Goal: Information Seeking & Learning: Learn about a topic

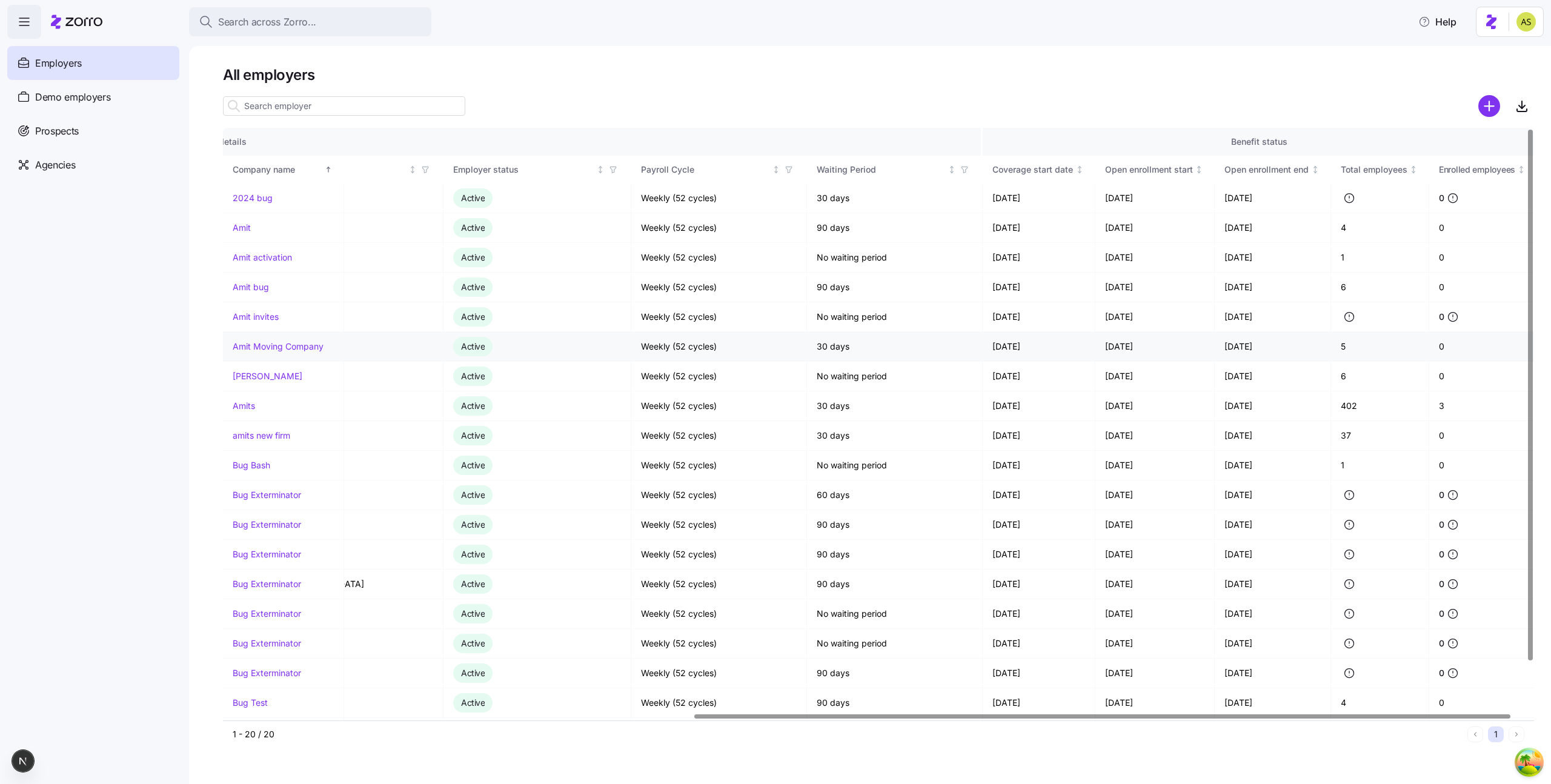
scroll to position [0, 780]
click at [258, 436] on link "amits new firm" at bounding box center [261, 435] width 57 height 12
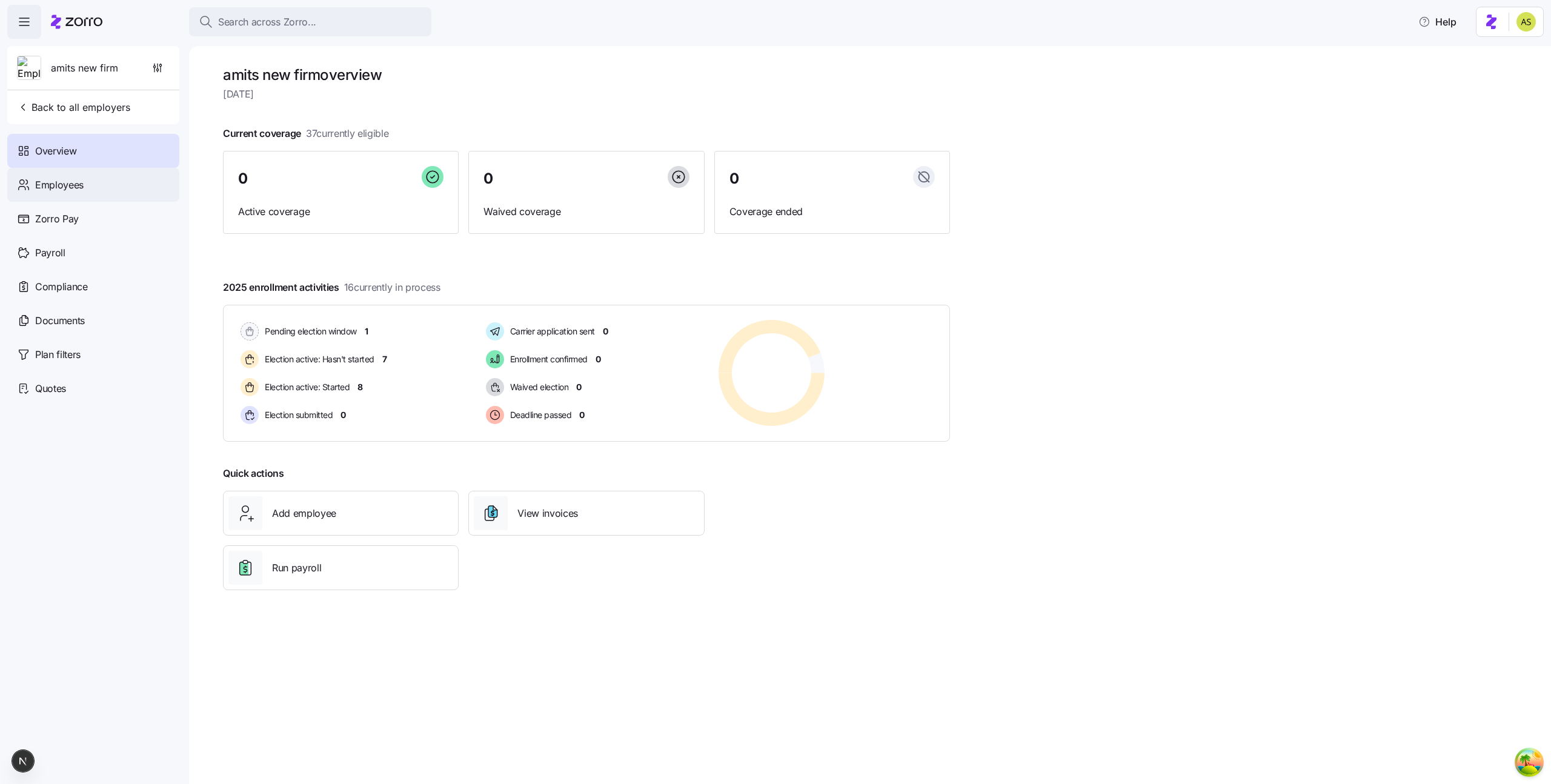
click at [120, 192] on div "Employees" at bounding box center [94, 184] width 172 height 34
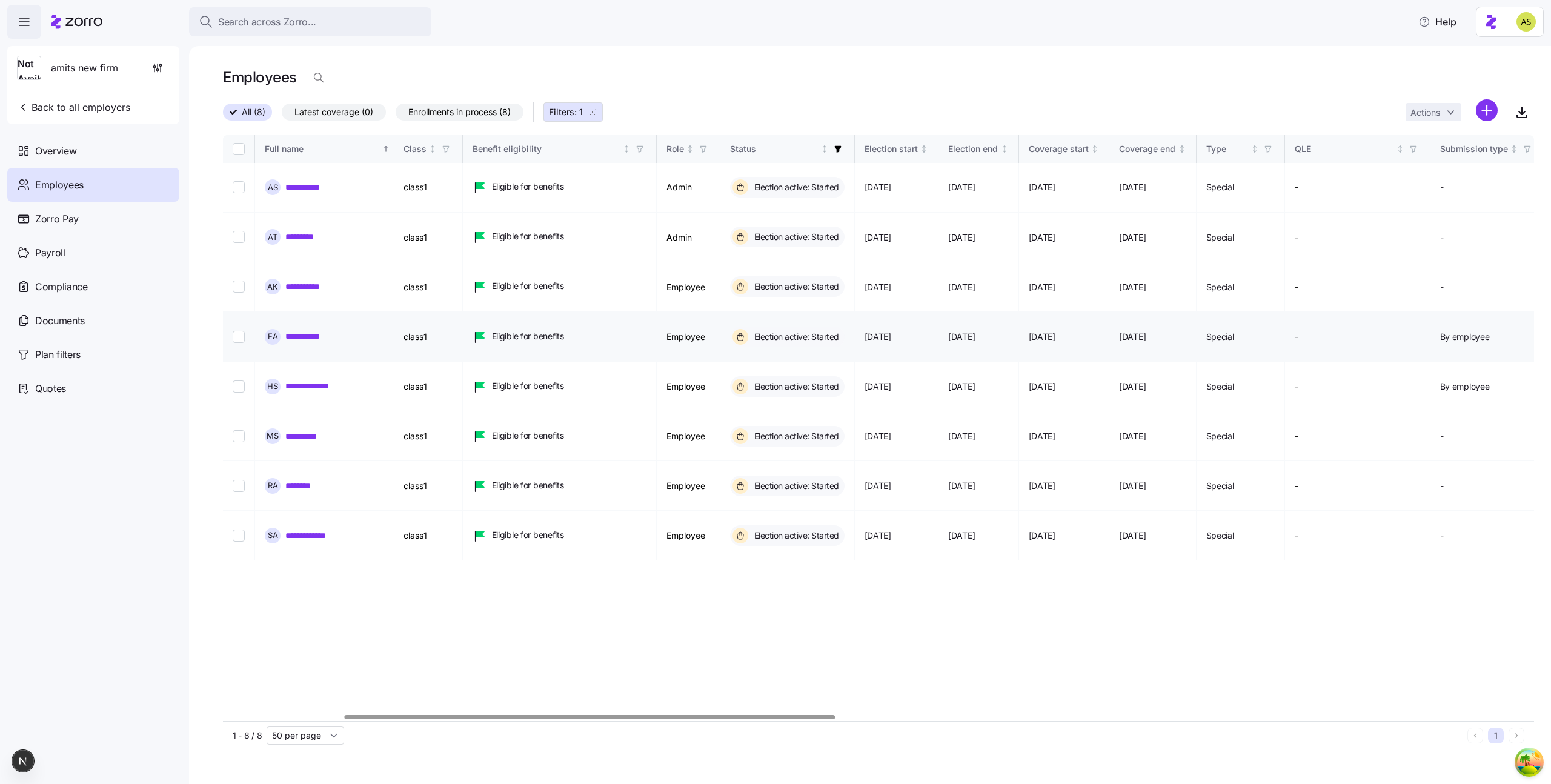
scroll to position [0, 387]
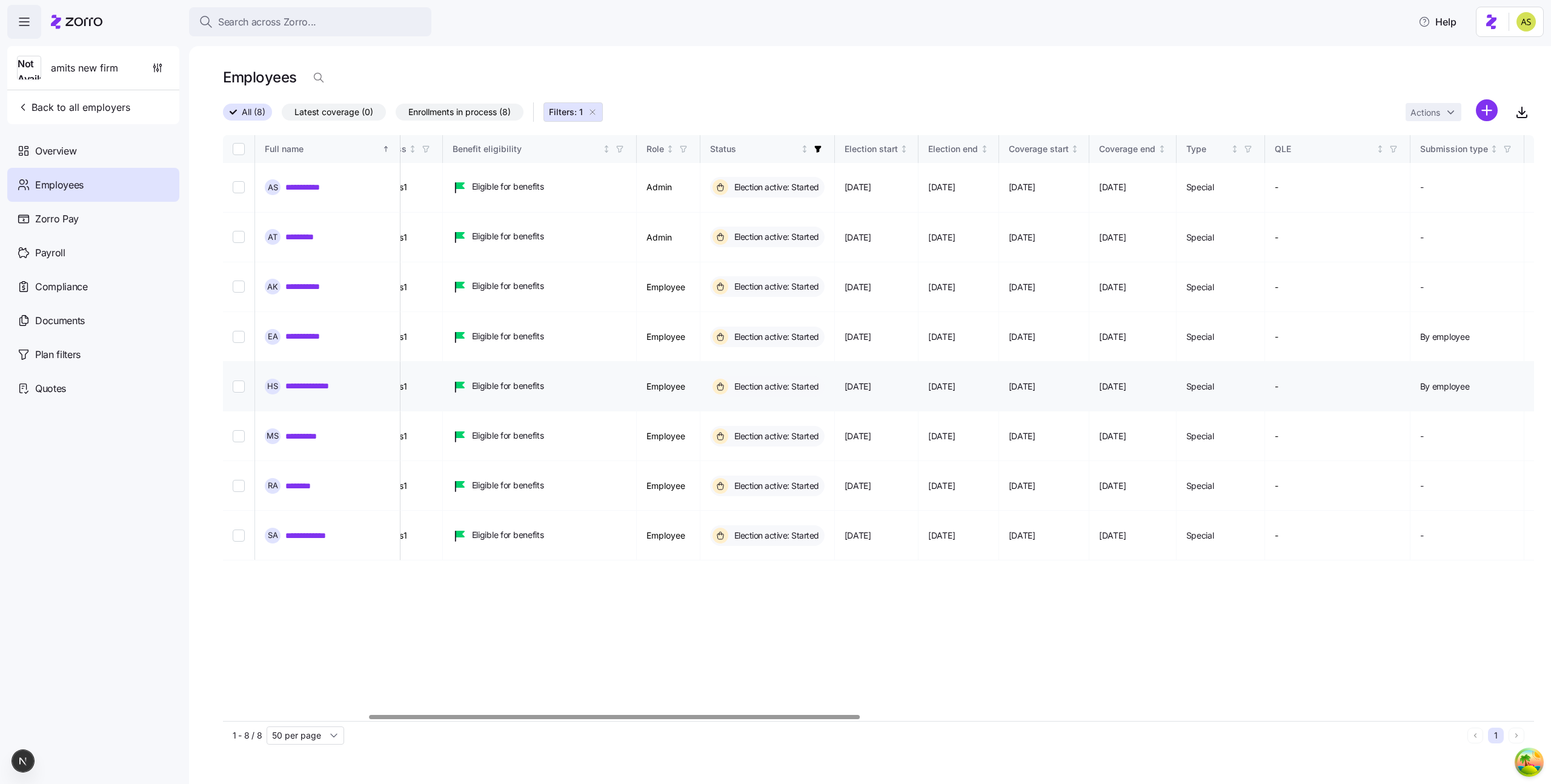
click at [314, 380] on link "**********" at bounding box center [319, 386] width 67 height 12
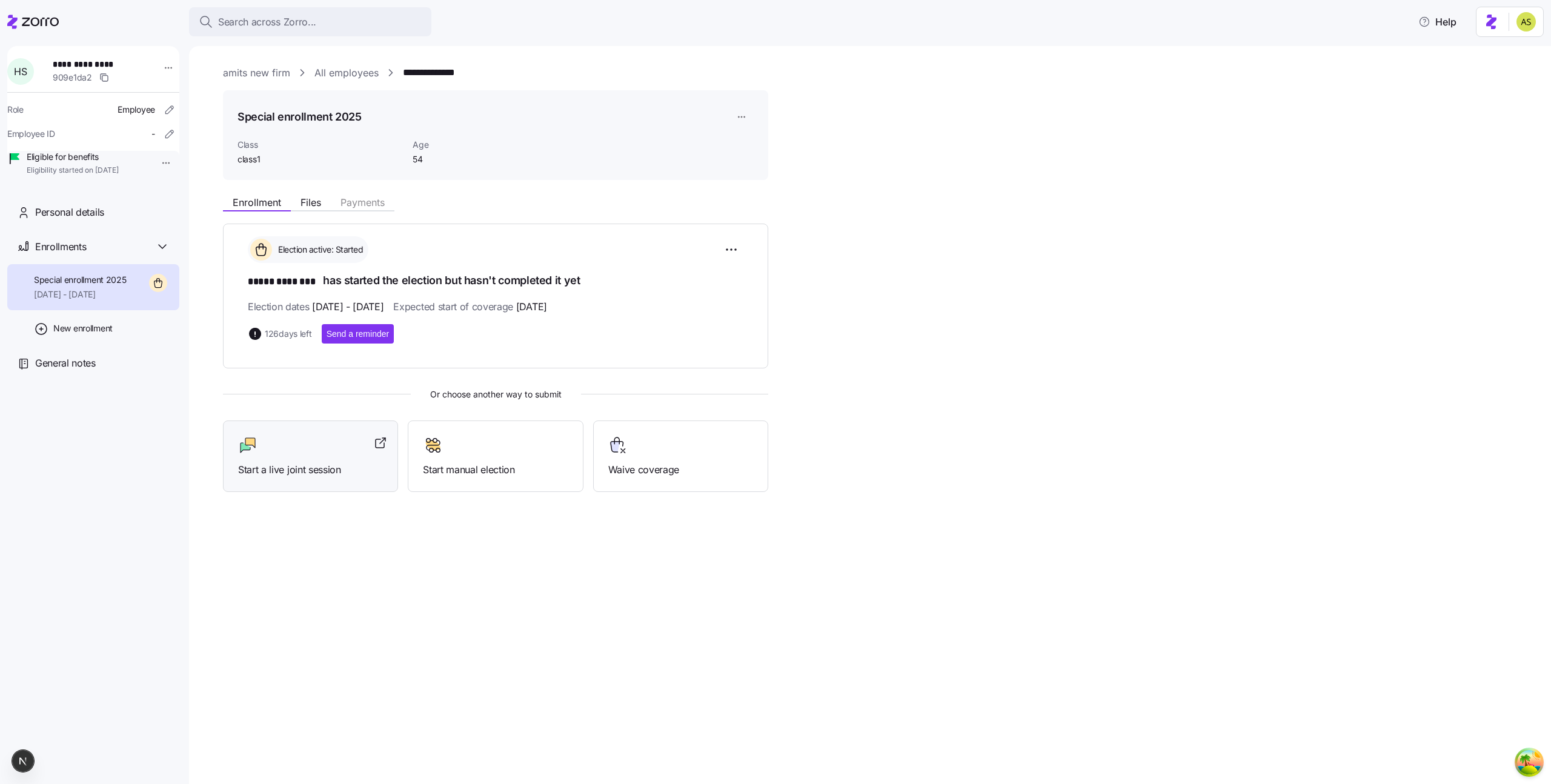
click at [313, 451] on div at bounding box center [310, 445] width 145 height 19
click at [727, 238] on html "**********" at bounding box center [776, 388] width 1551 height 777
click at [668, 284] on span "Change election window" at bounding box center [645, 279] width 94 height 12
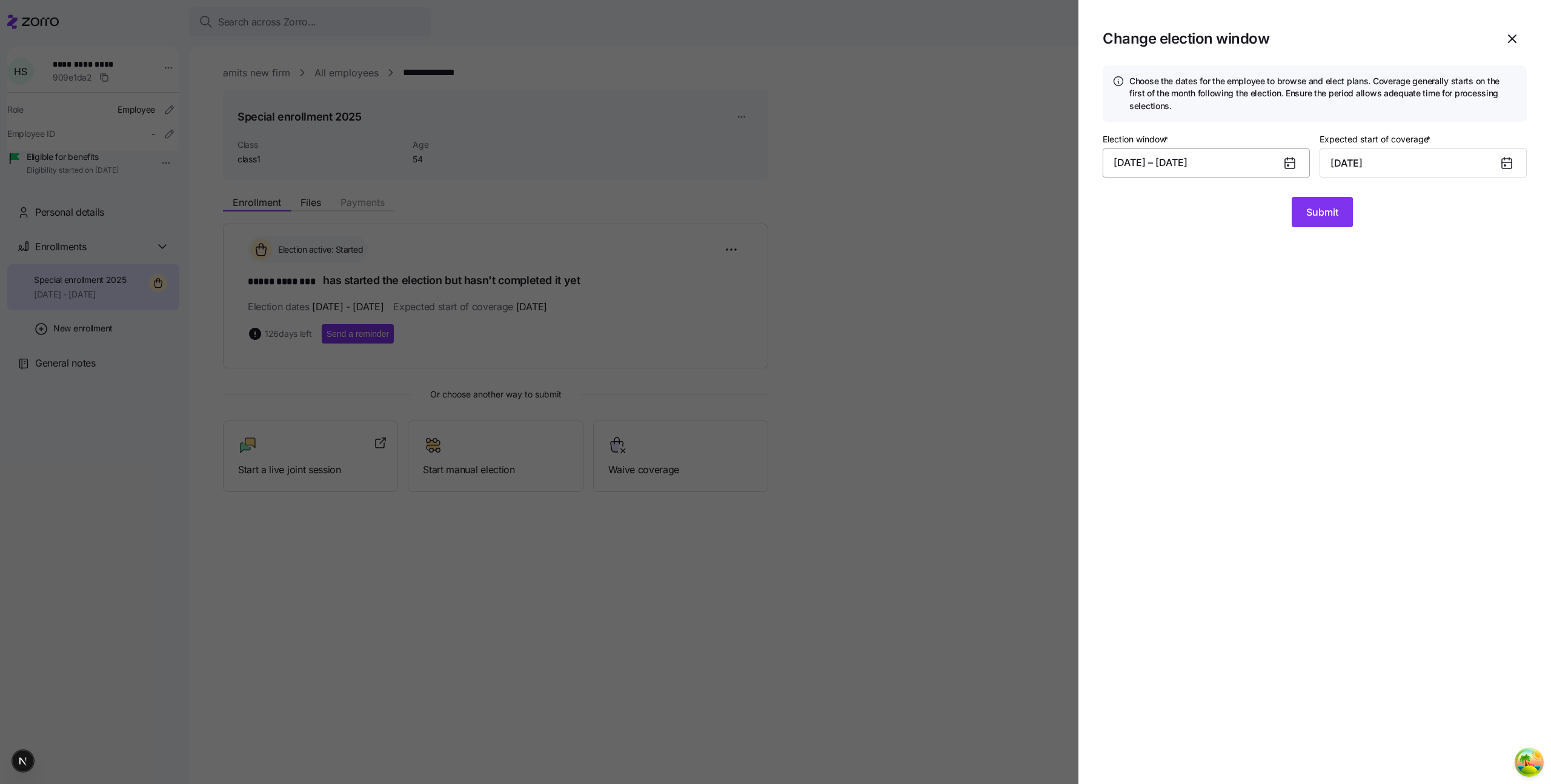
click at [1178, 169] on button "08/17/2025 – 01/15/2026" at bounding box center [1206, 163] width 207 height 29
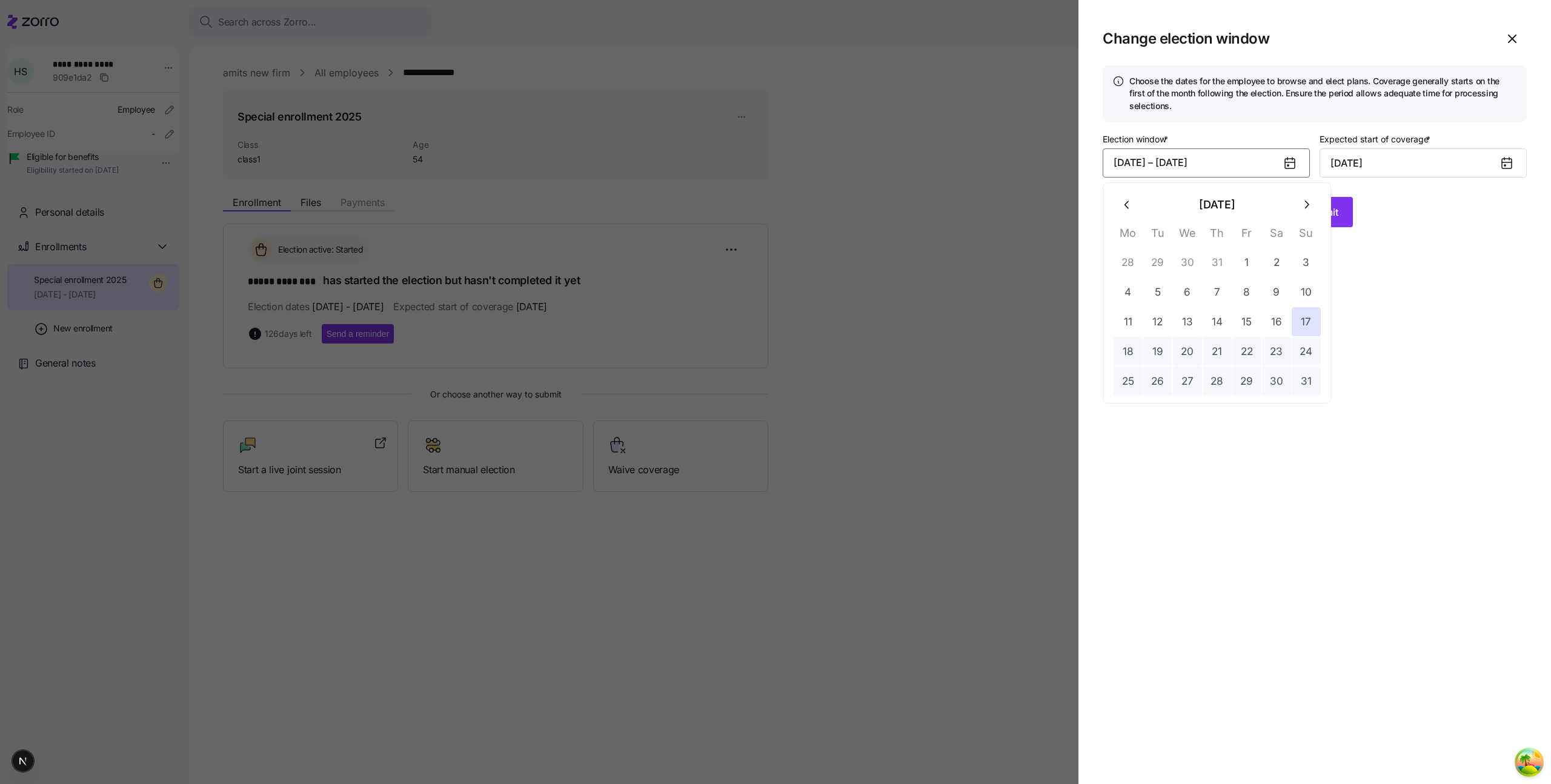
click at [1205, 208] on button "August 2025" at bounding box center [1217, 205] width 150 height 29
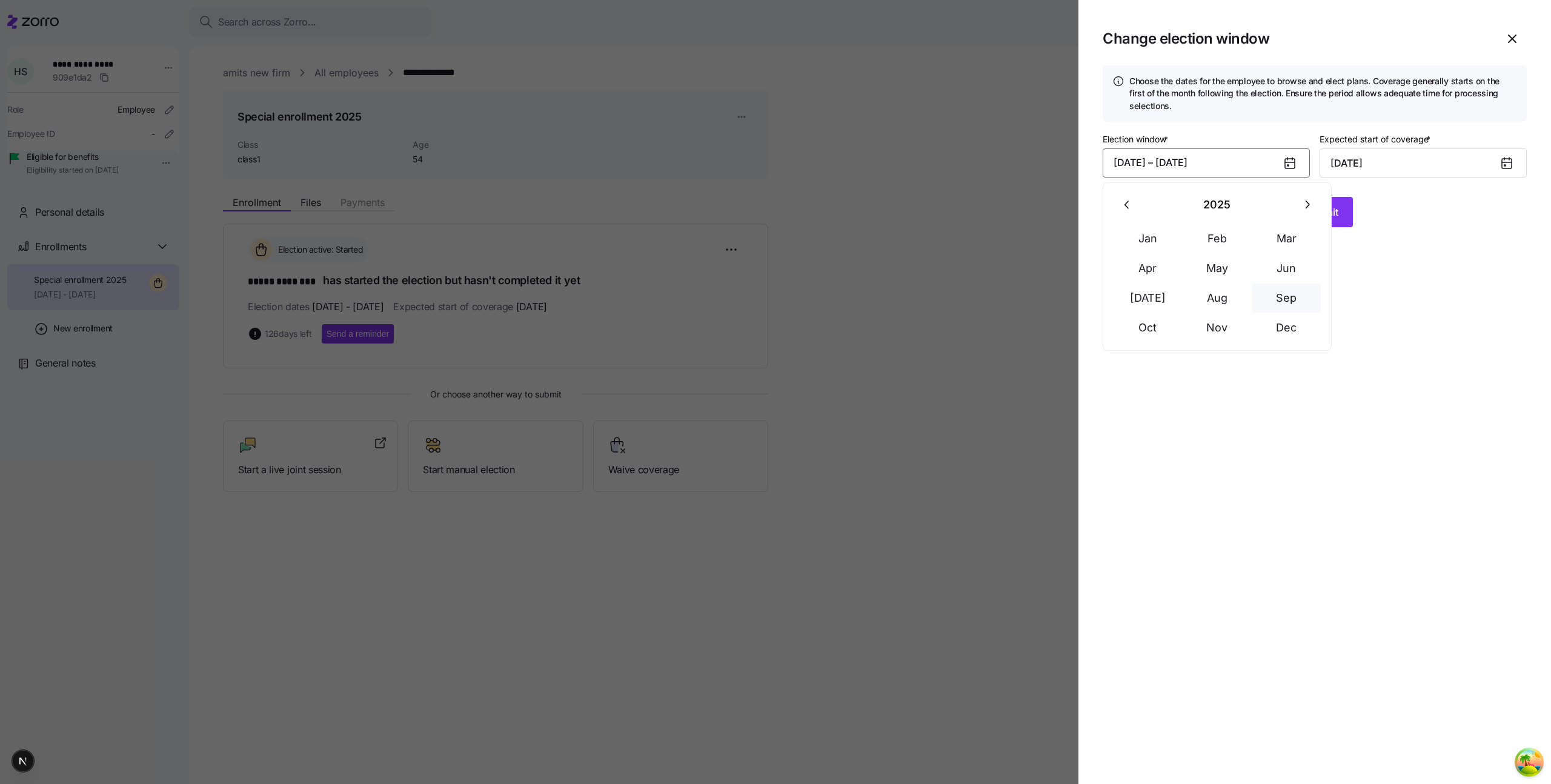
click at [1276, 290] on button "Sep" at bounding box center [1286, 298] width 69 height 29
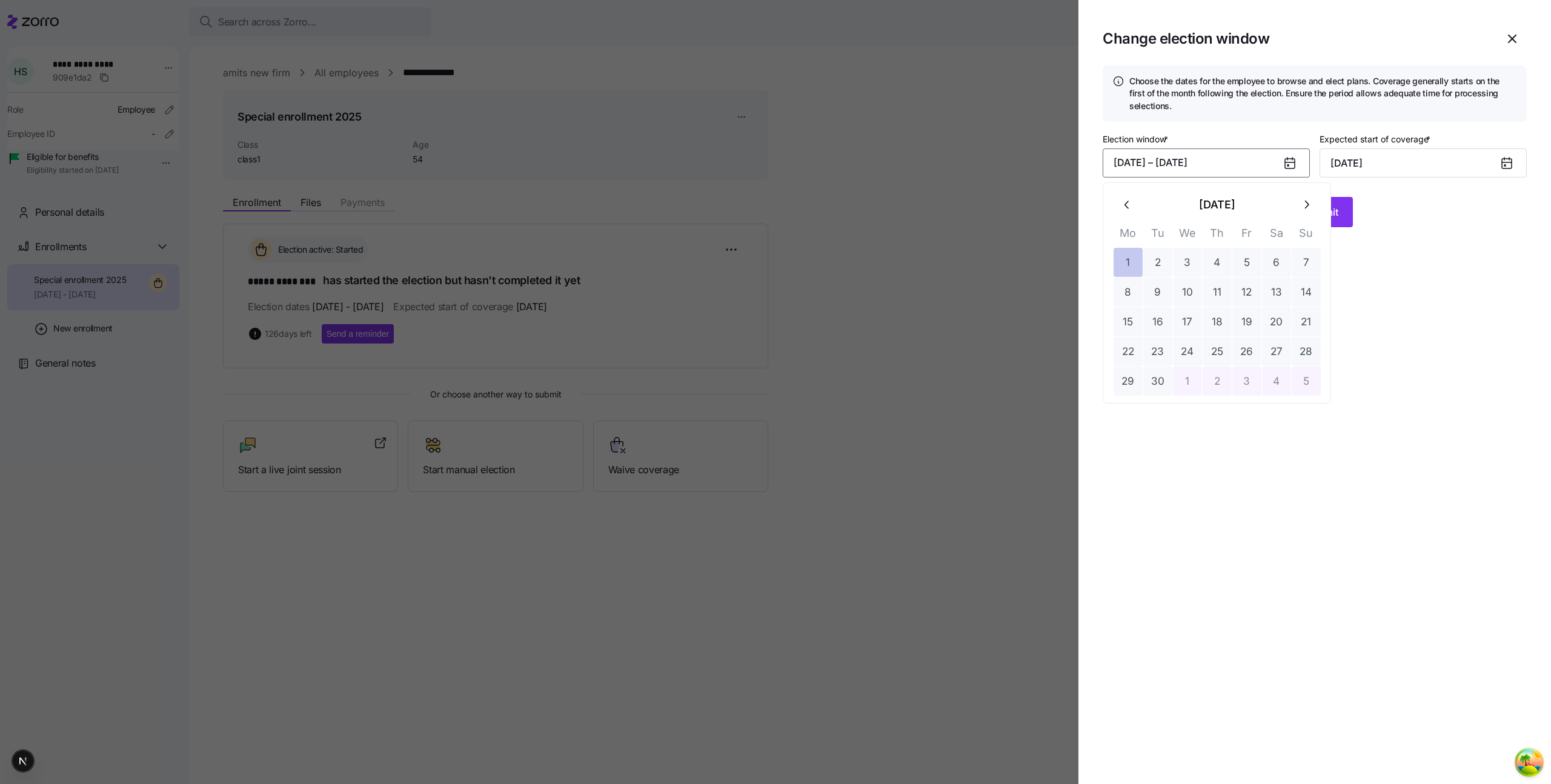
click at [1138, 264] on button "1" at bounding box center [1128, 262] width 29 height 29
click at [1138, 331] on button "15" at bounding box center [1128, 322] width 29 height 29
type input "October 1, 2025"
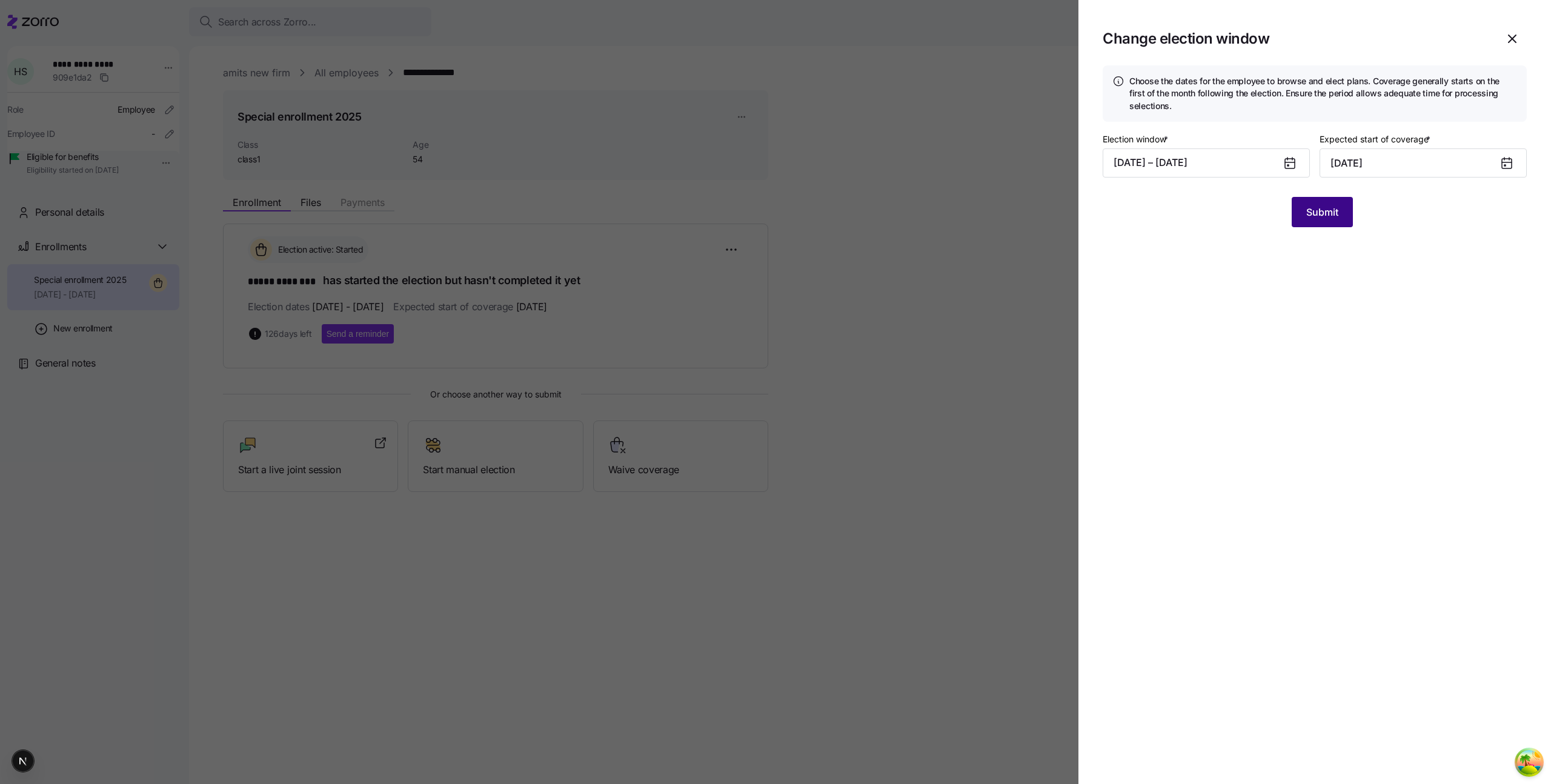
click at [1339, 218] on button "Submit" at bounding box center [1323, 212] width 61 height 30
click at [1015, 145] on div at bounding box center [776, 392] width 1551 height 784
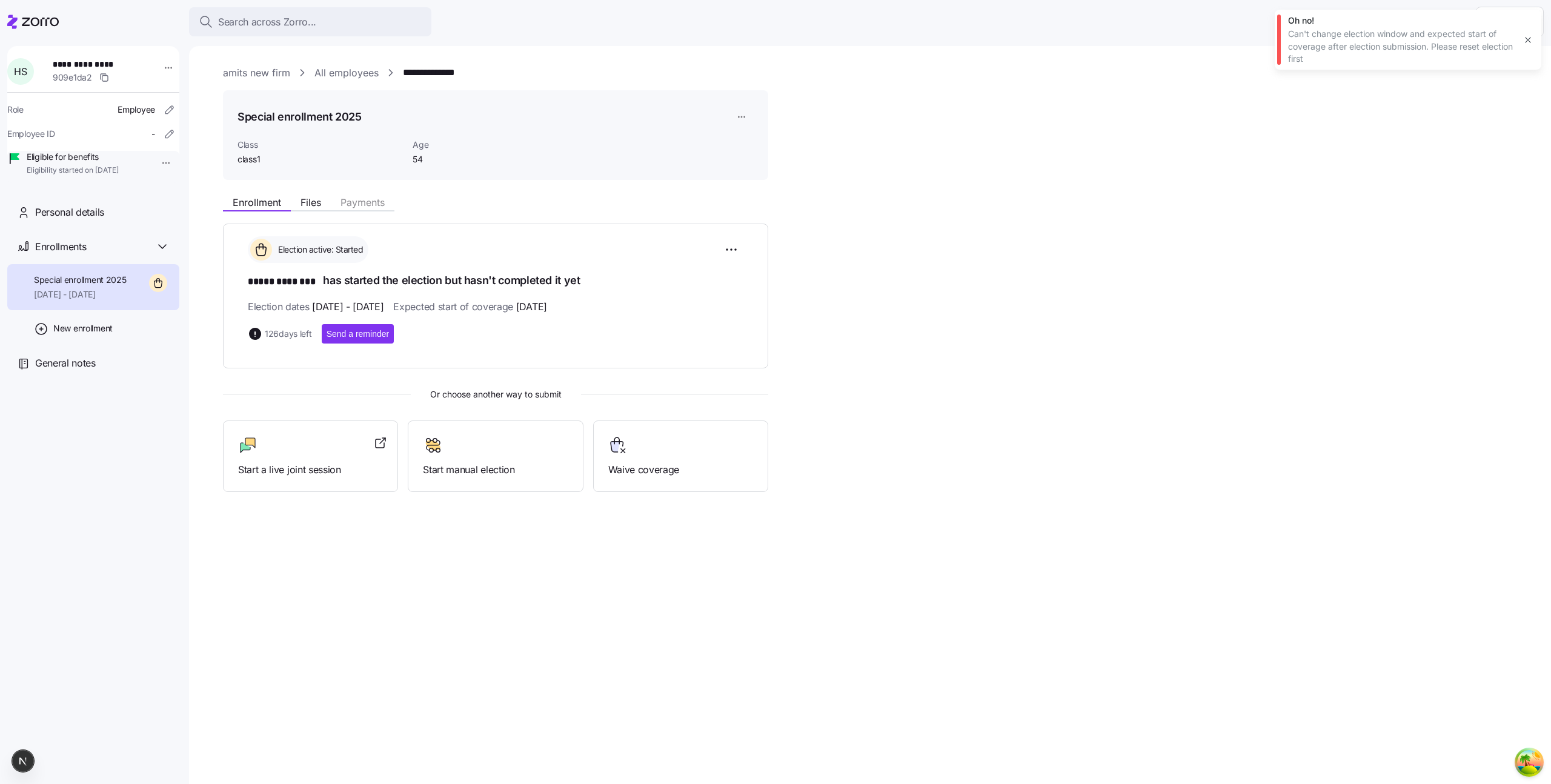
click at [49, 23] on icon at bounding box center [33, 22] width 51 height 15
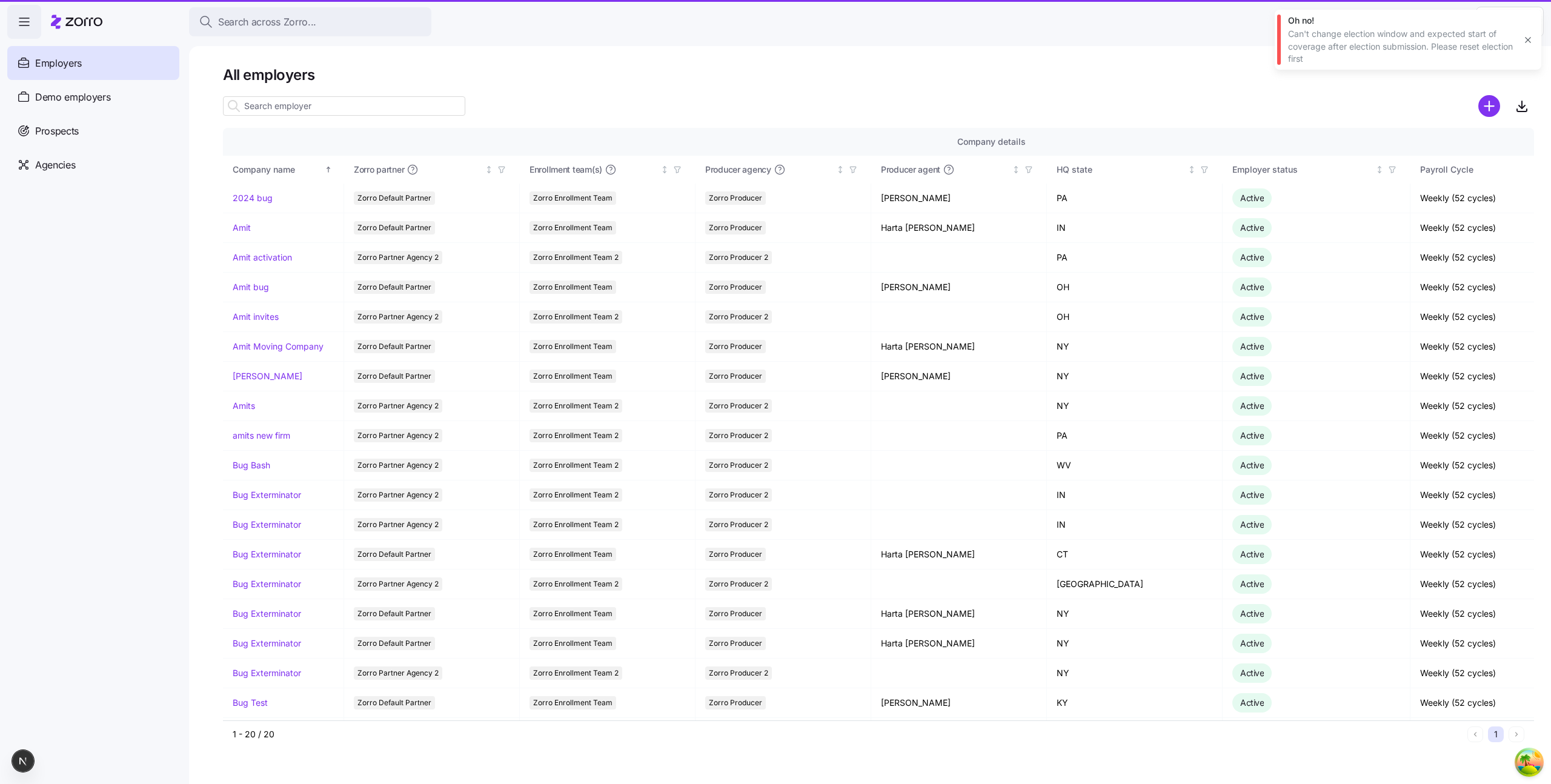
click at [1526, 41] on icon "button" at bounding box center [1528, 40] width 10 height 10
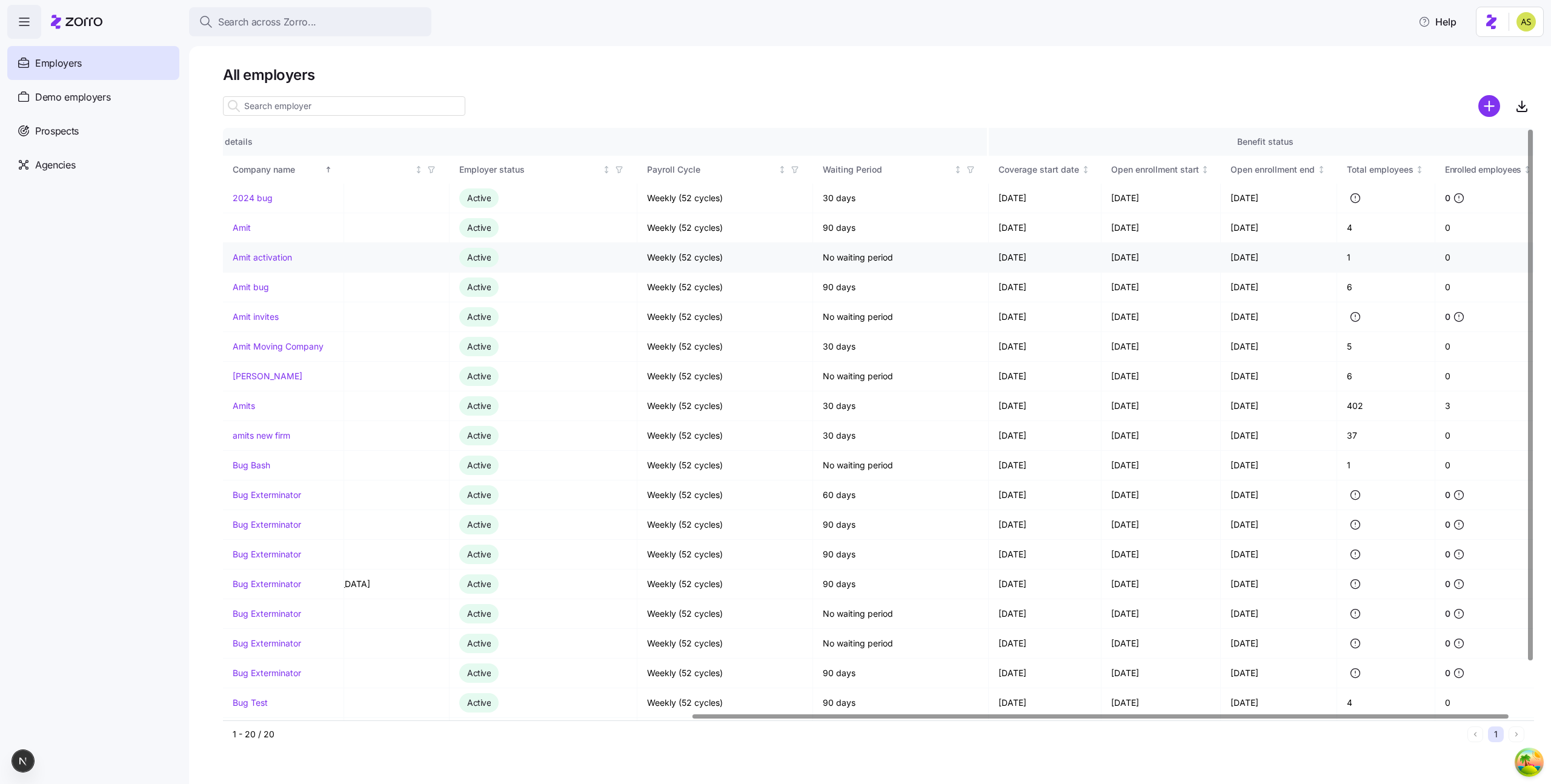
scroll to position [0, 780]
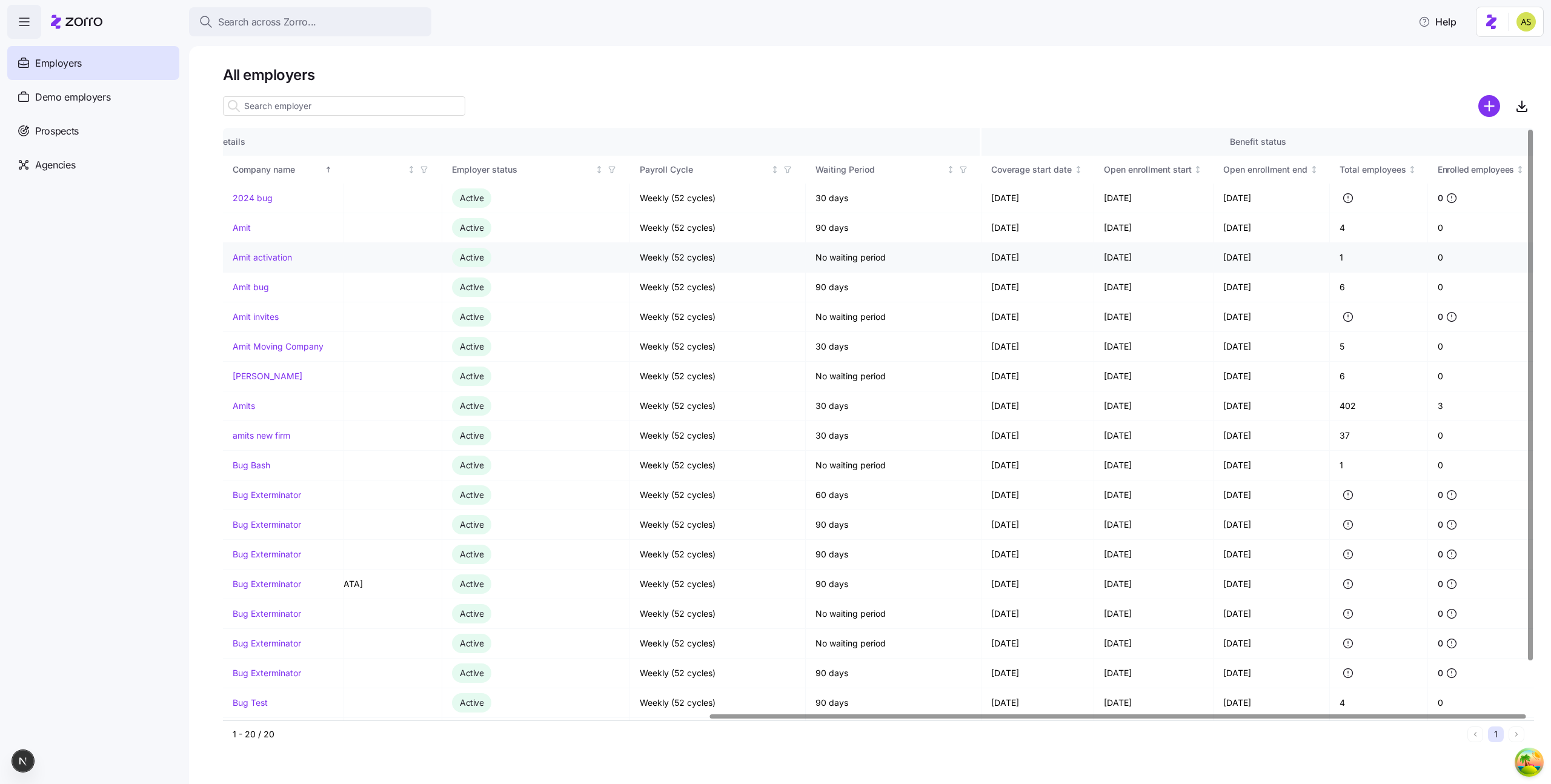
click at [279, 257] on link "Amit activation" at bounding box center [262, 257] width 59 height 12
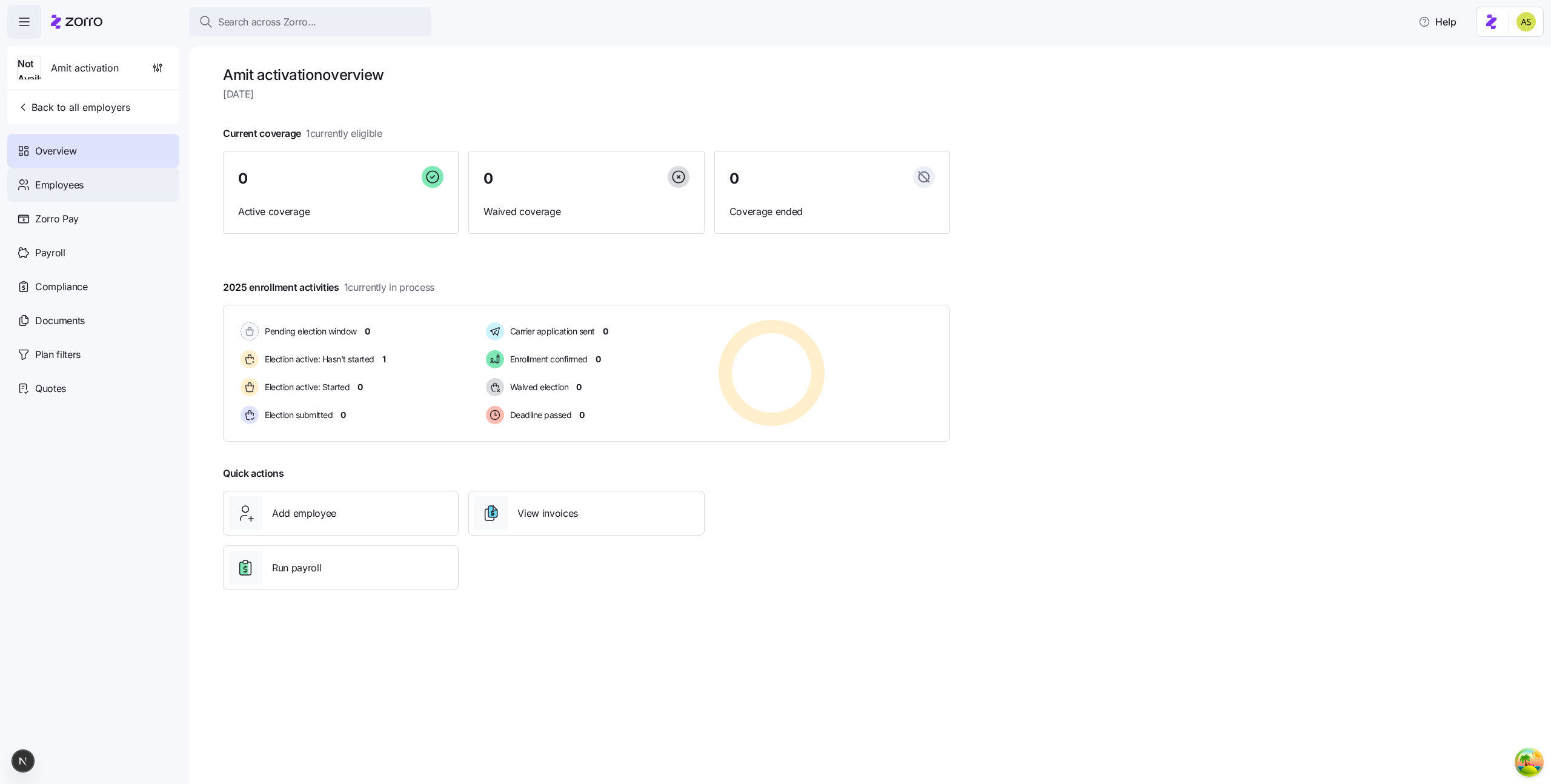
click at [128, 188] on div "Employees" at bounding box center [94, 184] width 172 height 34
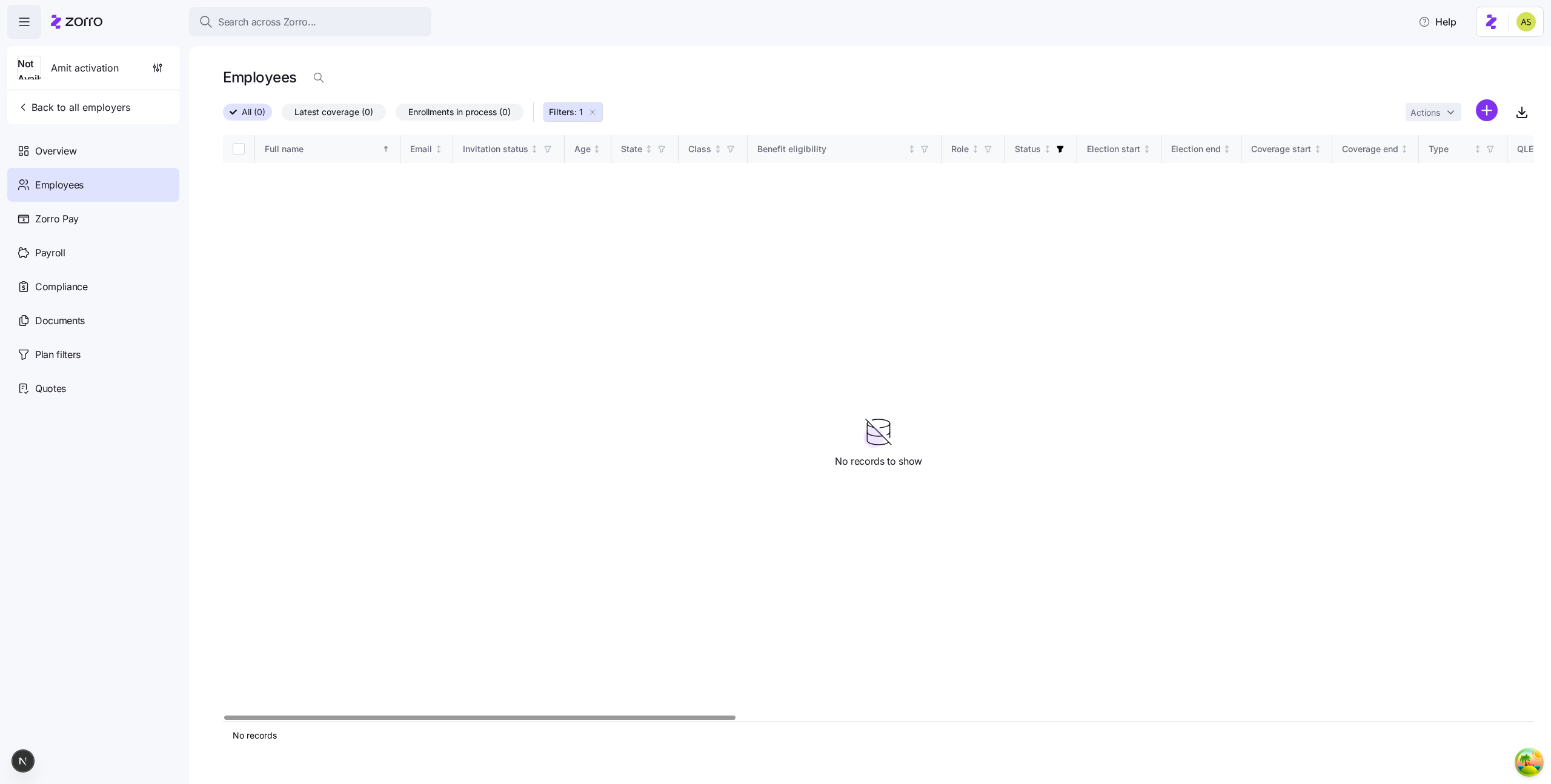
click at [596, 111] on icon "button" at bounding box center [592, 112] width 10 height 10
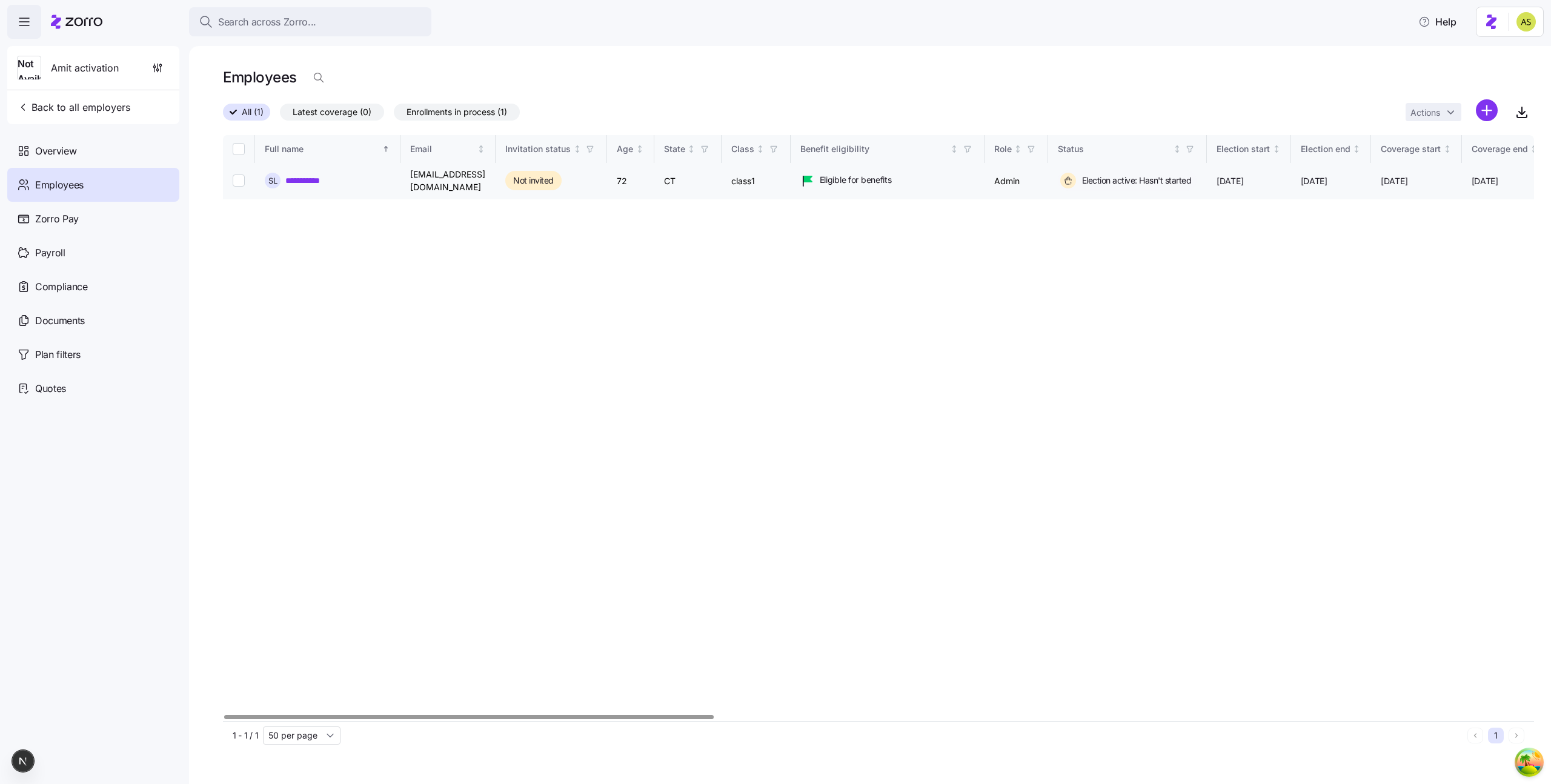
click at [311, 175] on link "**********" at bounding box center [309, 180] width 48 height 12
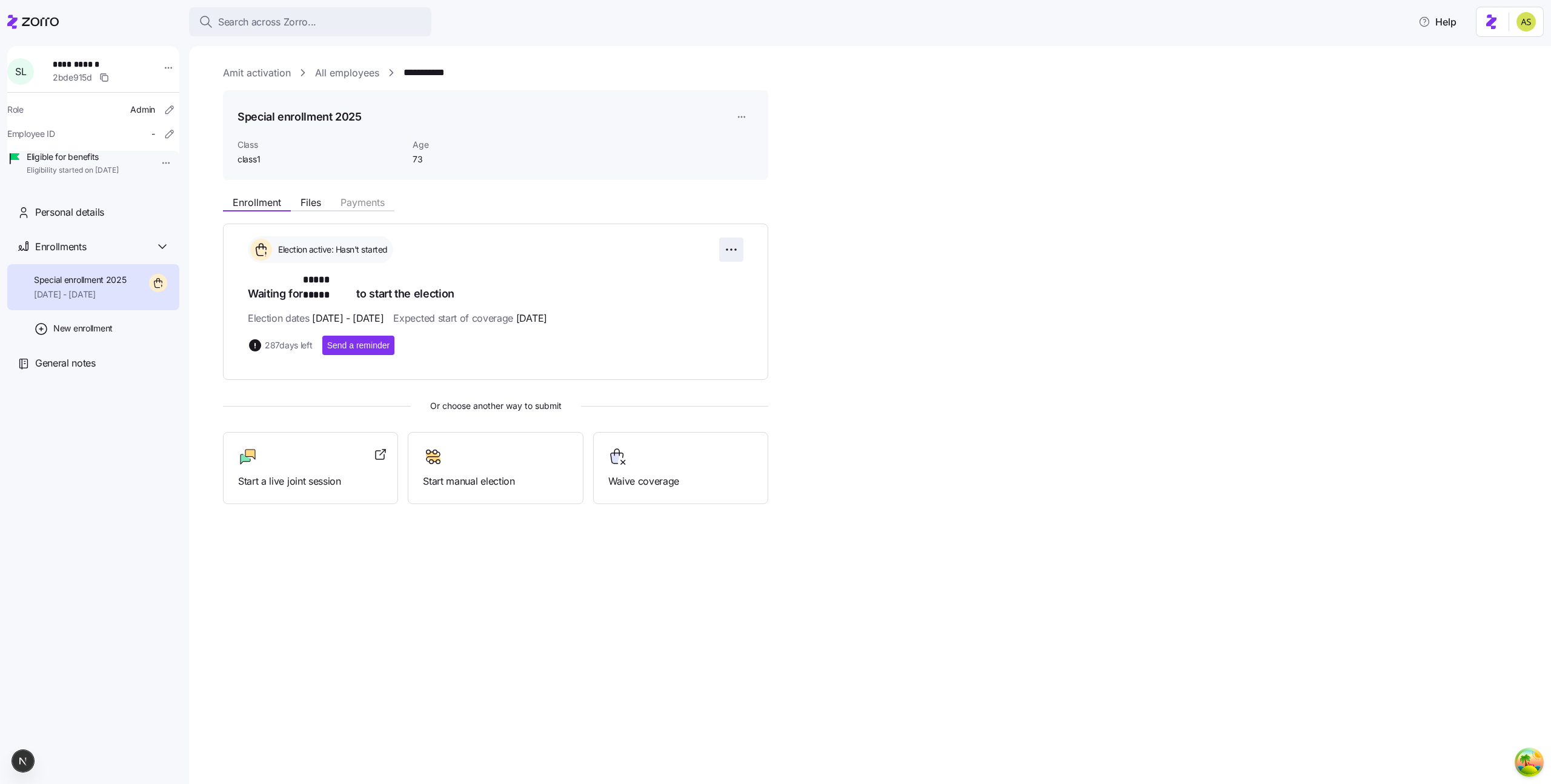
click at [733, 246] on html "**********" at bounding box center [776, 388] width 1551 height 777
click at [685, 276] on span "Change election window" at bounding box center [645, 279] width 94 height 12
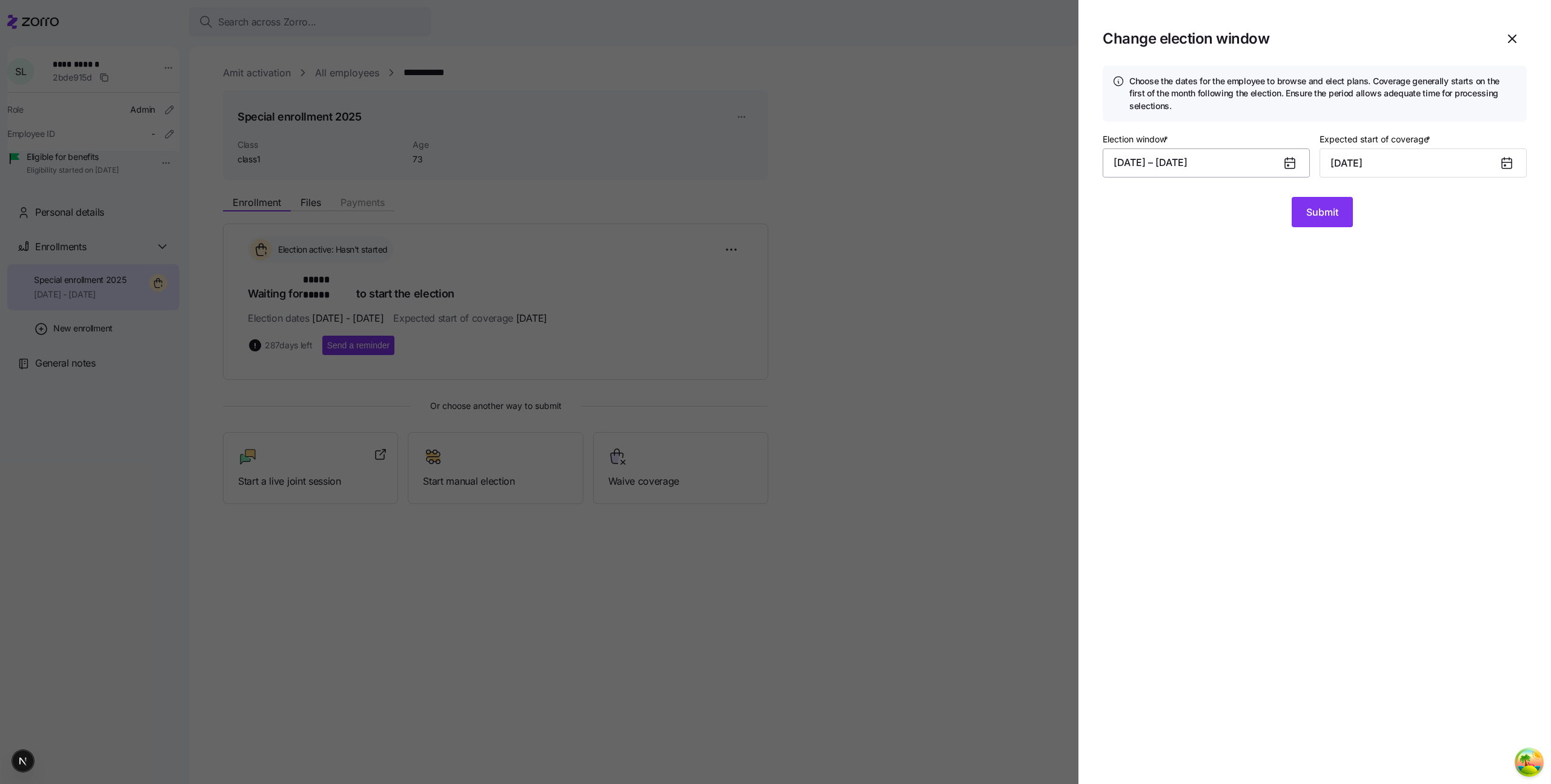
click at [1144, 175] on button "08/30/2025 – 06/25/2026" at bounding box center [1206, 163] width 207 height 29
click at [1299, 205] on icon "button" at bounding box center [1306, 205] width 13 height 13
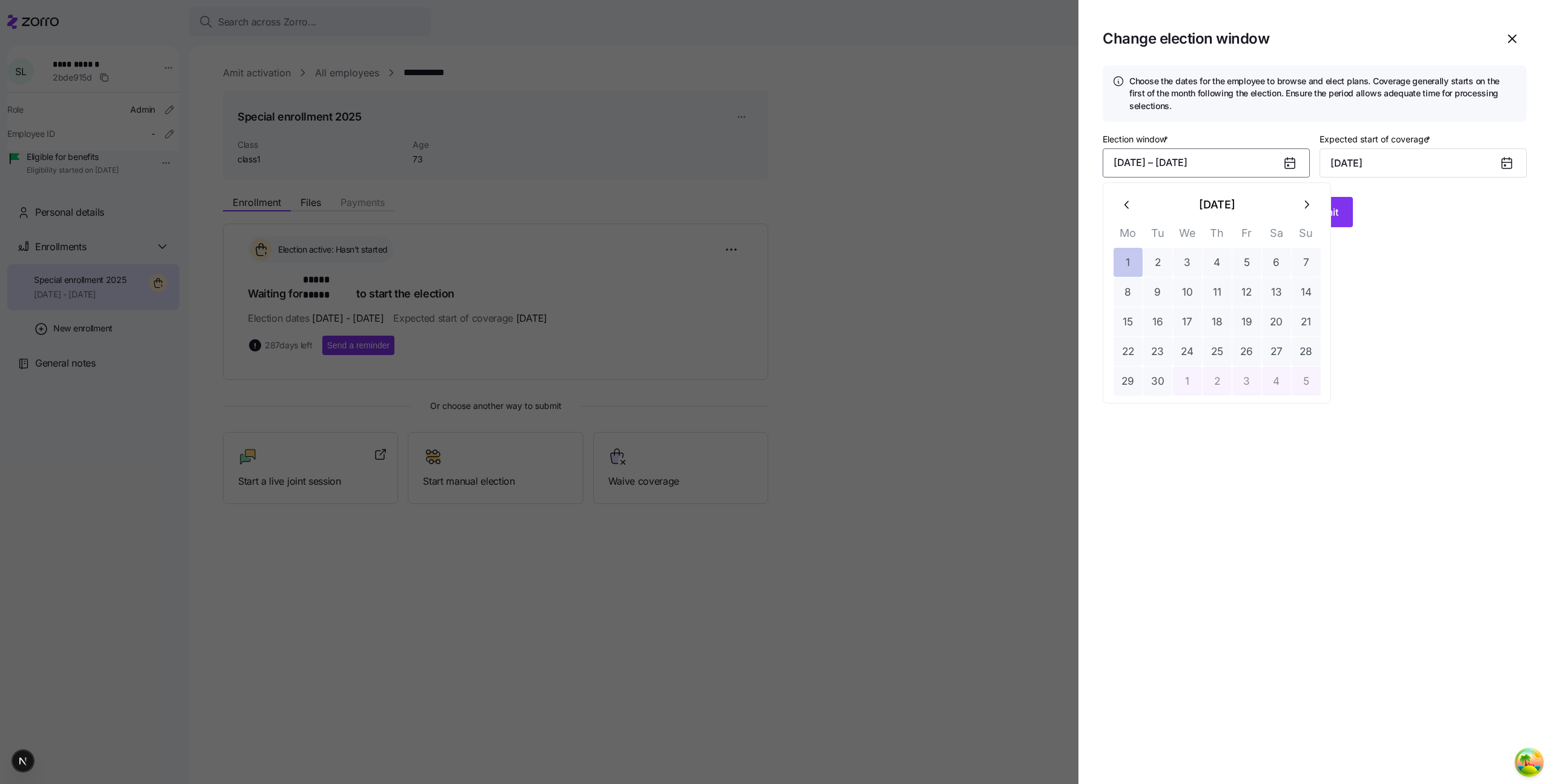
click at [1128, 263] on button "1" at bounding box center [1128, 262] width 29 height 29
click at [1129, 327] on button "15" at bounding box center [1128, 322] width 29 height 29
type input "October 1, 2025"
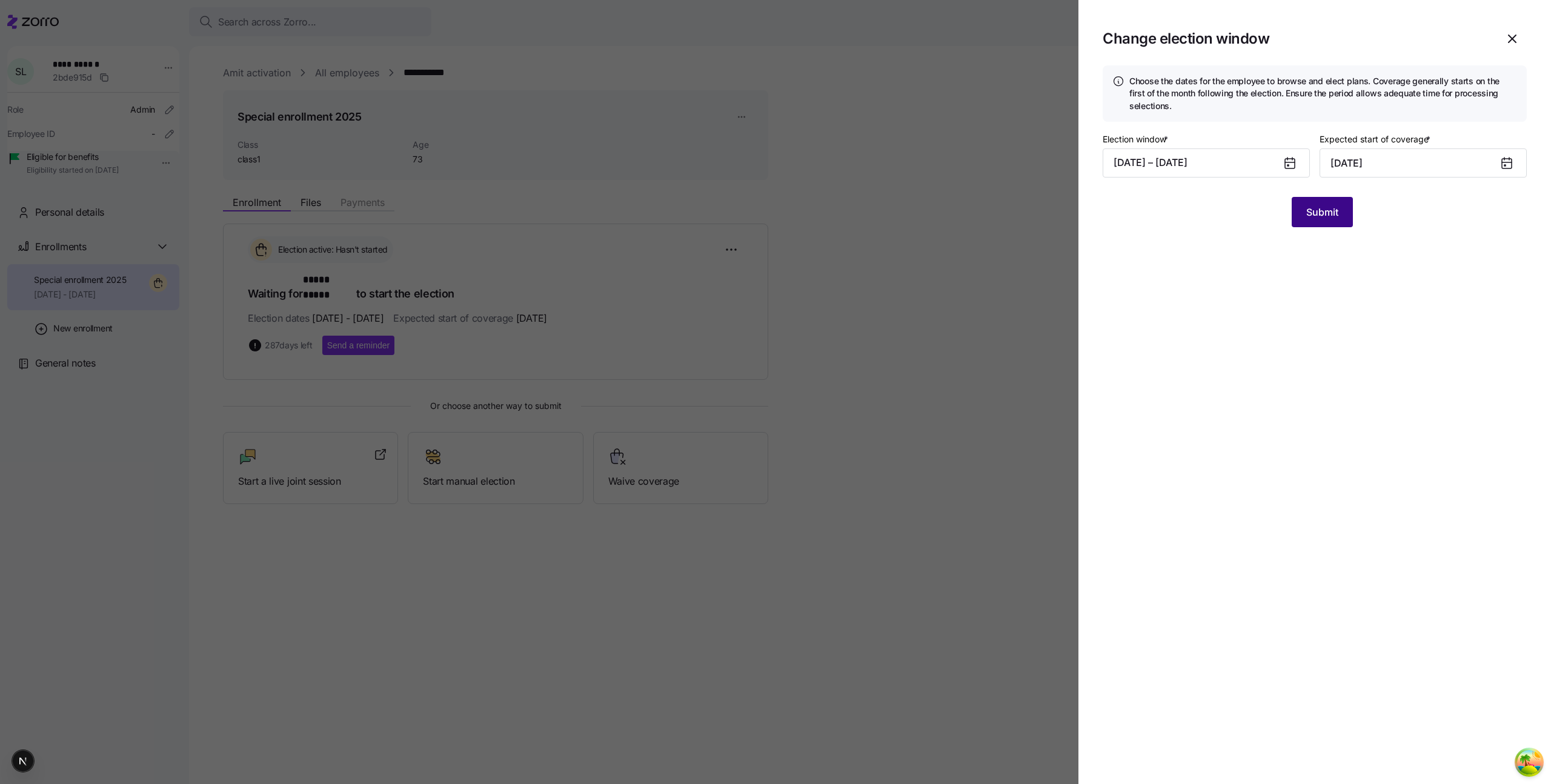
click at [1319, 208] on span "Submit" at bounding box center [1322, 212] width 32 height 15
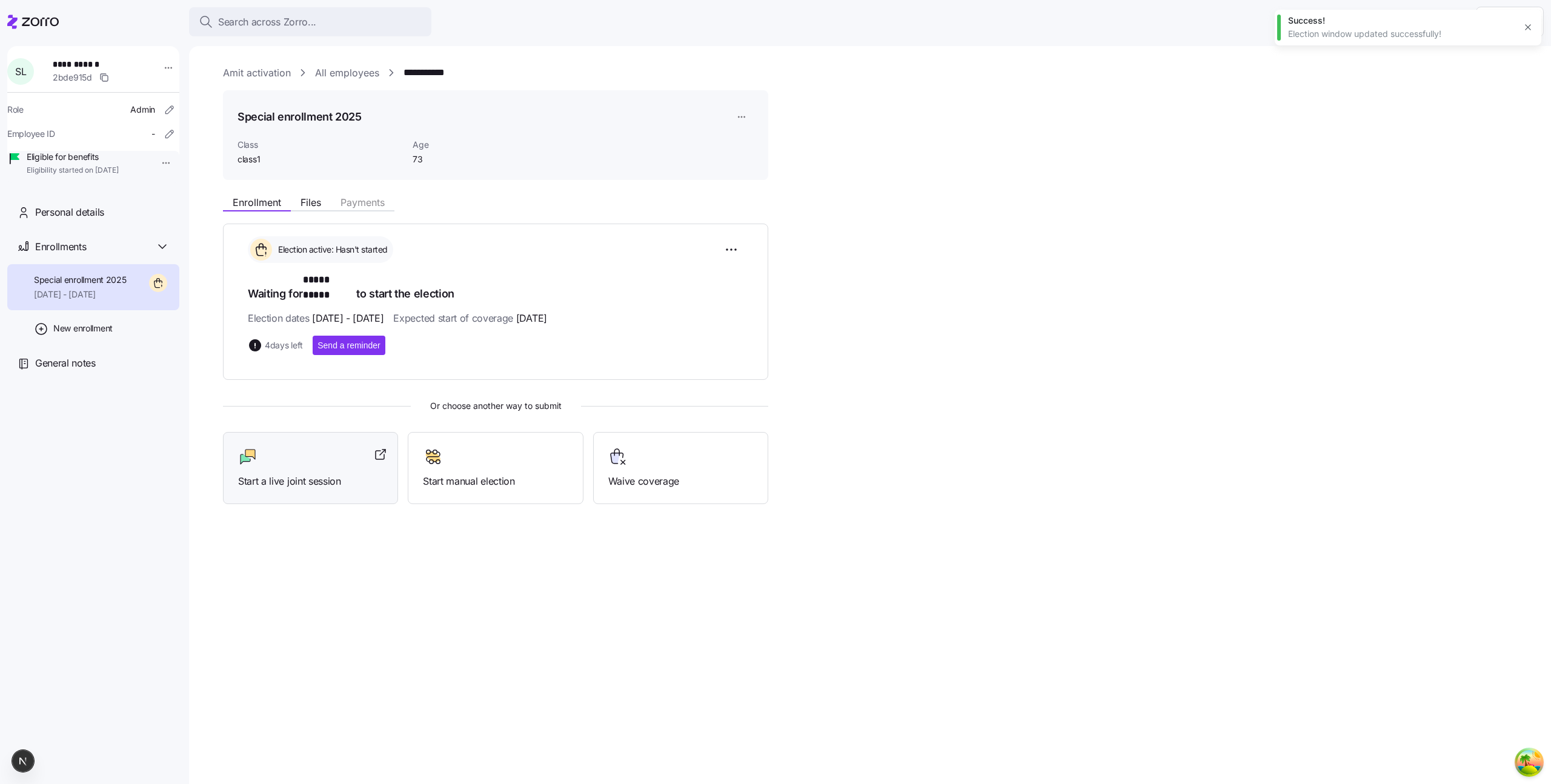
click at [324, 473] on span "Start a live joint session" at bounding box center [310, 481] width 145 height 15
click at [62, 413] on div "**********" at bounding box center [94, 399] width 172 height 706
click at [271, 75] on link "Amit activation" at bounding box center [257, 73] width 68 height 15
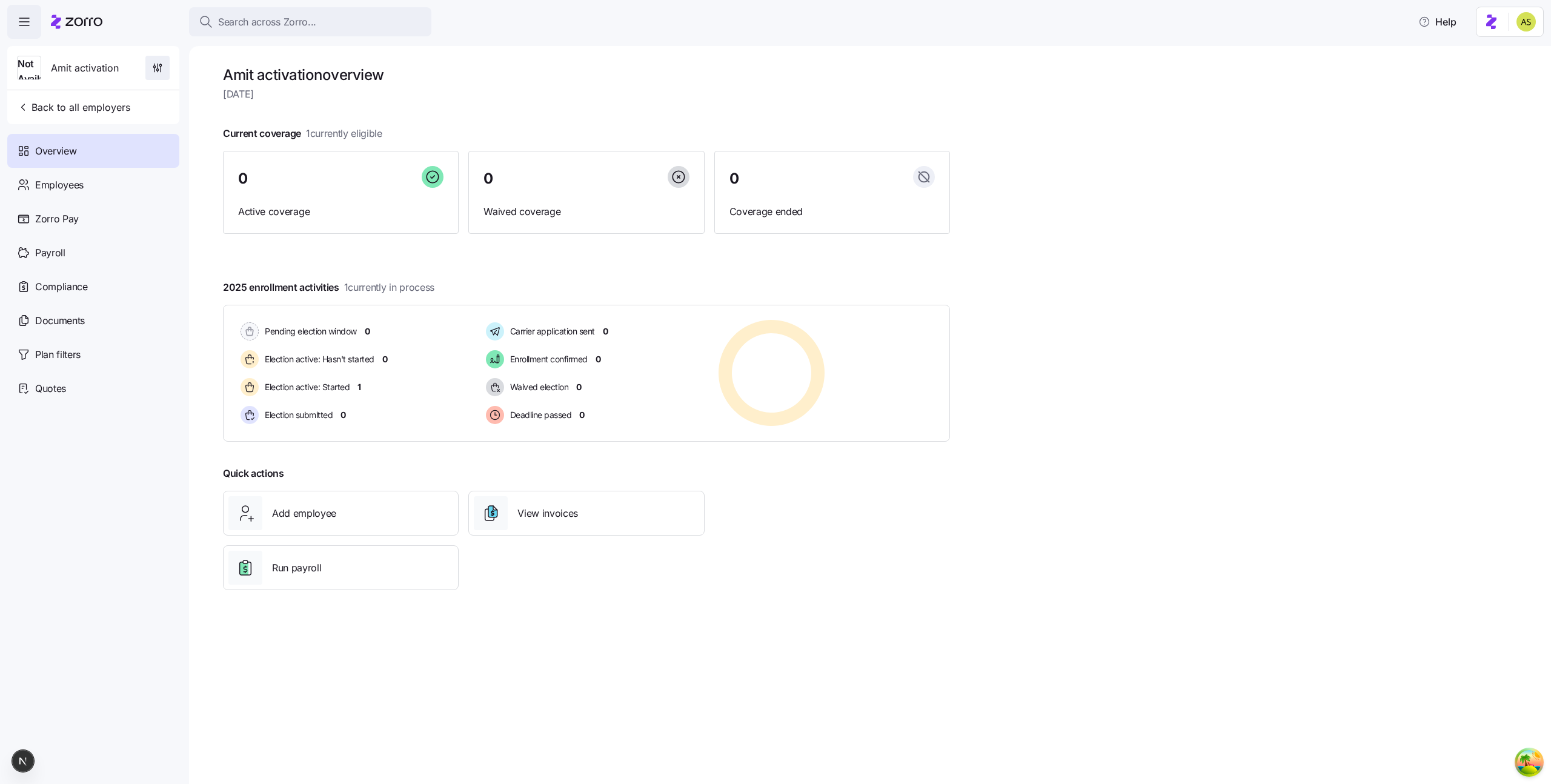
click at [157, 68] on icon "button" at bounding box center [158, 68] width 12 height 12
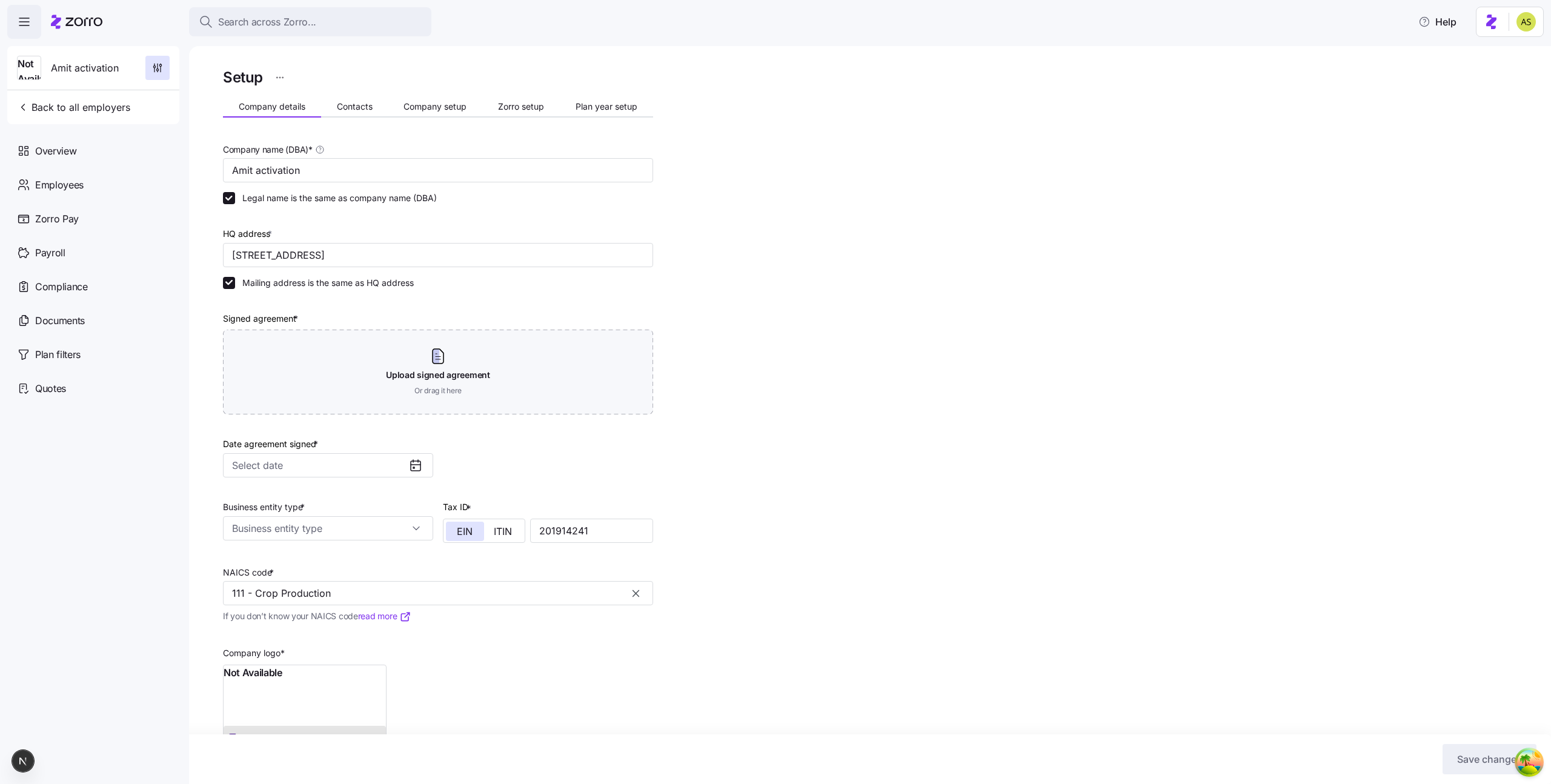
click at [580, 96] on div "Setup Company details Contacts Company setup Zorro setup Plan year setup Compan…" at bounding box center [438, 440] width 430 height 749
click at [592, 110] on span "Plan year setup" at bounding box center [607, 106] width 62 height 9
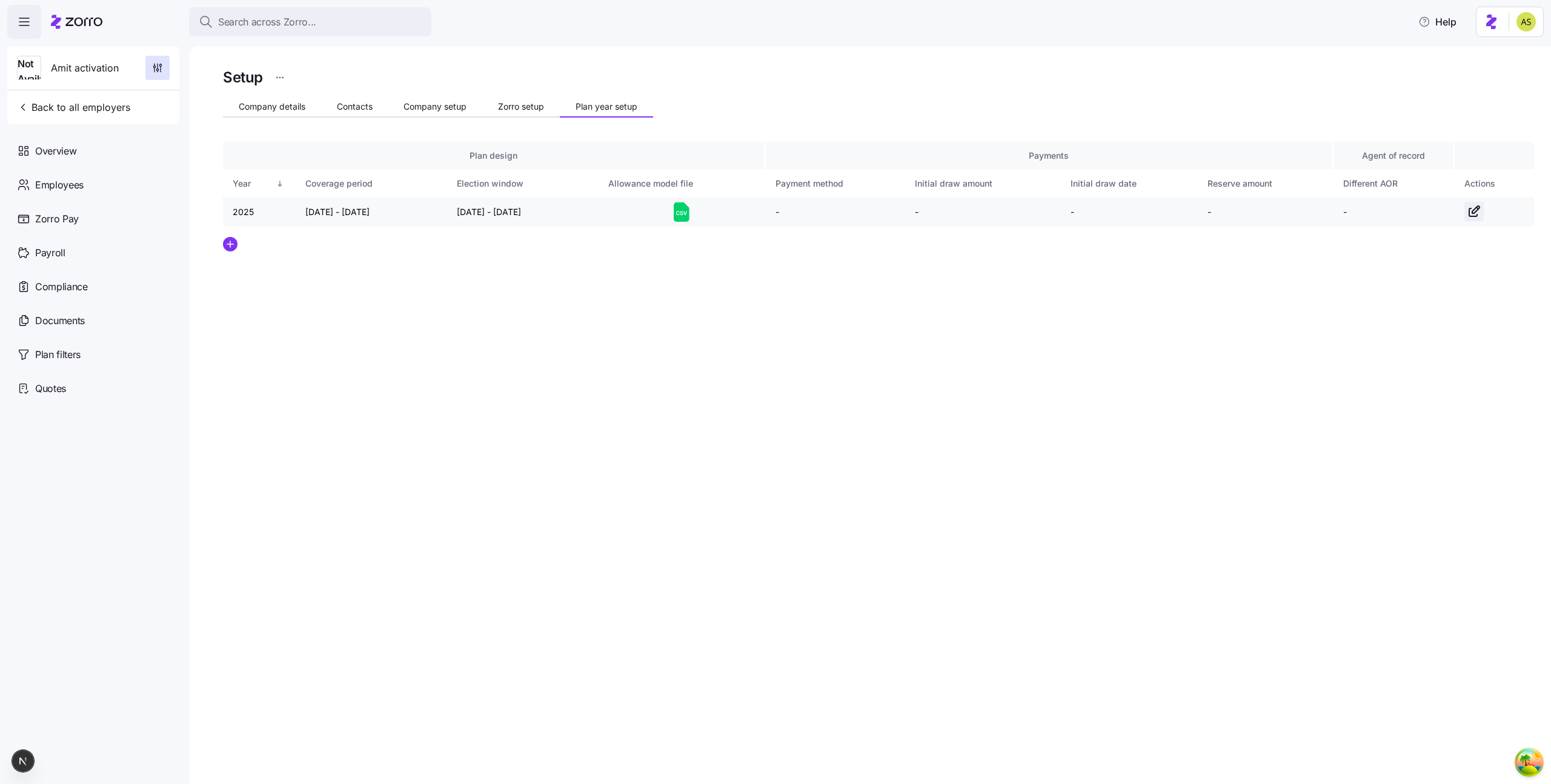
click at [1474, 207] on icon "button" at bounding box center [1474, 212] width 15 height 15
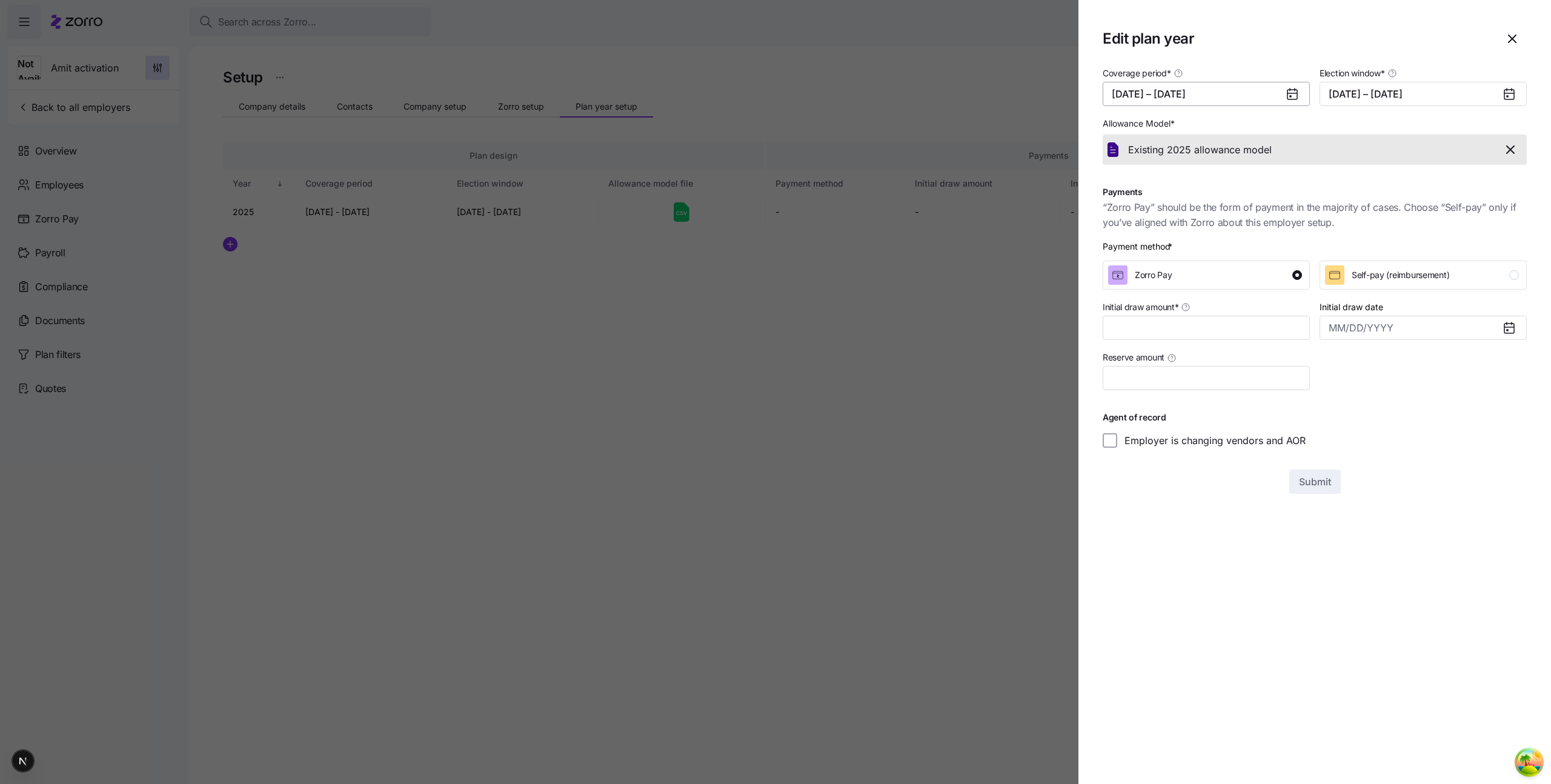
click at [1199, 91] on button "08/01/2025 – 12/31/2025" at bounding box center [1206, 93] width 207 height 24
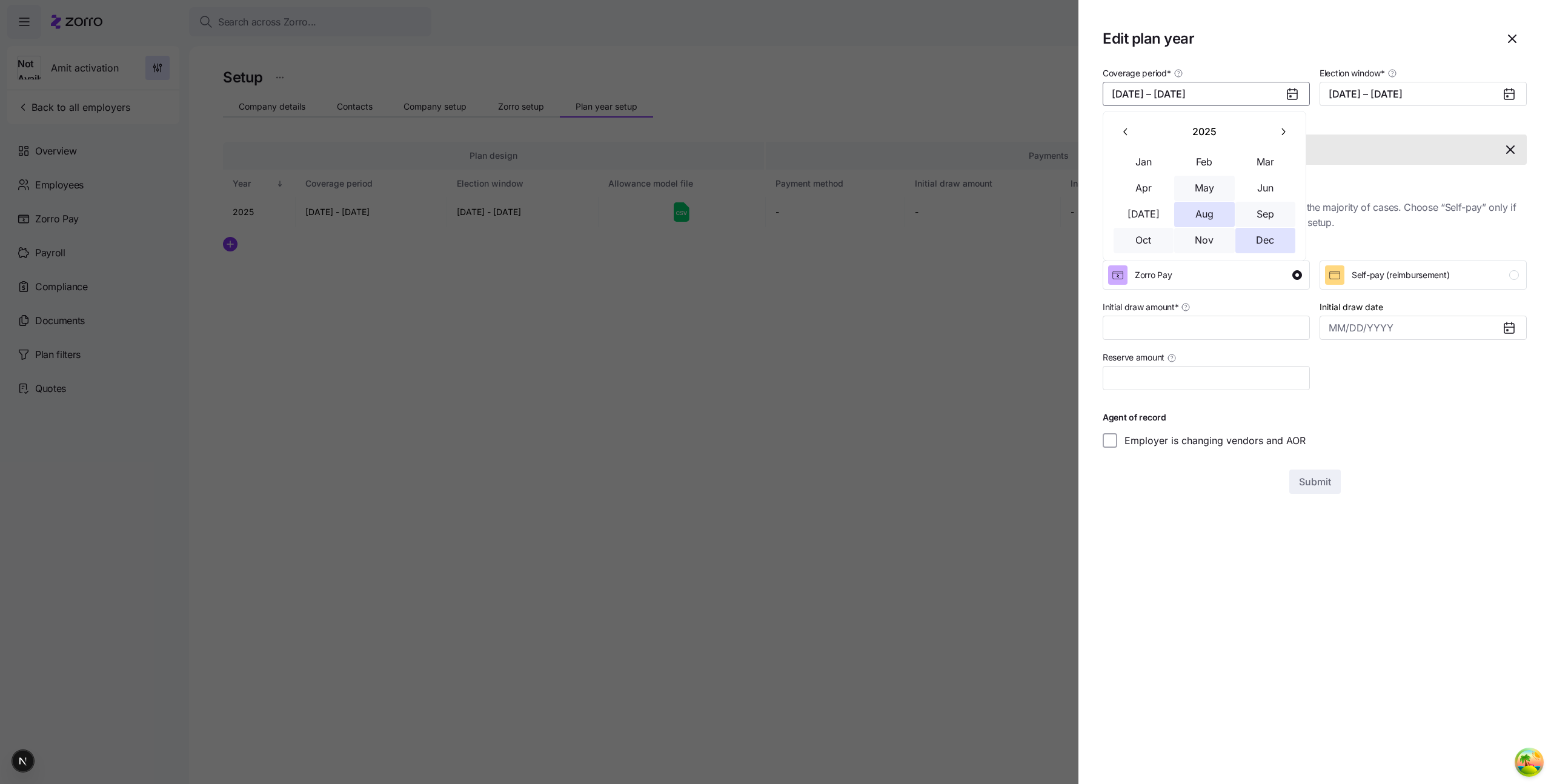
click at [1202, 190] on button "May" at bounding box center [1204, 188] width 61 height 25
click at [1279, 244] on button "Dec" at bounding box center [1265, 240] width 61 height 25
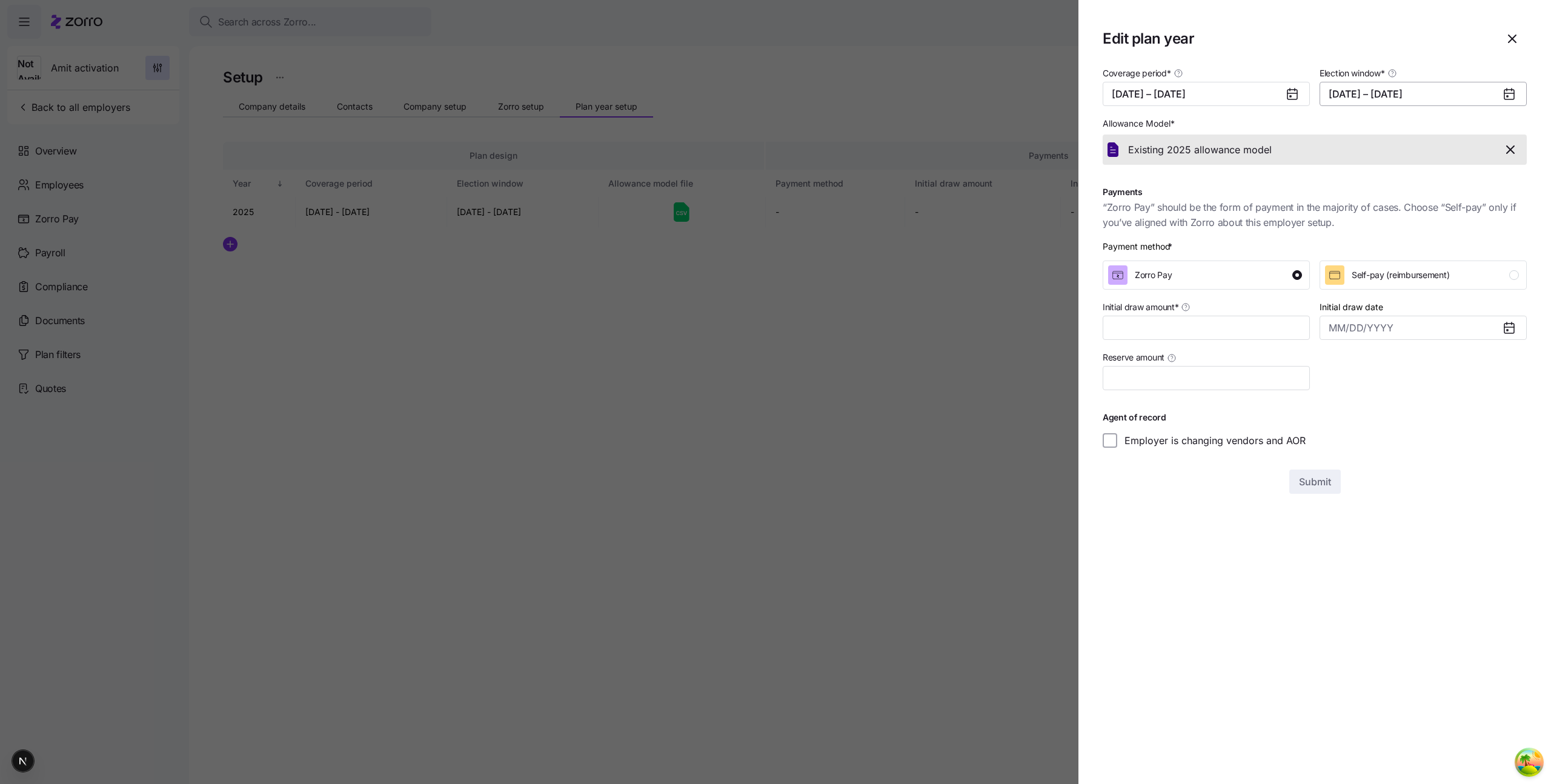
click at [1371, 98] on button "07/01/2025 – 07/17/2025" at bounding box center [1423, 93] width 207 height 24
click at [1348, 132] on icon "button" at bounding box center [1343, 132] width 11 height 11
click at [1420, 183] on button "1" at bounding box center [1421, 182] width 25 height 25
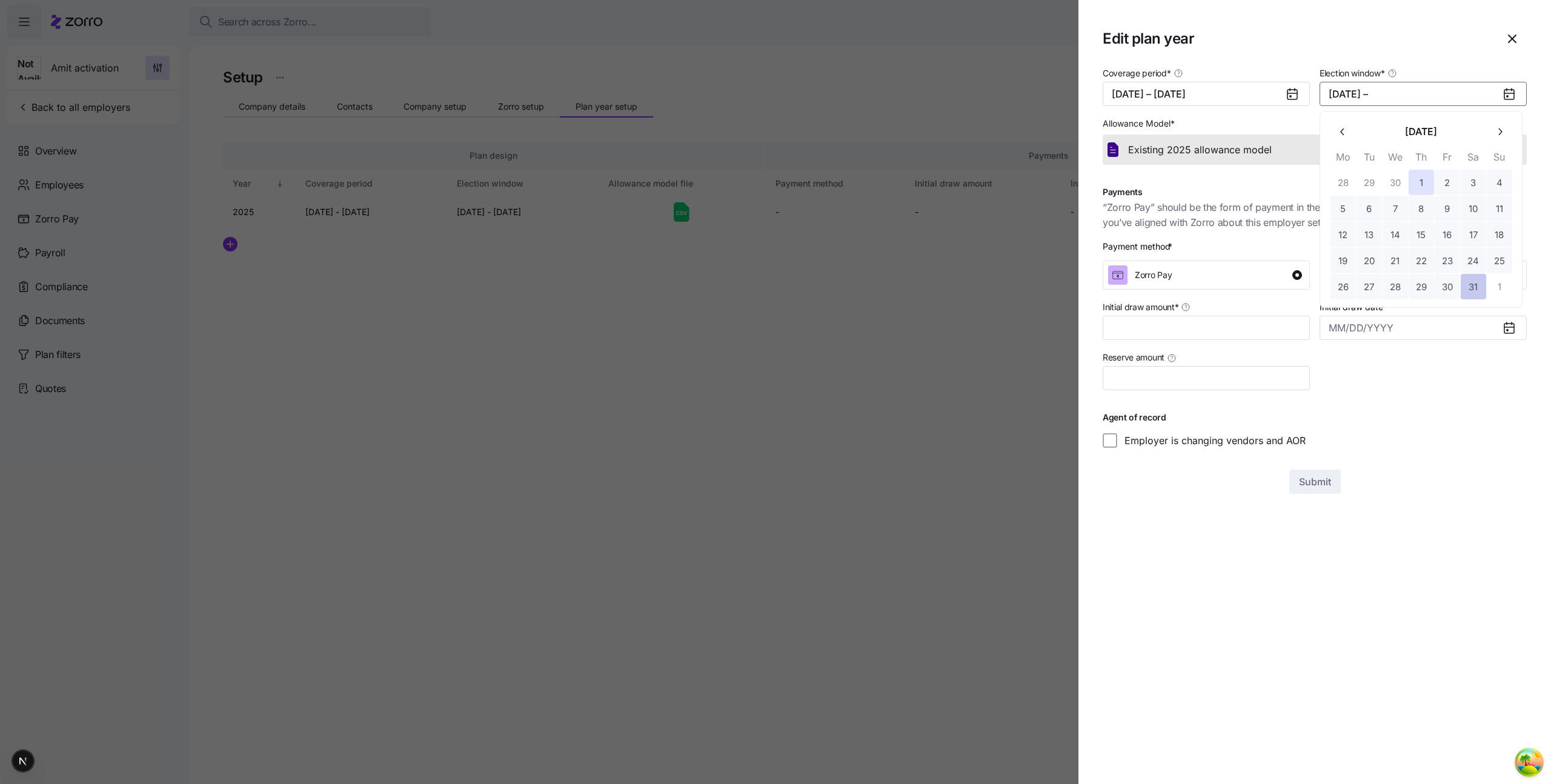
click at [1469, 280] on button "31" at bounding box center [1474, 286] width 25 height 25
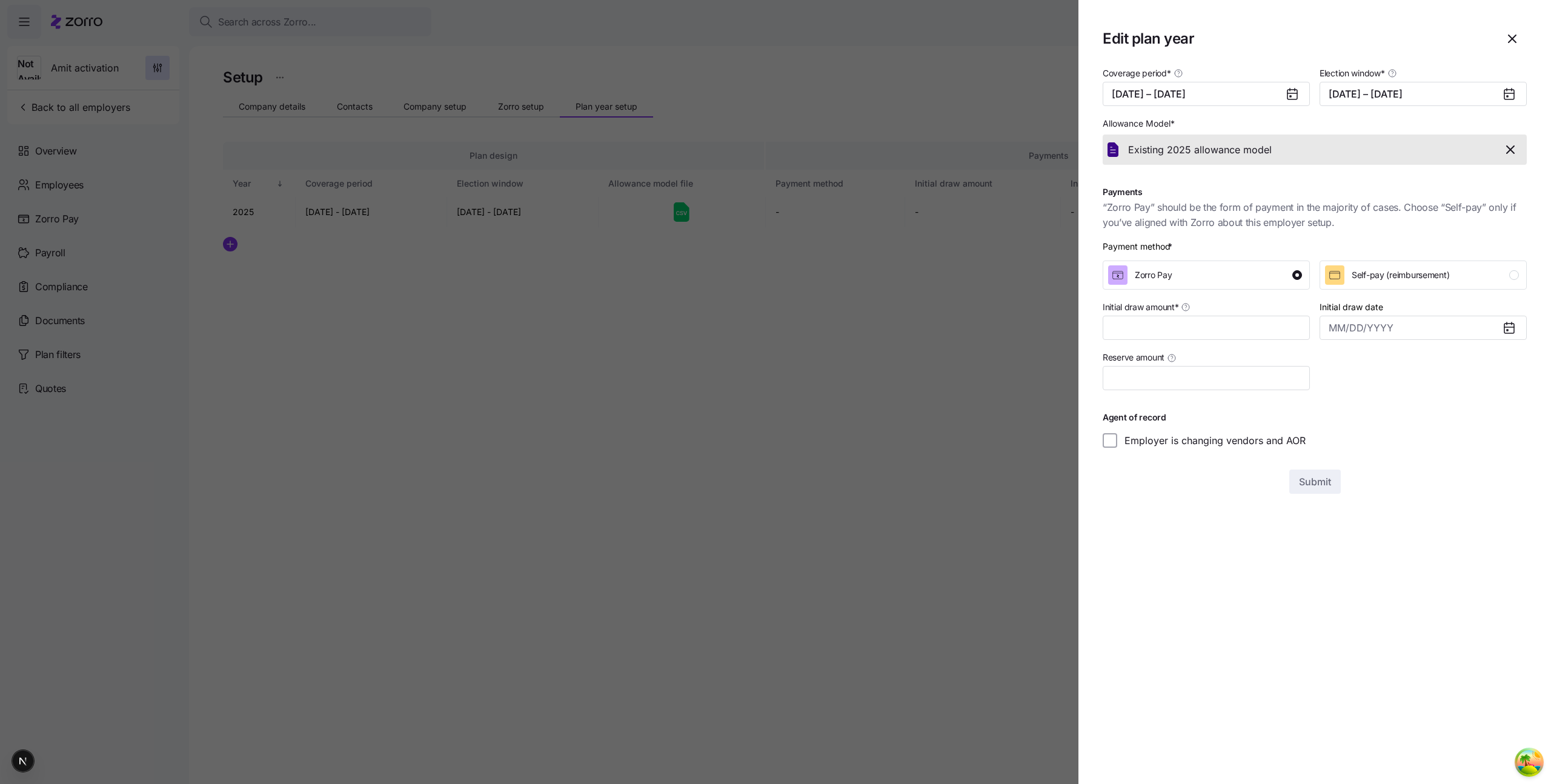
click at [1454, 471] on div "Coverage period * 05/01/2025 – 12/31/2025 Election window * 05/01/2025 – 05/31/…" at bounding box center [1315, 279] width 424 height 428
click at [1166, 324] on input "Initial draw amount *" at bounding box center [1206, 328] width 207 height 24
type input "$150,000"
click at [1391, 327] on input "Initial draw date" at bounding box center [1423, 328] width 207 height 24
click at [1344, 371] on button "button" at bounding box center [1343, 365] width 25 height 25
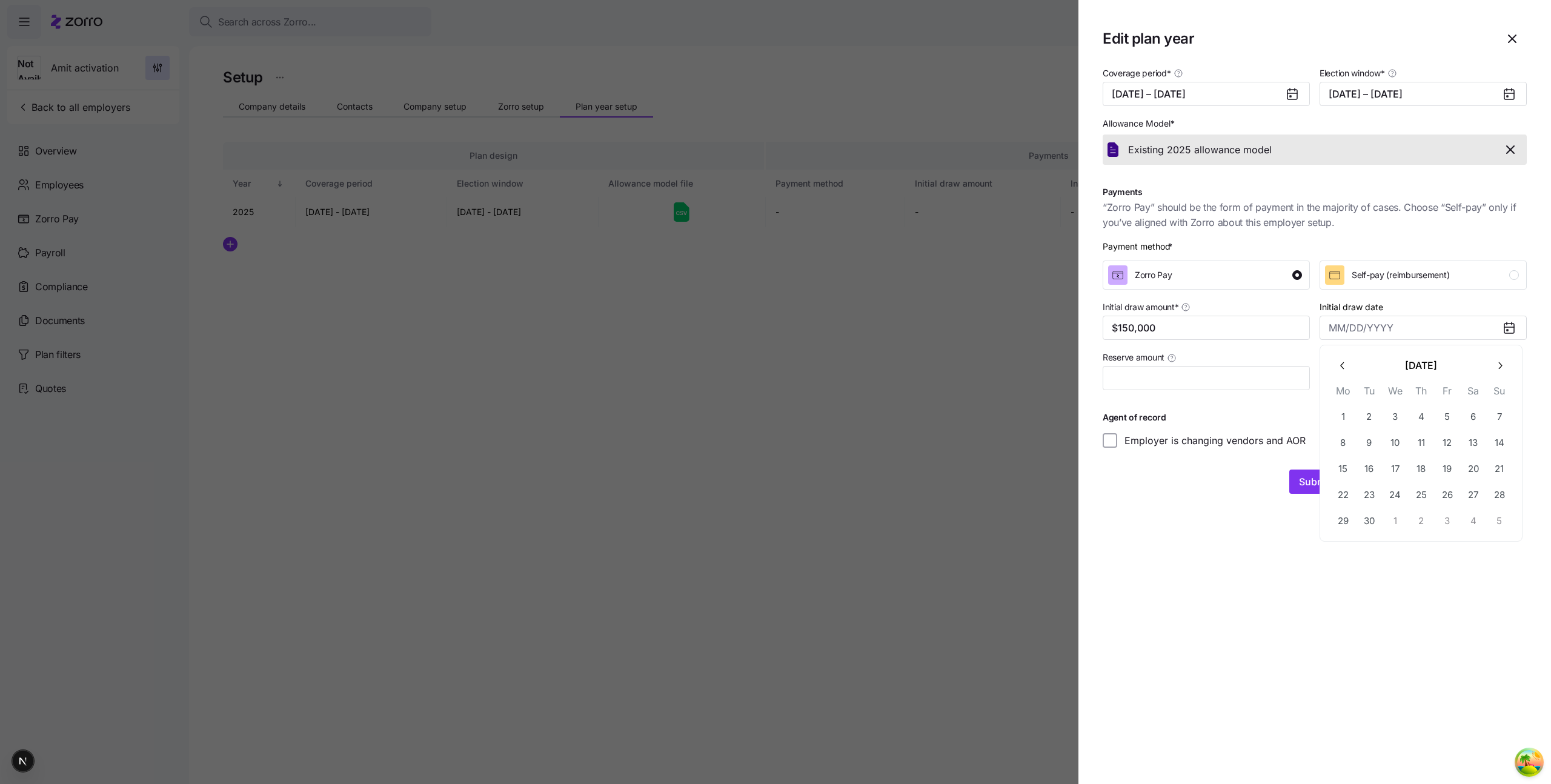
click at [1344, 371] on button "button" at bounding box center [1343, 365] width 25 height 25
click at [1425, 416] on button "1" at bounding box center [1421, 417] width 25 height 25
type input "May 1, 2025"
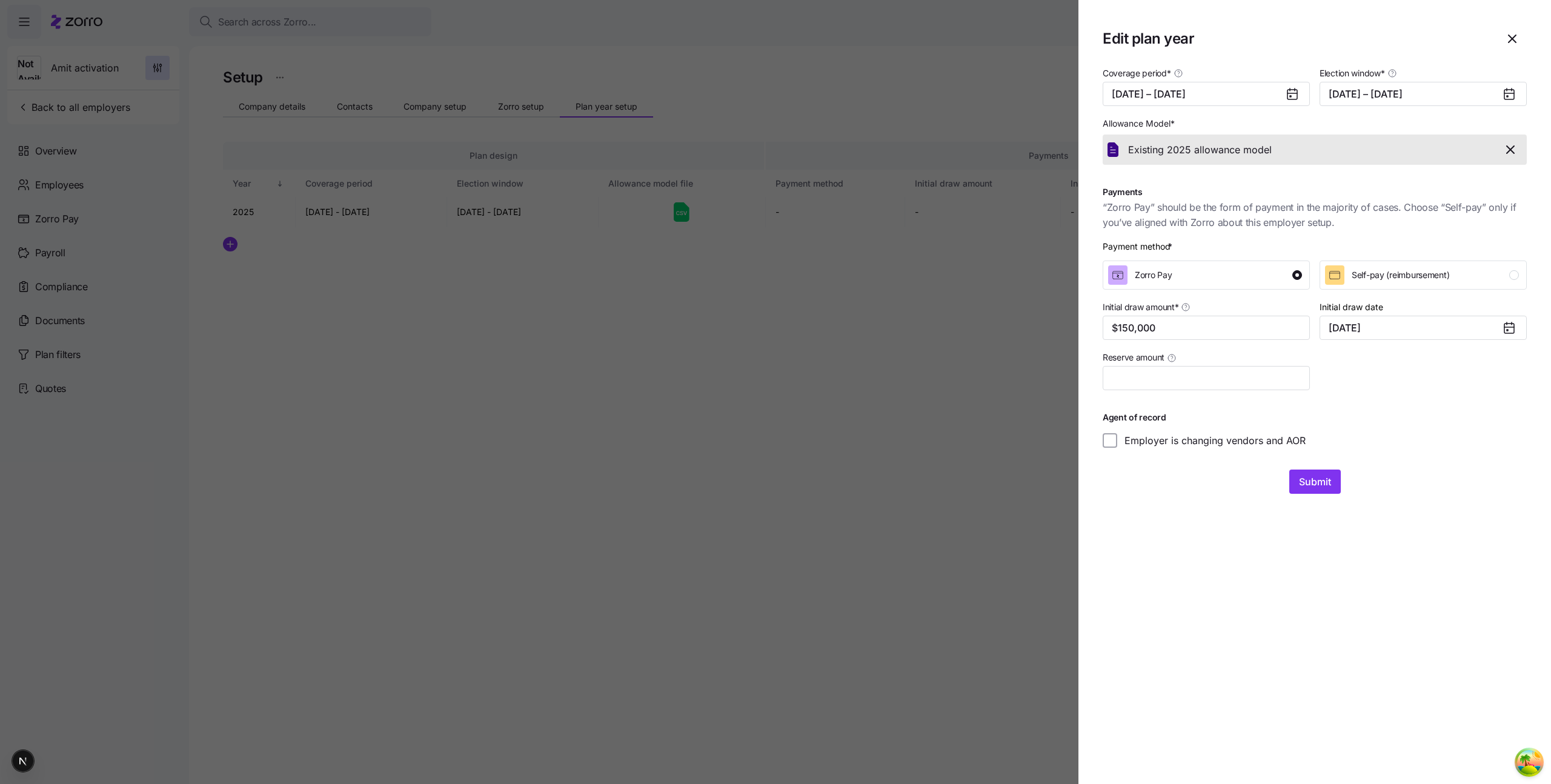
click at [1184, 405] on div "Coverage period * 05/01/2025 – 12/31/2025 Election window * 05/01/2025 – 05/31/…" at bounding box center [1314, 256] width 434 height 392
click at [1184, 389] on input "Reserve amount" at bounding box center [1206, 378] width 207 height 24
type input "$10,000"
click at [1305, 488] on button "Submit" at bounding box center [1315, 481] width 51 height 24
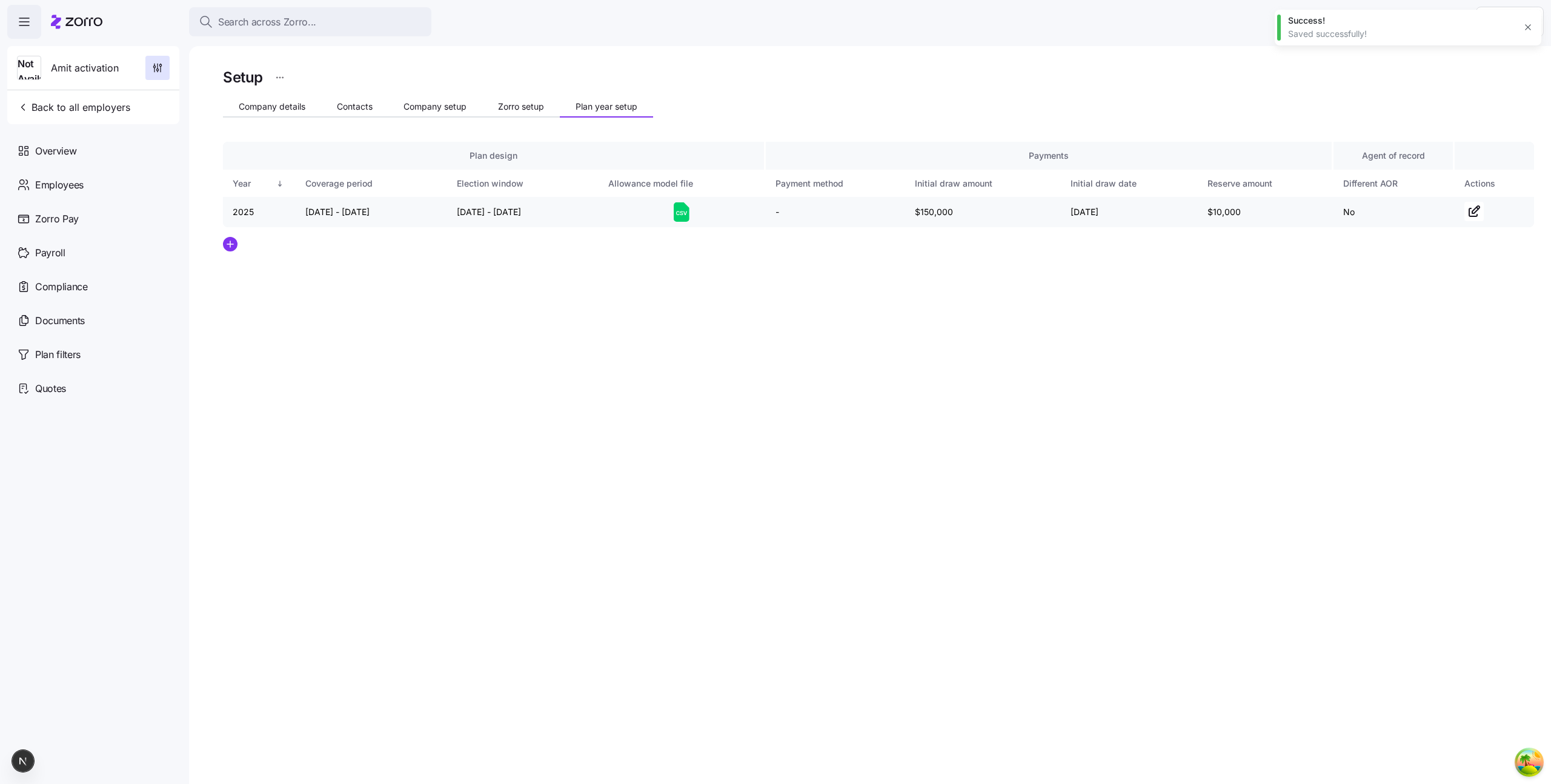
click at [679, 222] on td at bounding box center [682, 212] width 167 height 30
click at [681, 211] on icon at bounding box center [682, 212] width 16 height 19
click at [234, 242] on circle "add icon" at bounding box center [230, 244] width 13 height 13
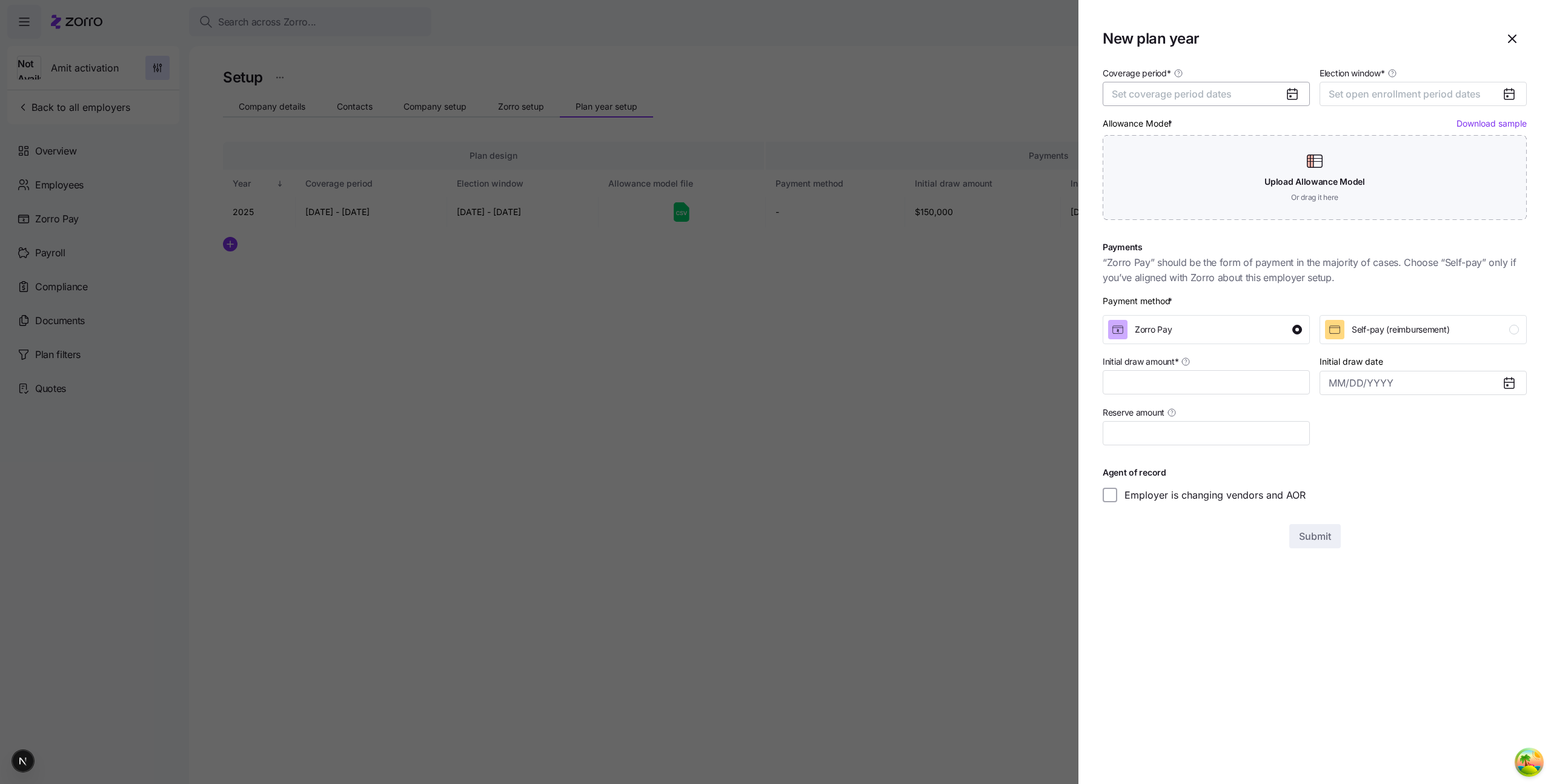
click at [1174, 93] on span "Set coverage period dates" at bounding box center [1172, 94] width 120 height 12
click at [1198, 186] on button "May" at bounding box center [1204, 188] width 61 height 25
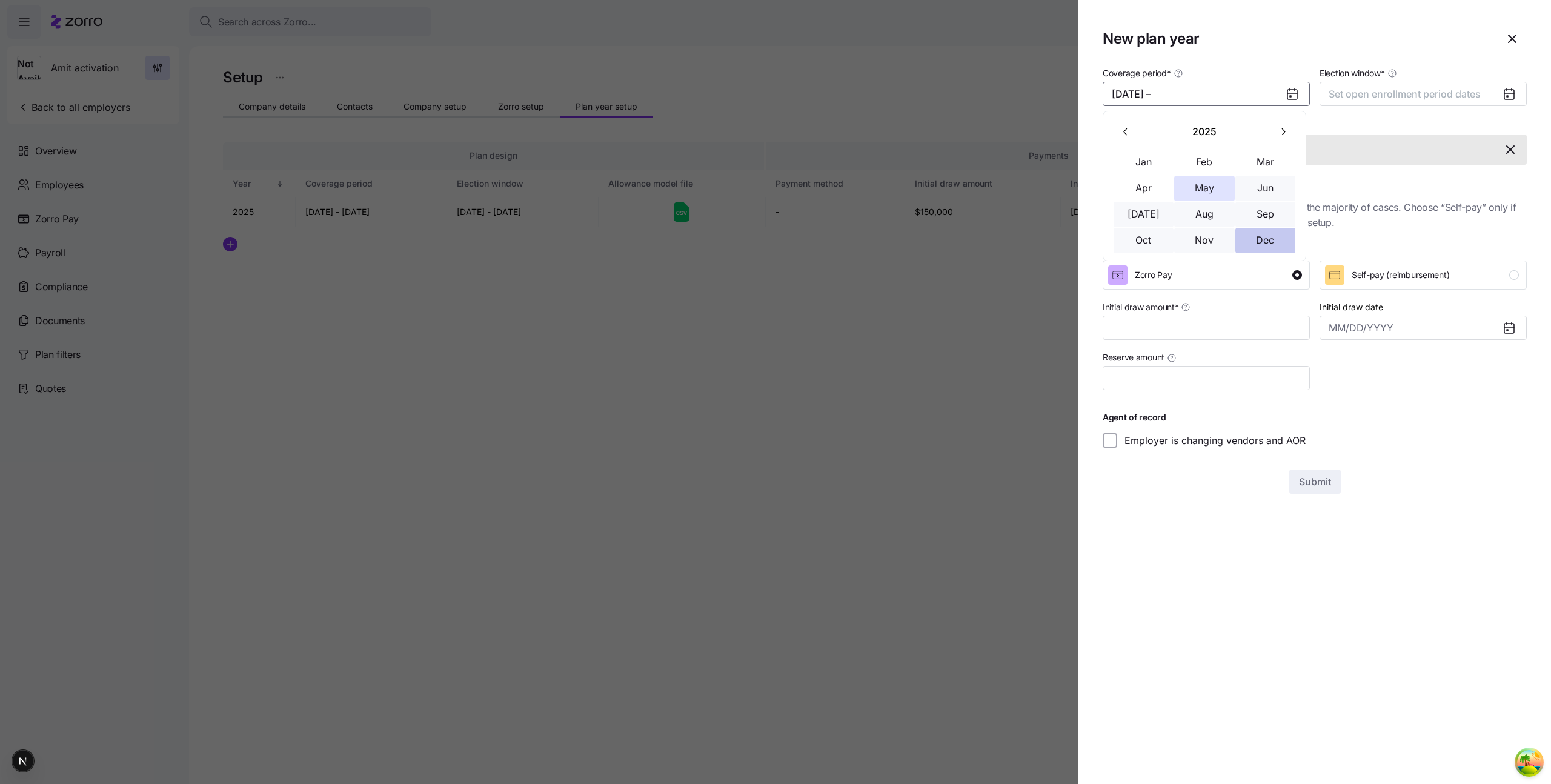
click at [1260, 242] on button "Dec" at bounding box center [1265, 240] width 61 height 25
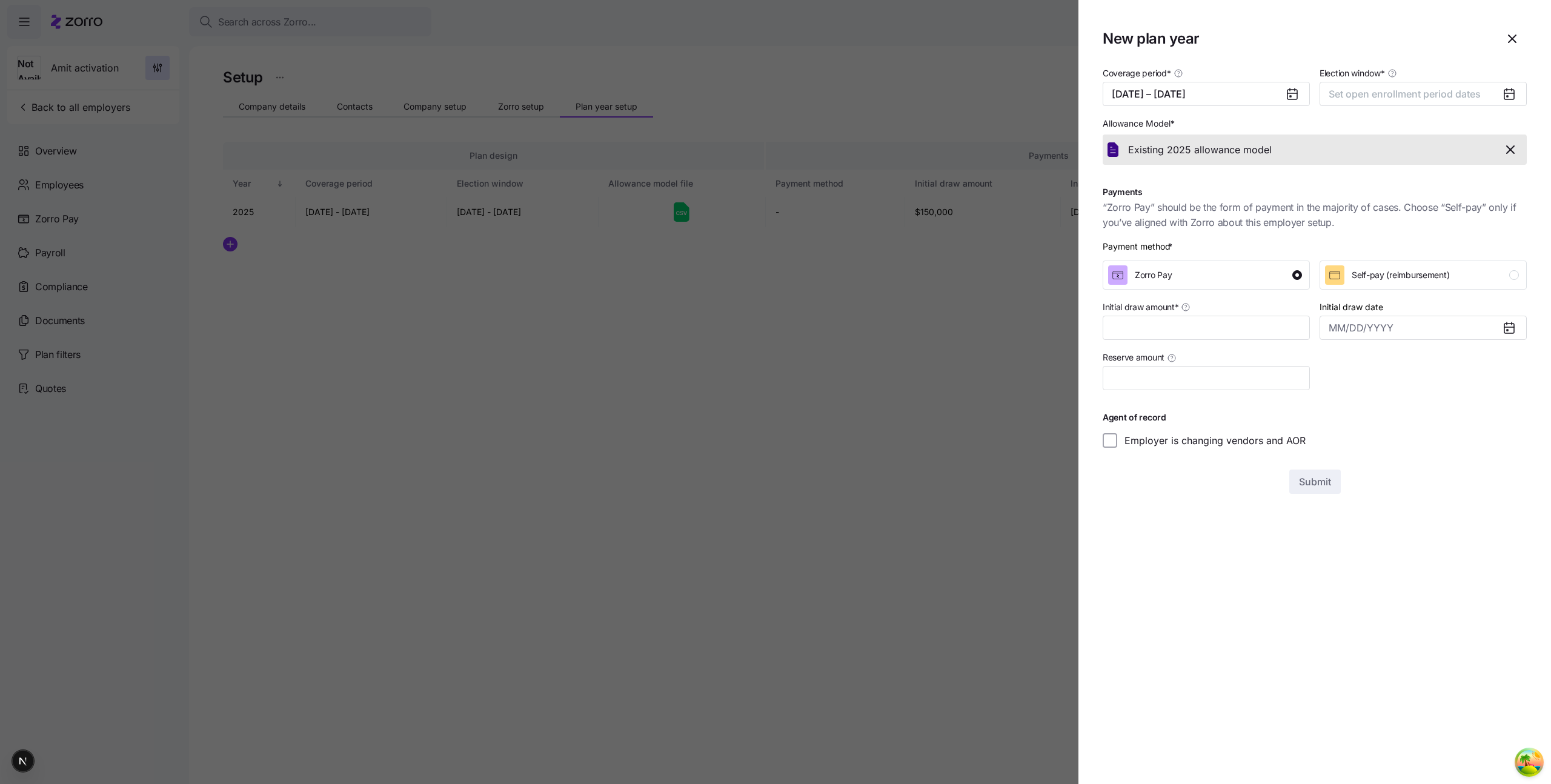
click at [1357, 79] on div "Election window * Set open enrollment period dates" at bounding box center [1423, 85] width 207 height 41
click at [1357, 97] on span "Set open enrollment period dates" at bounding box center [1405, 94] width 152 height 12
click at [1341, 136] on icon "button" at bounding box center [1343, 132] width 11 height 11
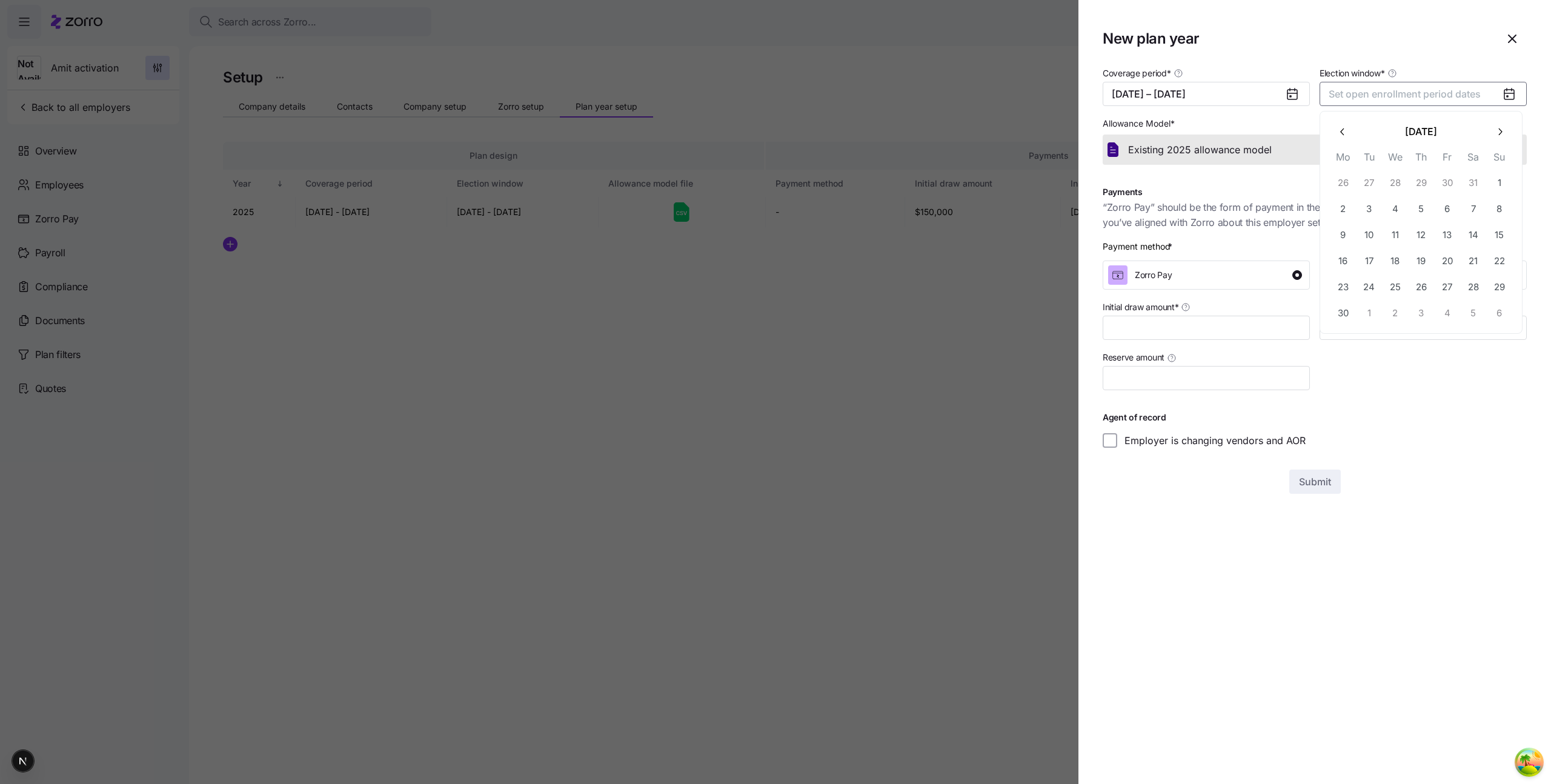
click at [1341, 136] on icon "button" at bounding box center [1343, 132] width 11 height 11
click at [1420, 185] on button "1" at bounding box center [1421, 182] width 25 height 25
click at [1472, 290] on button "31" at bounding box center [1474, 286] width 25 height 25
click at [1254, 323] on input "Initial draw amount *" at bounding box center [1206, 328] width 207 height 24
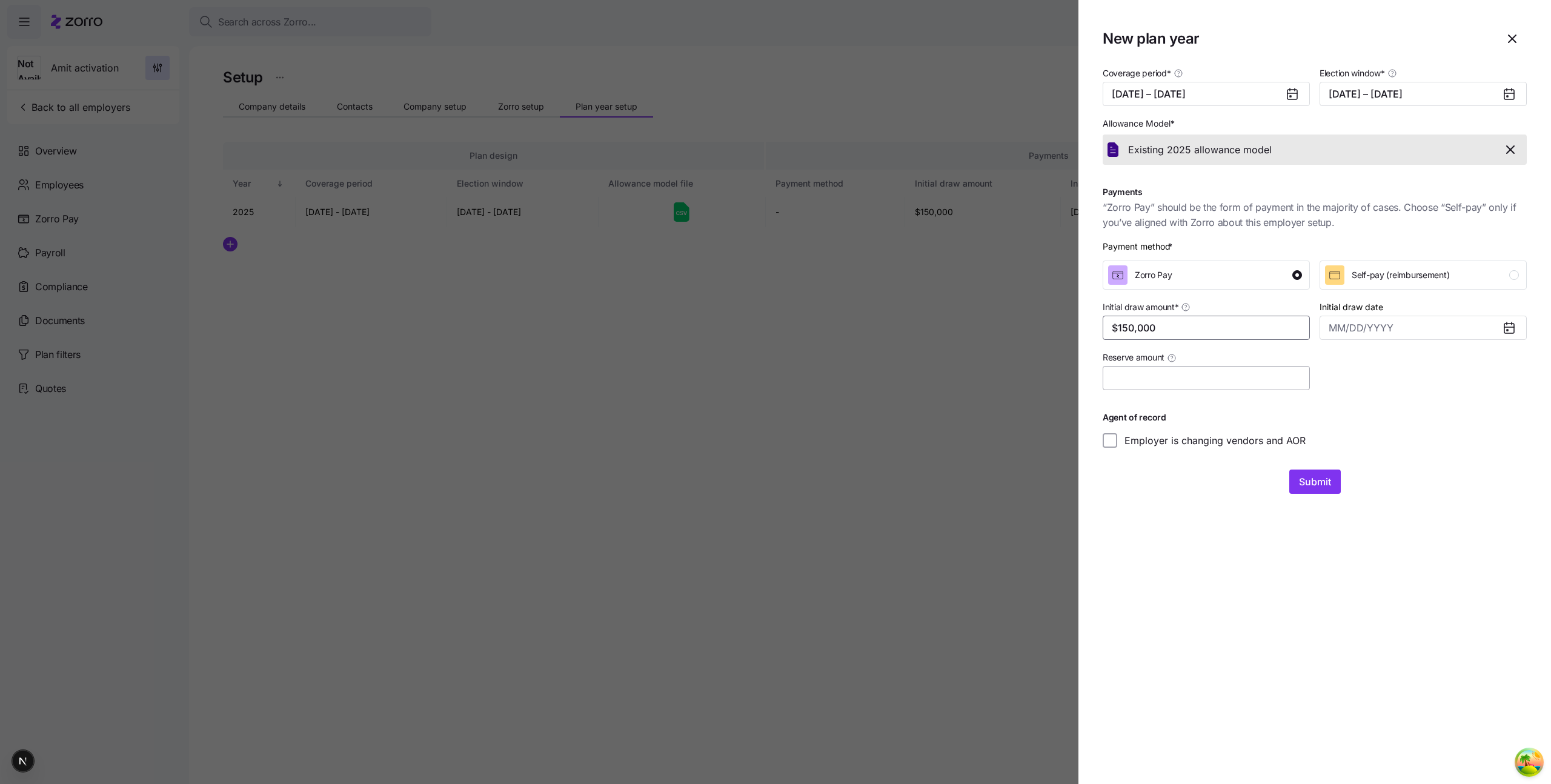
type input "$150,000"
click at [1233, 373] on input "Reserve amount" at bounding box center [1206, 378] width 207 height 24
type input "$10,000"
click at [1335, 331] on input "Initial draw date" at bounding box center [1423, 328] width 207 height 24
click at [1341, 371] on button "button" at bounding box center [1343, 365] width 25 height 25
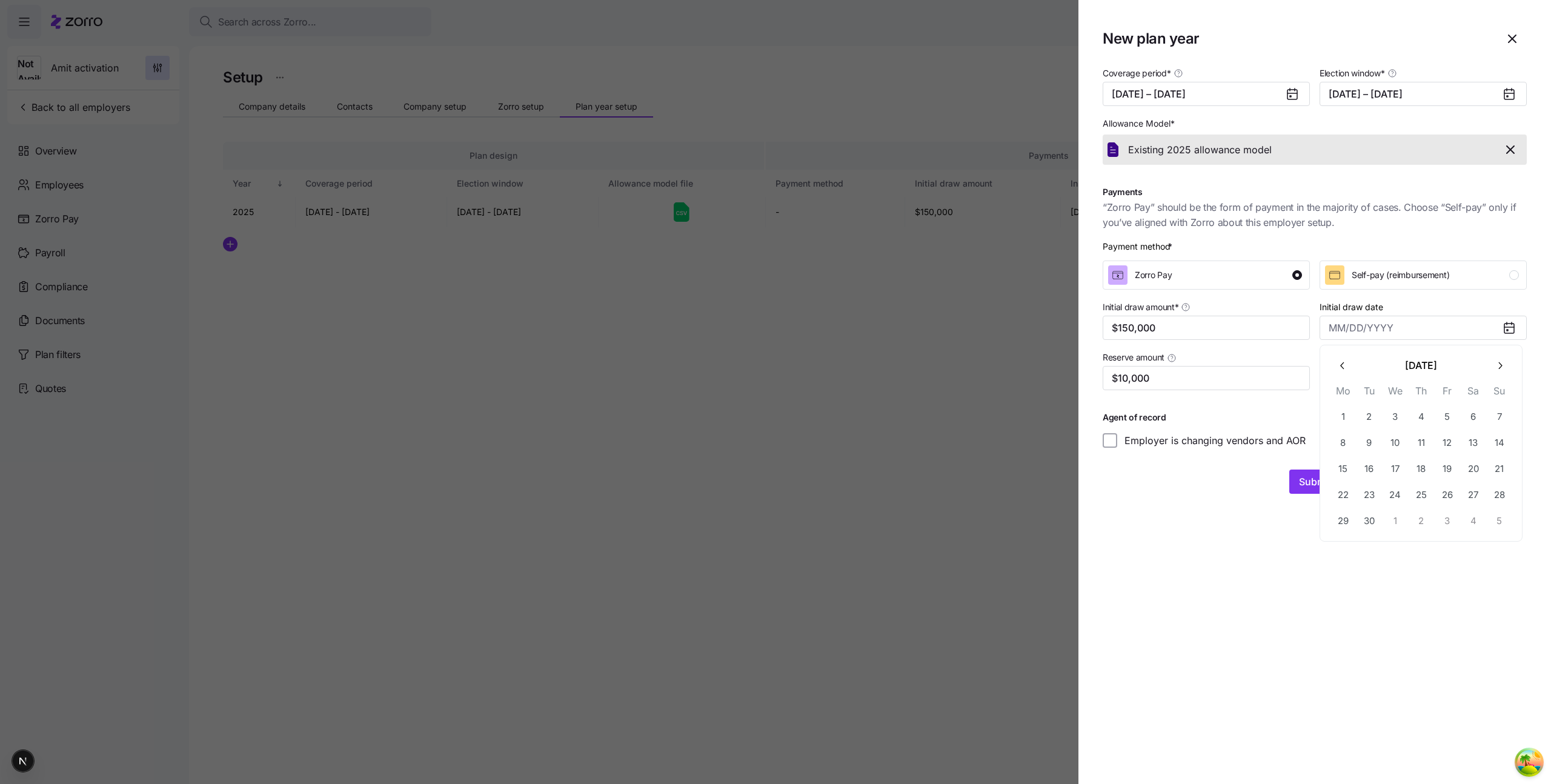
click at [1341, 371] on button "button" at bounding box center [1343, 365] width 25 height 25
click at [1424, 415] on button "1" at bounding box center [1421, 417] width 25 height 25
type input "May 1, 2025"
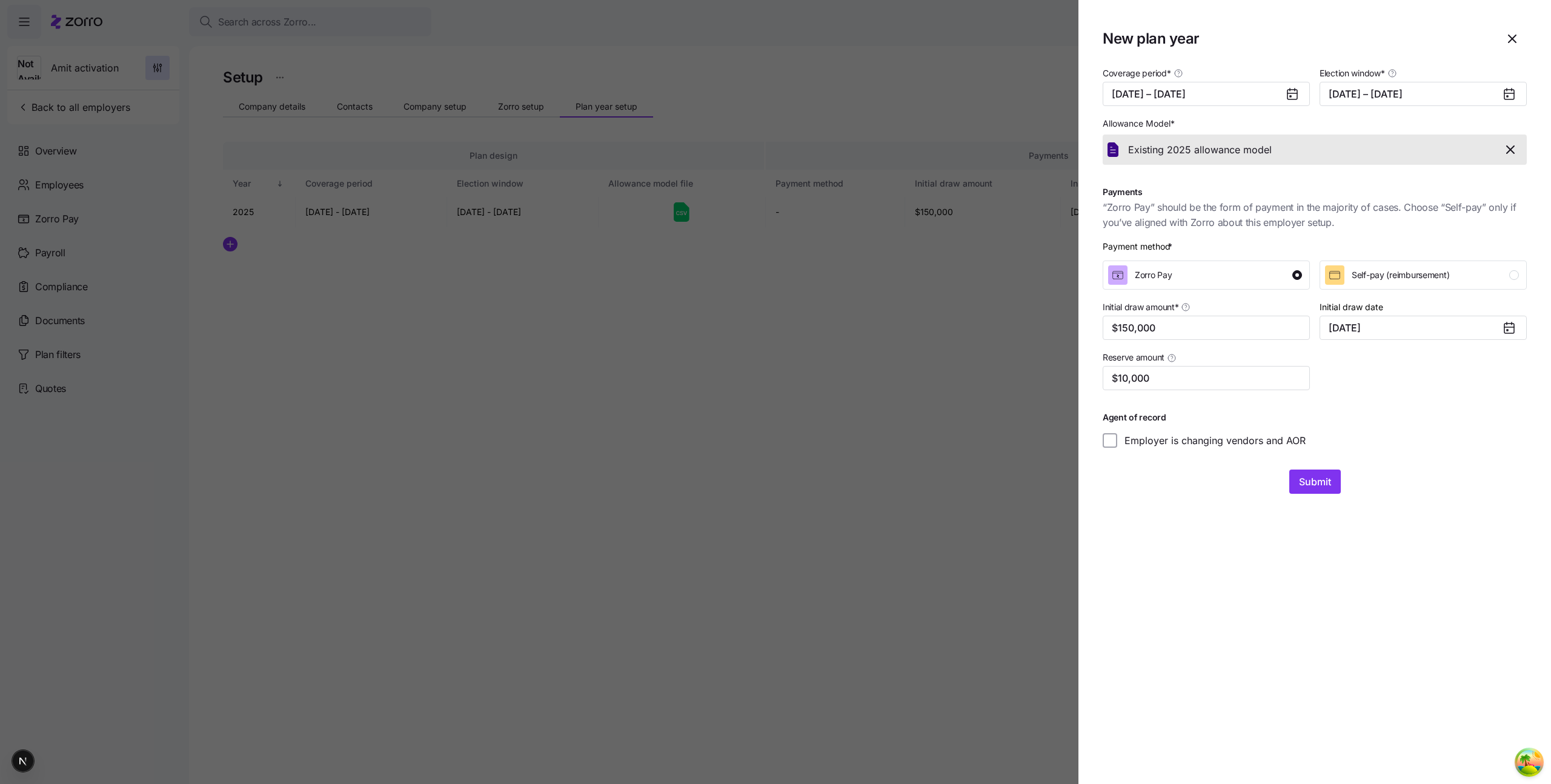
click at [1220, 568] on section "New plan year Coverage period * 05/01/2025 – 12/31/2025 Election window * 05/01…" at bounding box center [1314, 392] width 472 height 784
click at [1508, 149] on icon "button" at bounding box center [1510, 150] width 15 height 15
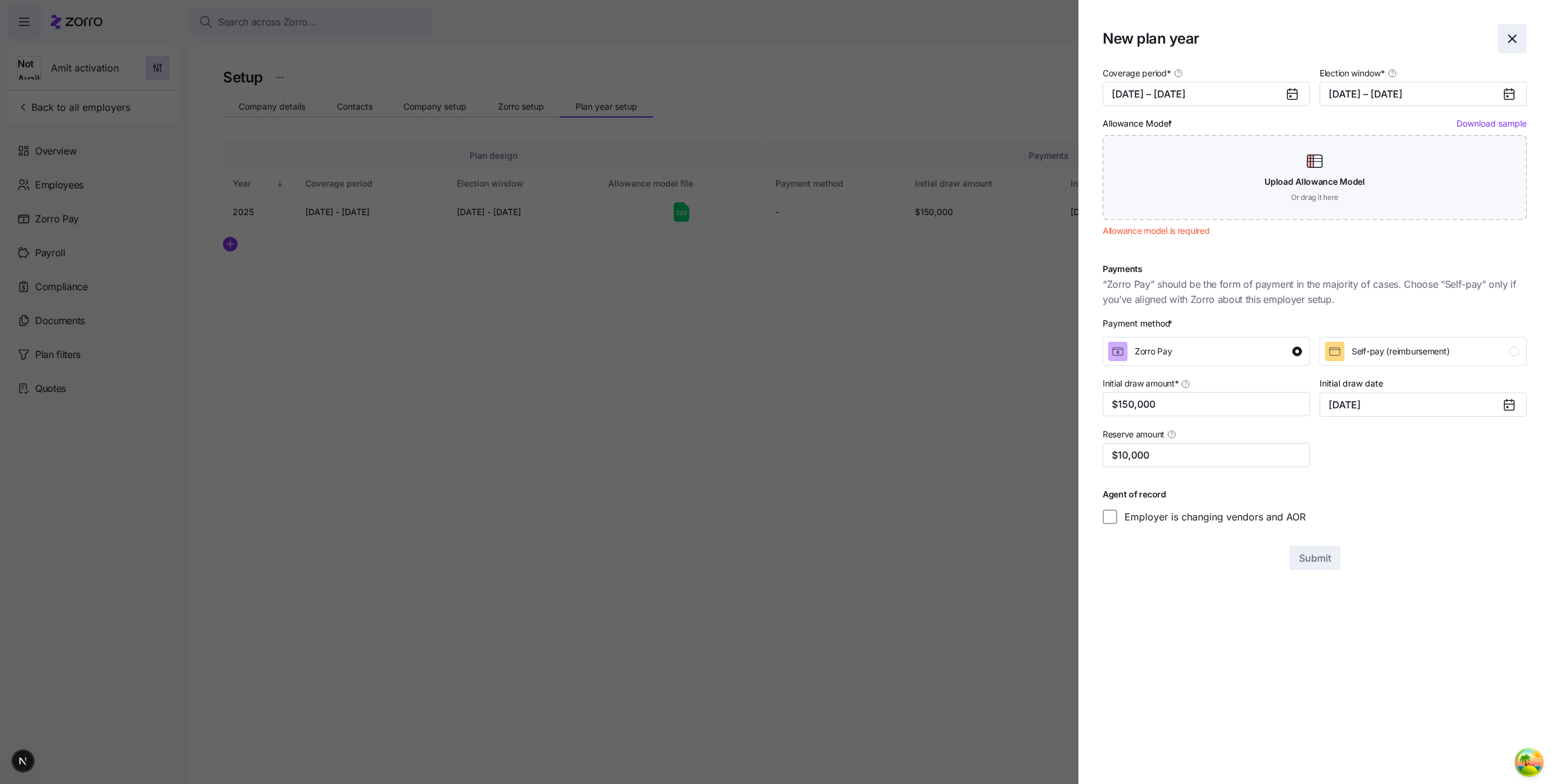
click at [1521, 41] on span "button" at bounding box center [1512, 39] width 28 height 28
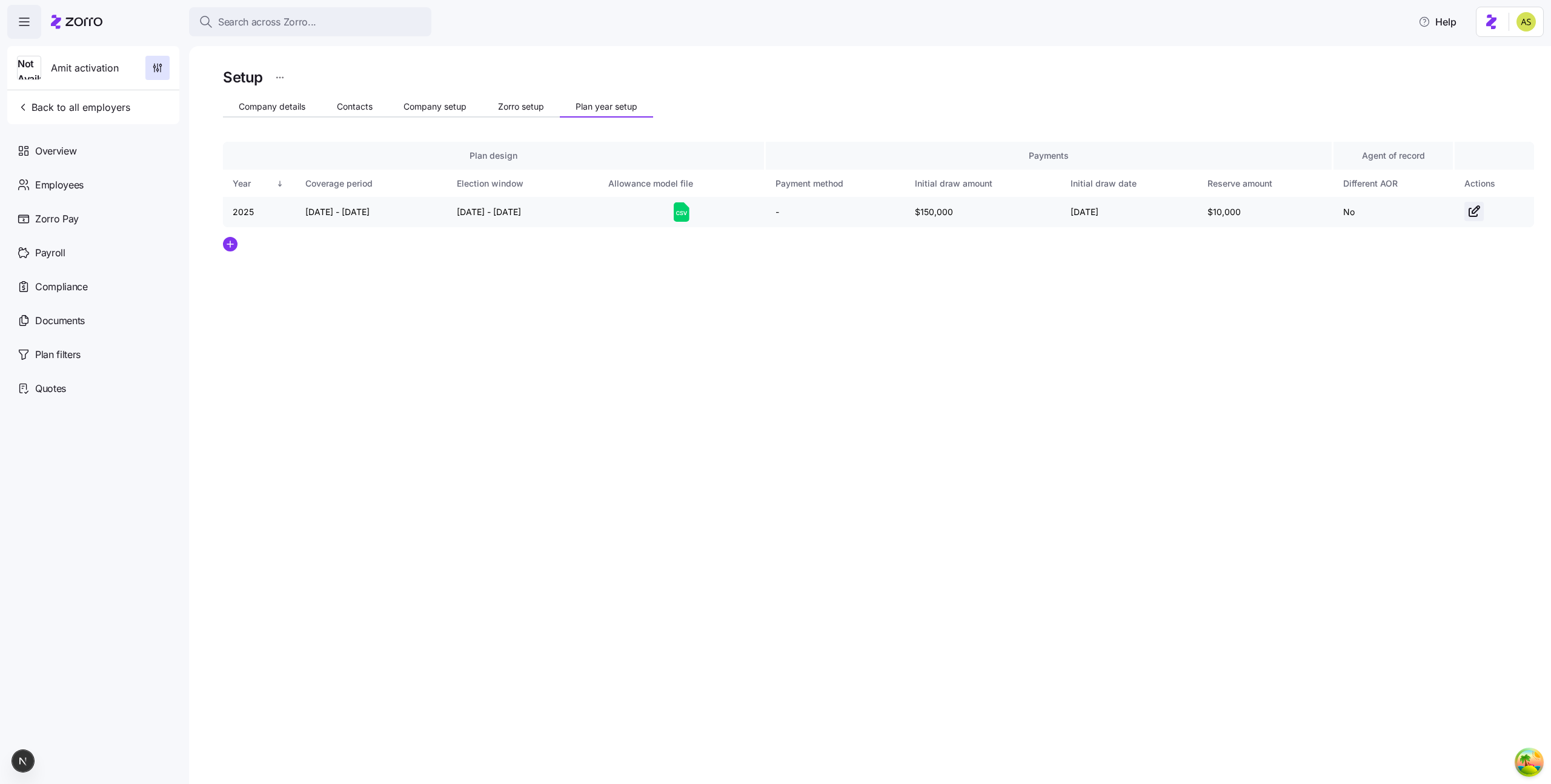
click at [1475, 208] on icon "button" at bounding box center [1474, 212] width 15 height 15
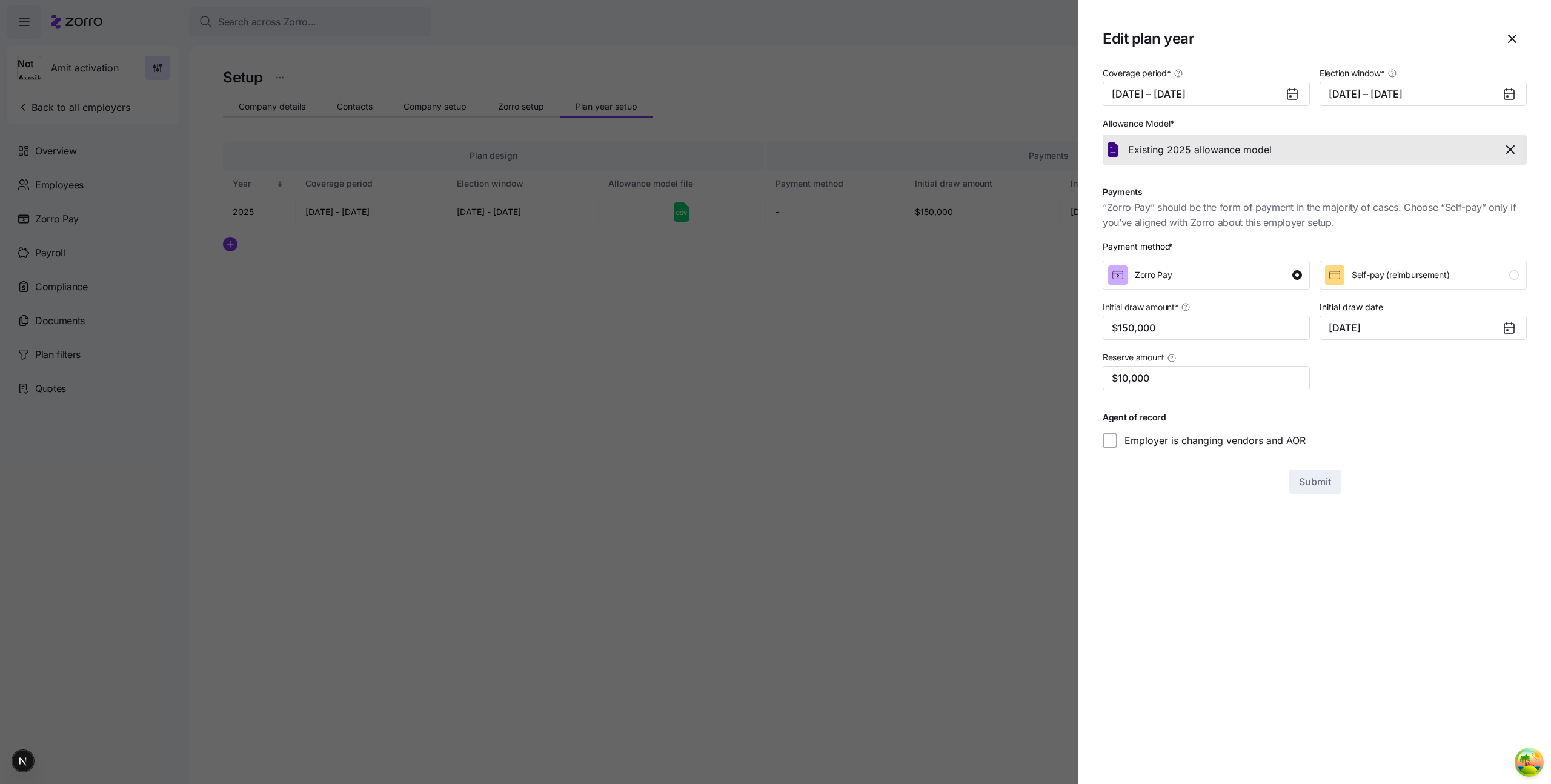
click at [1508, 150] on icon "button" at bounding box center [1510, 150] width 15 height 15
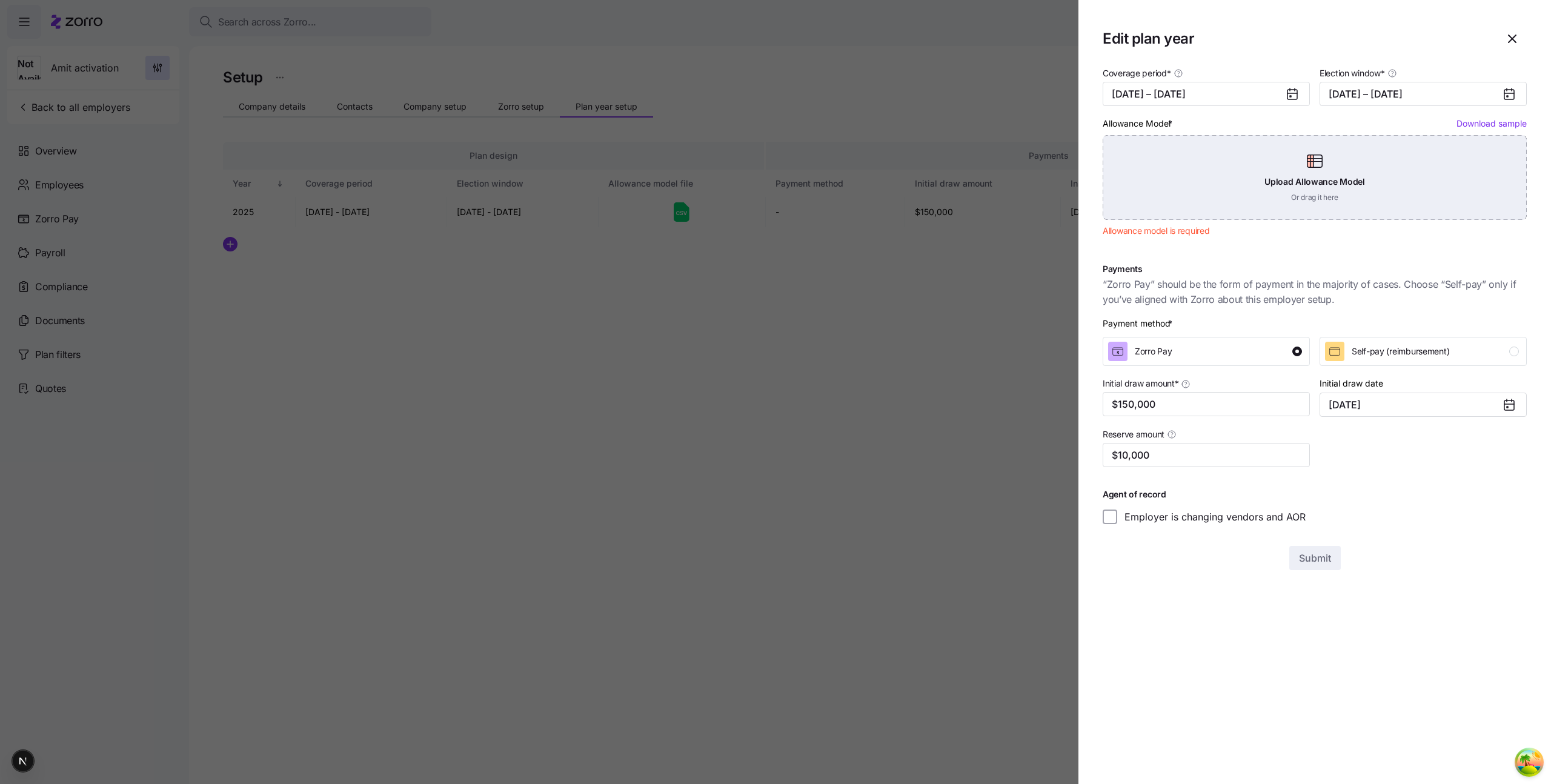
click at [1286, 192] on div "Upload Allowance Model Or drag it here" at bounding box center [1315, 177] width 424 height 85
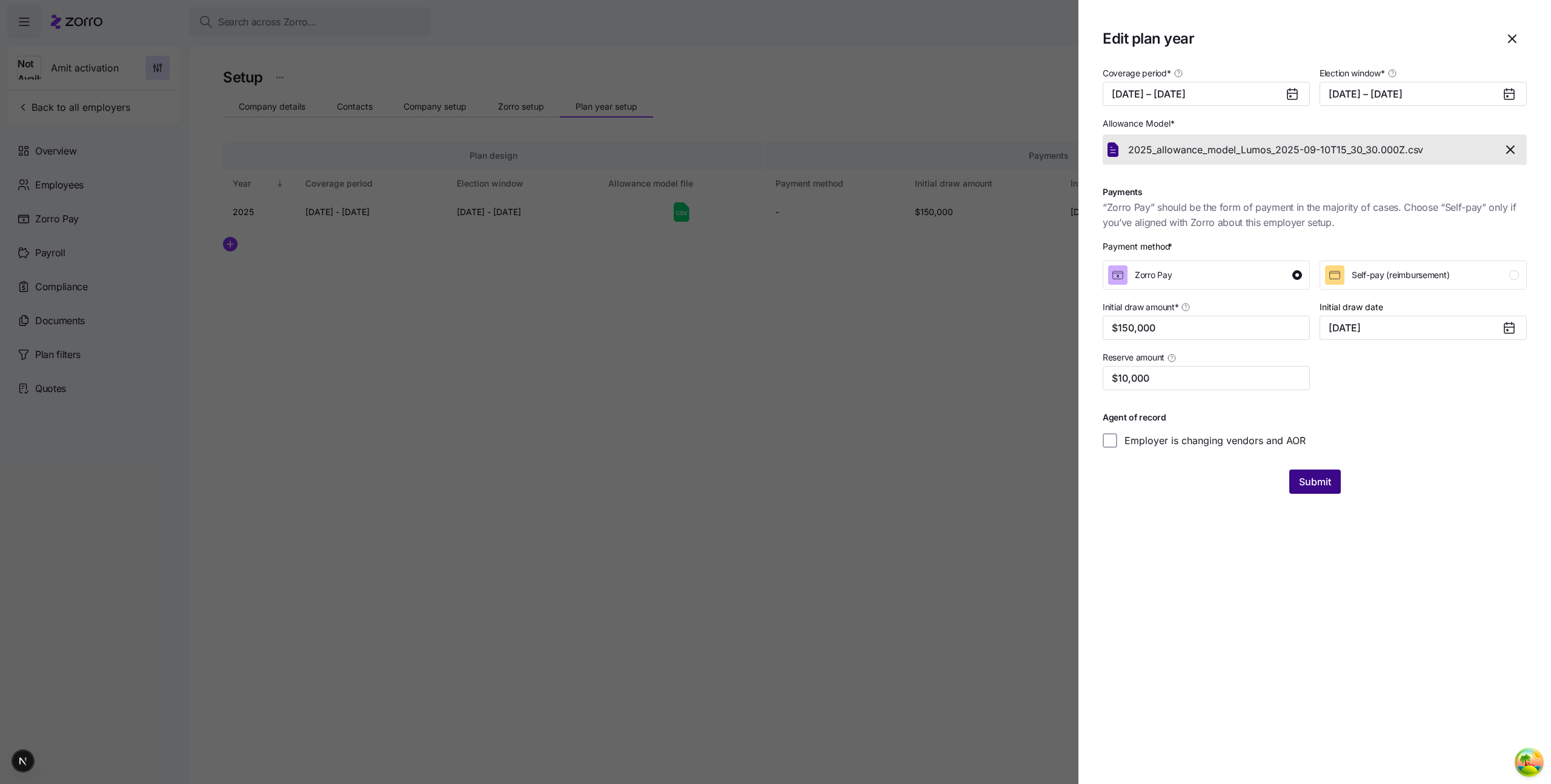
click at [1329, 479] on span "Submit" at bounding box center [1315, 481] width 32 height 15
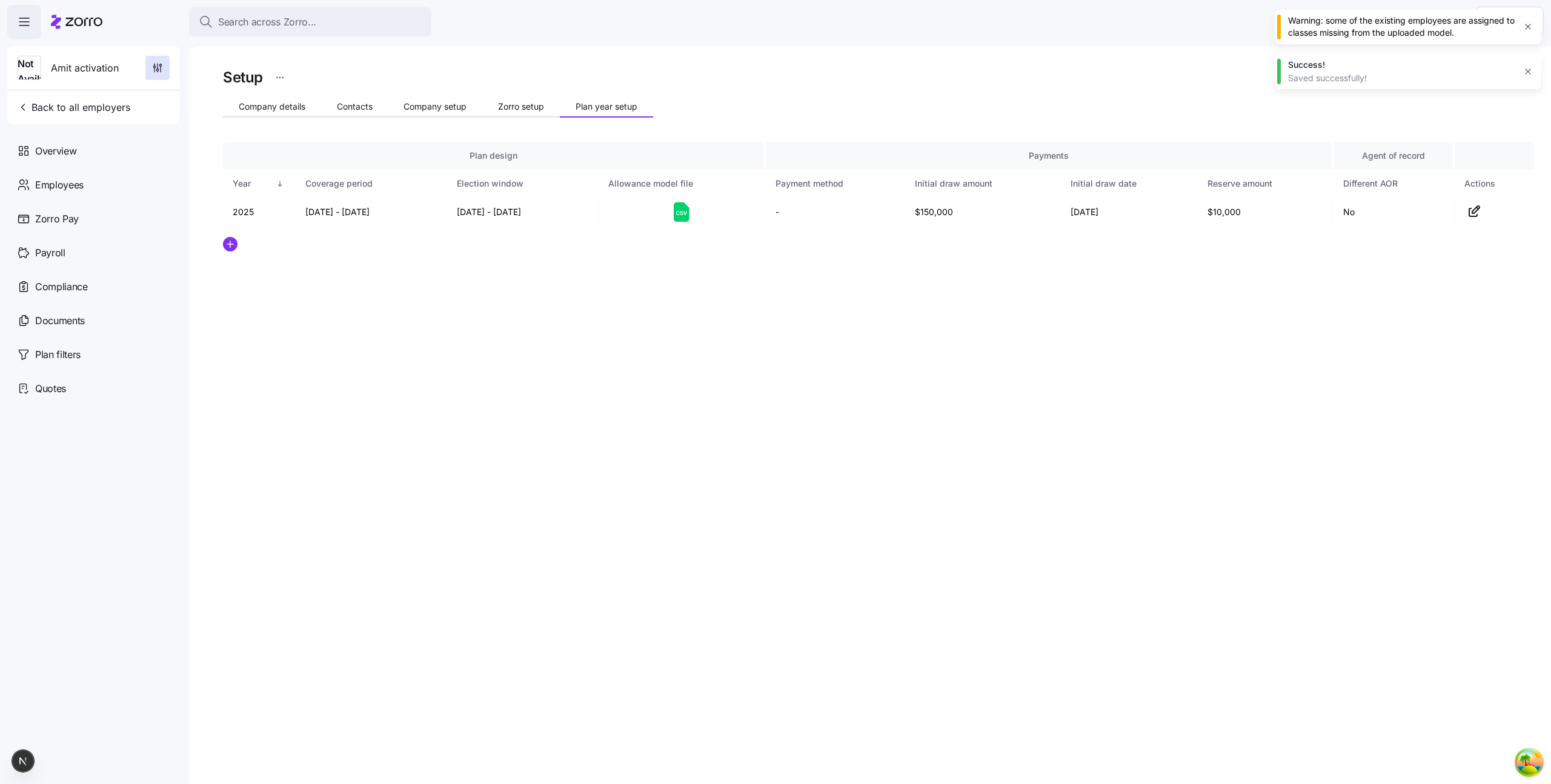
click at [184, 153] on nav "Not Available Amit activation Back to all employers Overview Employees Zorro Pa…" at bounding box center [94, 411] width 189 height 745
click at [106, 184] on div "Employees" at bounding box center [94, 184] width 172 height 34
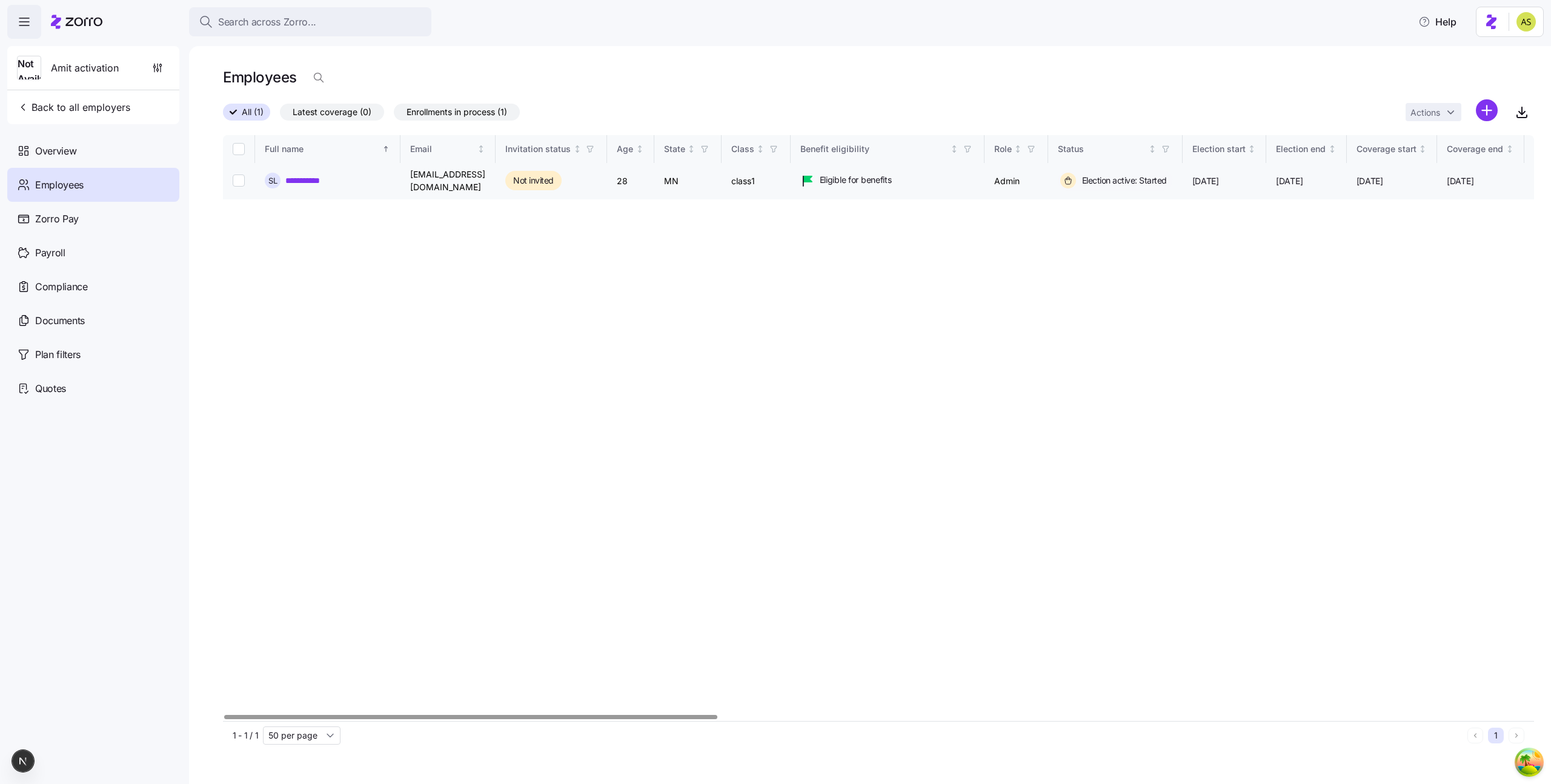
click at [306, 180] on link "**********" at bounding box center [309, 180] width 48 height 12
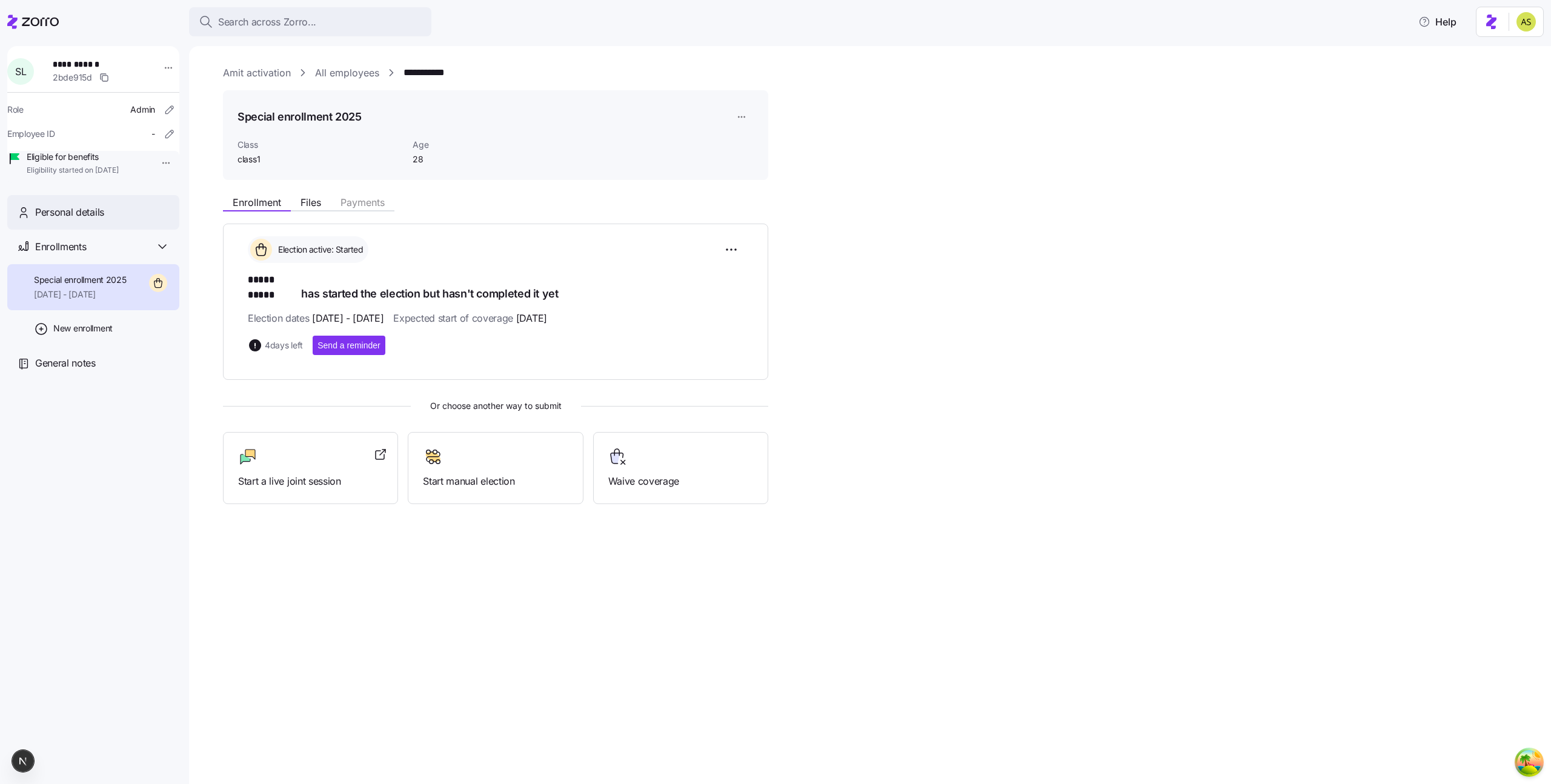
click at [77, 220] on span "Personal details" at bounding box center [69, 212] width 69 height 15
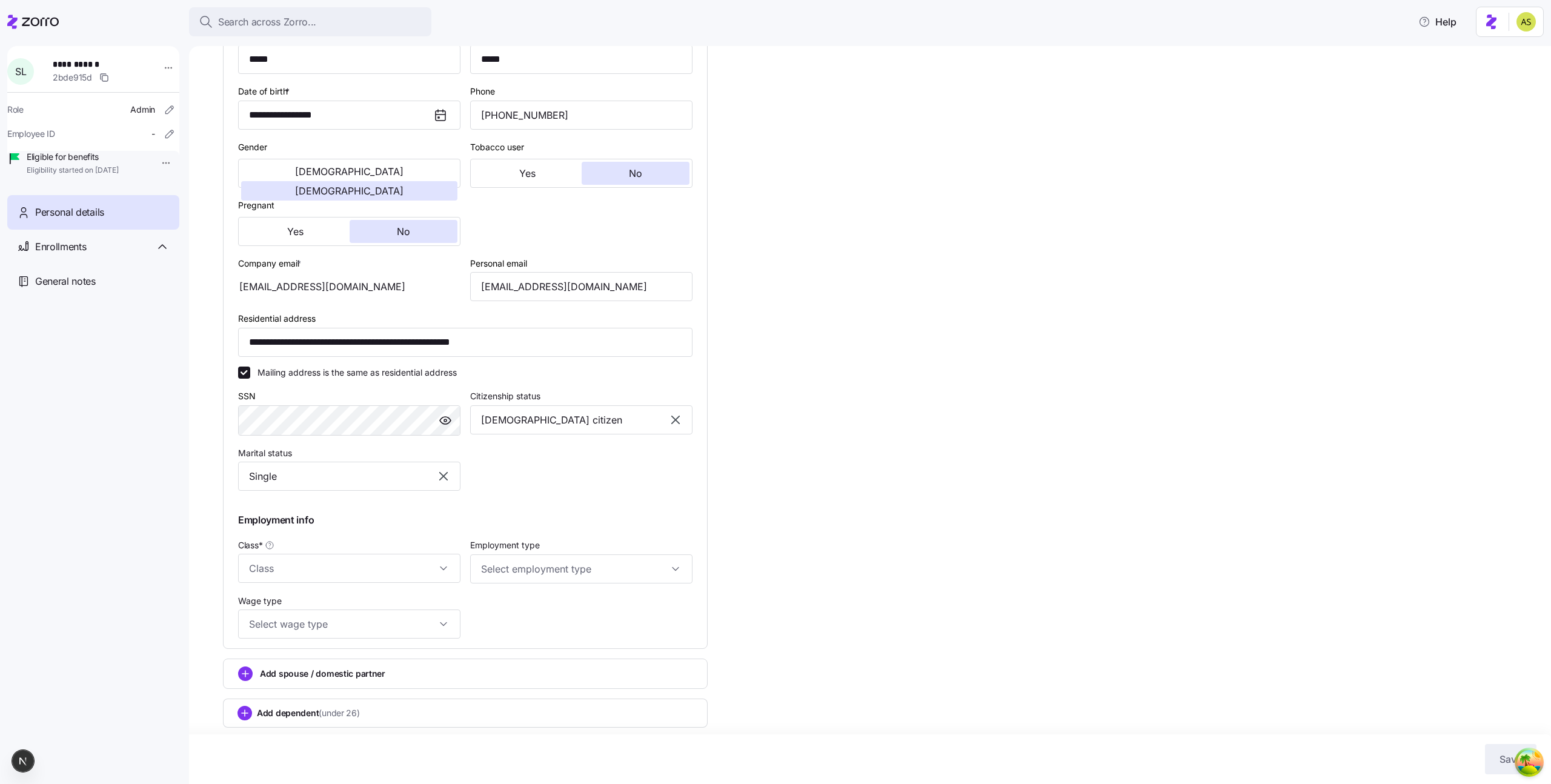
scroll to position [172, 0]
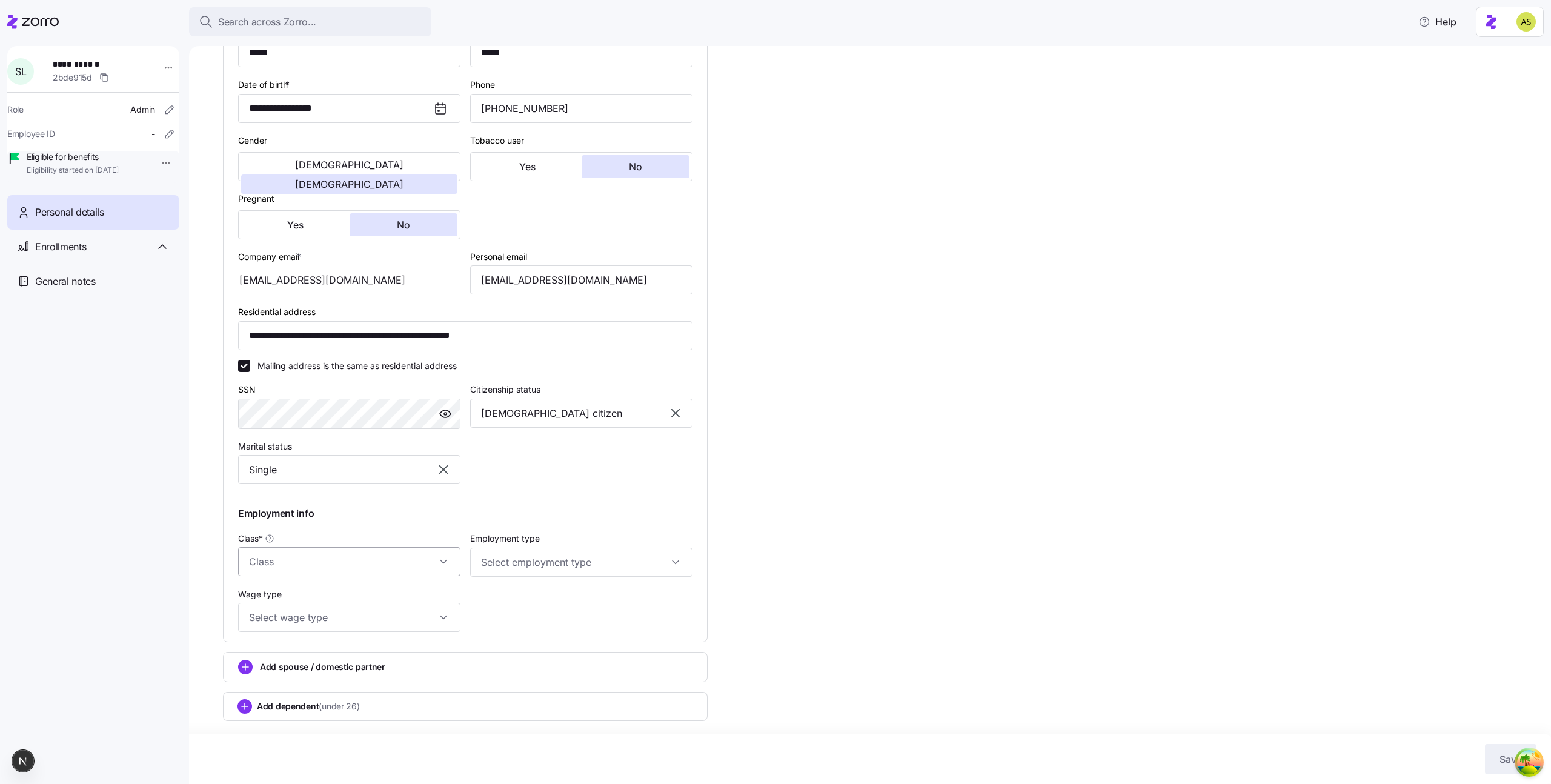
click at [408, 572] on input "Class *" at bounding box center [349, 562] width 222 height 29
click at [303, 596] on span "AllEmployees" at bounding box center [279, 598] width 53 height 13
type input "AllEmployees"
click at [548, 577] on div "Employment type" at bounding box center [581, 553] width 232 height 55
click at [531, 564] on input "Employment type" at bounding box center [581, 562] width 222 height 29
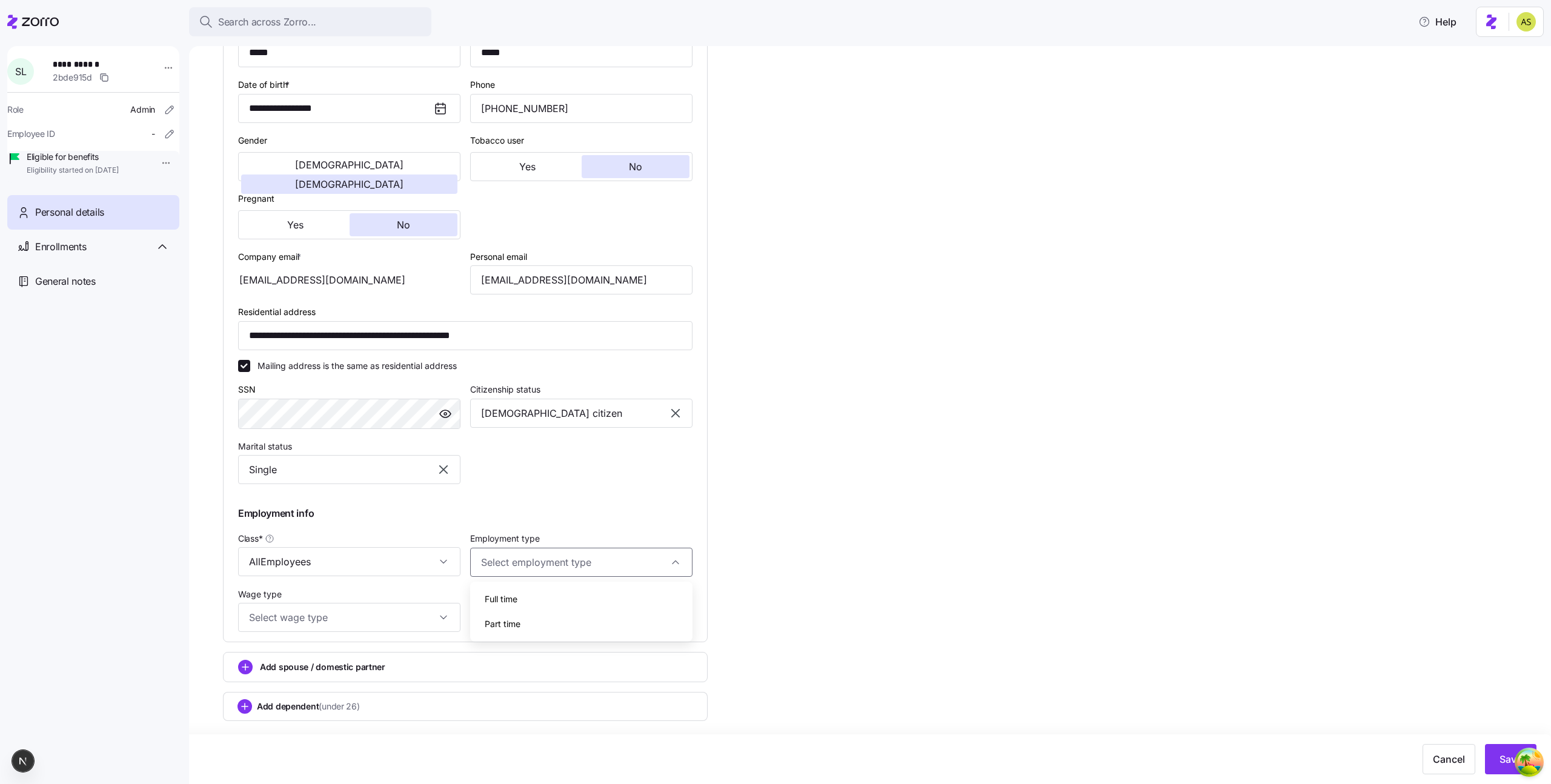
click at [520, 598] on div "Full time" at bounding box center [581, 599] width 212 height 25
type input "Full time"
click at [426, 609] on input "Wage type" at bounding box center [349, 617] width 222 height 29
click at [380, 639] on div "Salary Hourly" at bounding box center [349, 666] width 222 height 60
click at [374, 641] on div "Salary Hourly" at bounding box center [349, 666] width 222 height 60
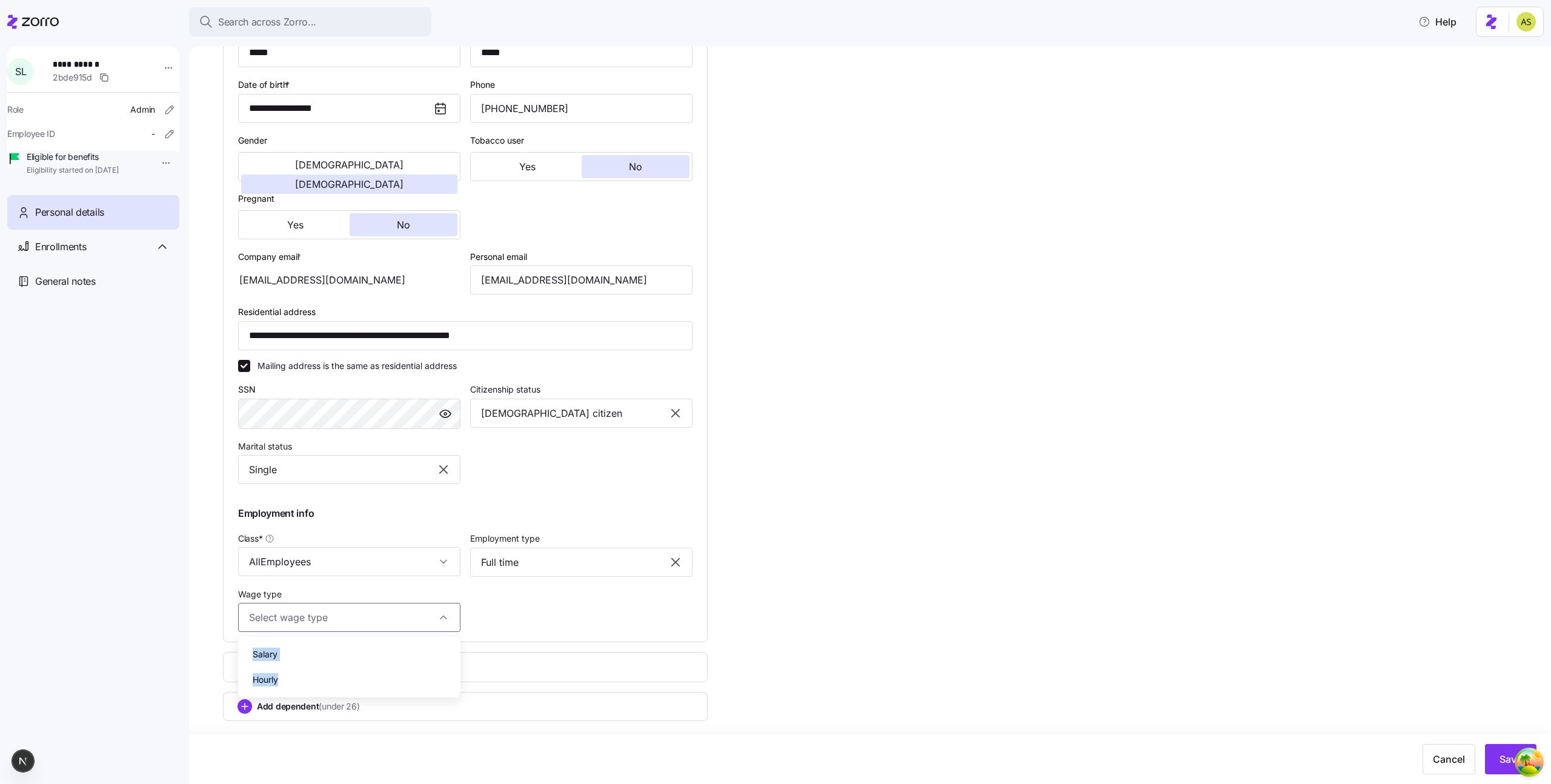
click at [433, 648] on div "Salary" at bounding box center [349, 654] width 212 height 25
type input "Salary"
click at [1503, 763] on span "Save" at bounding box center [1511, 759] width 23 height 15
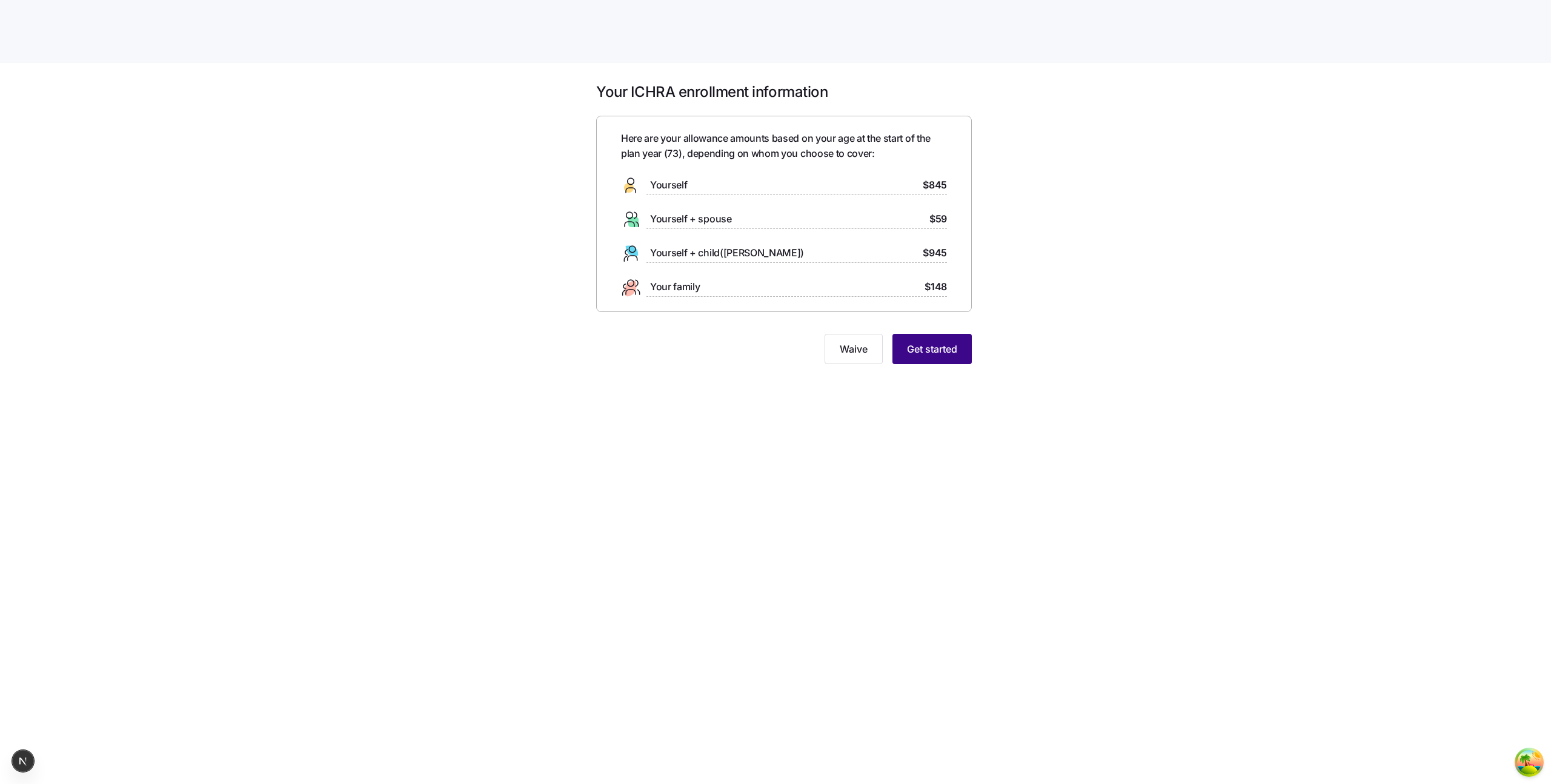
click at [925, 349] on span "Get started" at bounding box center [932, 349] width 50 height 15
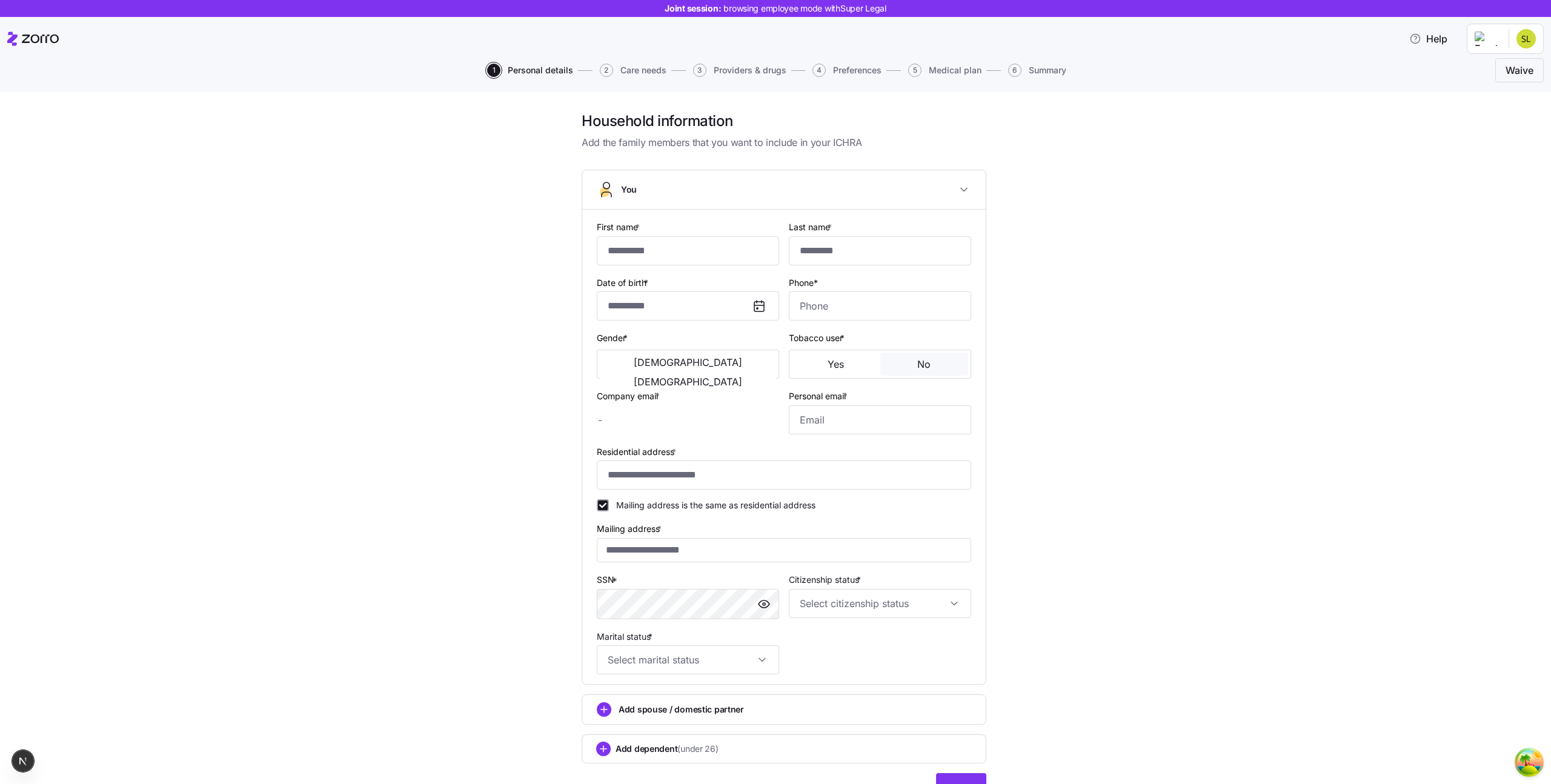
type input "*****"
type input "[EMAIL_ADDRESS][DOMAIN_NAME]"
type input "**********"
checkbox input "true"
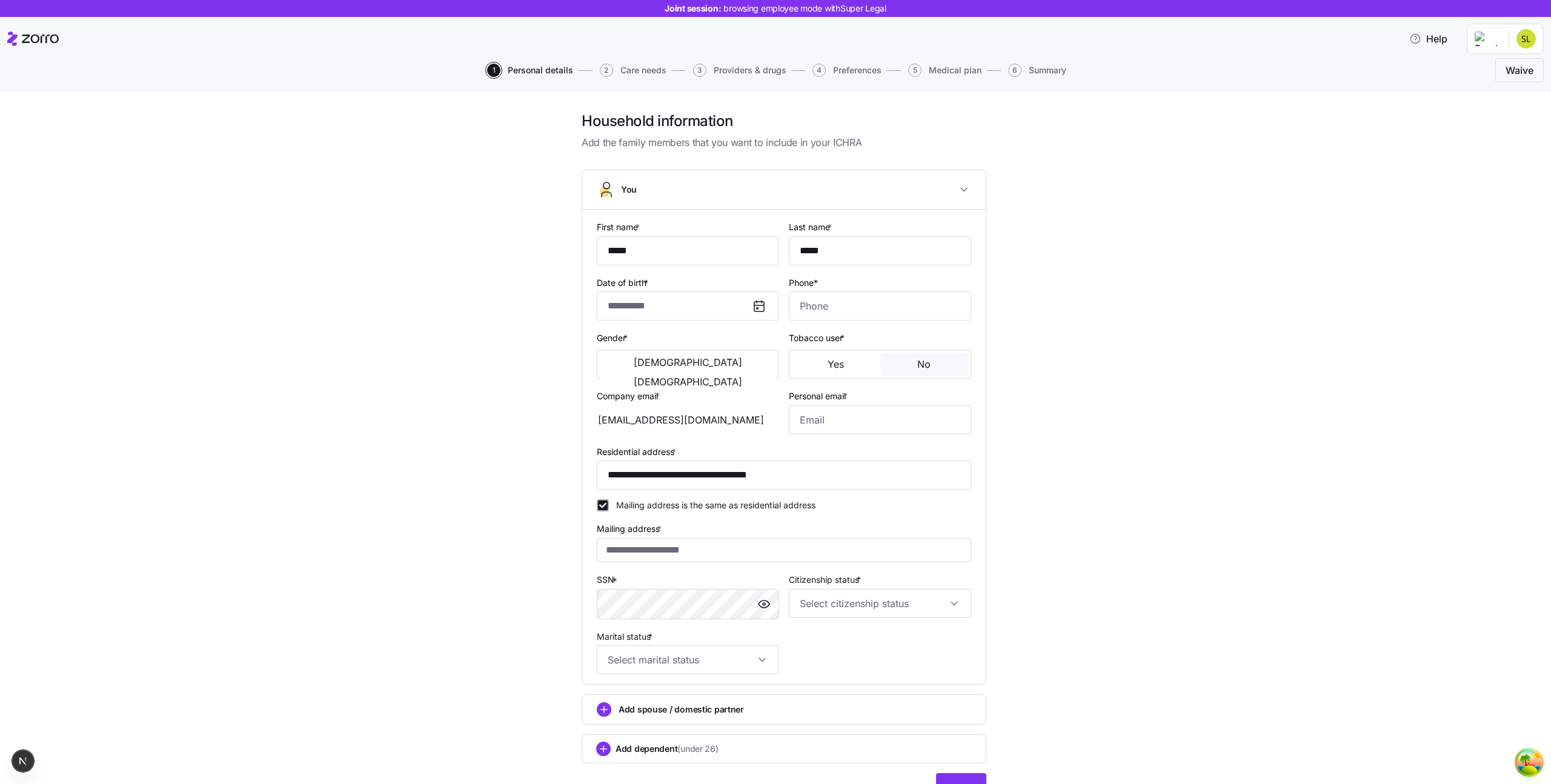
type input "**********"
type input "[PHONE_NUMBER]"
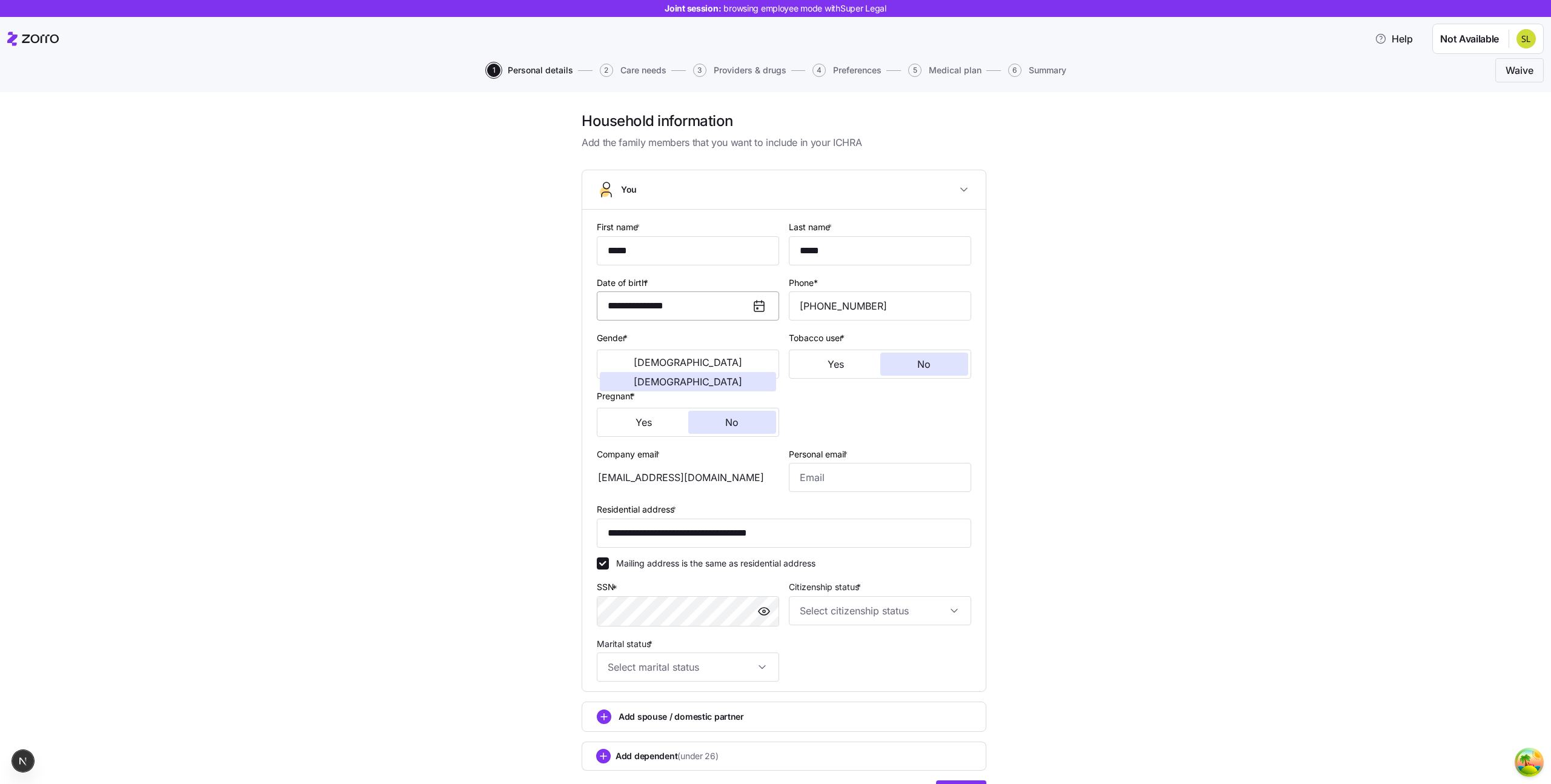
click at [714, 312] on input "**********" at bounding box center [687, 306] width 182 height 29
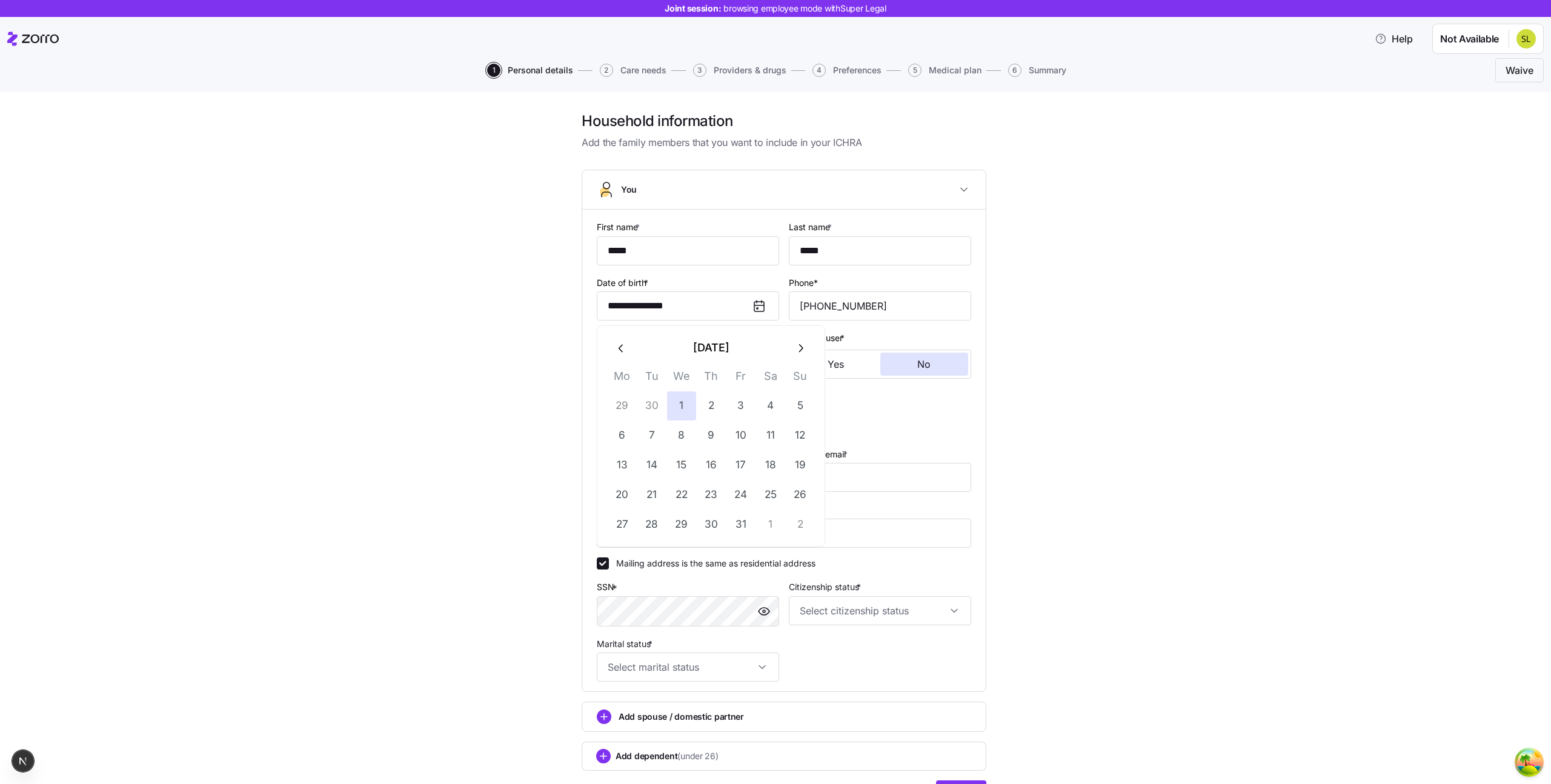
click at [711, 341] on button "October 1952" at bounding box center [711, 348] width 150 height 29
click at [711, 341] on button "1952" at bounding box center [711, 348] width 150 height 29
click at [711, 341] on div "1950 – 1959" at bounding box center [711, 348] width 150 height 29
click at [797, 352] on icon "button" at bounding box center [801, 349] width 13 height 13
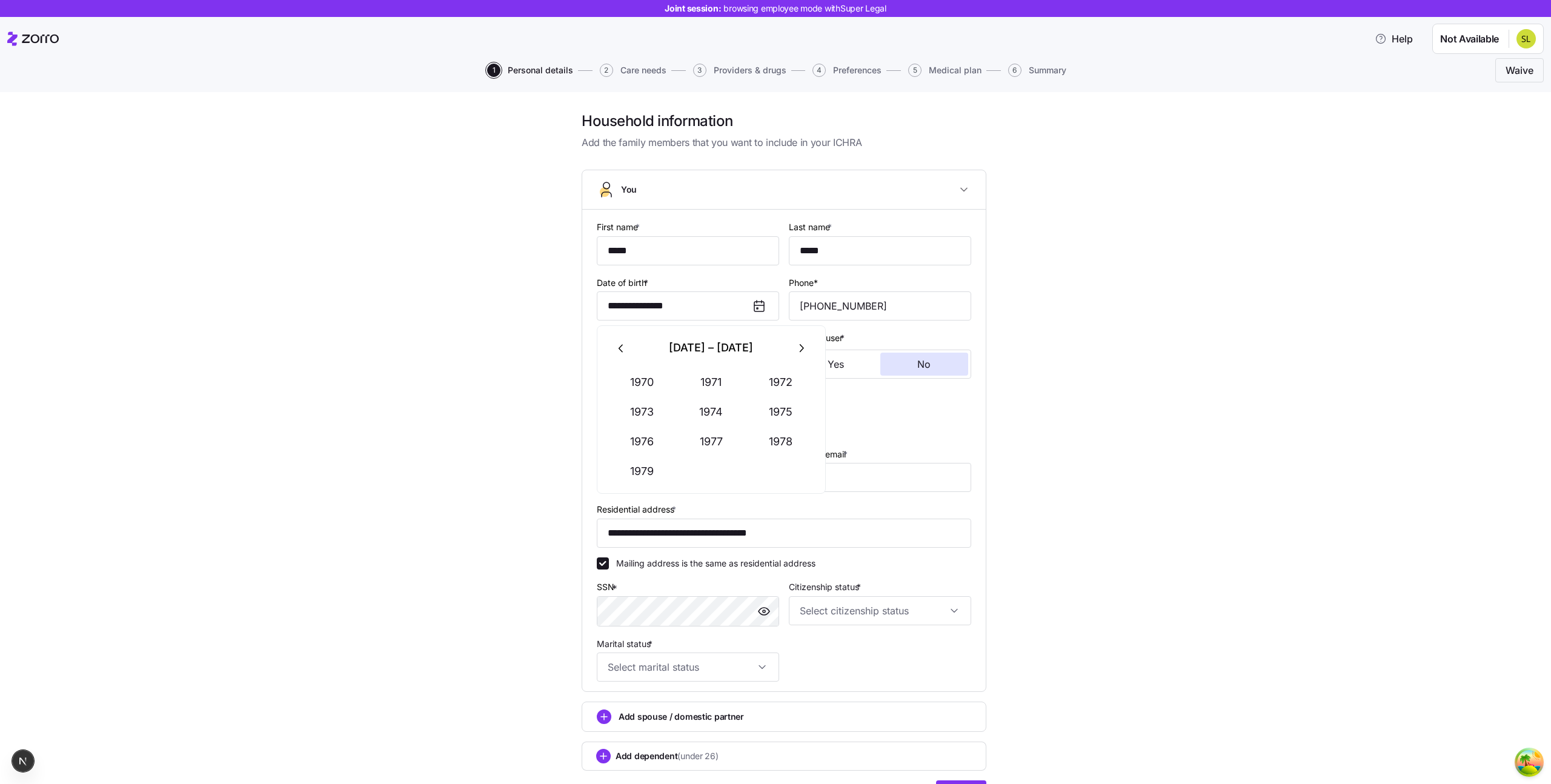
click at [797, 352] on icon "button" at bounding box center [801, 349] width 13 height 13
click at [654, 447] on button "1996" at bounding box center [642, 441] width 69 height 29
click at [767, 480] on button "Dec" at bounding box center [780, 471] width 69 height 29
click at [654, 556] on button "31" at bounding box center [652, 554] width 29 height 29
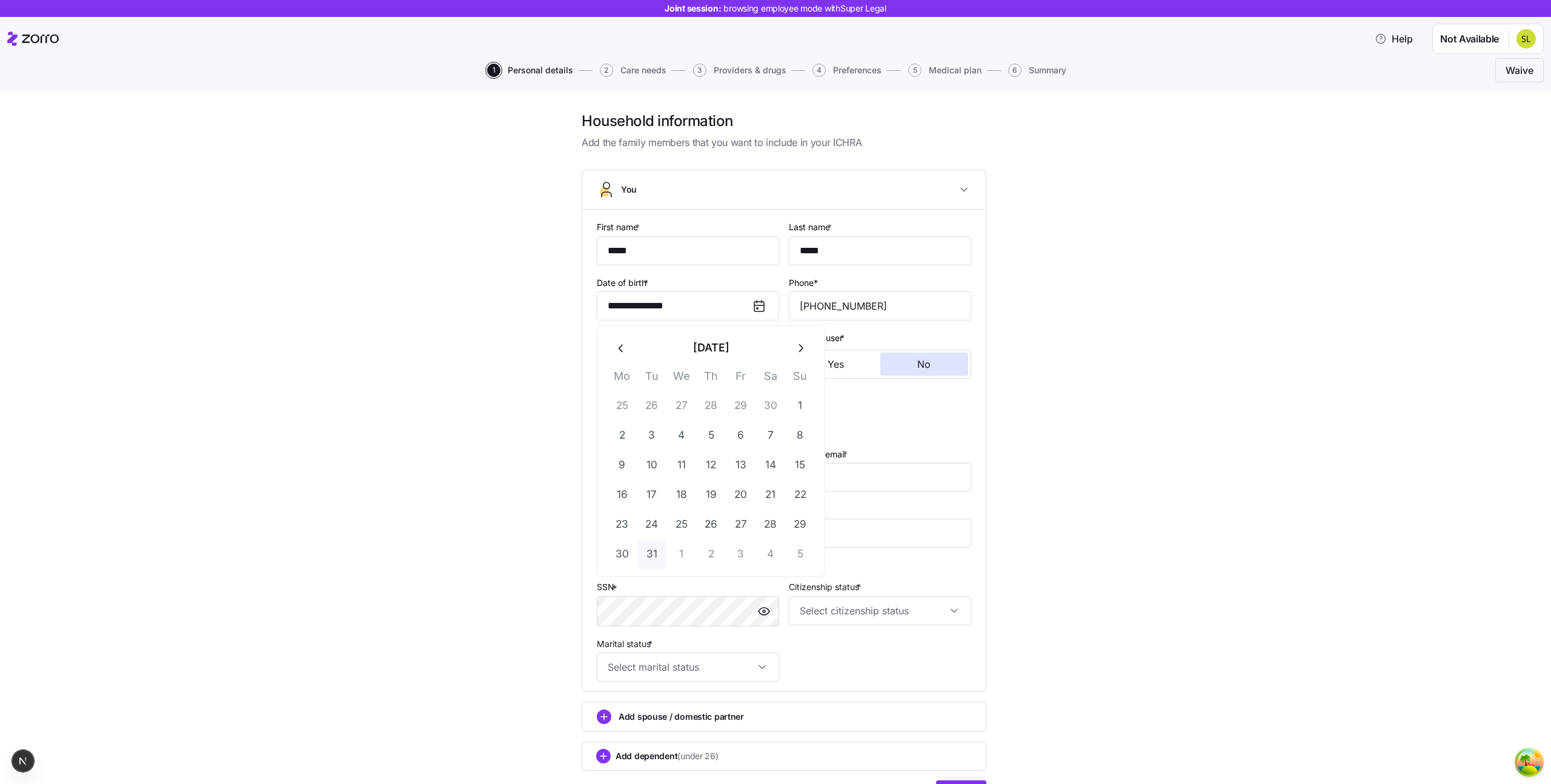
type input "**********"
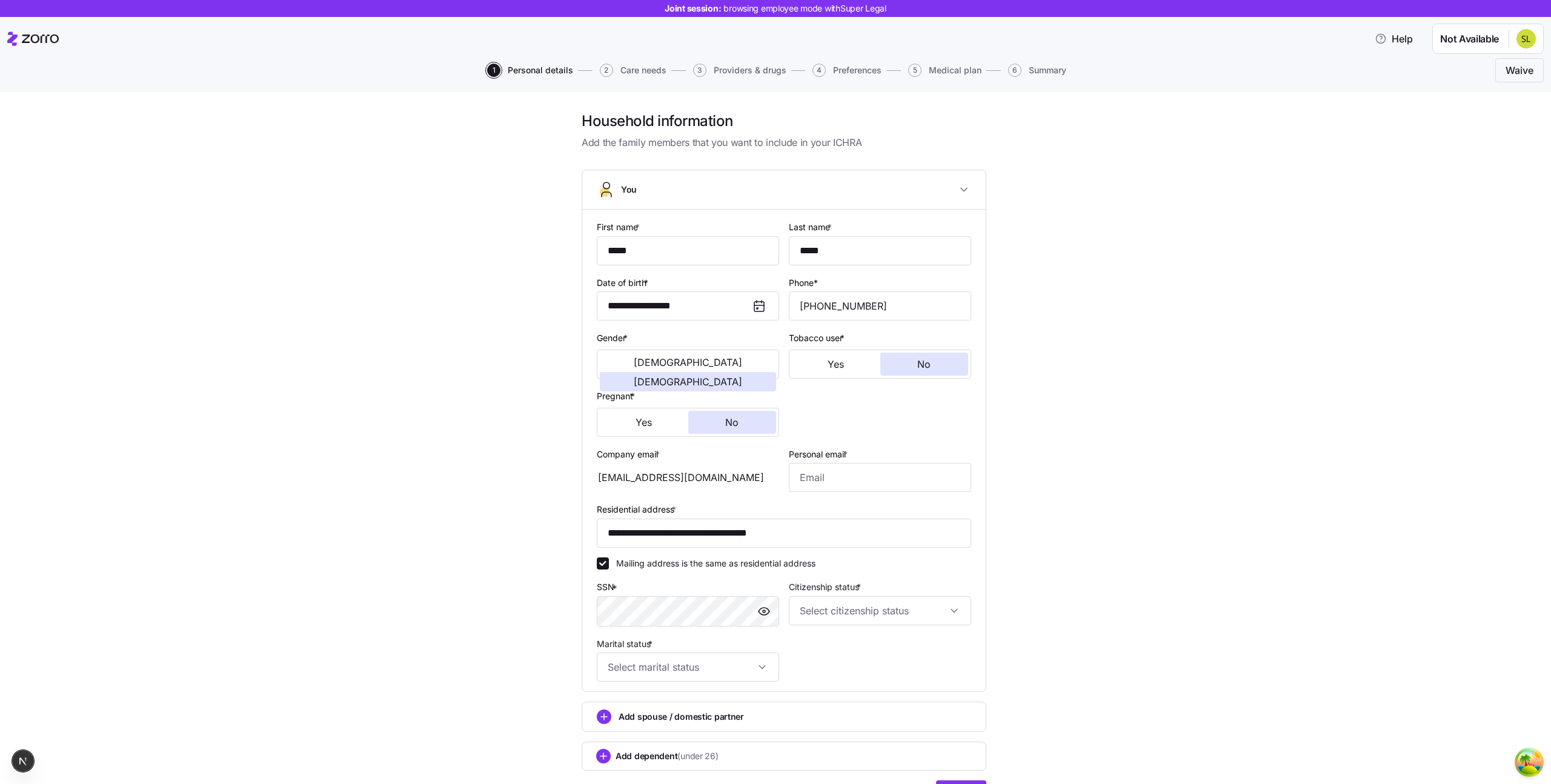
click at [1156, 336] on div "**********" at bounding box center [784, 468] width 1500 height 713
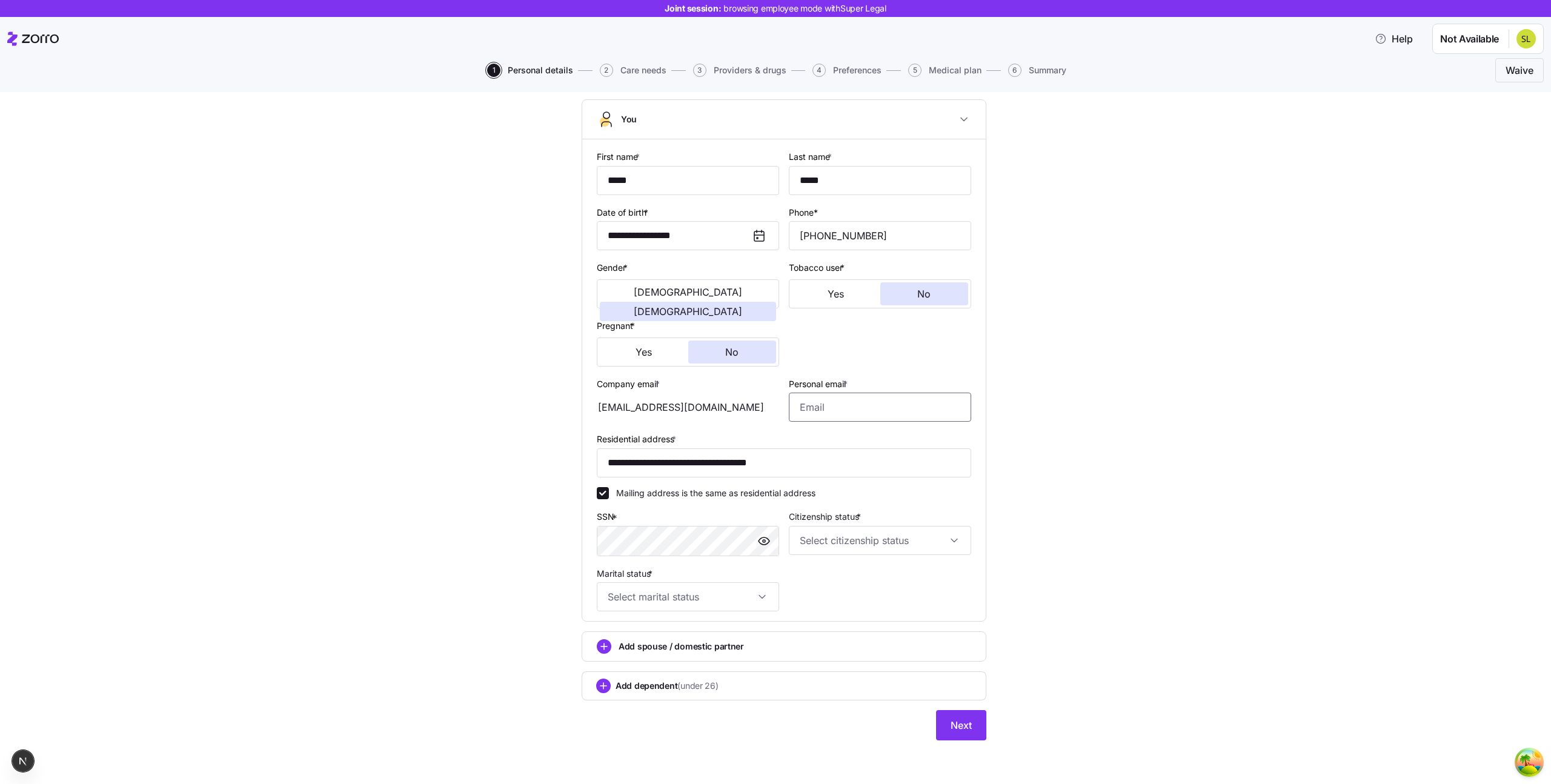
click at [891, 407] on input "Personal email *" at bounding box center [880, 407] width 182 height 29
type input "kellen96@hotmail.co"
click at [717, 459] on input "**********" at bounding box center [784, 463] width 375 height 29
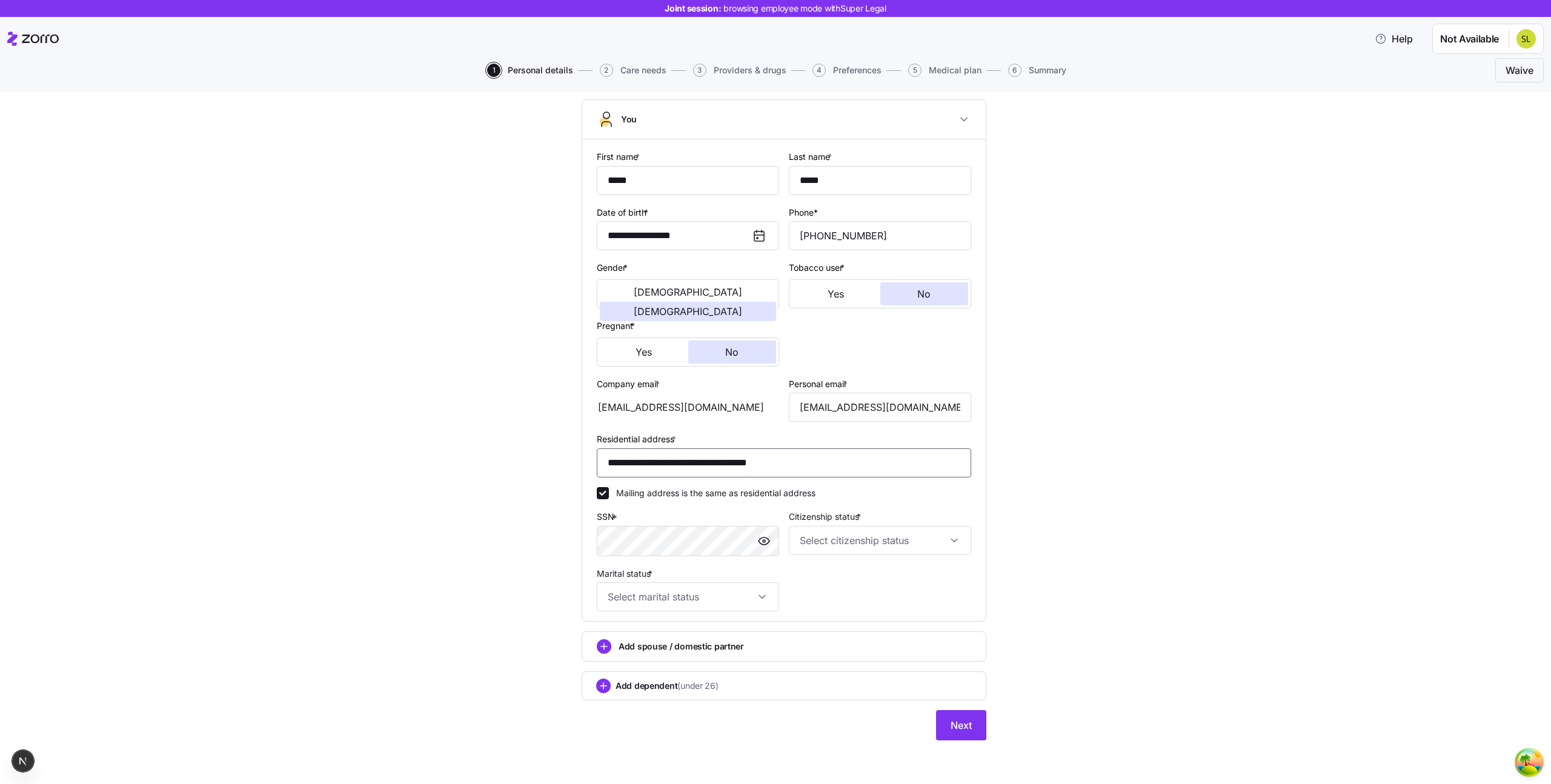
paste input "**********"
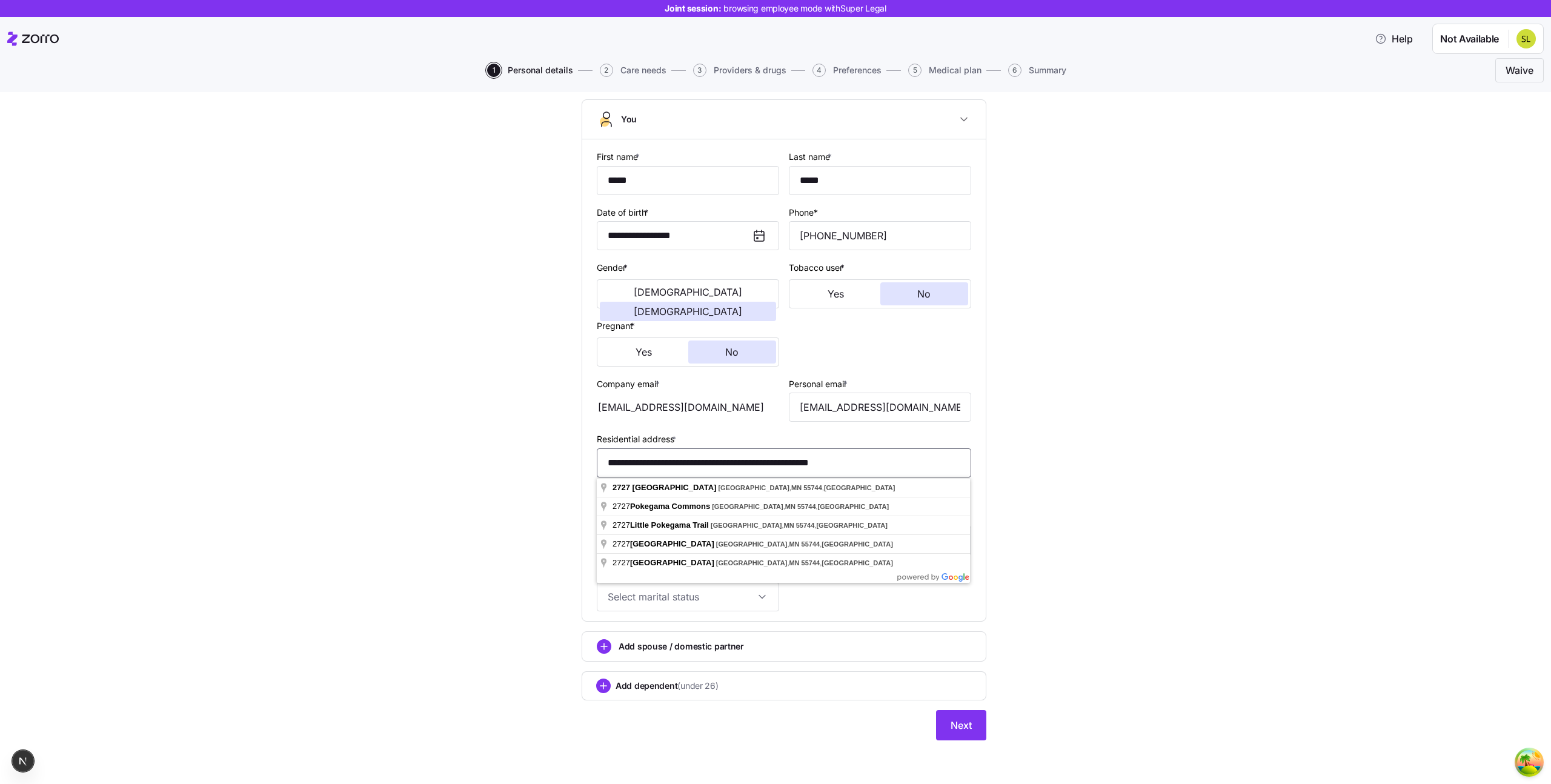
type input "**********"
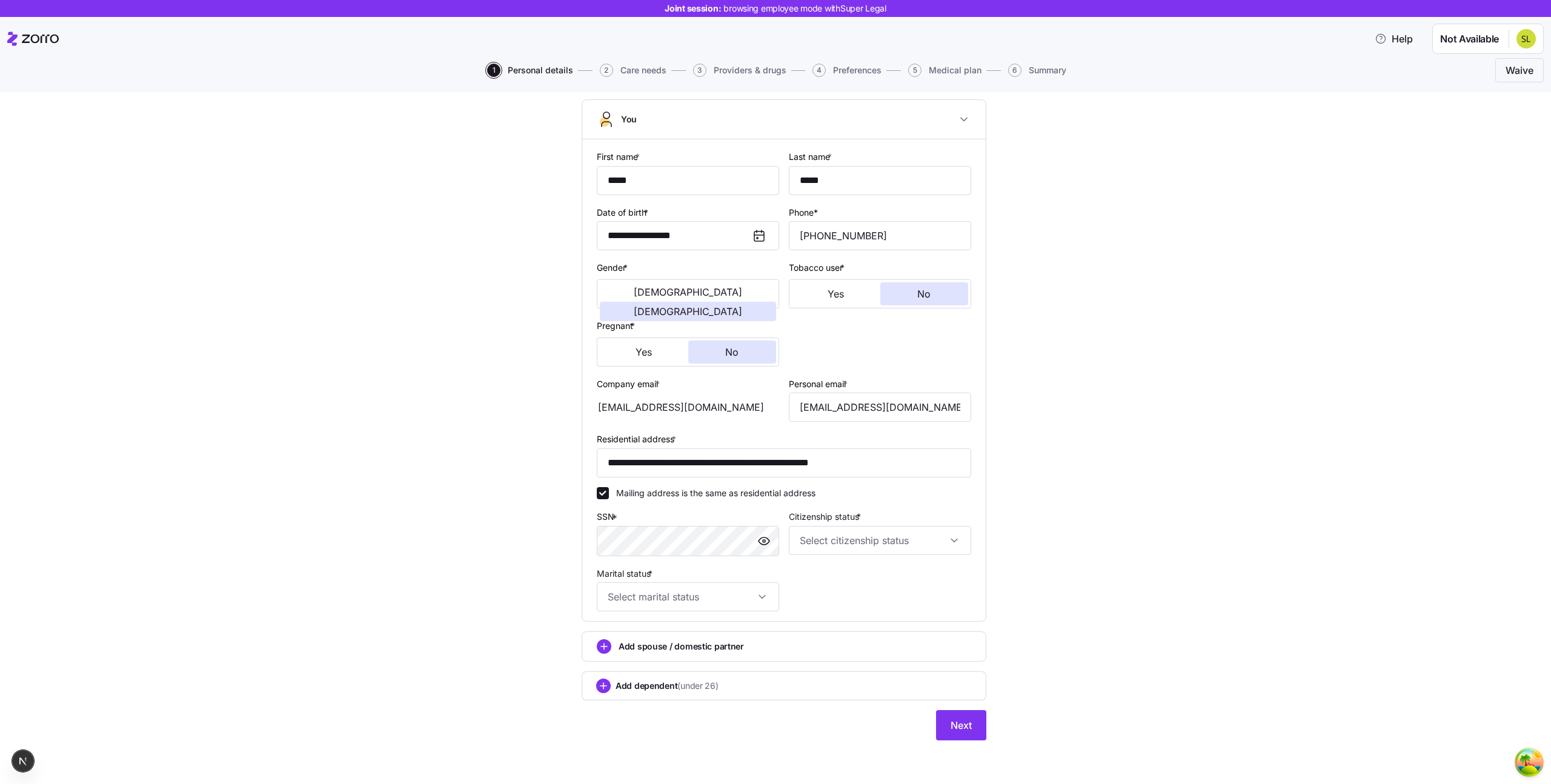
click at [450, 504] on div "**********" at bounding box center [784, 398] width 1500 height 713
click at [634, 524] on div "SSN *" at bounding box center [687, 532] width 182 height 47
click at [767, 588] on input "Marital status *" at bounding box center [687, 597] width 182 height 29
click at [725, 626] on div "Single" at bounding box center [688, 634] width 172 height 25
type input "Single"
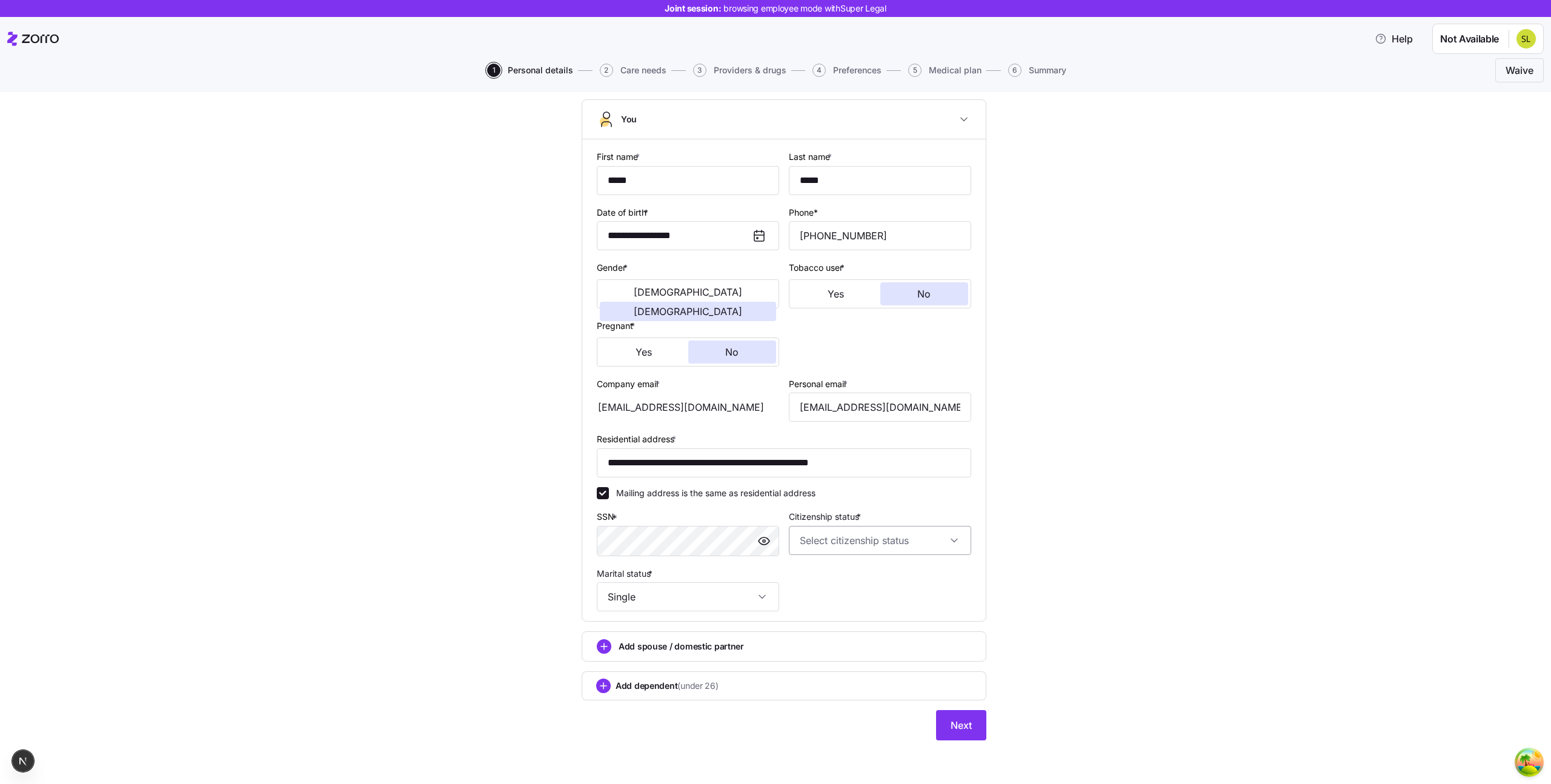
click at [848, 544] on input "Citizenship status *" at bounding box center [880, 540] width 182 height 29
click at [834, 582] on span "US citizen" at bounding box center [865, 577] width 123 height 13
type input "US citizen"
click at [953, 719] on span "Next" at bounding box center [961, 725] width 21 height 15
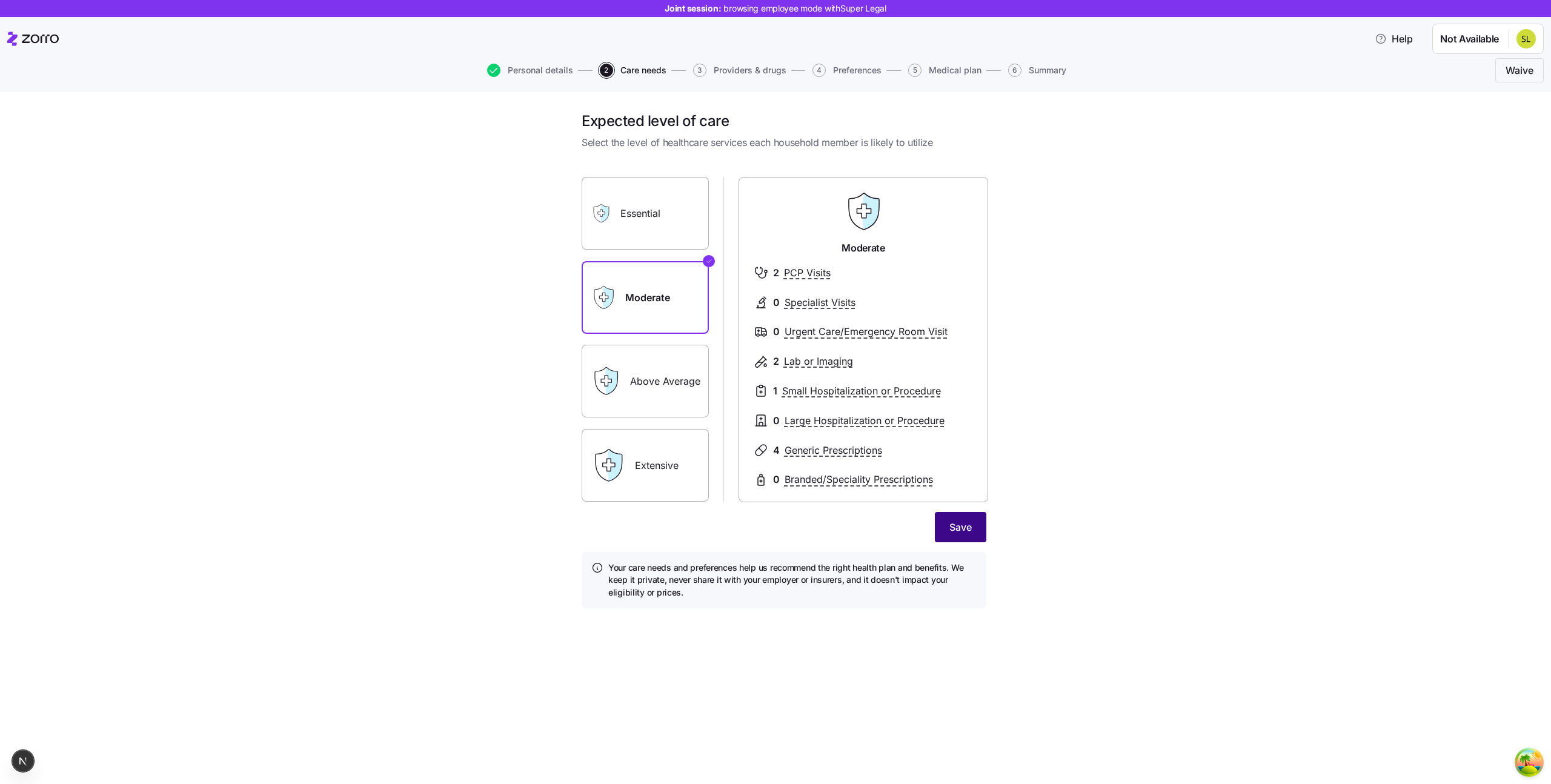
click at [957, 524] on span "Save" at bounding box center [961, 527] width 23 height 15
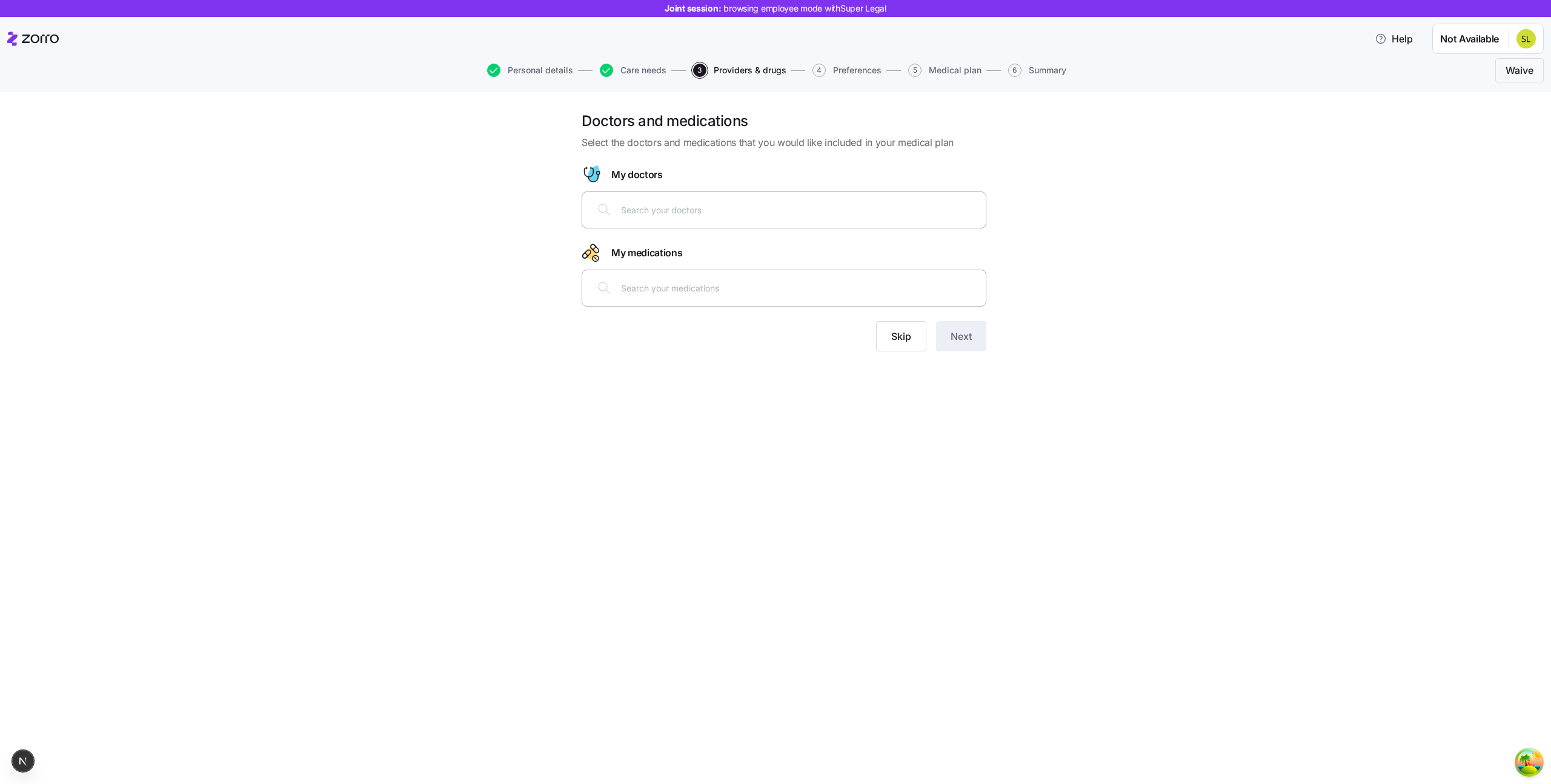
click at [636, 214] on input "text" at bounding box center [800, 210] width 357 height 13
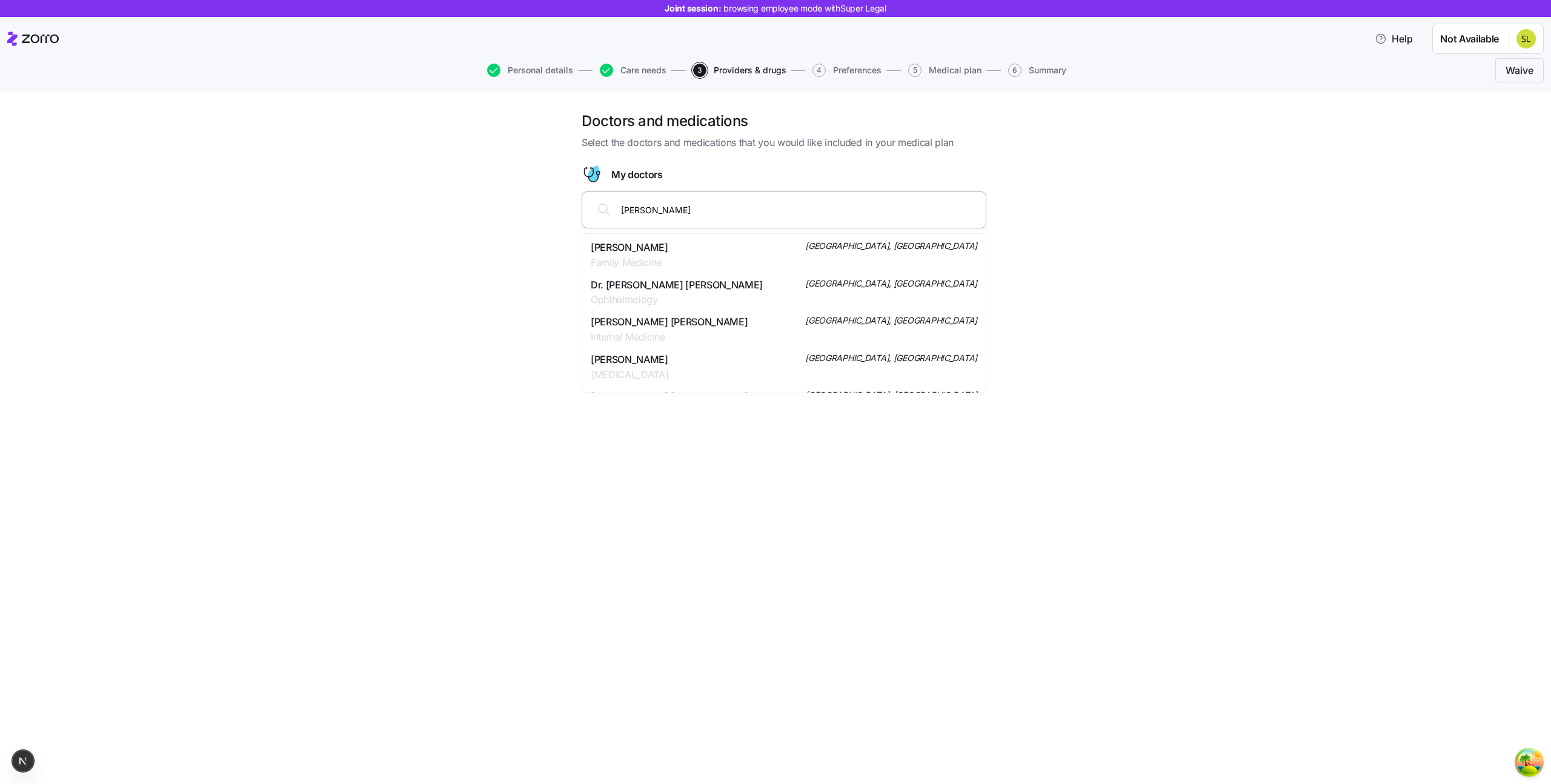
type input "timothy pehl"
click at [596, 252] on span "Dr. Timothy J. Pehl" at bounding box center [629, 247] width 77 height 15
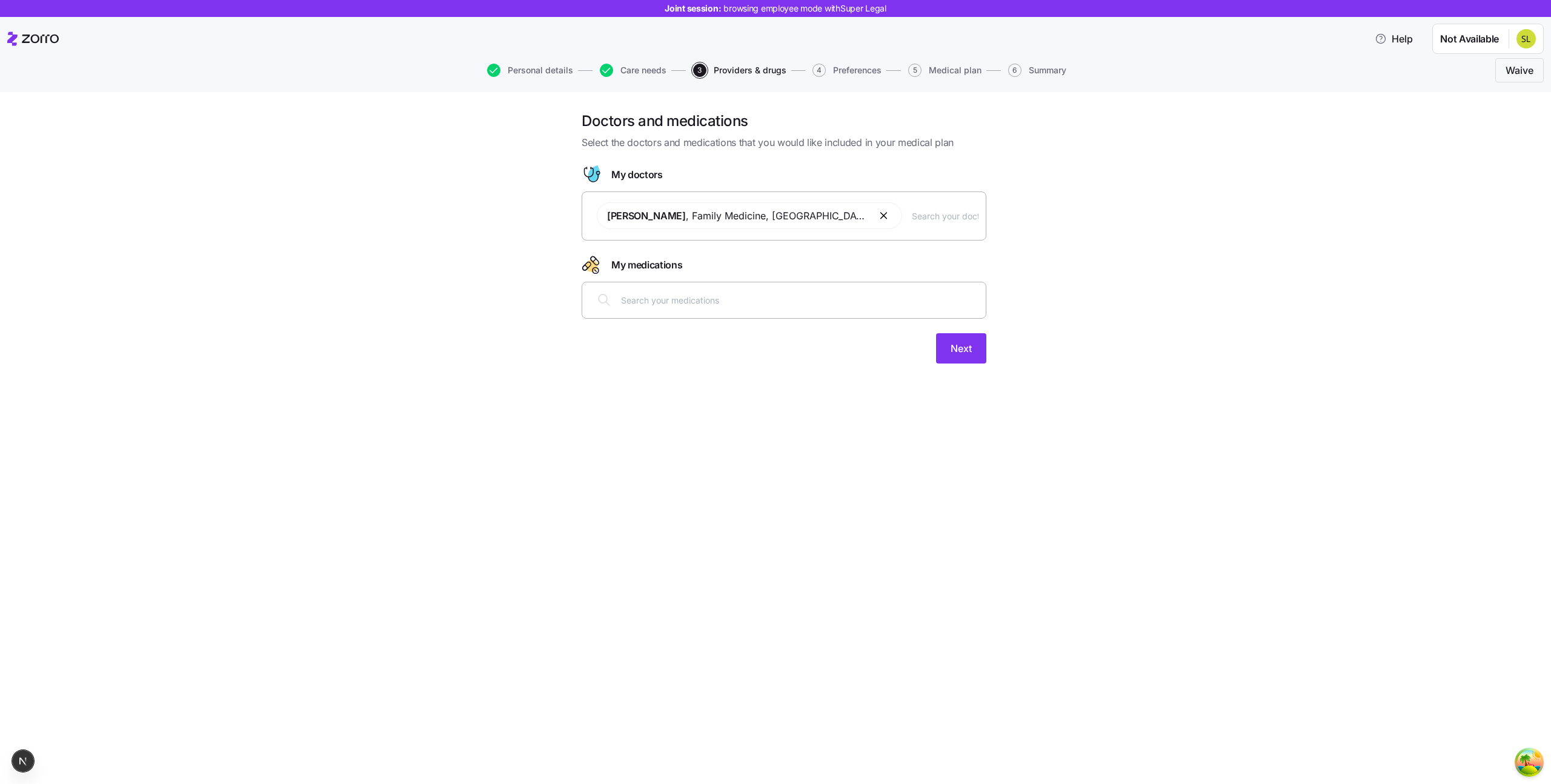
click at [639, 305] on input "text" at bounding box center [800, 300] width 357 height 13
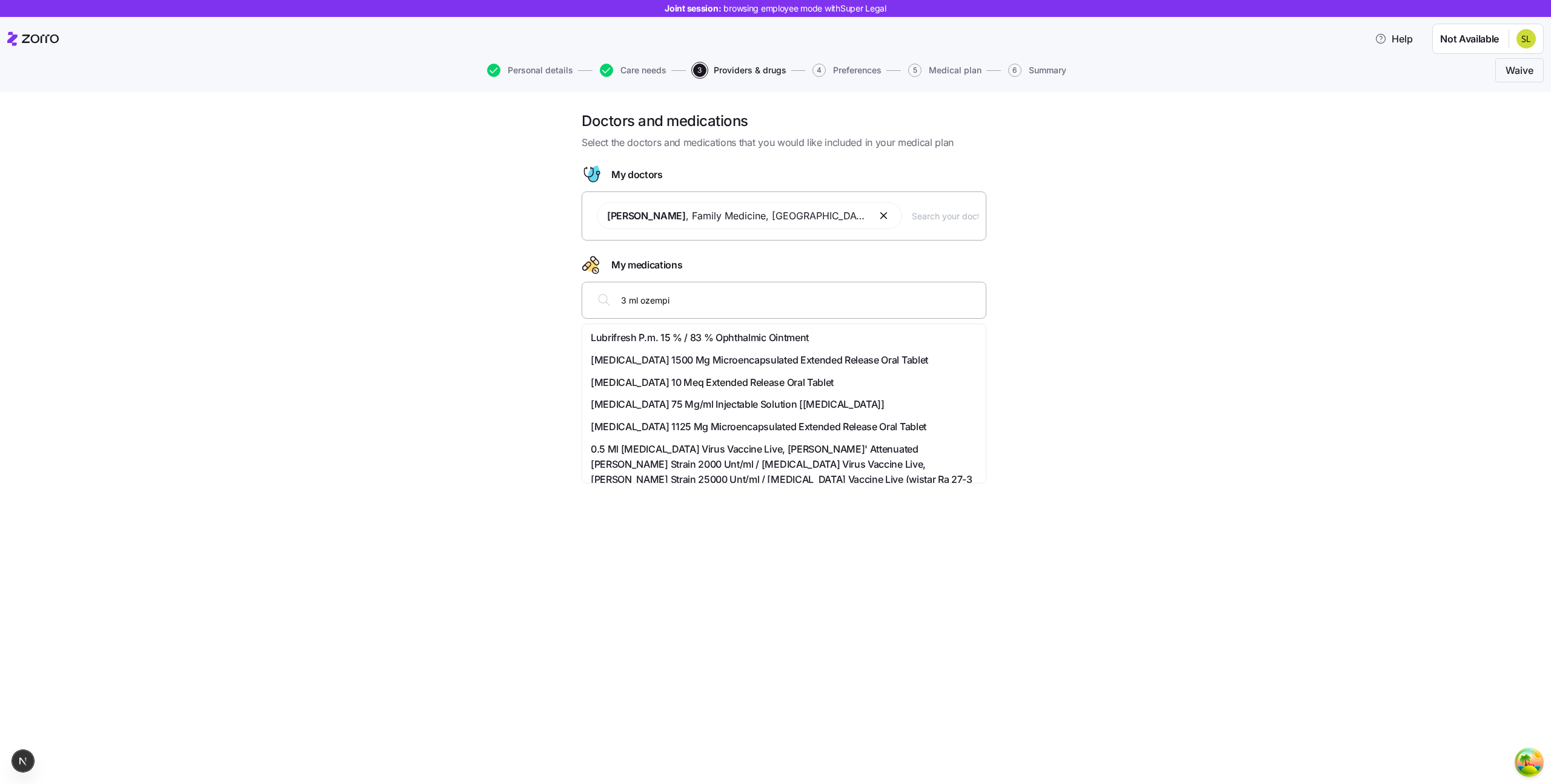
type input "3 ml ozempic"
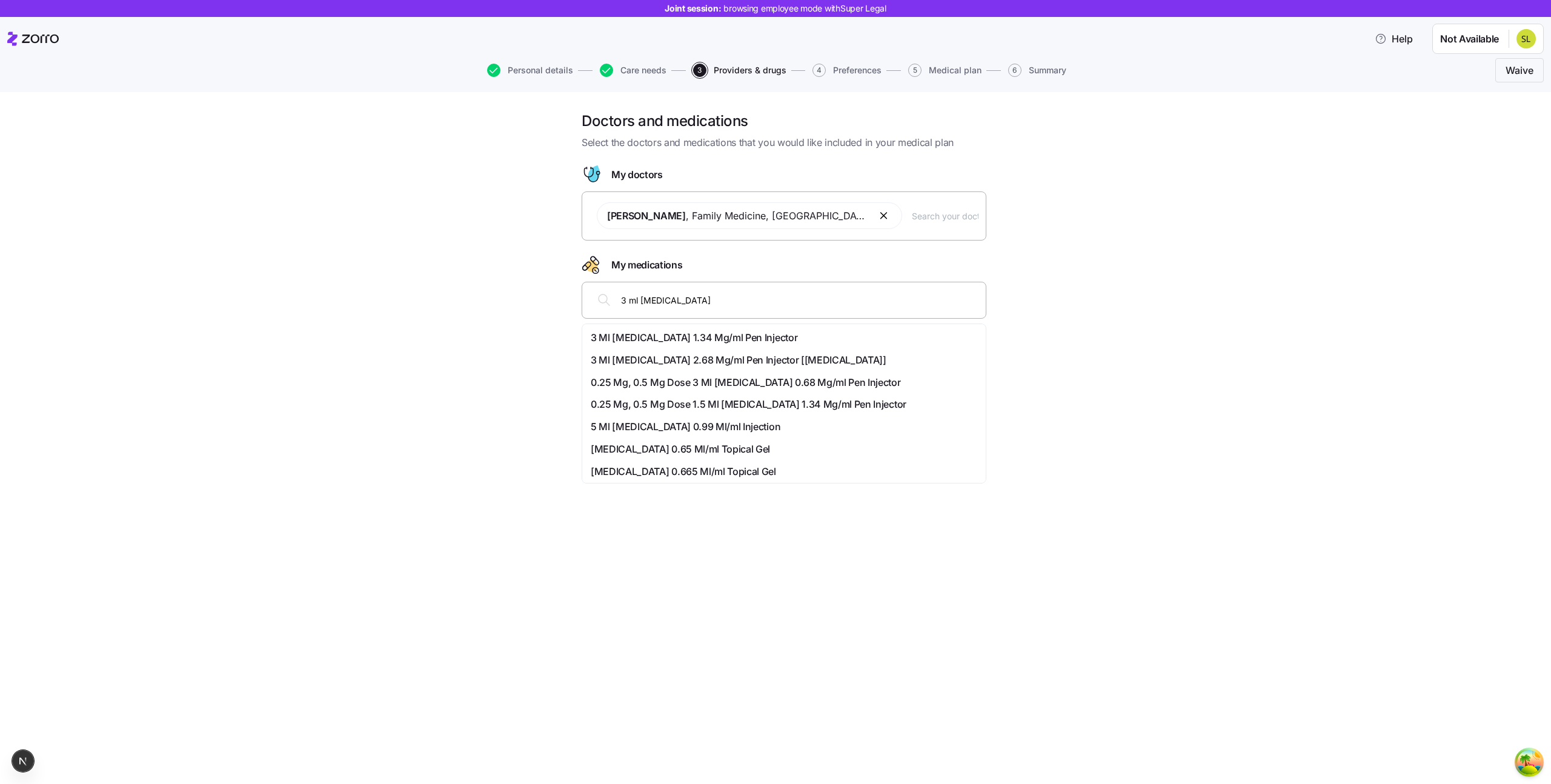
click at [629, 335] on span "3 Ml [MEDICAL_DATA] 1.34 Mg/ml Pen Injector" at bounding box center [693, 337] width 206 height 15
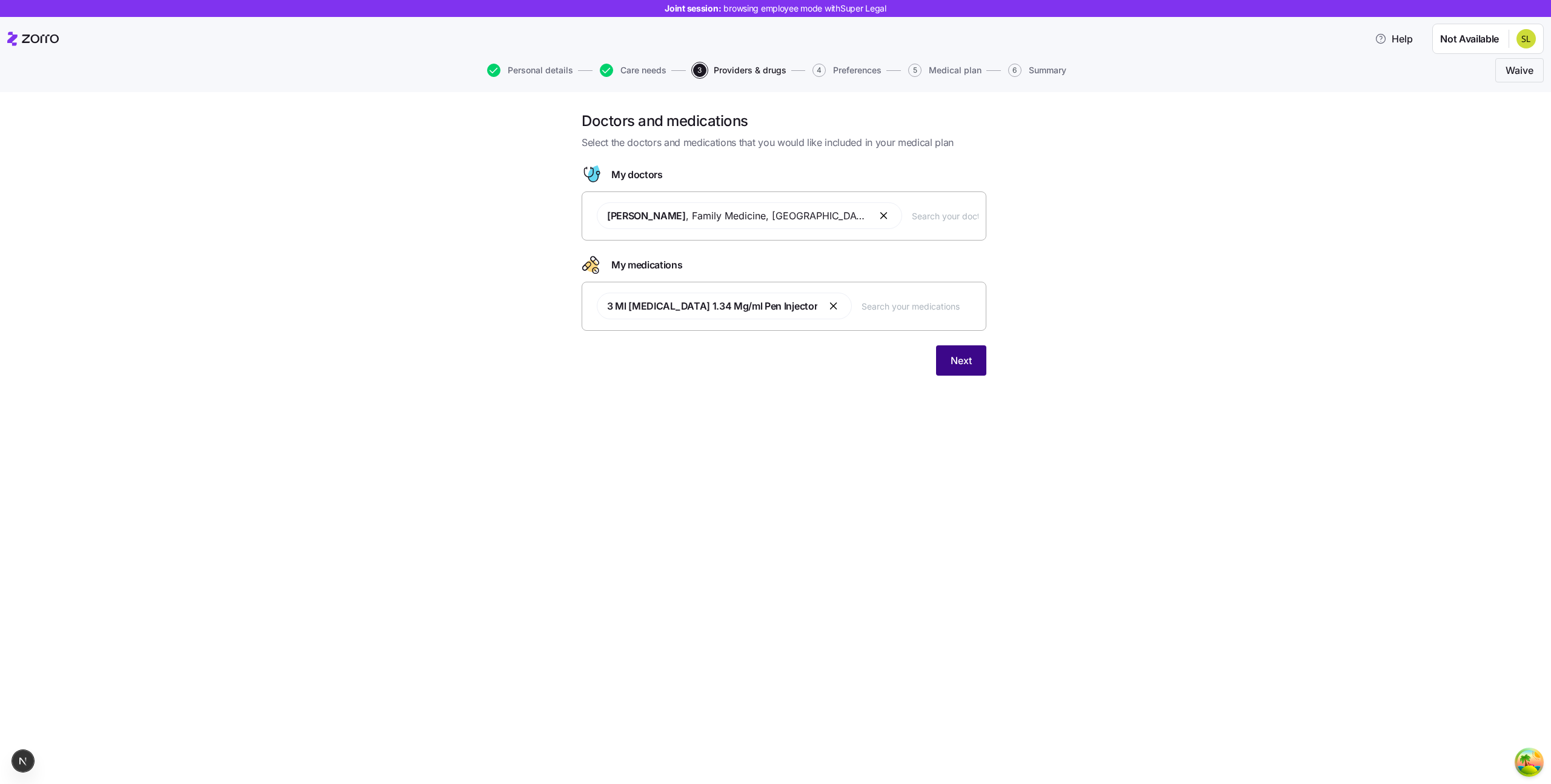
click at [956, 355] on span "Next" at bounding box center [961, 361] width 21 height 15
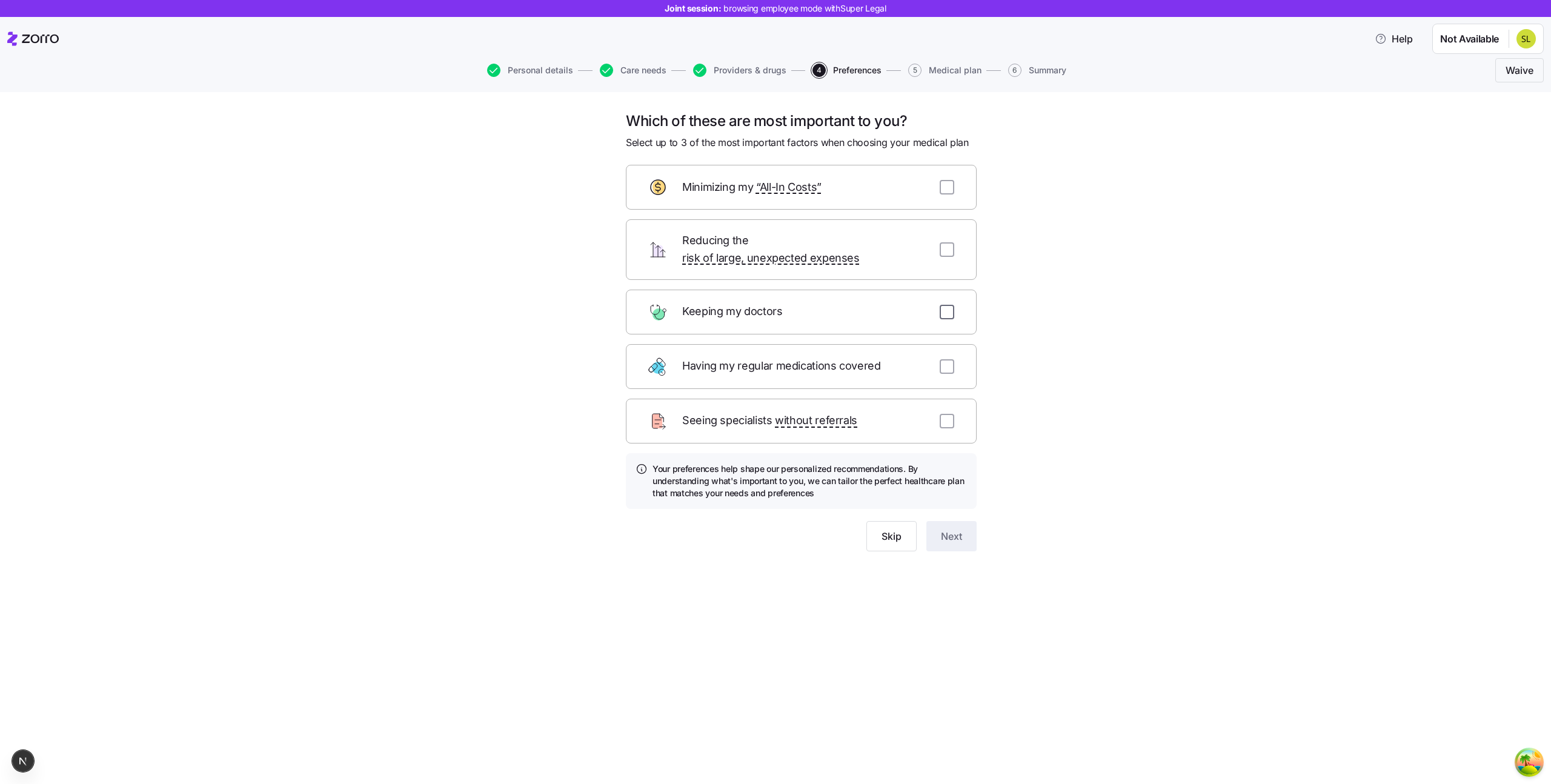
click at [949, 305] on input "checkbox" at bounding box center [947, 312] width 15 height 15
checkbox input "true"
click at [948, 359] on input "checkbox" at bounding box center [947, 367] width 15 height 15
checkbox input "true"
click at [943, 413] on input "checkbox" at bounding box center [947, 421] width 15 height 15
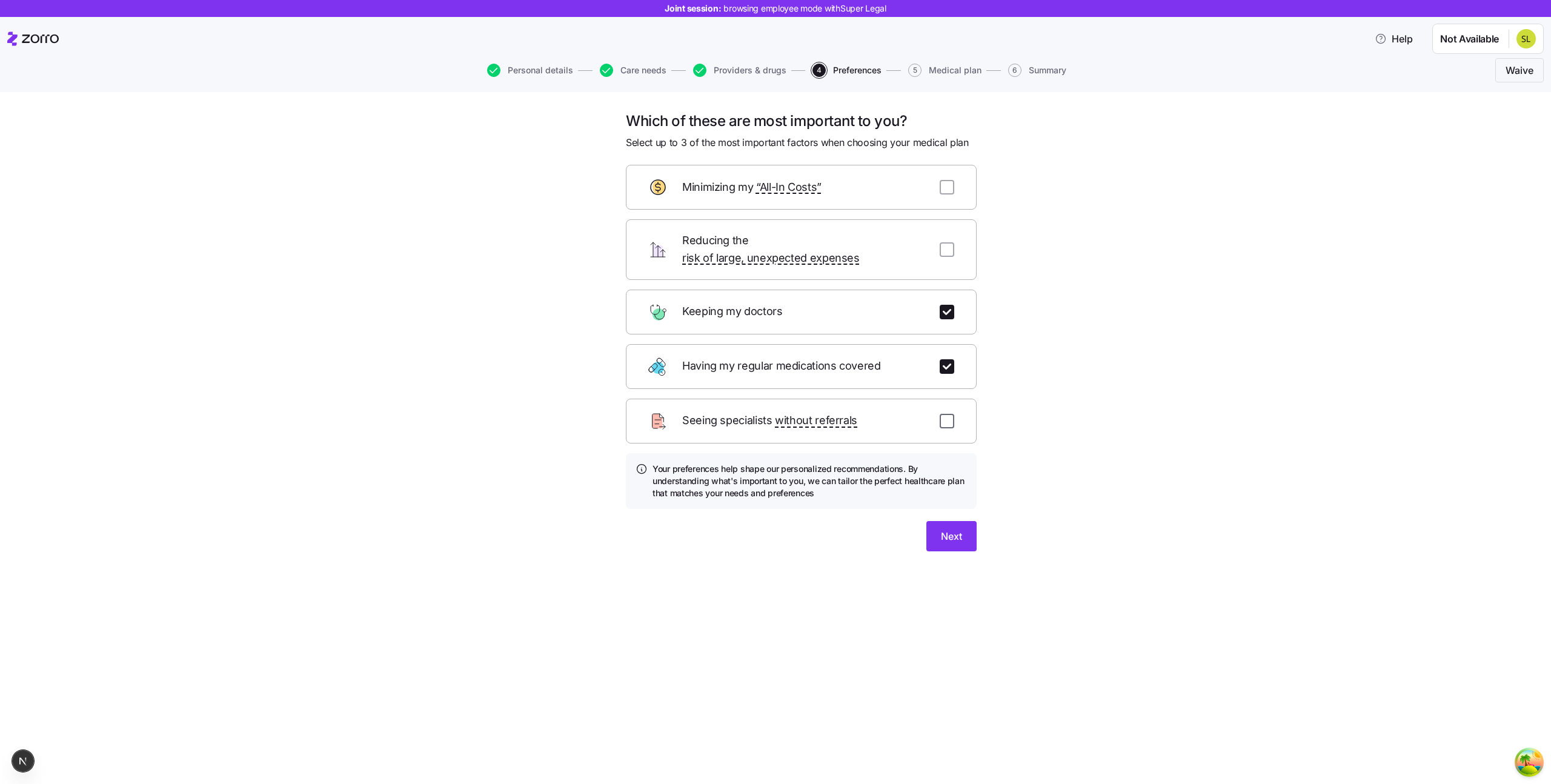
checkbox input "true"
click at [943, 536] on div "Which of these are most important to you? Select up to 3 of the most important …" at bounding box center [801, 339] width 370 height 454
click at [937, 521] on button "Next" at bounding box center [951, 536] width 50 height 30
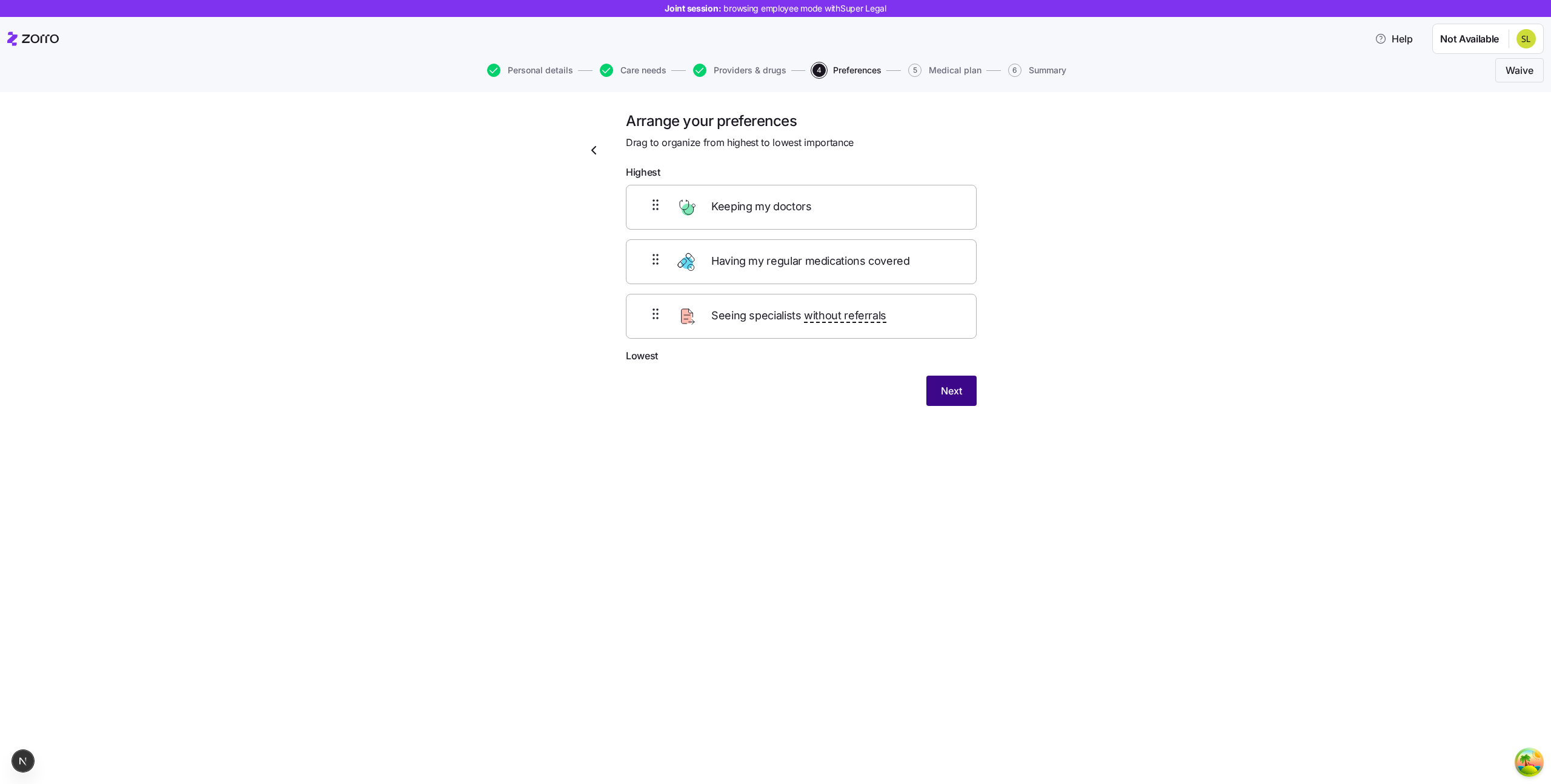
click at [965, 394] on button "Next" at bounding box center [951, 390] width 50 height 30
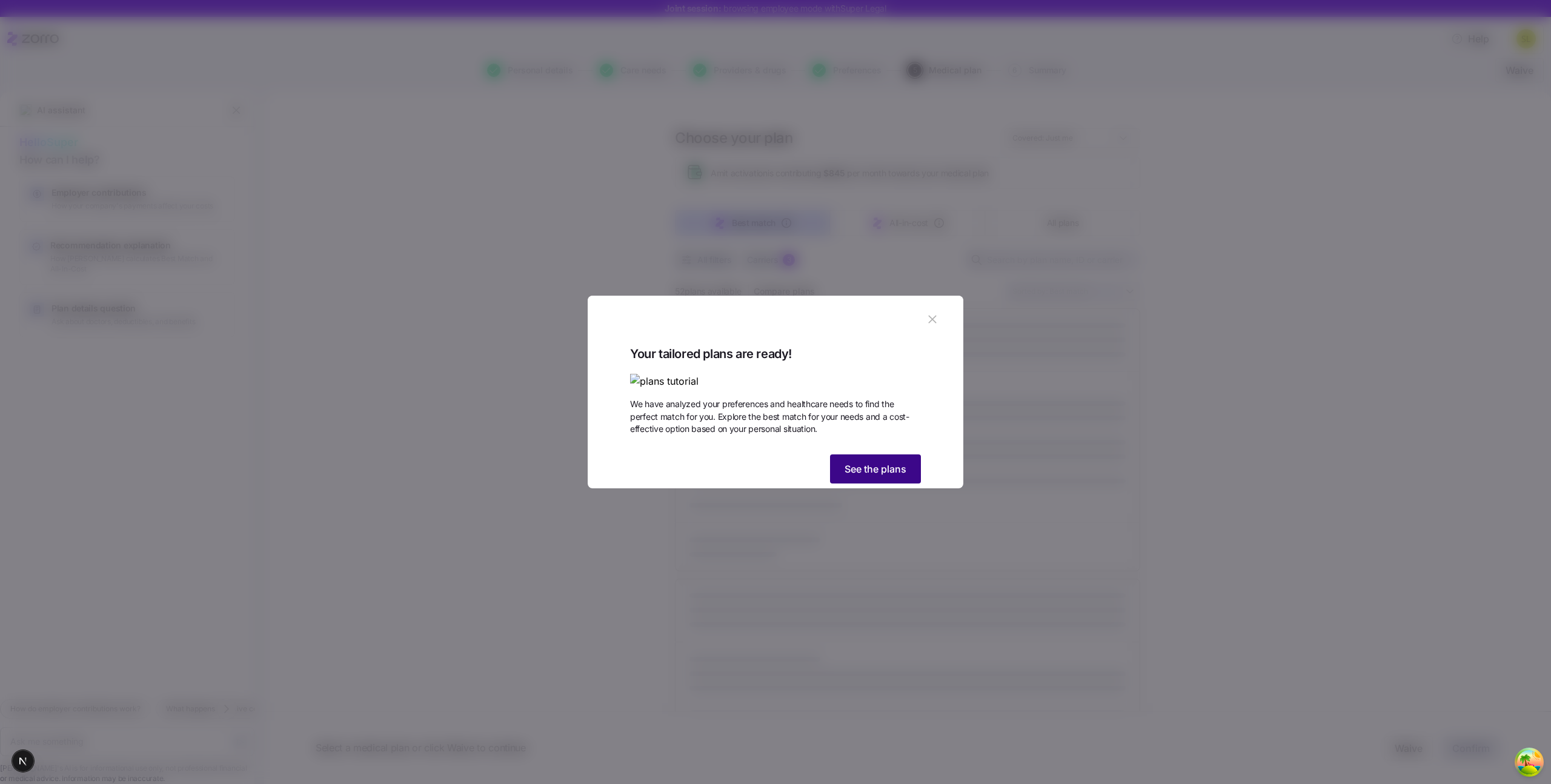
click at [842, 483] on button "See the plans" at bounding box center [876, 469] width 91 height 29
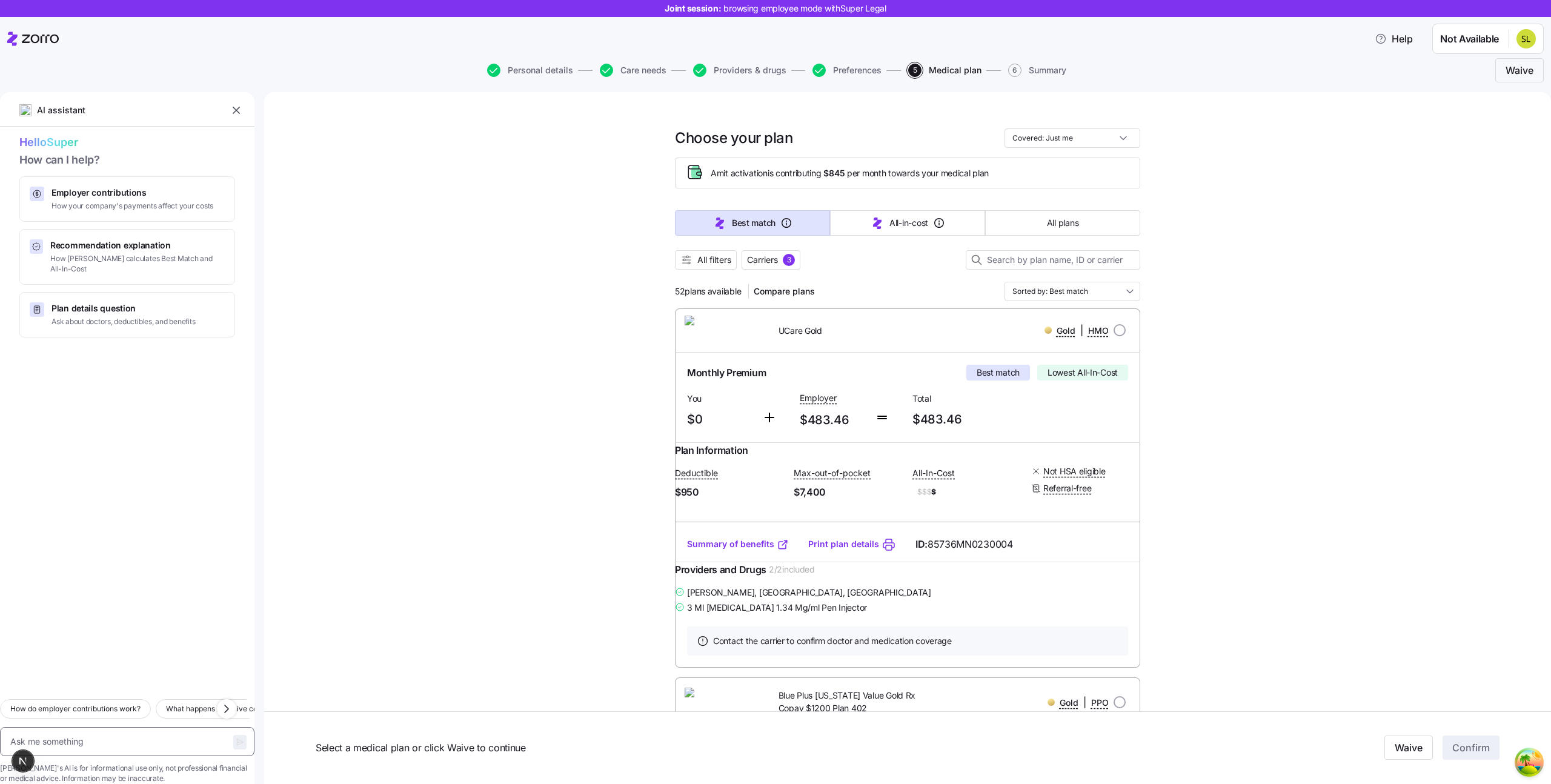
type textarea "x"
click at [111, 727] on textarea at bounding box center [127, 741] width 254 height 29
type textarea "W"
type textarea "x"
type textarea "Wha"
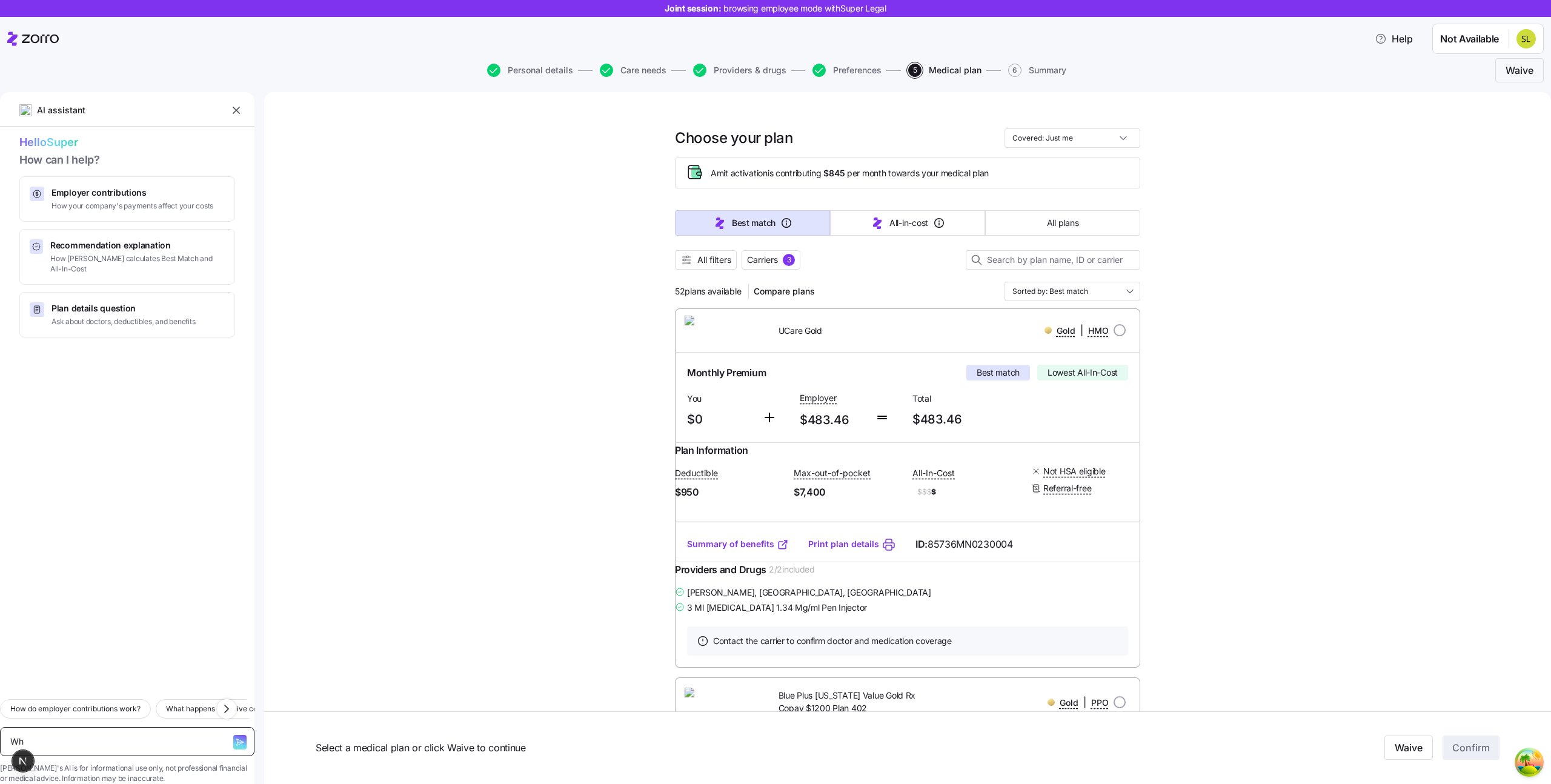
type textarea "x"
type textarea "What"
type textarea "x"
type textarea "What"
type textarea "x"
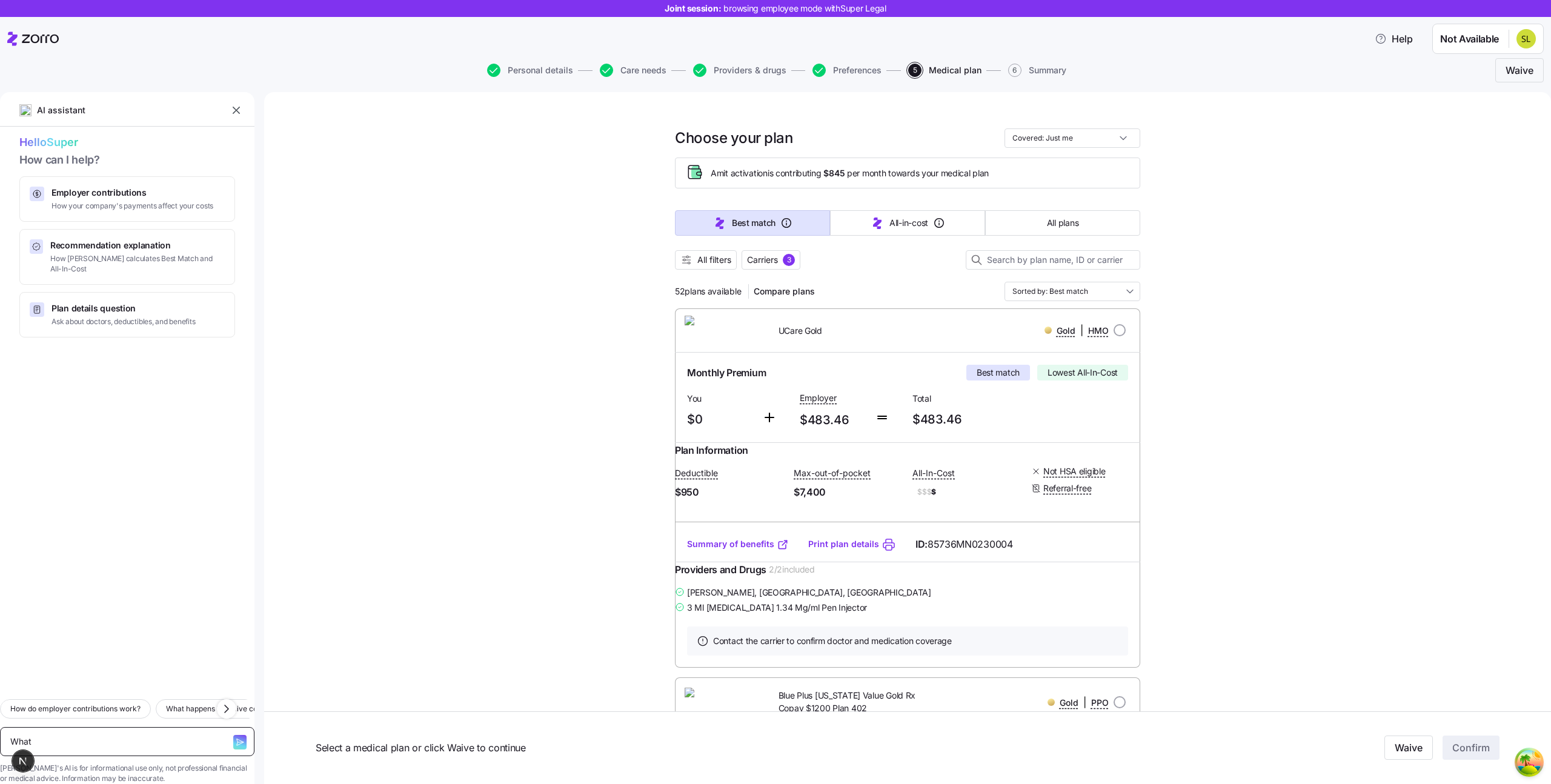
type textarea "What i"
type textarea "x"
type textarea "What is"
type textarea "x"
type textarea "What is"
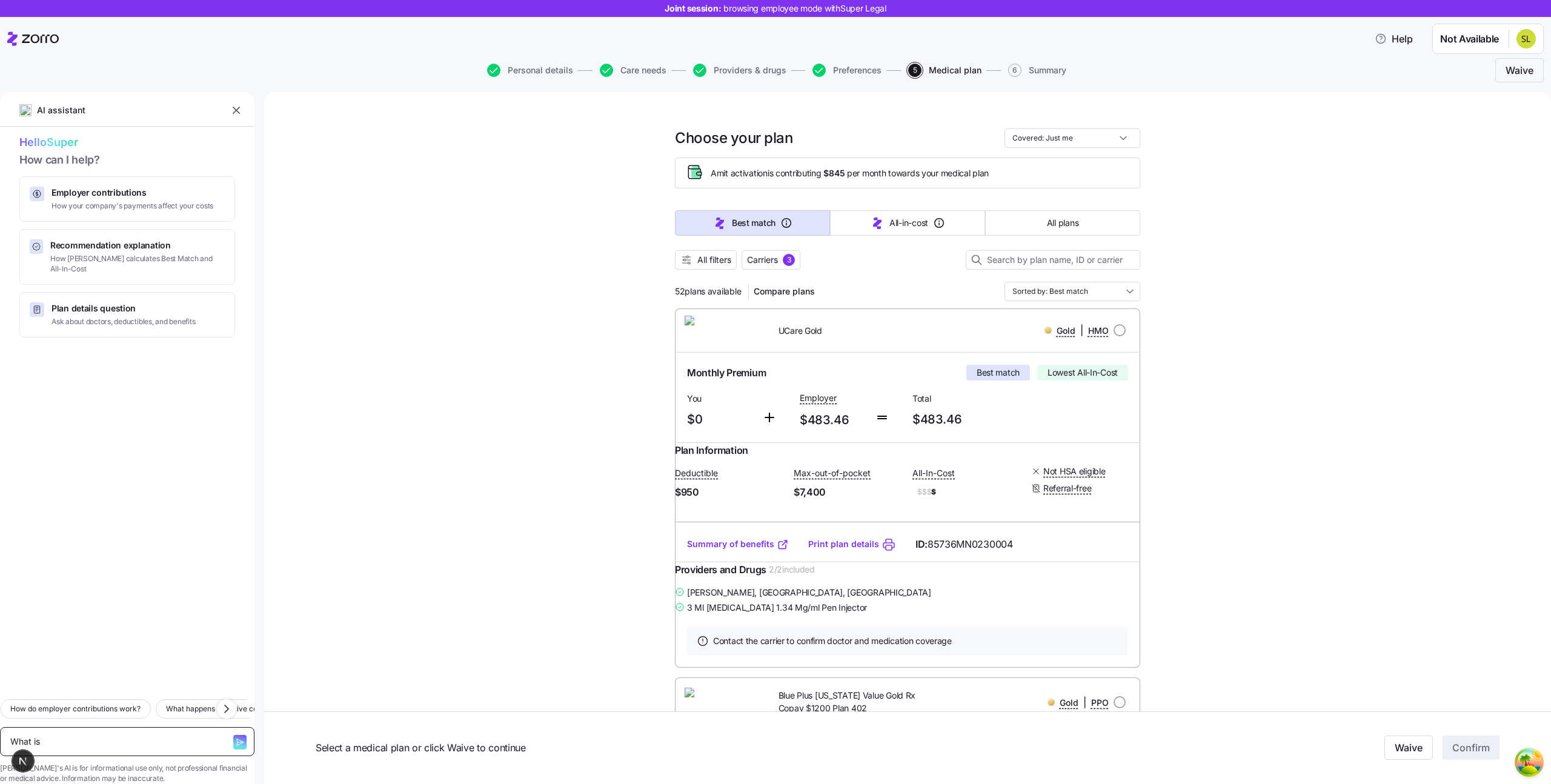
type textarea "x"
type textarea "What is a"
type textarea "x"
type textarea "What is a"
type textarea "x"
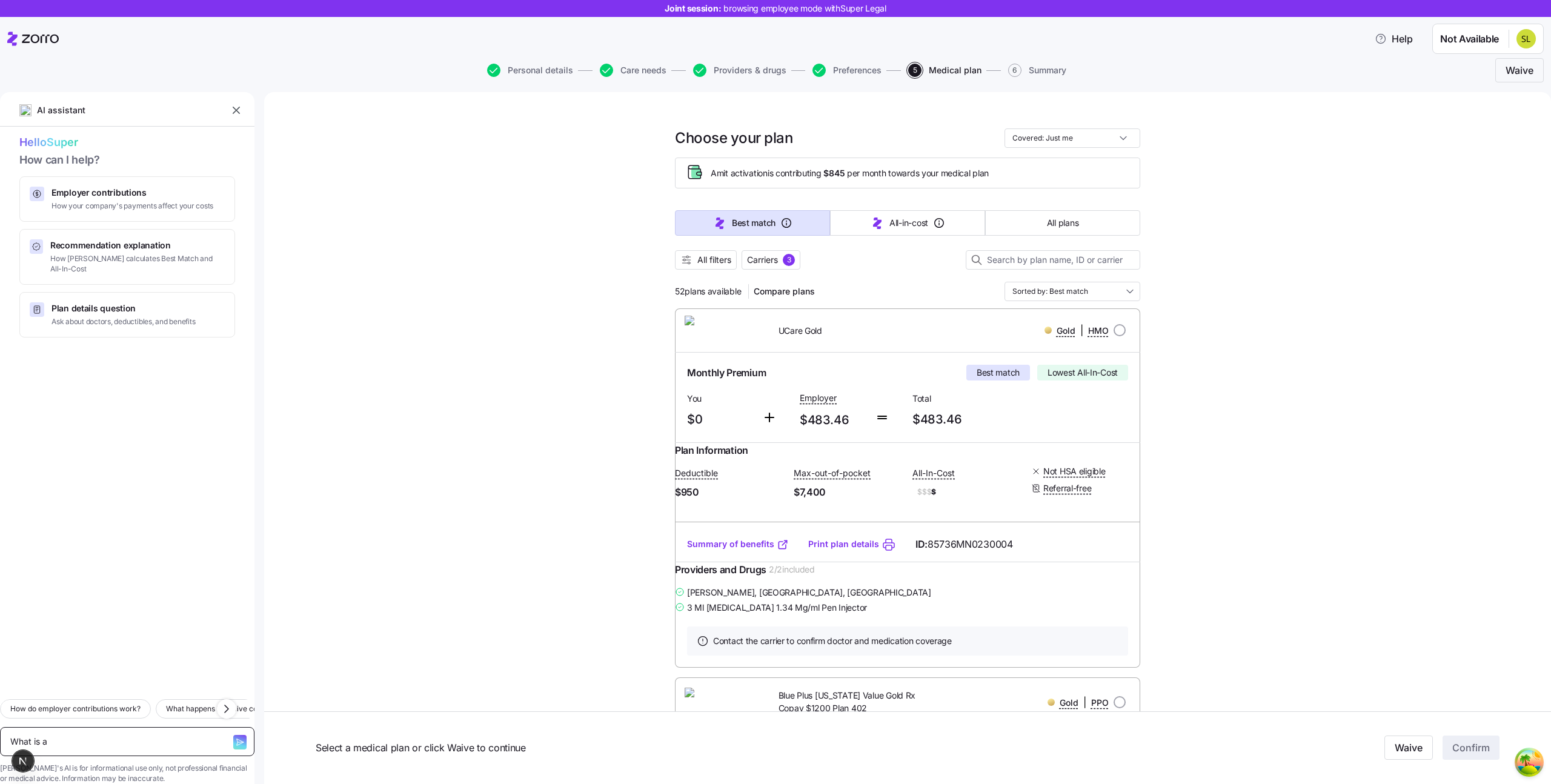
type textarea "What is a d"
type textarea "x"
type textarea "What is a de"
type textarea "x"
type textarea "What is a ded"
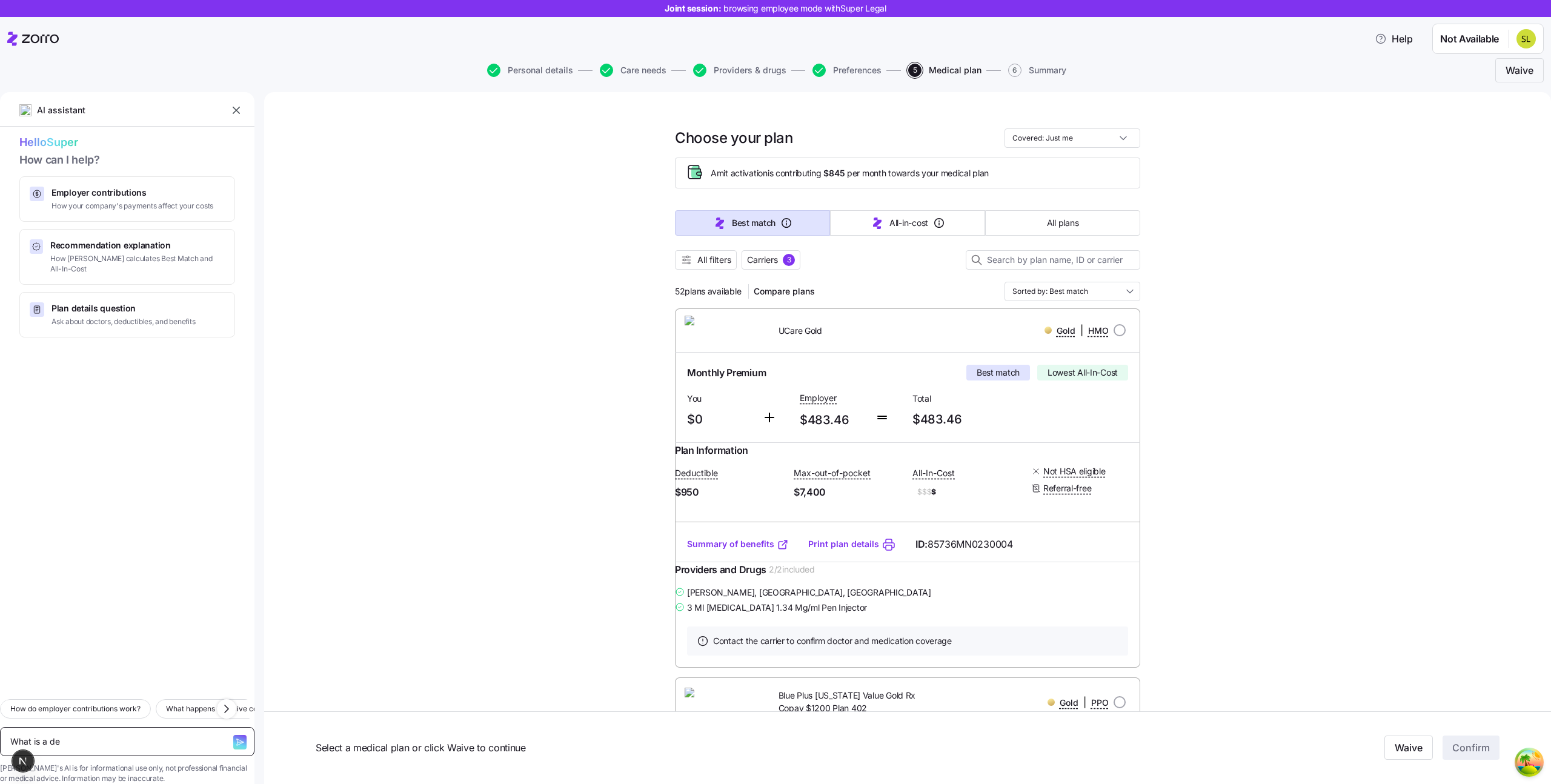
type textarea "x"
type textarea "What is a dedu"
type textarea "x"
type textarea "What is a deduc"
type textarea "x"
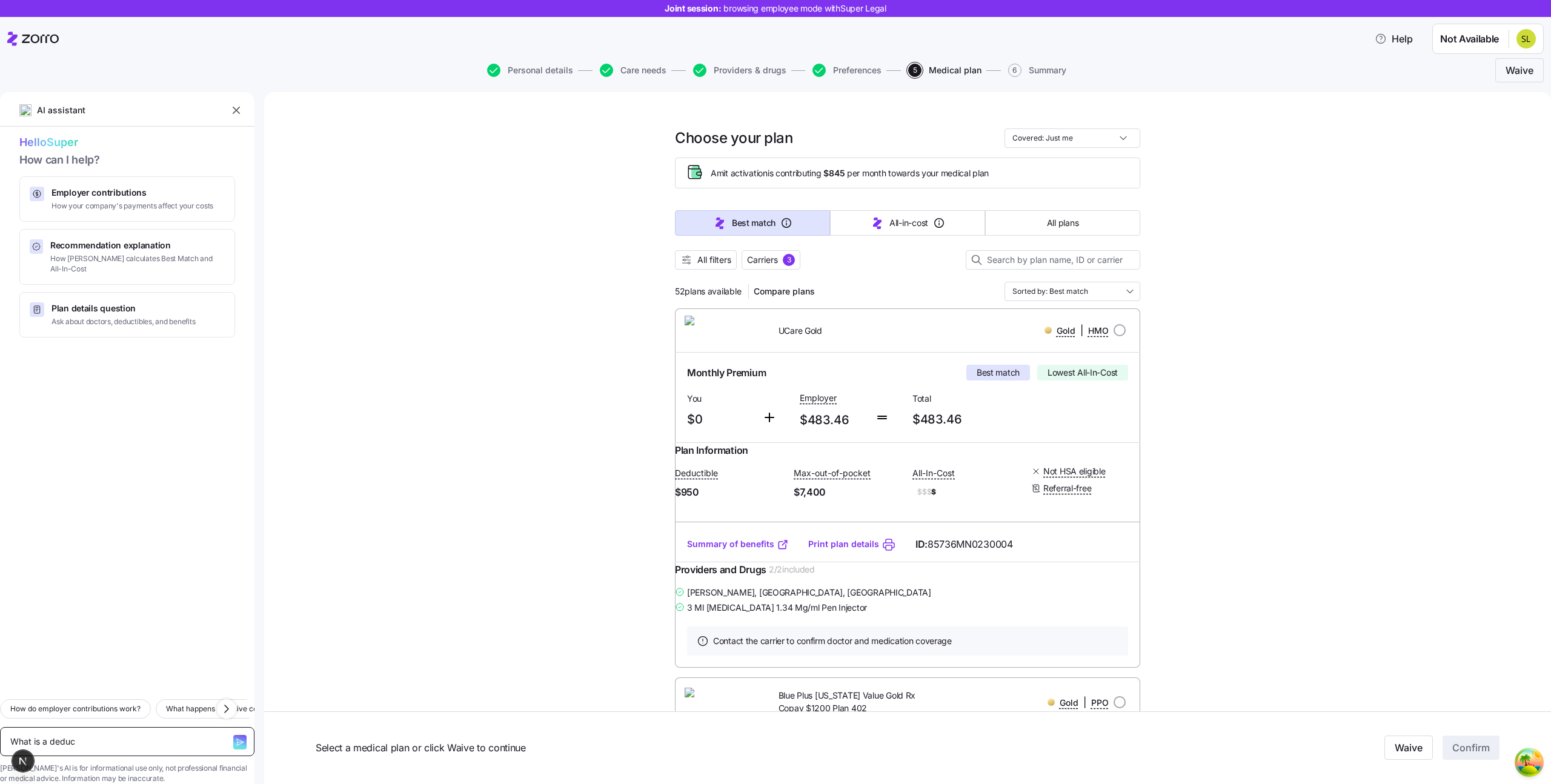
type textarea "What is a deduct"
type textarea "x"
type textarea "What is a deducti"
type textarea "x"
type textarea "What is a deductib"
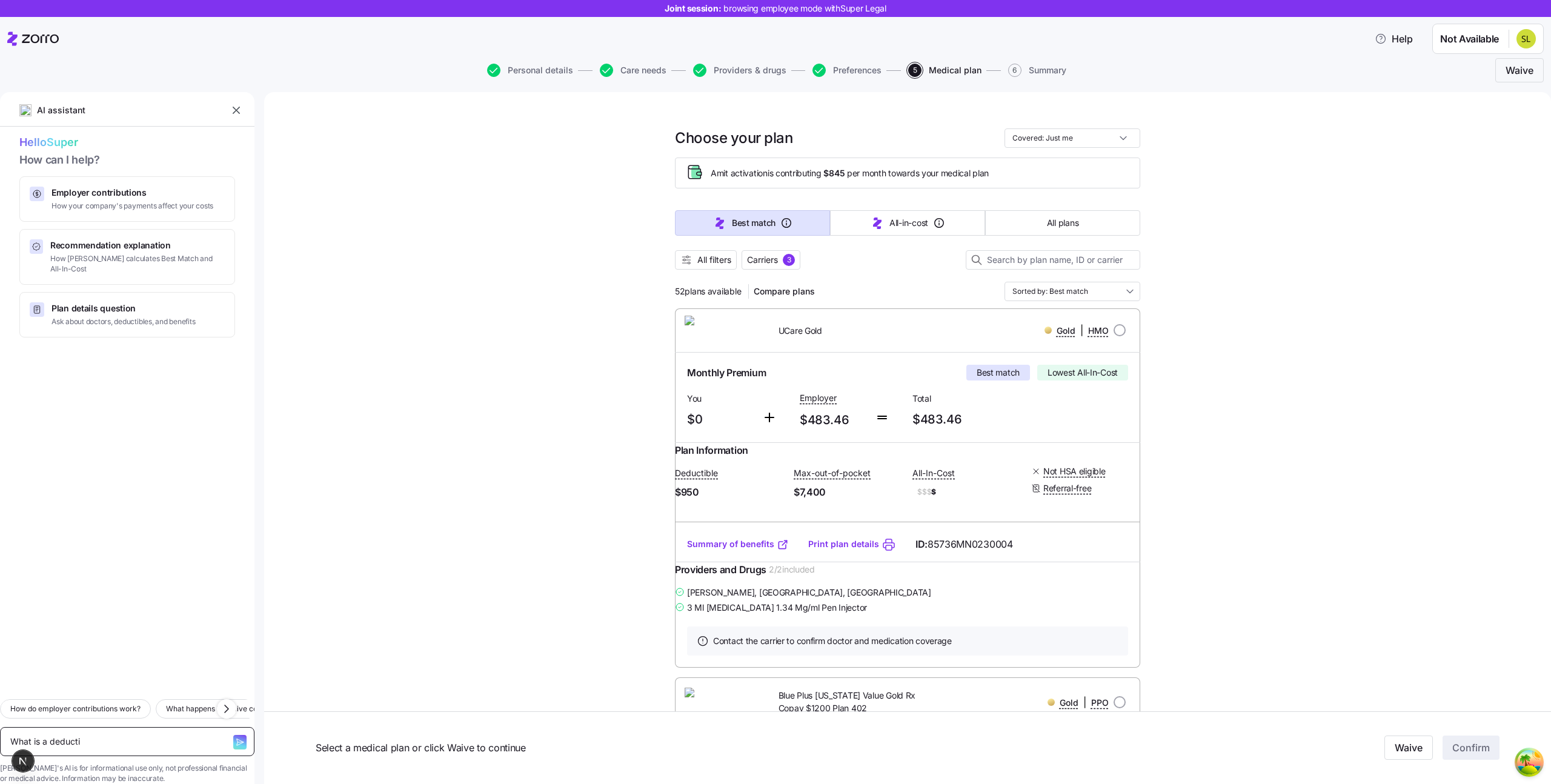
type textarea "x"
type textarea "What is a deductibl"
type textarea "x"
type textarea "What is a deductible"
type textarea "x"
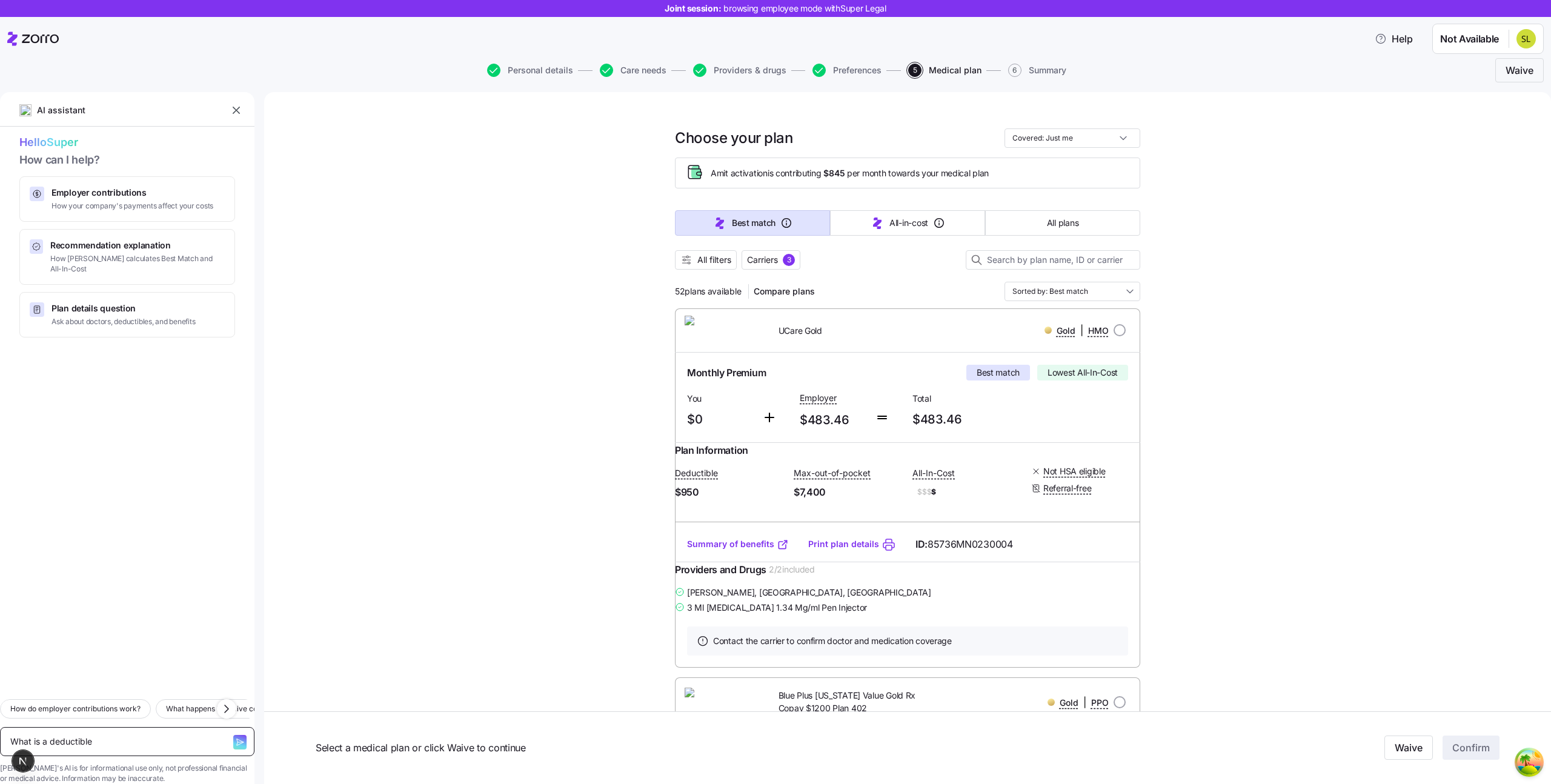
type textarea "What is a deductible?"
type textarea "x"
type textarea "What is a deductible?"
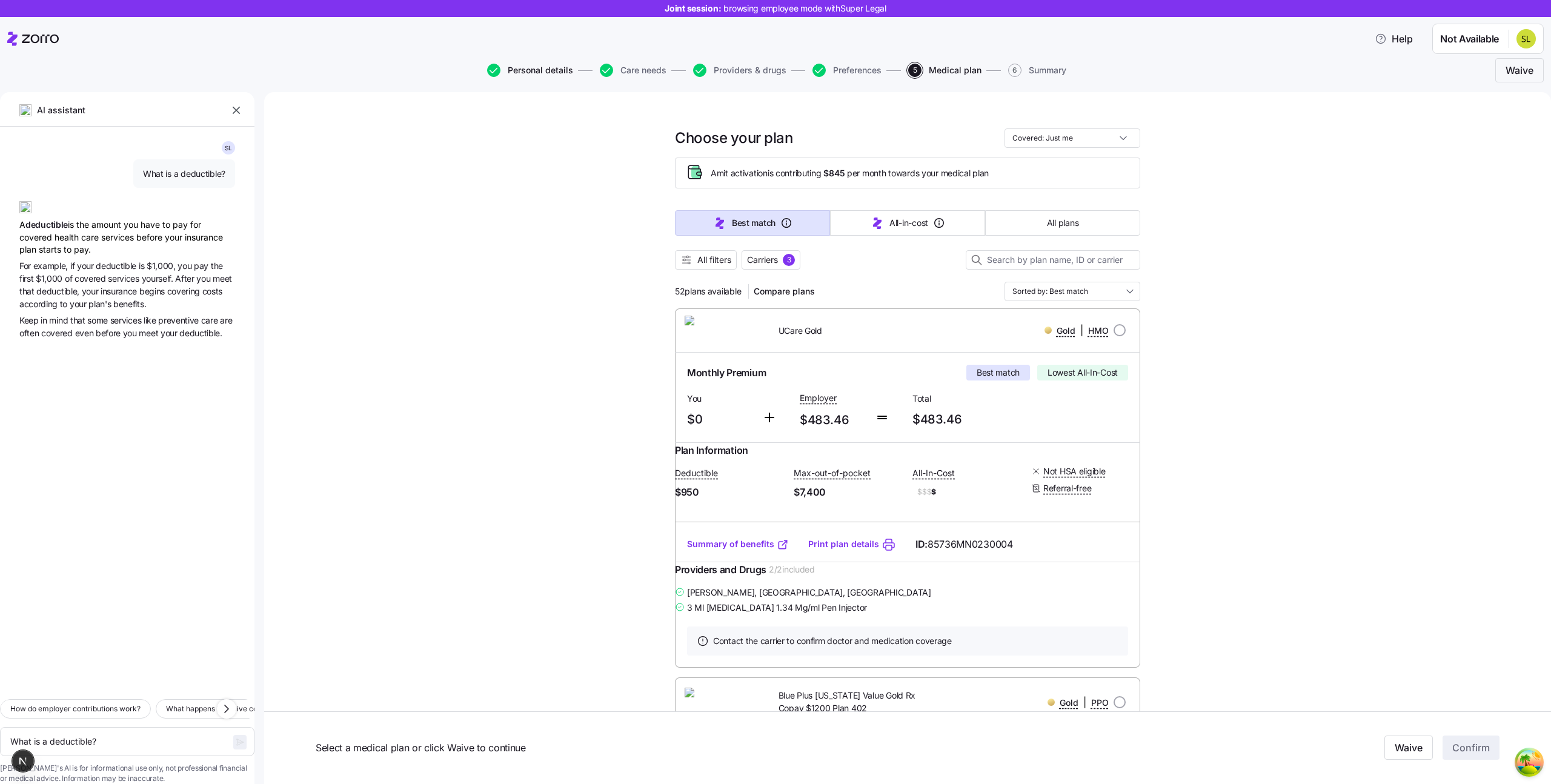
click at [518, 67] on span "Personal details" at bounding box center [540, 70] width 65 height 9
type textarea "x"
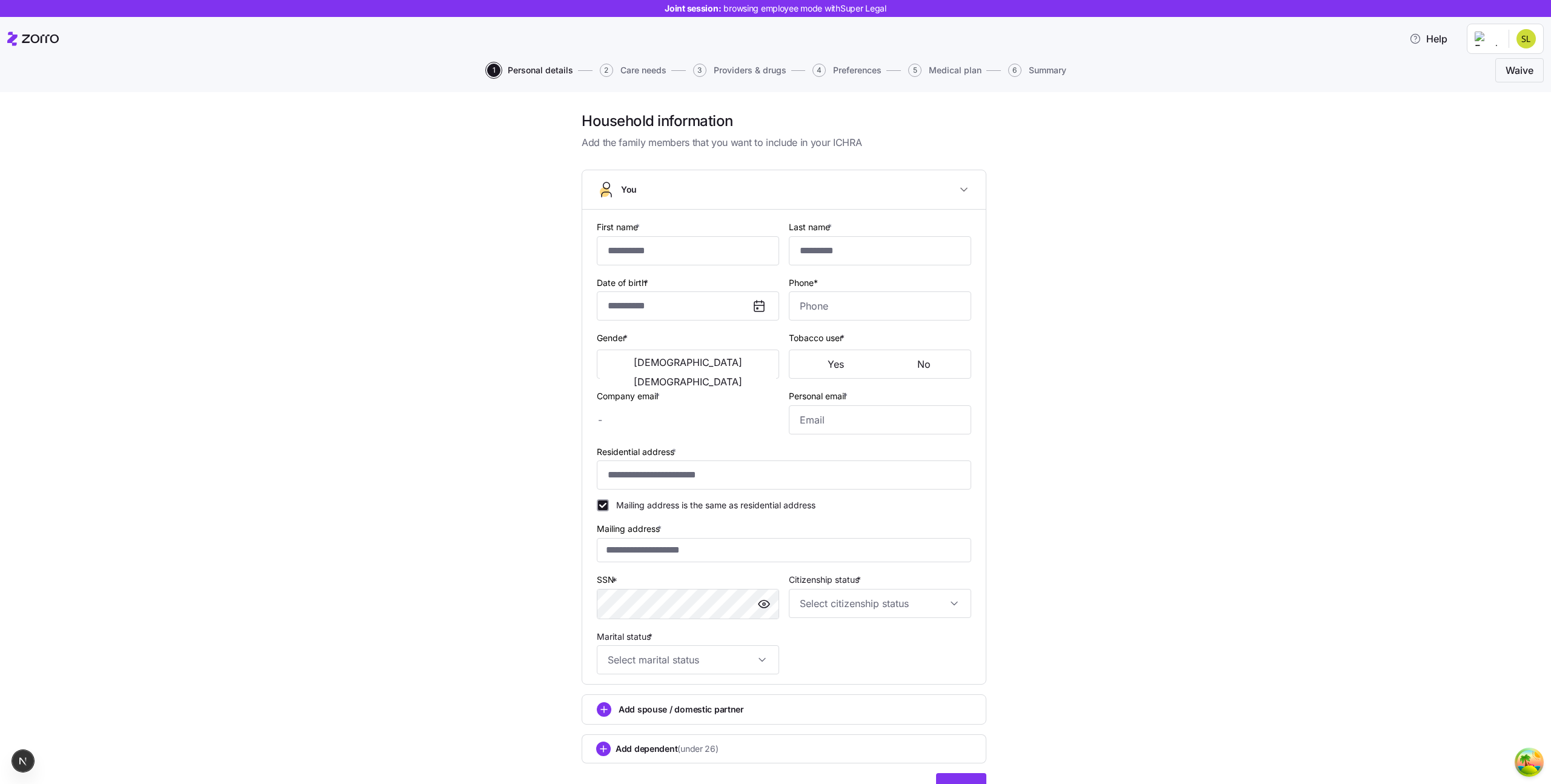
type input "*****"
type input "awesomelegal@law.co"
type input "kellen96@hotmail.co"
type input "**********"
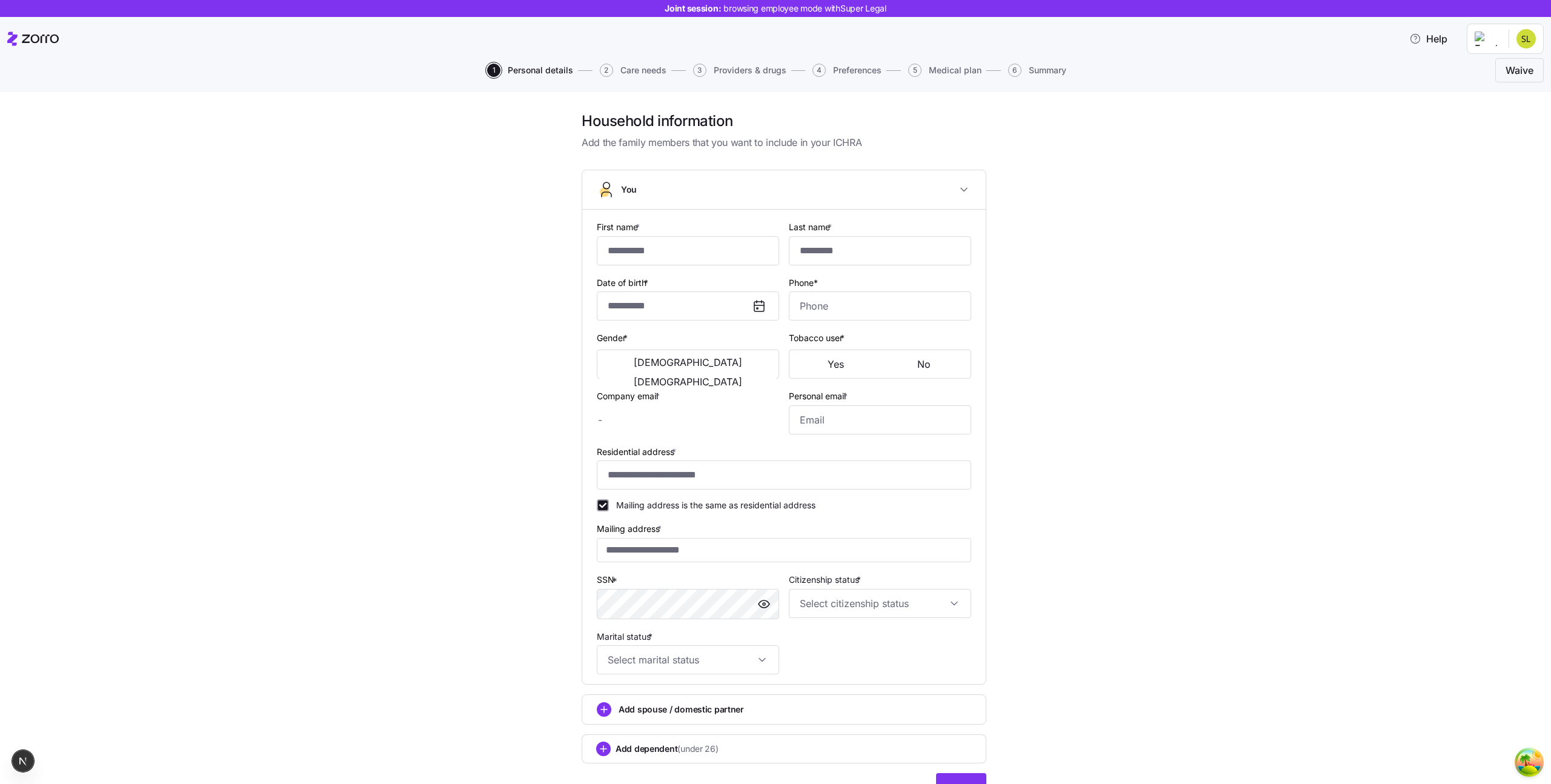
checkbox input "true"
type input "**********"
type input "(606) 813-5889"
type input "US citizen"
type input "Single"
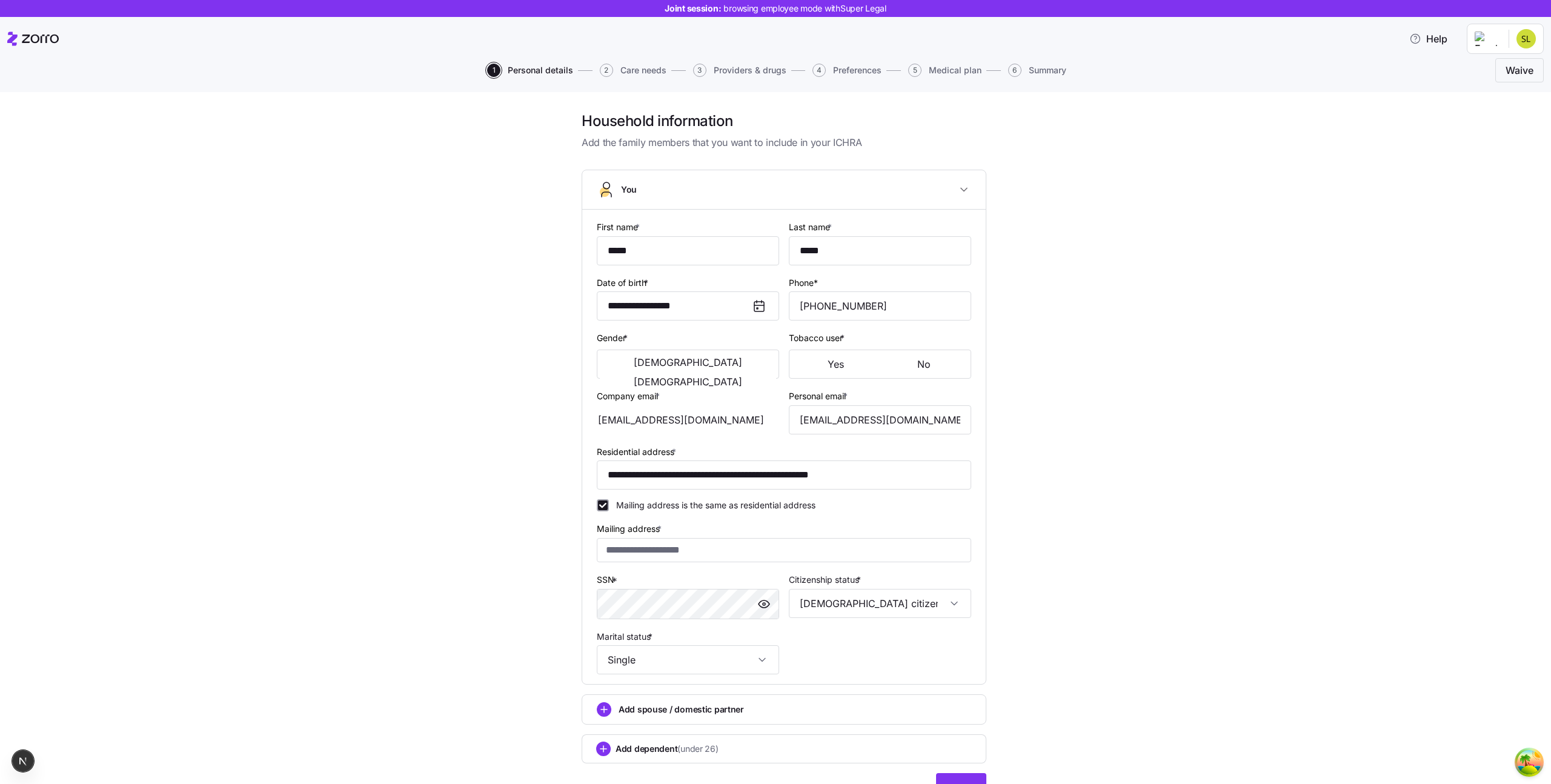
click at [518, 67] on span "Personal details" at bounding box center [540, 70] width 65 height 9
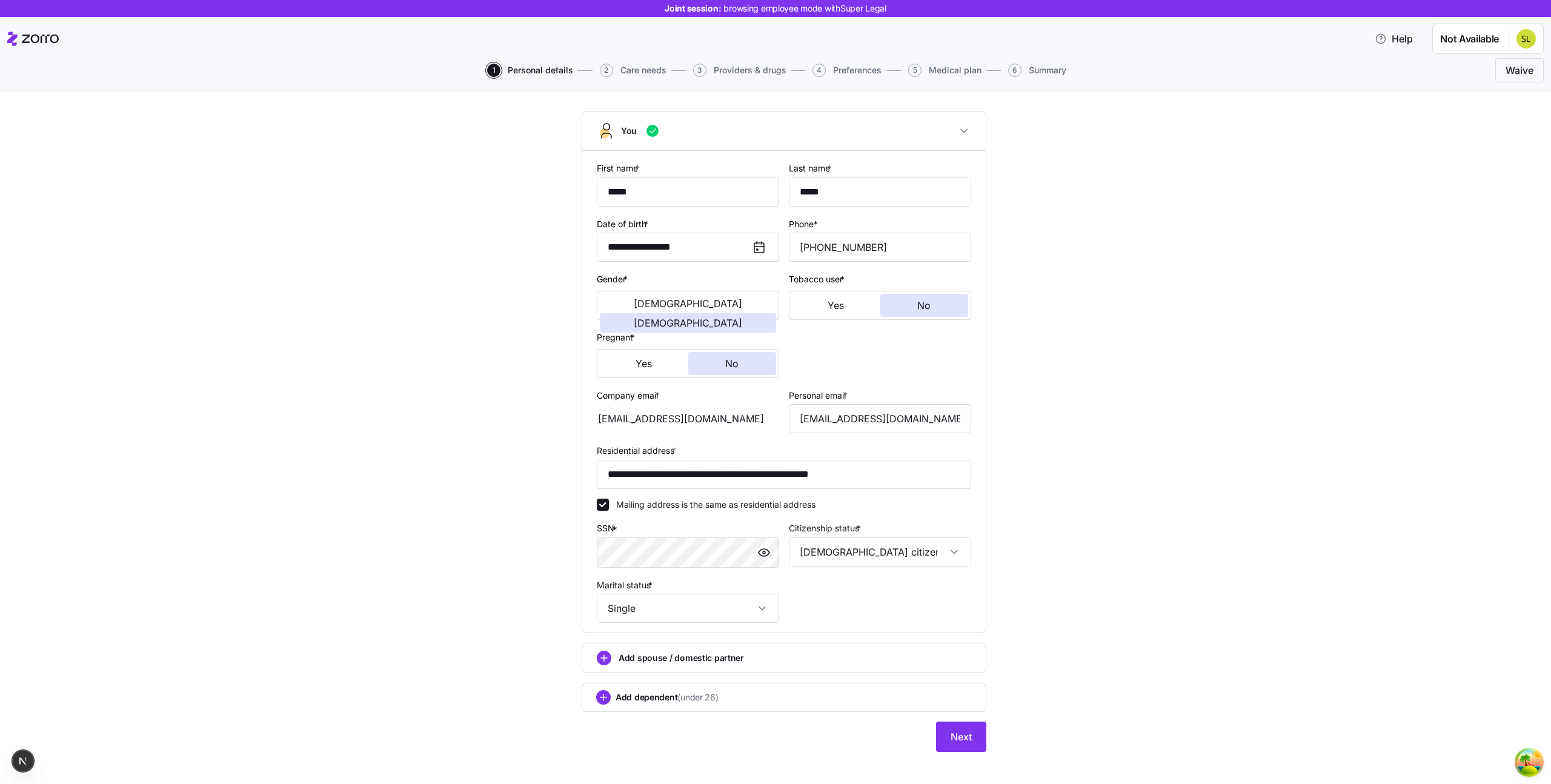
scroll to position [70, 0]
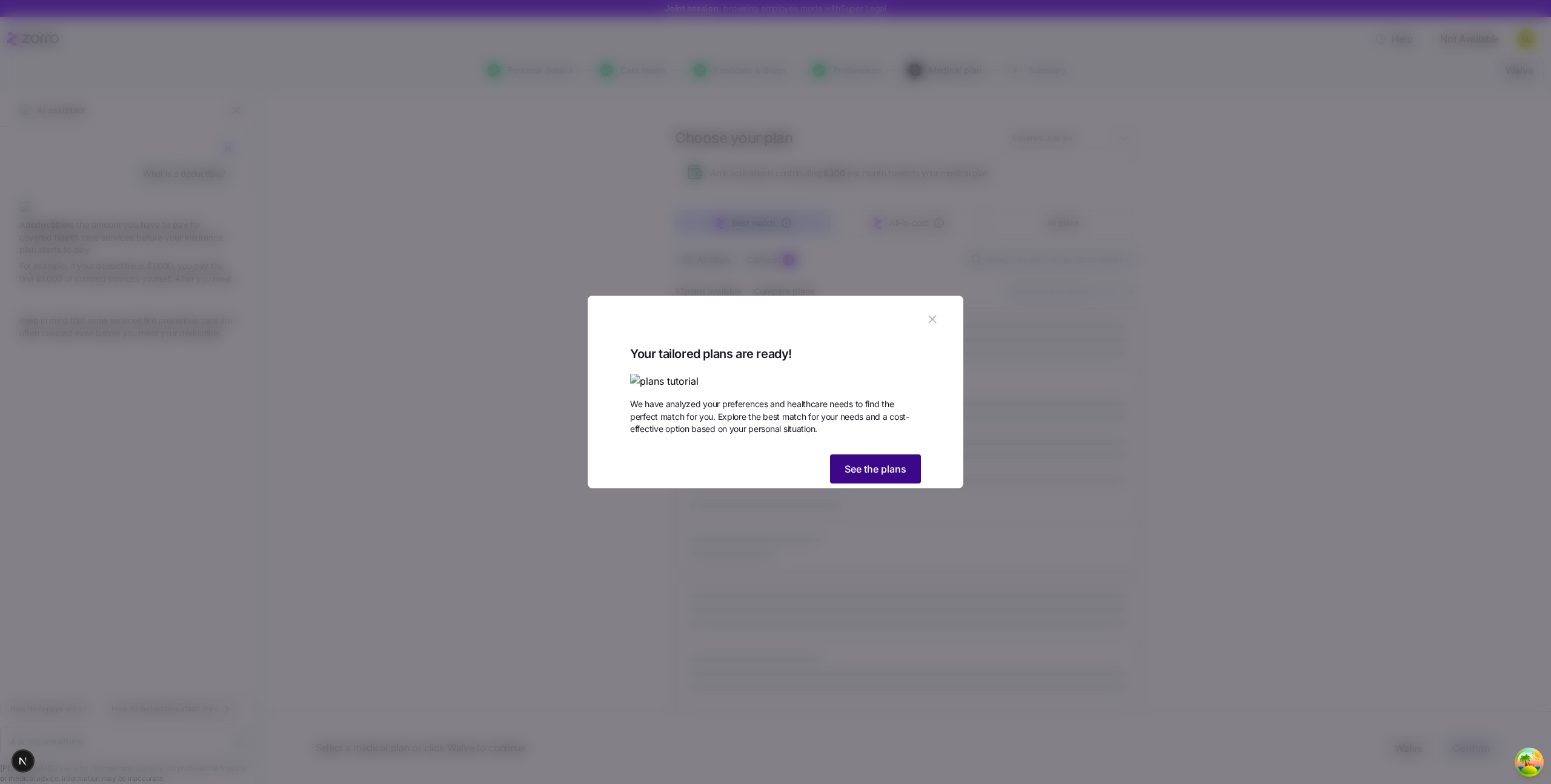
click at [849, 476] on span "See the plans" at bounding box center [875, 469] width 62 height 15
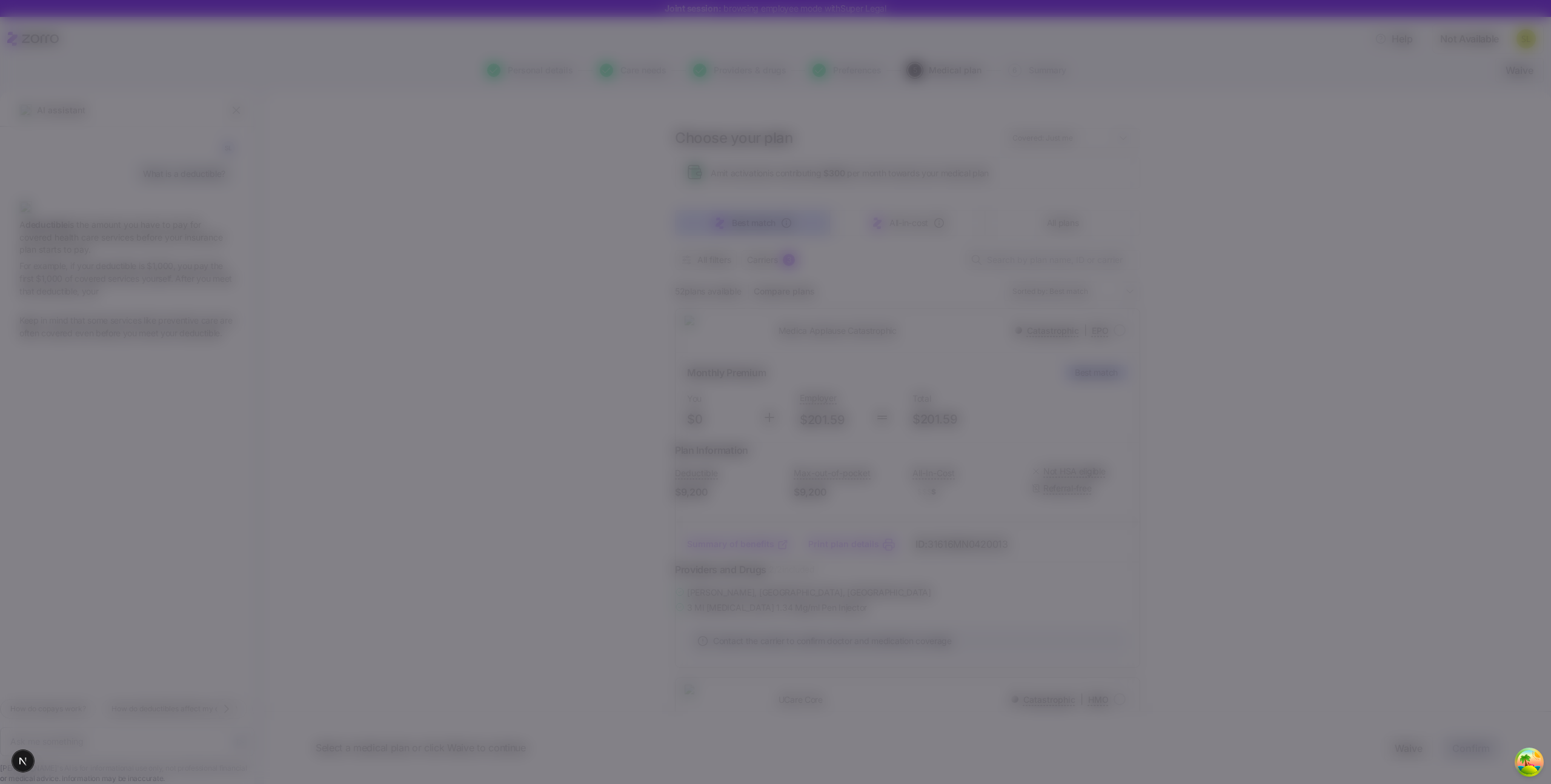
type textarea "x"
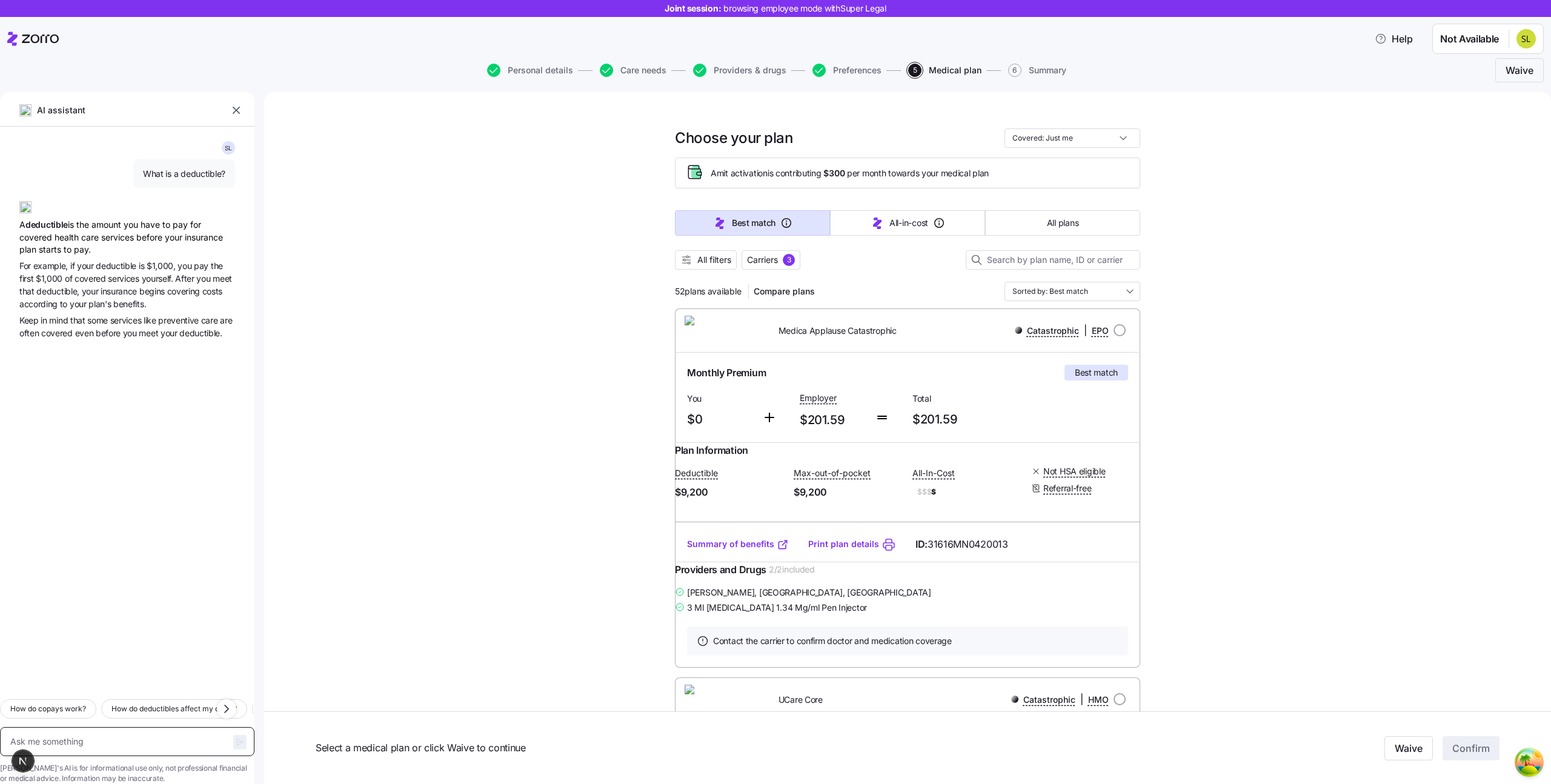
click at [101, 727] on textarea at bounding box center [127, 741] width 254 height 29
type textarea "W"
type textarea "x"
type textarea "Wh"
type textarea "x"
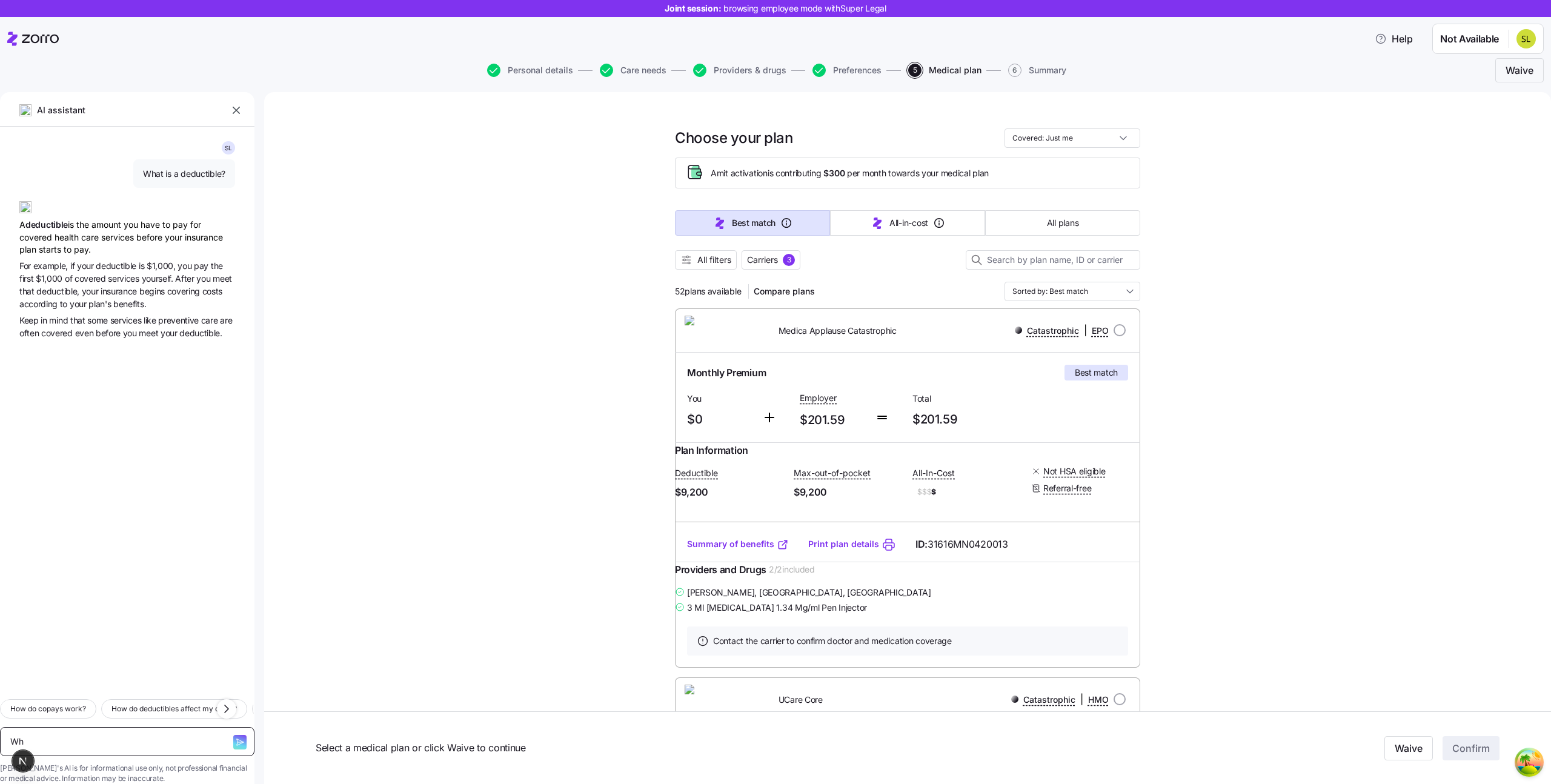
type textarea "Wha"
type textarea "x"
type textarea "What"
type textarea "x"
type textarea "What"
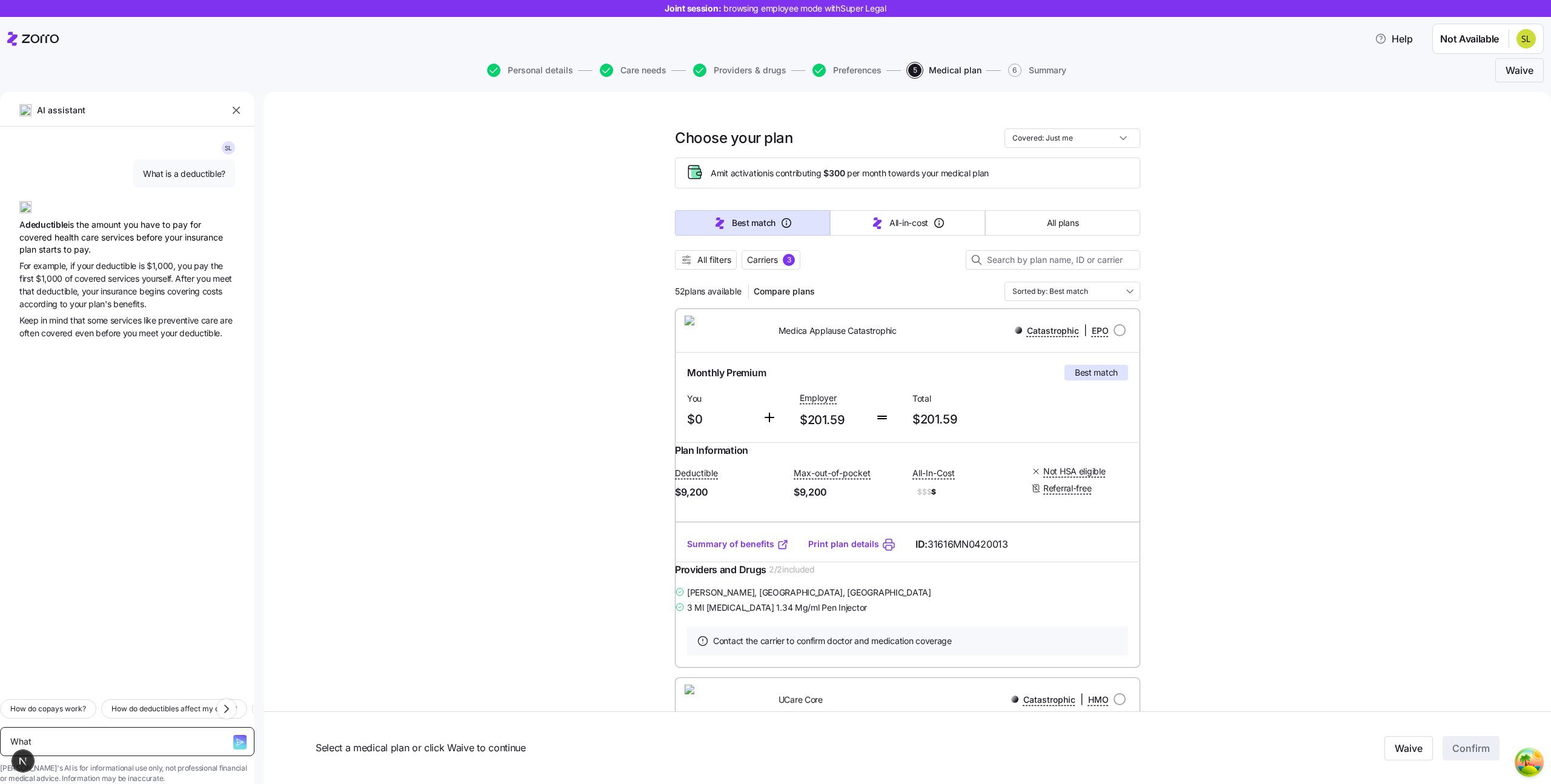
type textarea "x"
type textarea "What i"
type textarea "x"
type textarea "What id"
type textarea "x"
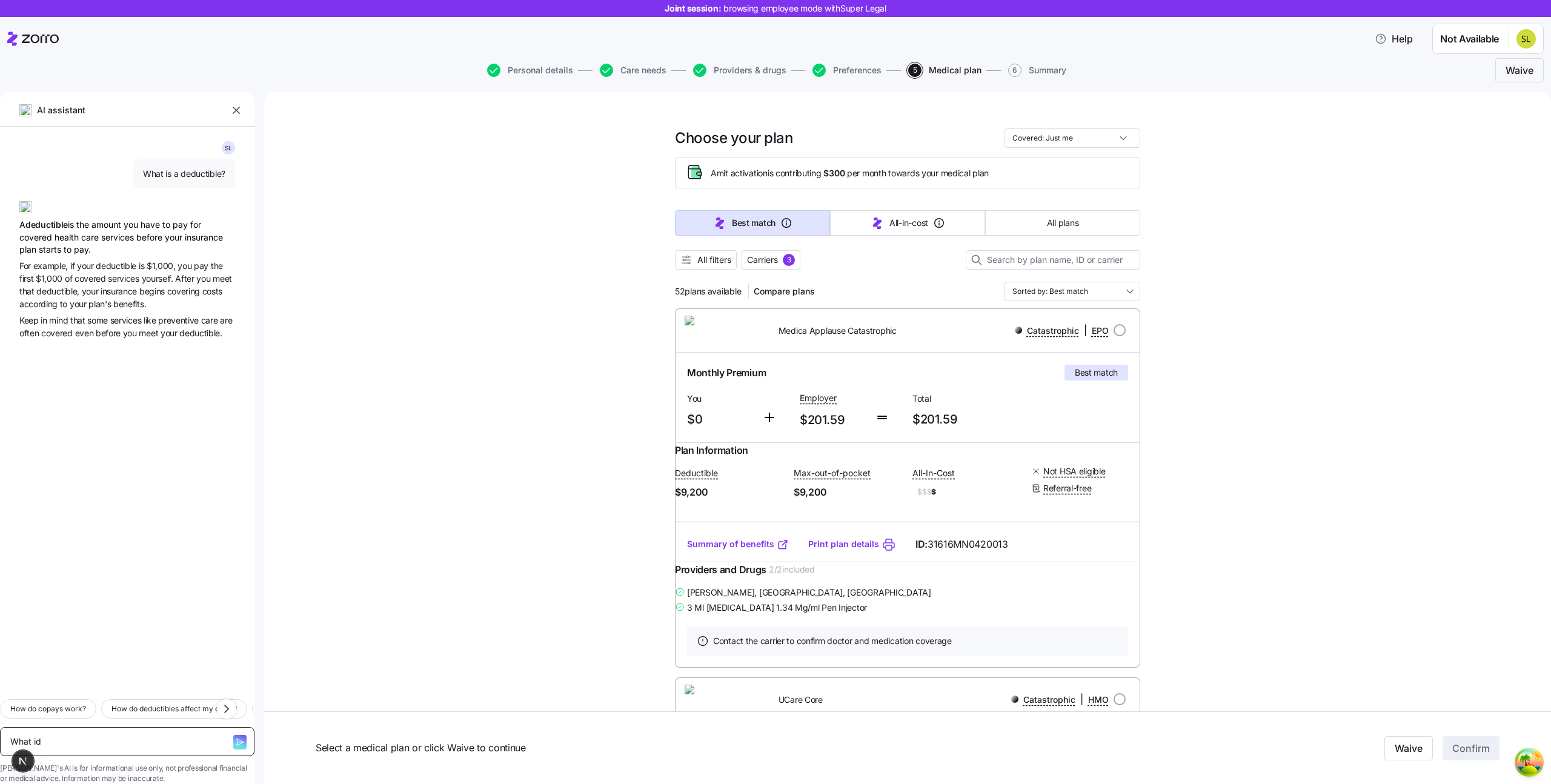
type textarea "What i"
type textarea "x"
type textarea "What is"
type textarea "x"
type textarea "What isa"
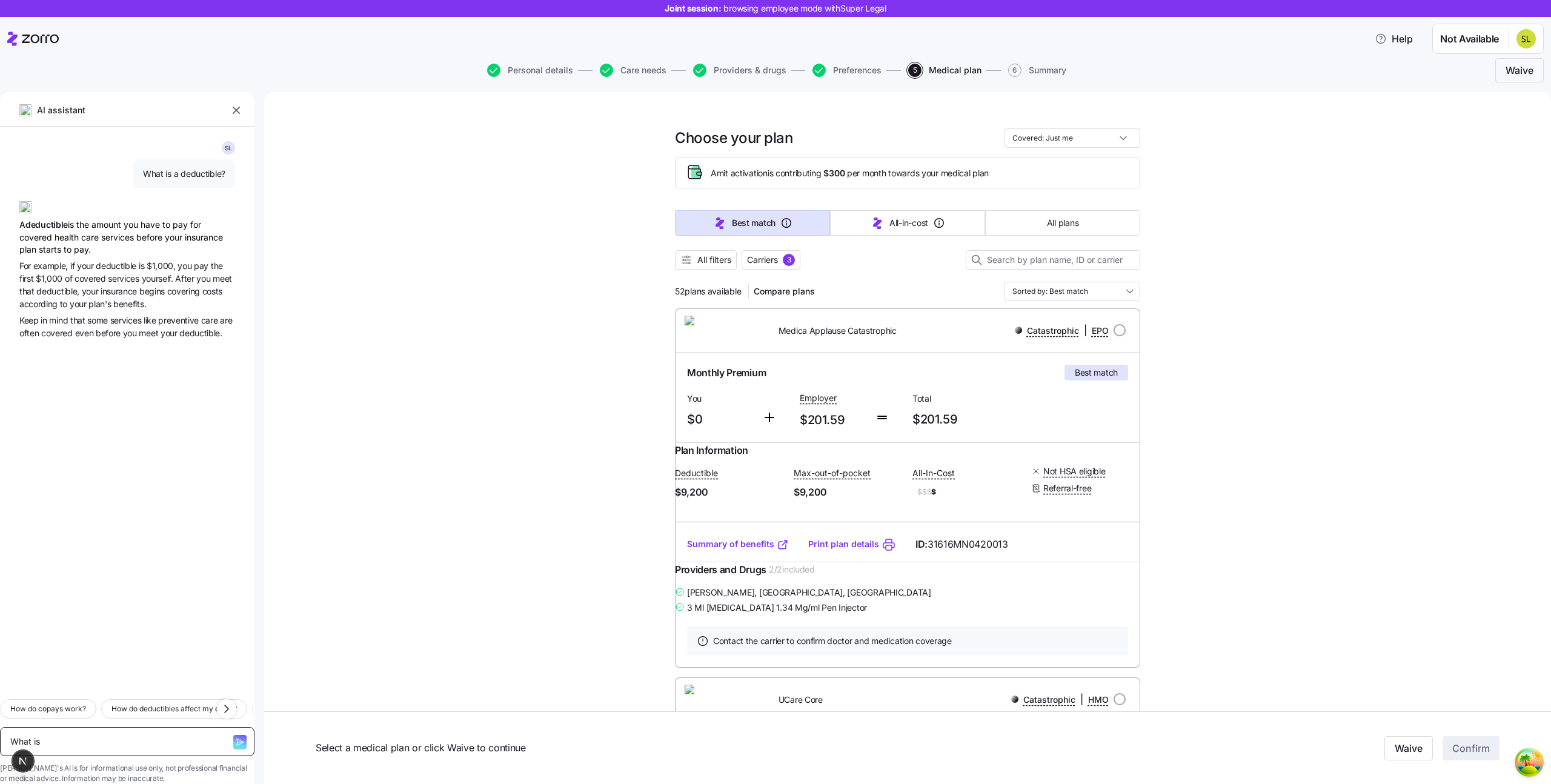
type textarea "x"
type textarea "What isa"
type textarea "x"
type textarea "What isa"
type textarea "x"
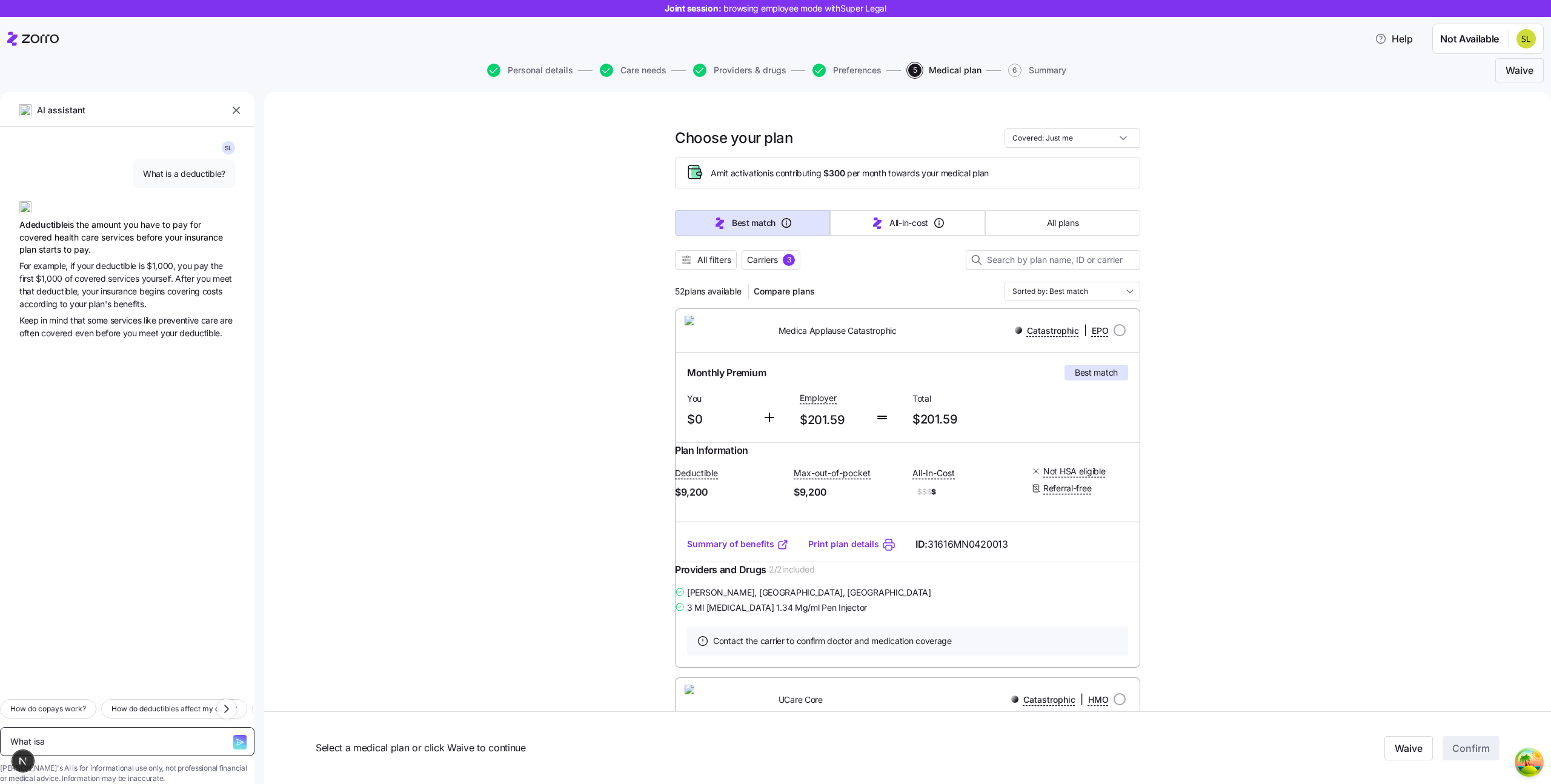
type textarea "What is"
type textarea "x"
type textarea "What is"
type textarea "x"
type textarea "What is a"
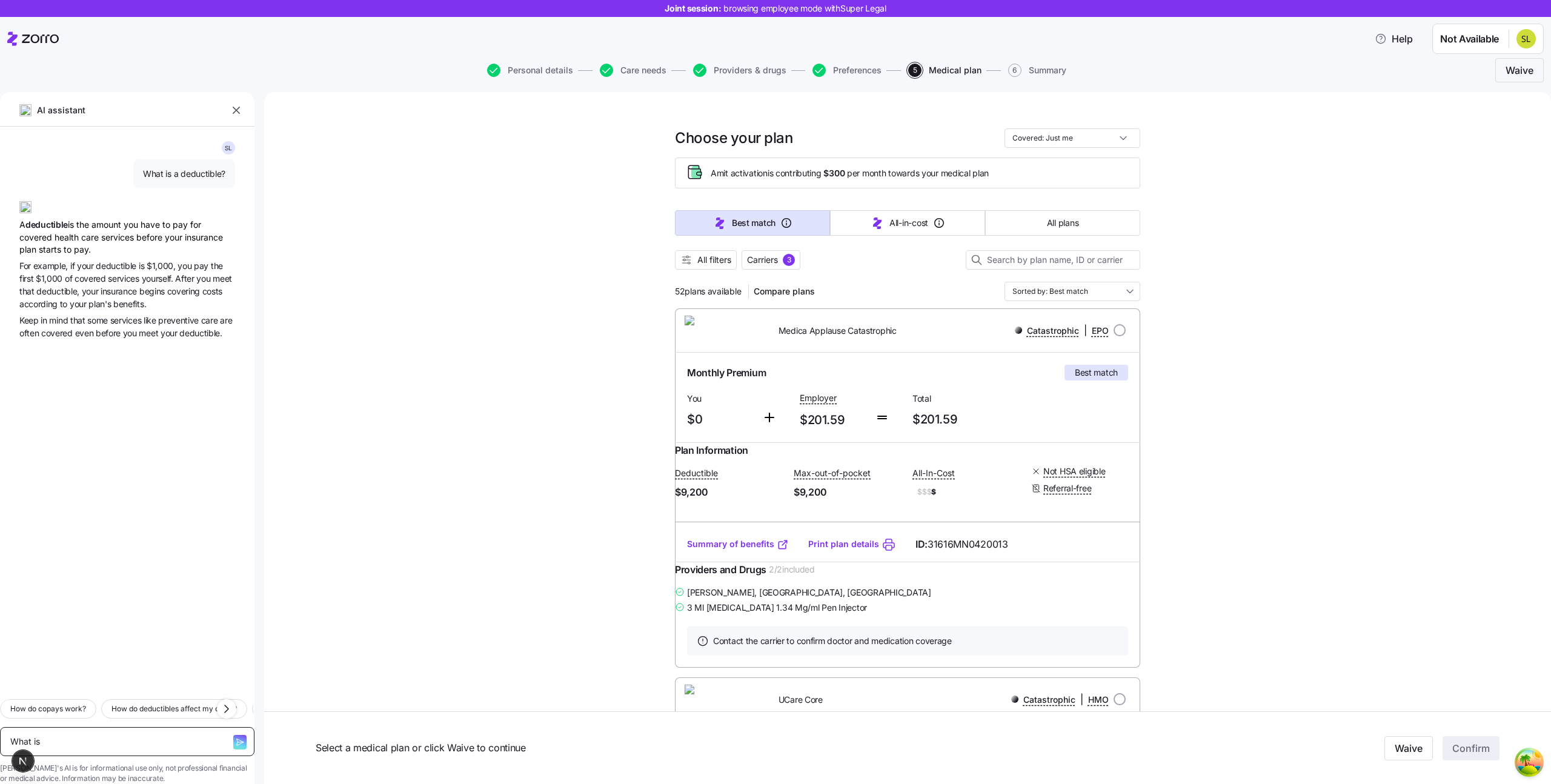
type textarea "x"
type textarea "What is a"
type textarea "x"
type textarea "What is a d"
type textarea "x"
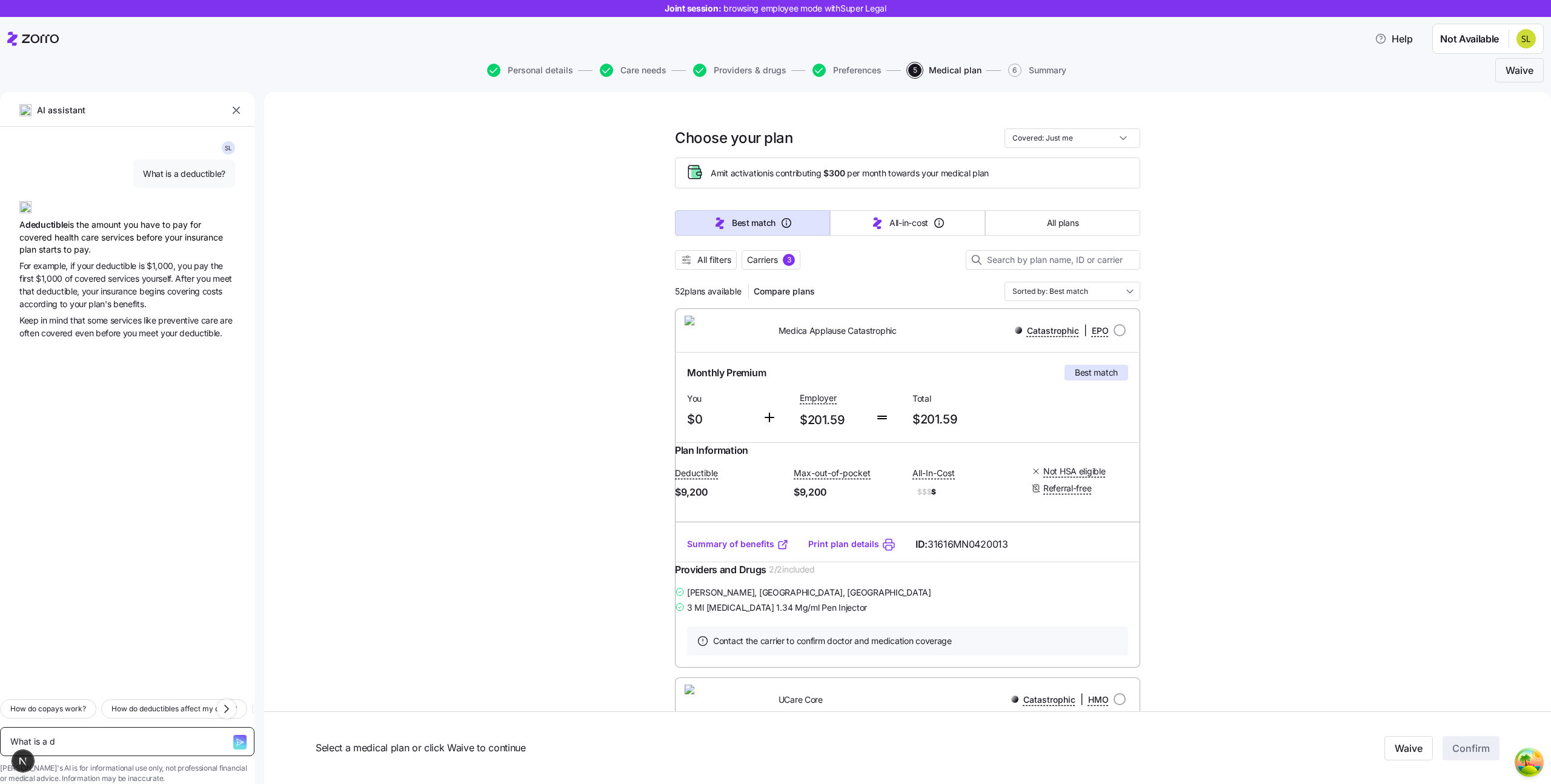
type textarea "What is a de"
type textarea "x"
type textarea "What is a ded"
type textarea "x"
type textarea "What is a dedu"
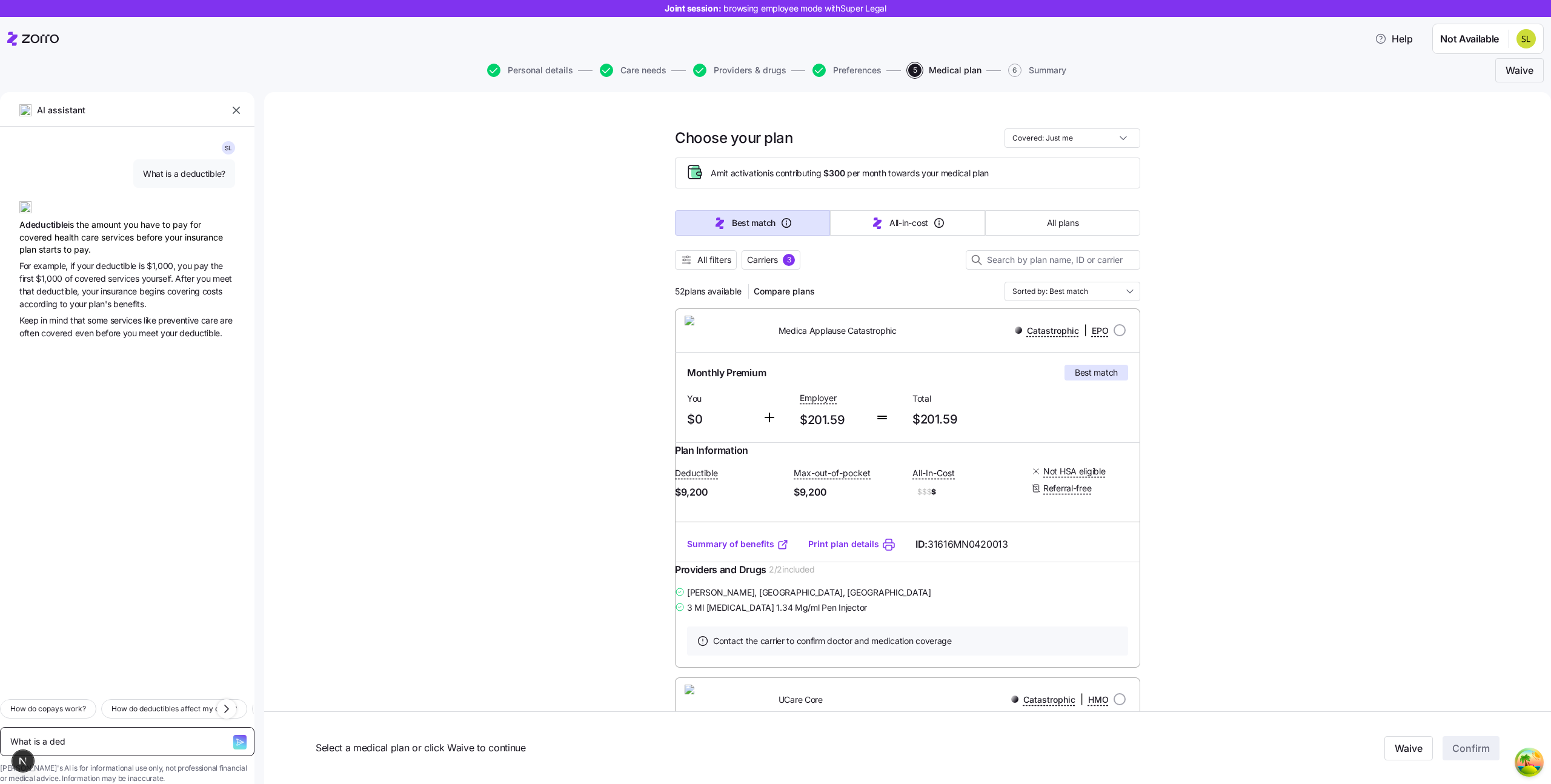
type textarea "x"
type textarea "What is a deduc"
type textarea "x"
type textarea "What is a deduct"
type textarea "x"
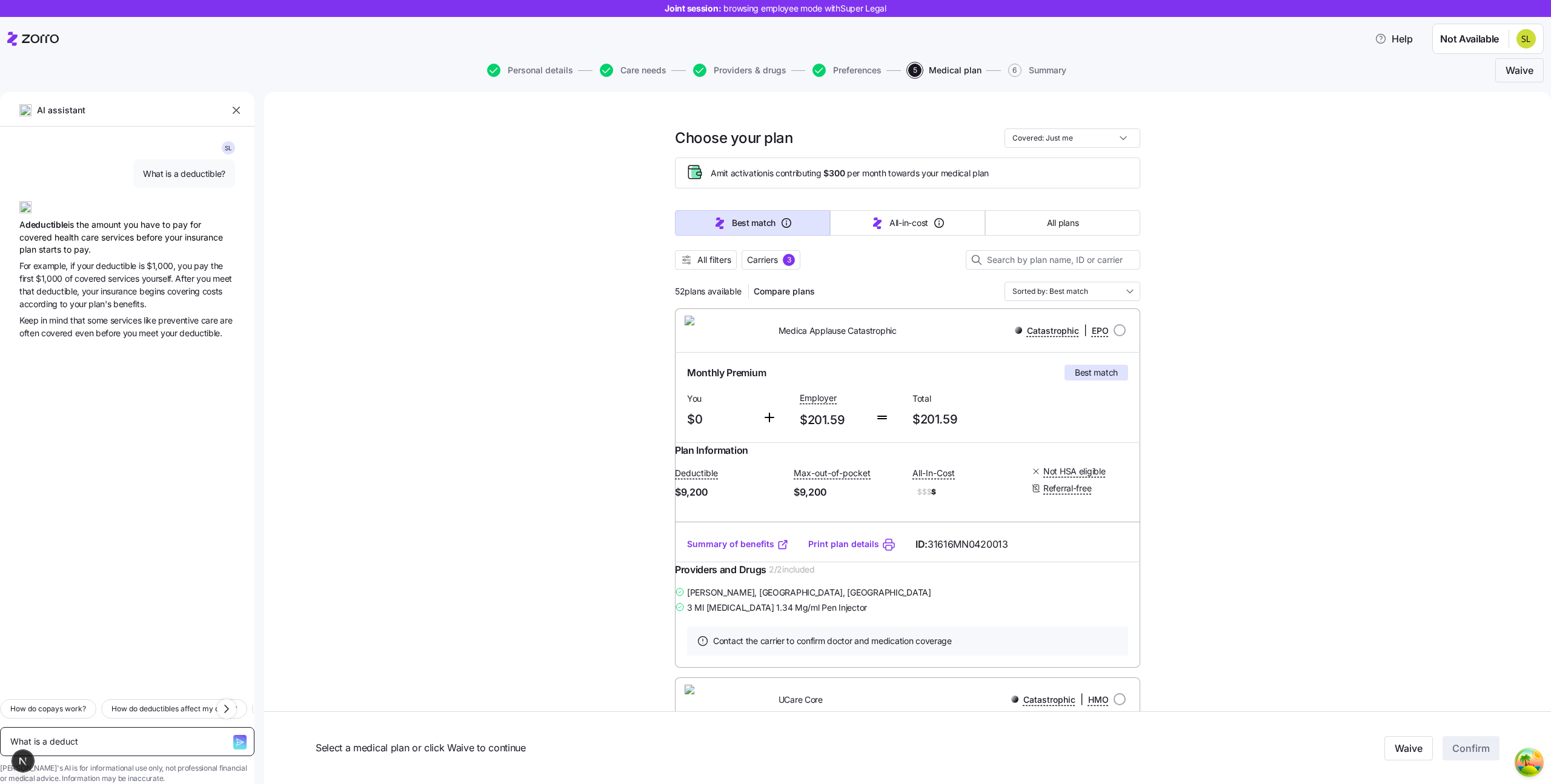
type textarea "What is a deducti"
type textarea "x"
type textarea "What is a deductib"
type textarea "x"
type textarea "What is a deductibl"
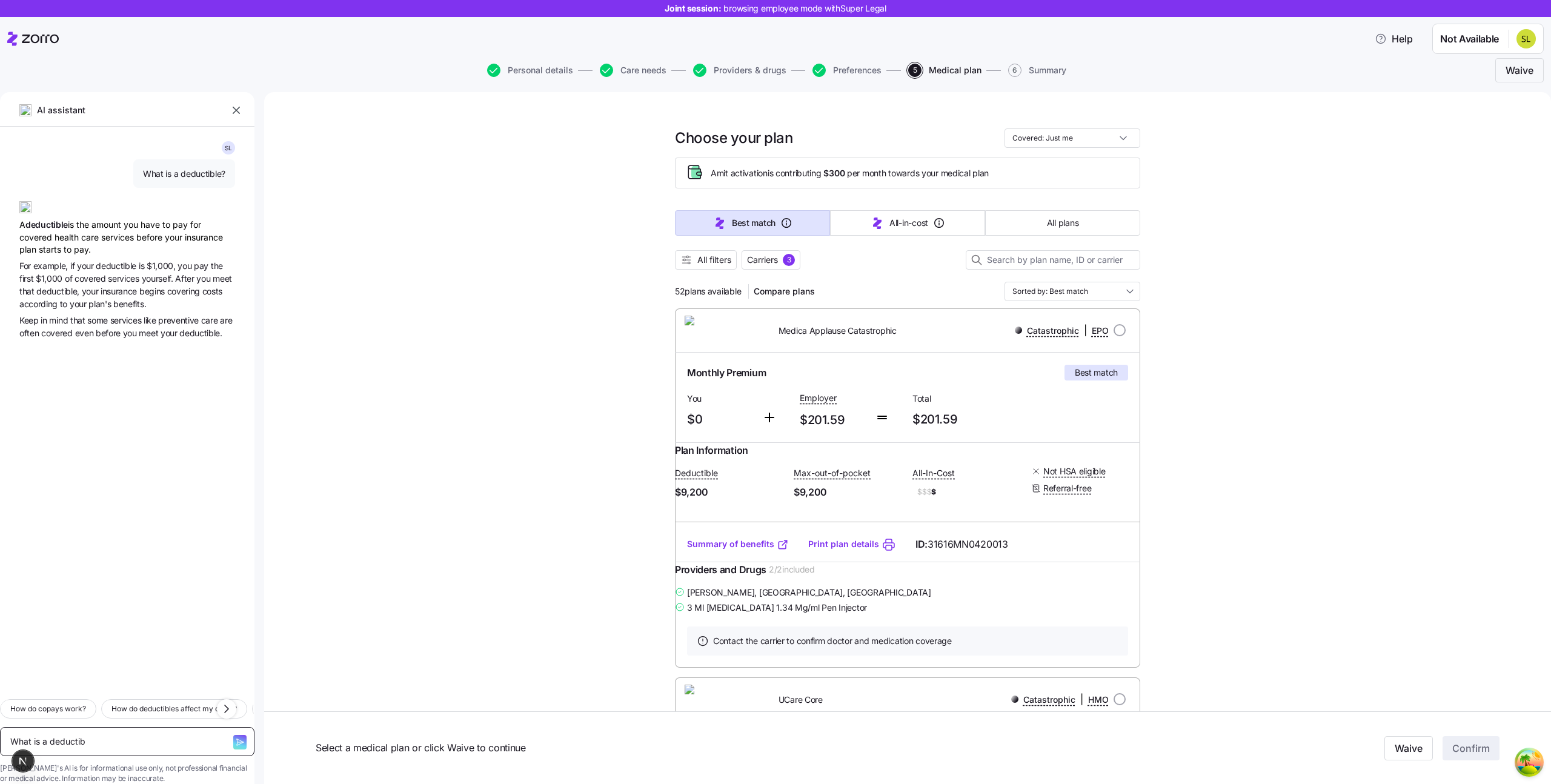
type textarea "x"
type textarea "What is a deductible"
type textarea "x"
type textarea "What is a deductible?"
type textarea "x"
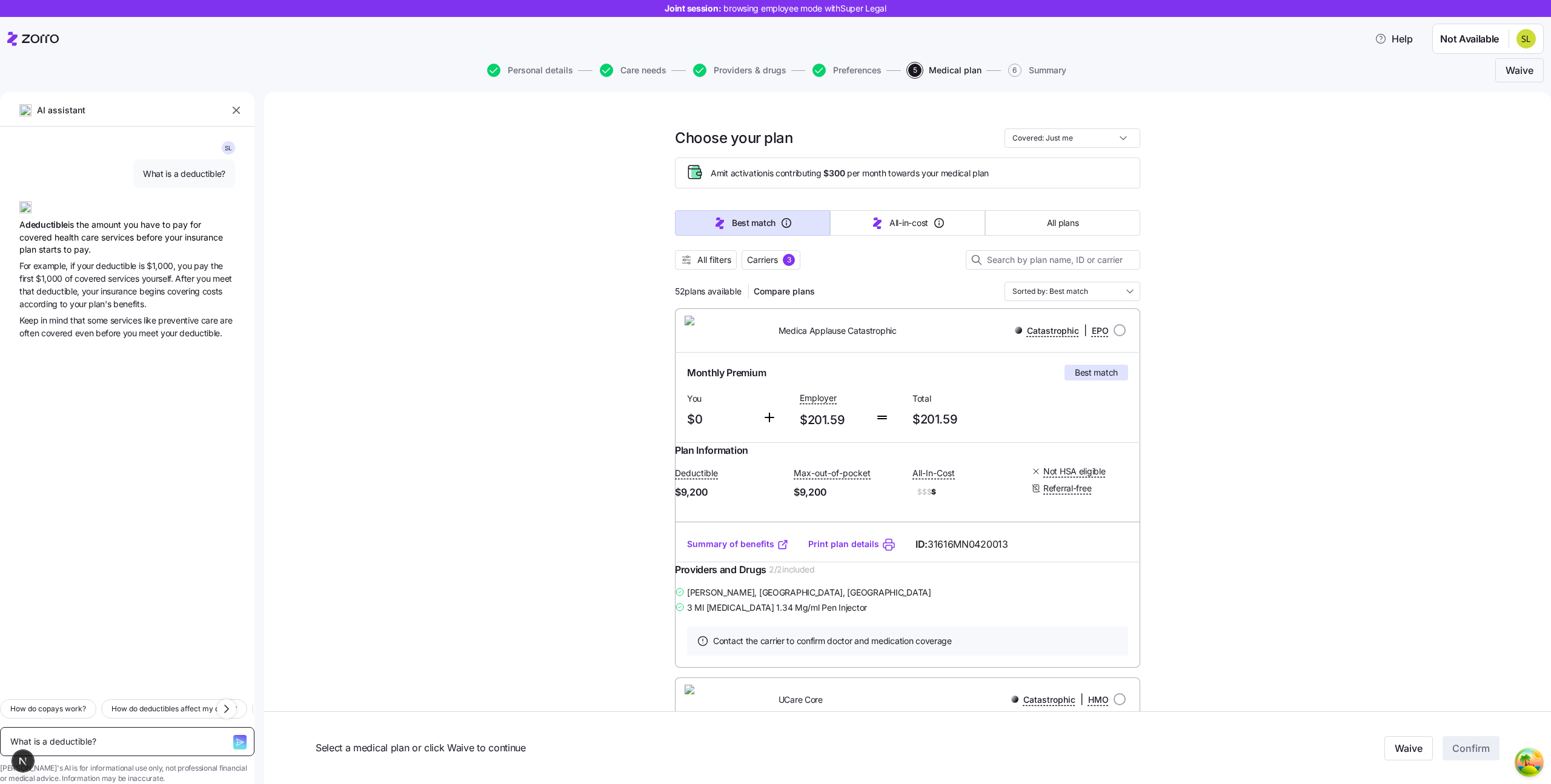
type textarea "What is a deductible?"
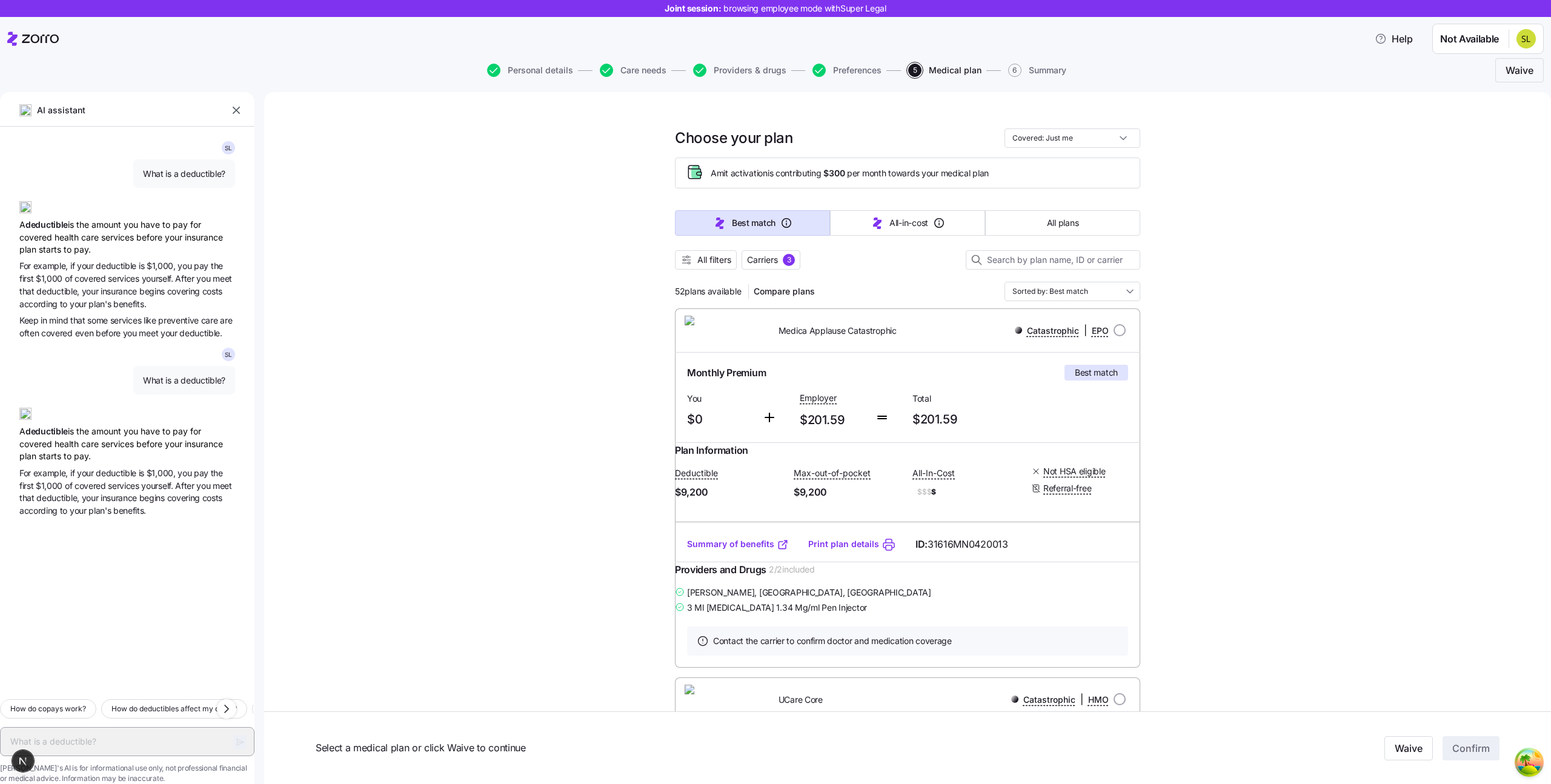
type textarea "x"
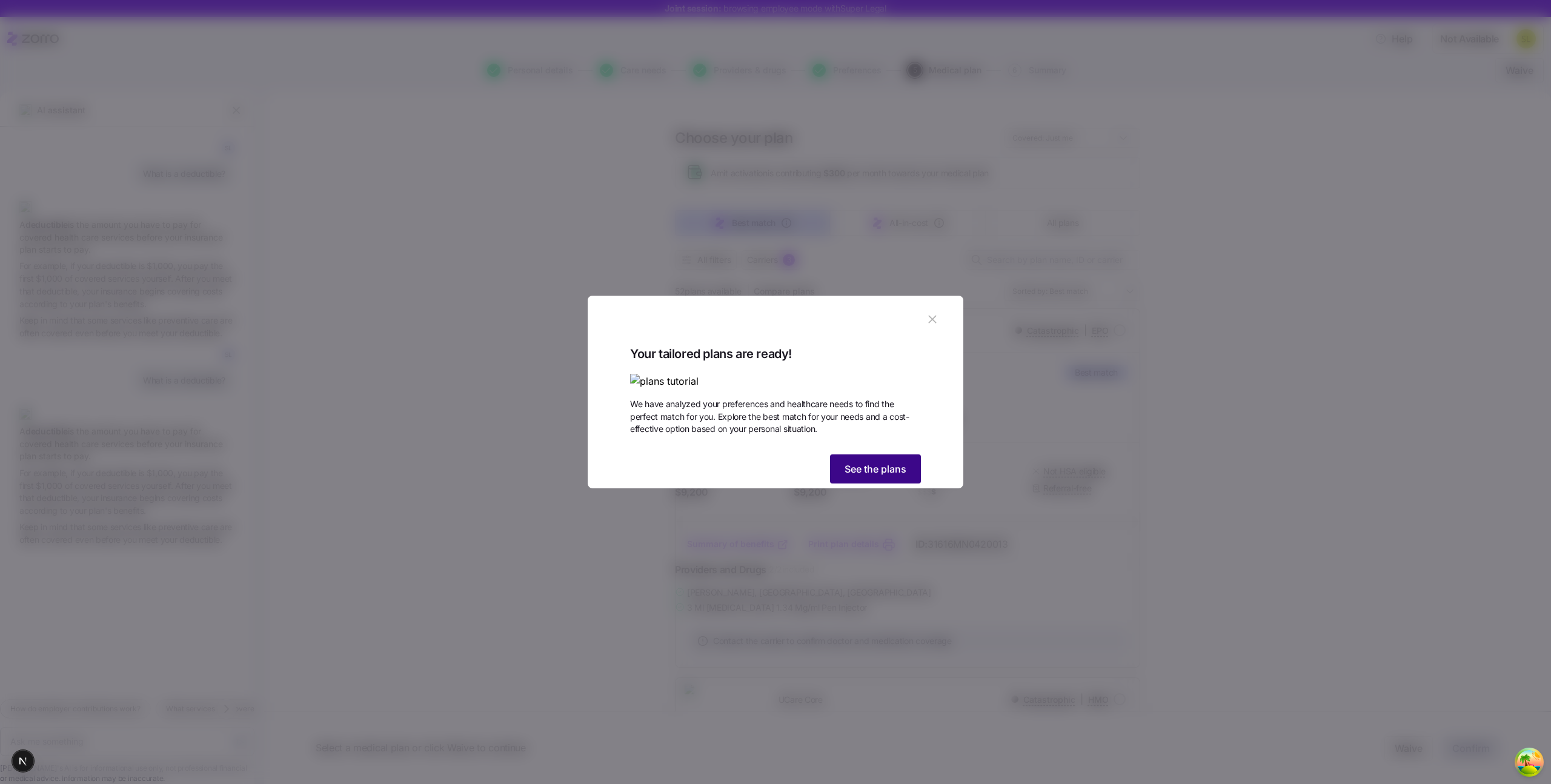
click at [862, 483] on button "See the plans" at bounding box center [876, 469] width 91 height 29
type textarea "x"
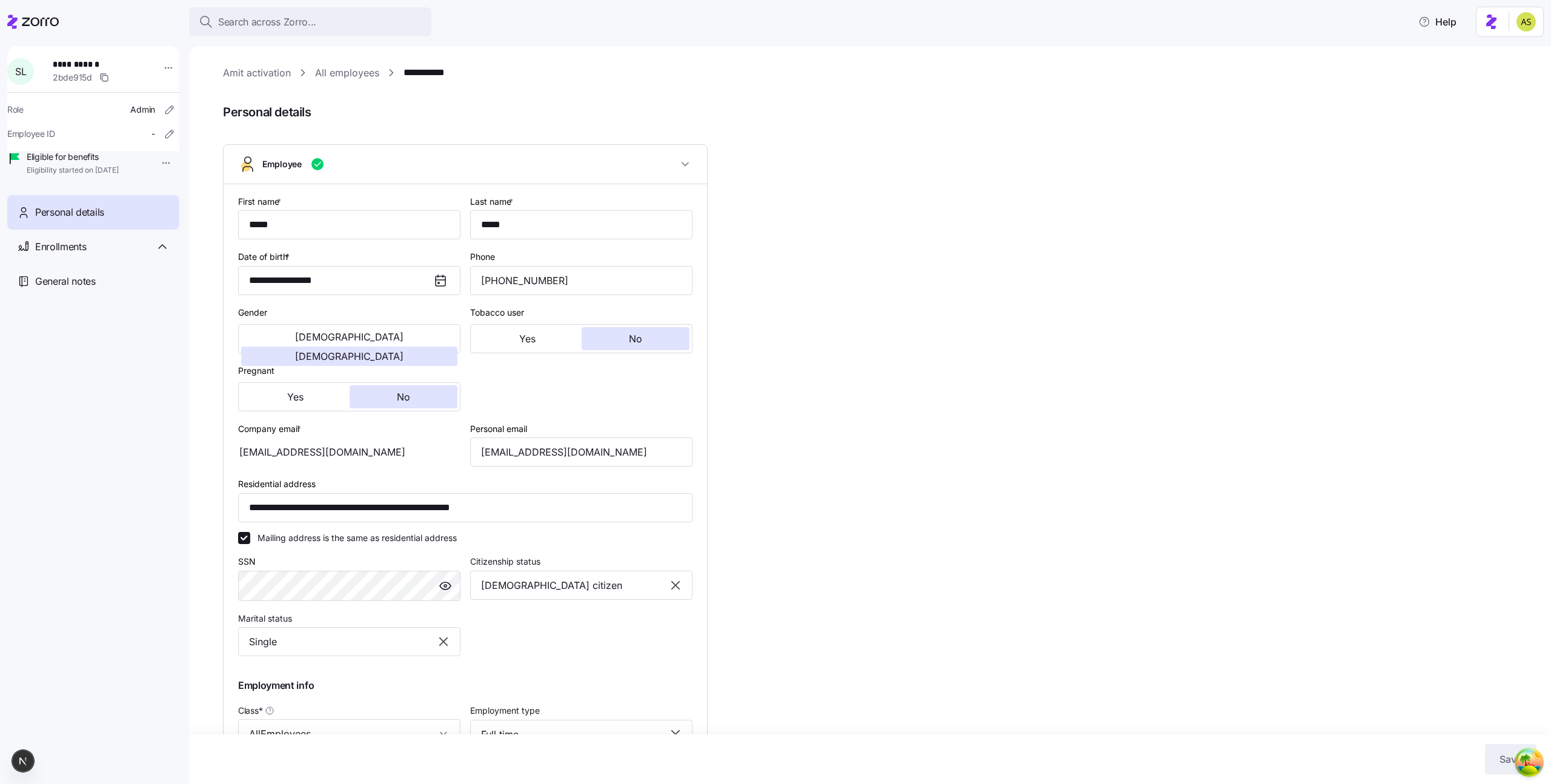
click at [256, 71] on link "Amit activation" at bounding box center [257, 73] width 68 height 15
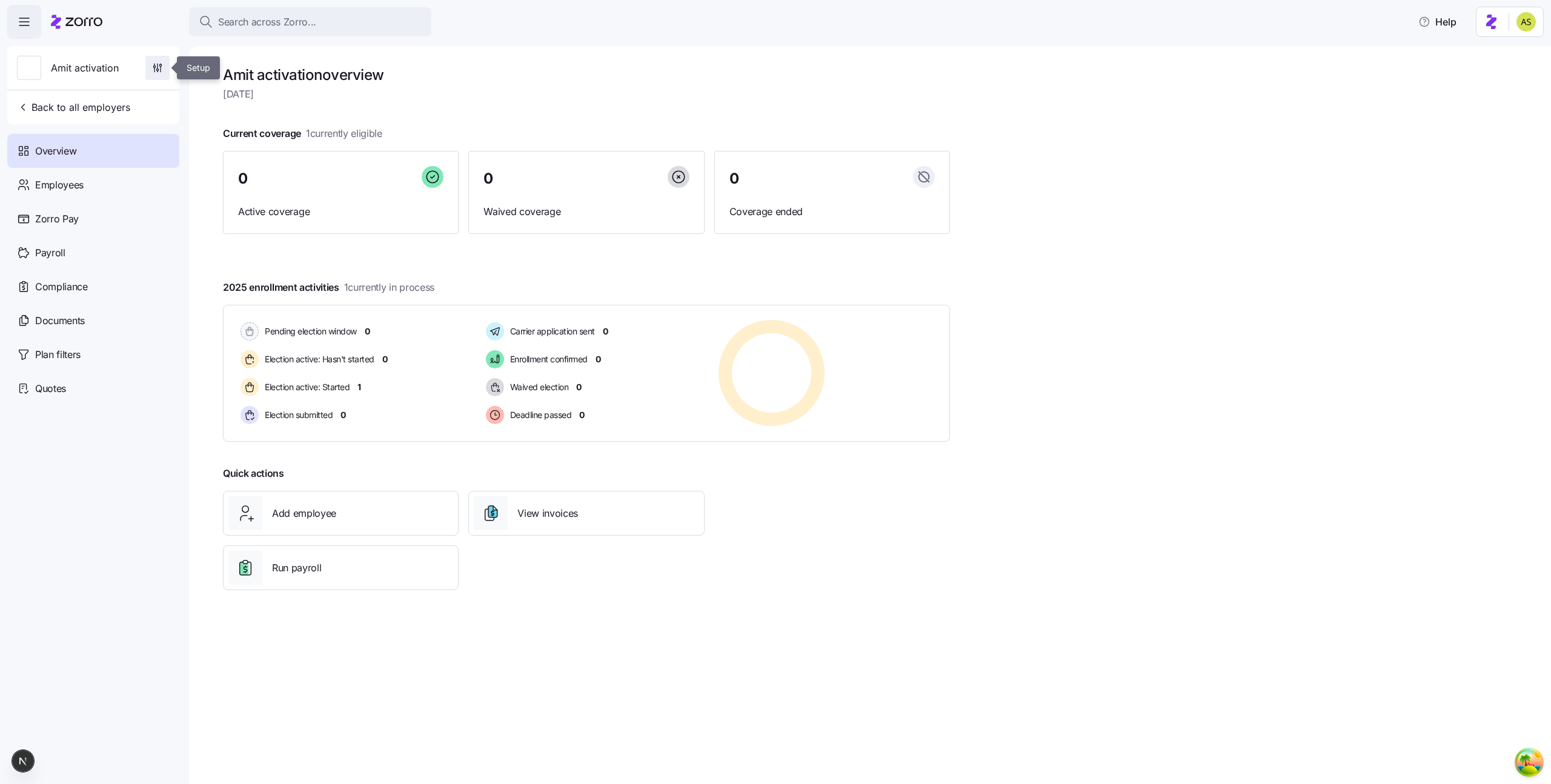
click at [152, 66] on icon "button" at bounding box center [158, 68] width 12 height 12
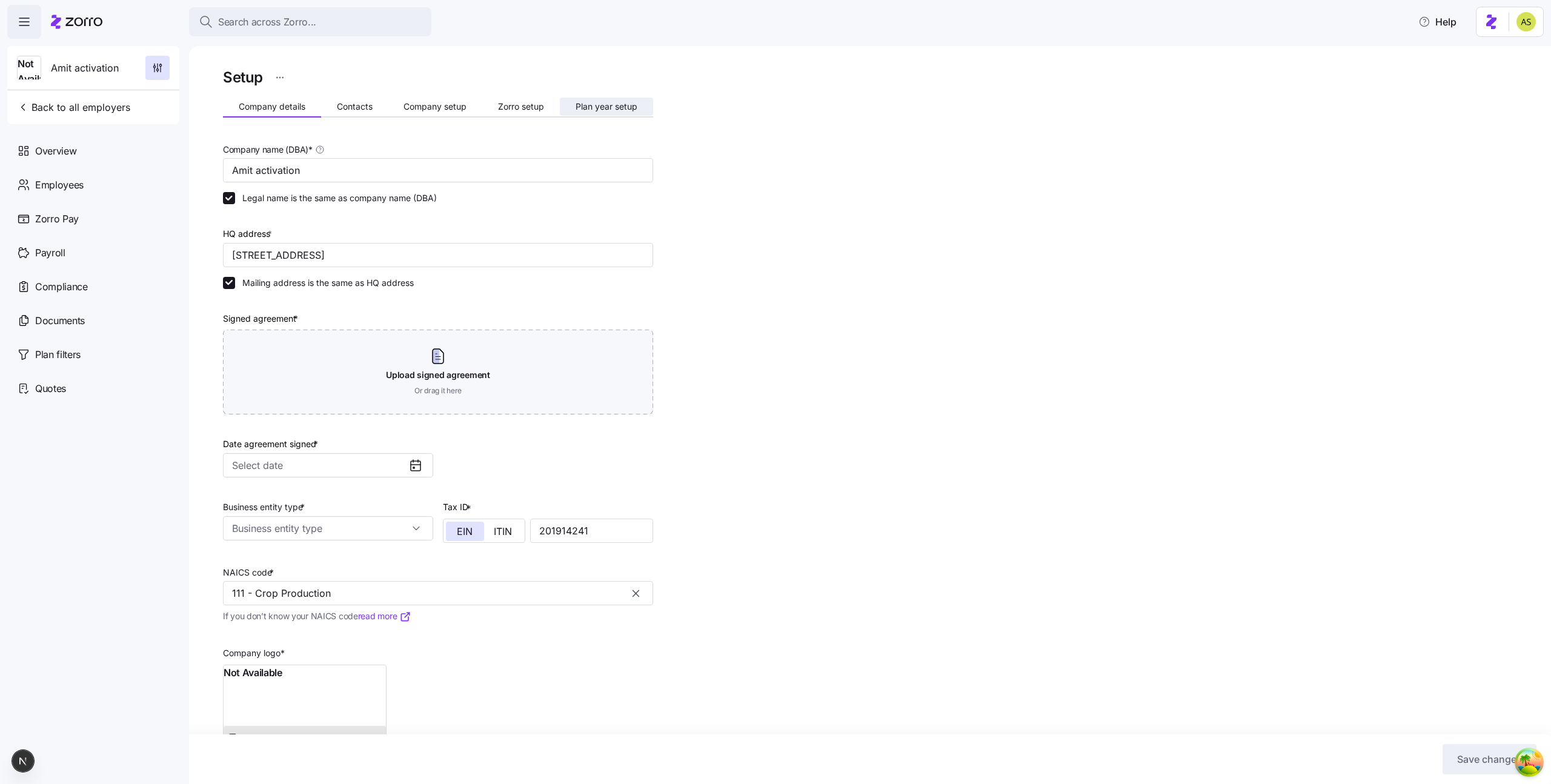
click at [590, 105] on span "Plan year setup" at bounding box center [607, 106] width 62 height 9
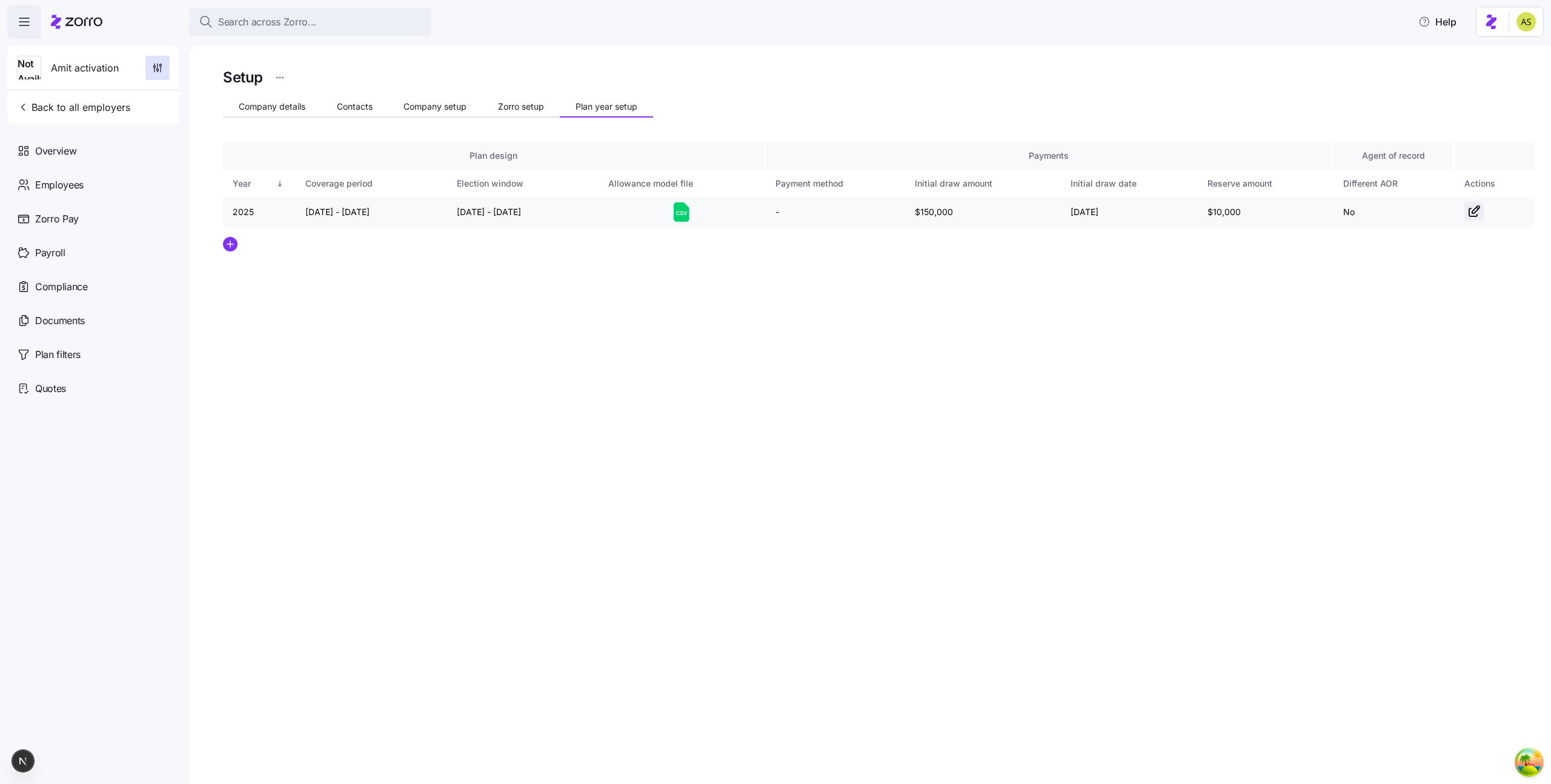
click at [1476, 208] on icon "button" at bounding box center [1477, 208] width 2 height 2
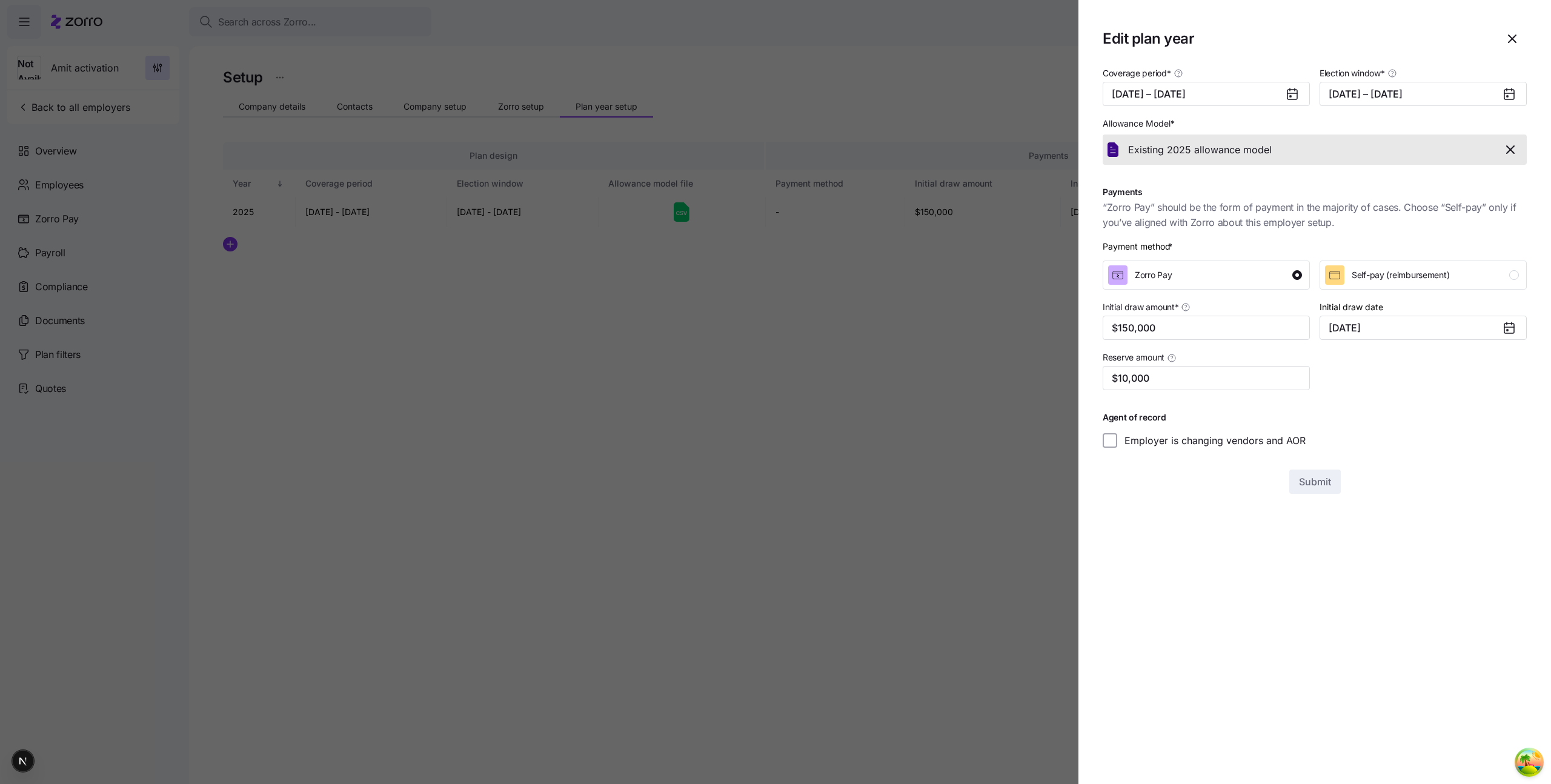
click at [1508, 145] on icon "button" at bounding box center [1510, 150] width 15 height 15
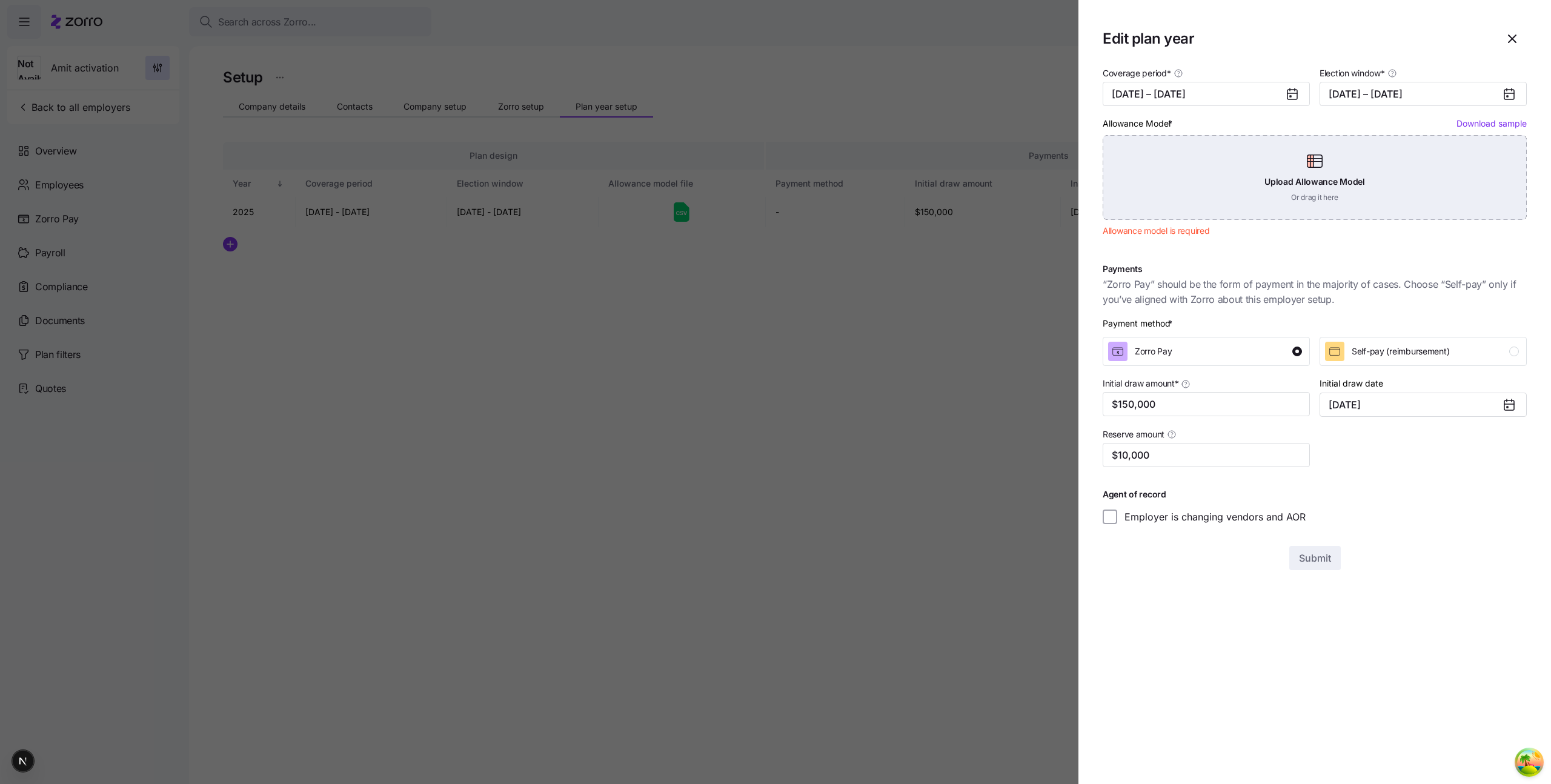
click at [1241, 160] on div "Upload Allowance Model Or drag it here" at bounding box center [1315, 177] width 424 height 85
click at [1309, 190] on div "Upload Allowance Model Or drag it here" at bounding box center [1315, 177] width 424 height 85
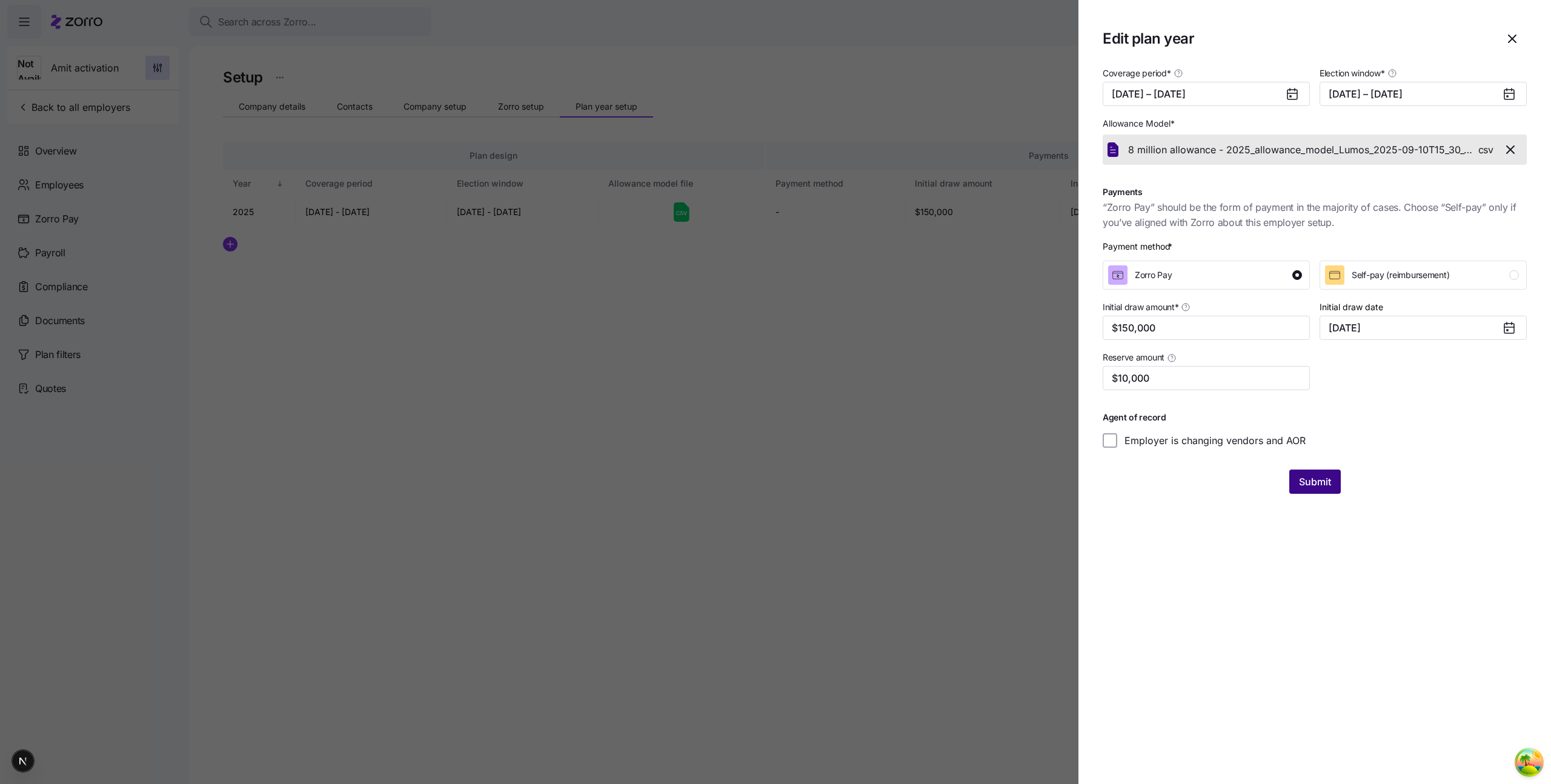
click at [1323, 489] on button "Submit" at bounding box center [1315, 481] width 51 height 24
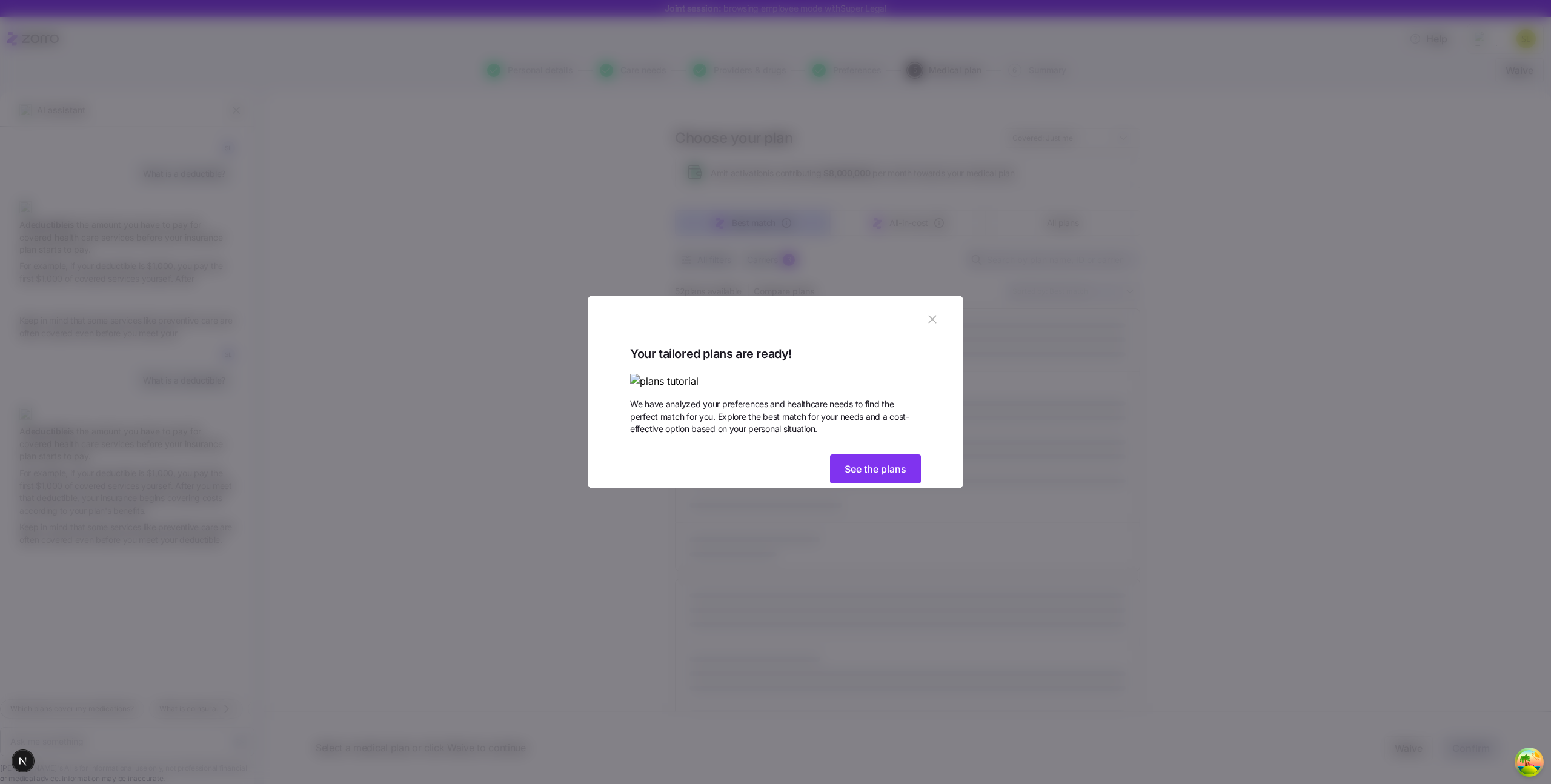
click at [914, 489] on div "Your tailored plans are ready! We have analyzed your preferences and healthcare…" at bounding box center [776, 416] width 375 height 145
click at [876, 489] on div "Your tailored plans are ready! We have analyzed your preferences and healthcare…" at bounding box center [776, 416] width 375 height 145
click at [875, 489] on div "Your tailored plans are ready! We have analyzed your preferences and healthcare…" at bounding box center [775, 416] width 291 height 145
click at [868, 483] on button "See the plans" at bounding box center [876, 469] width 91 height 29
type textarea "x"
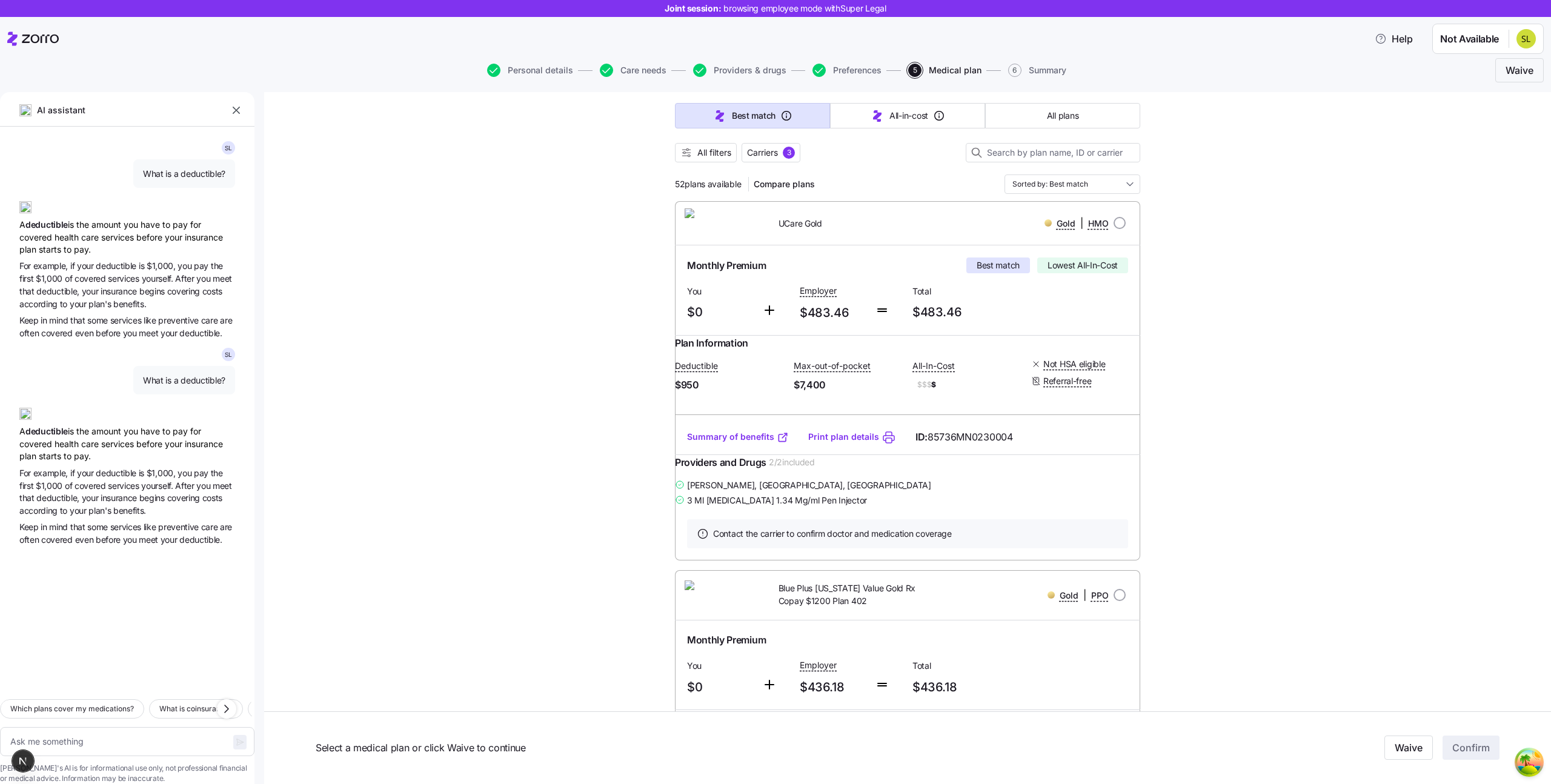
scroll to position [164, 0]
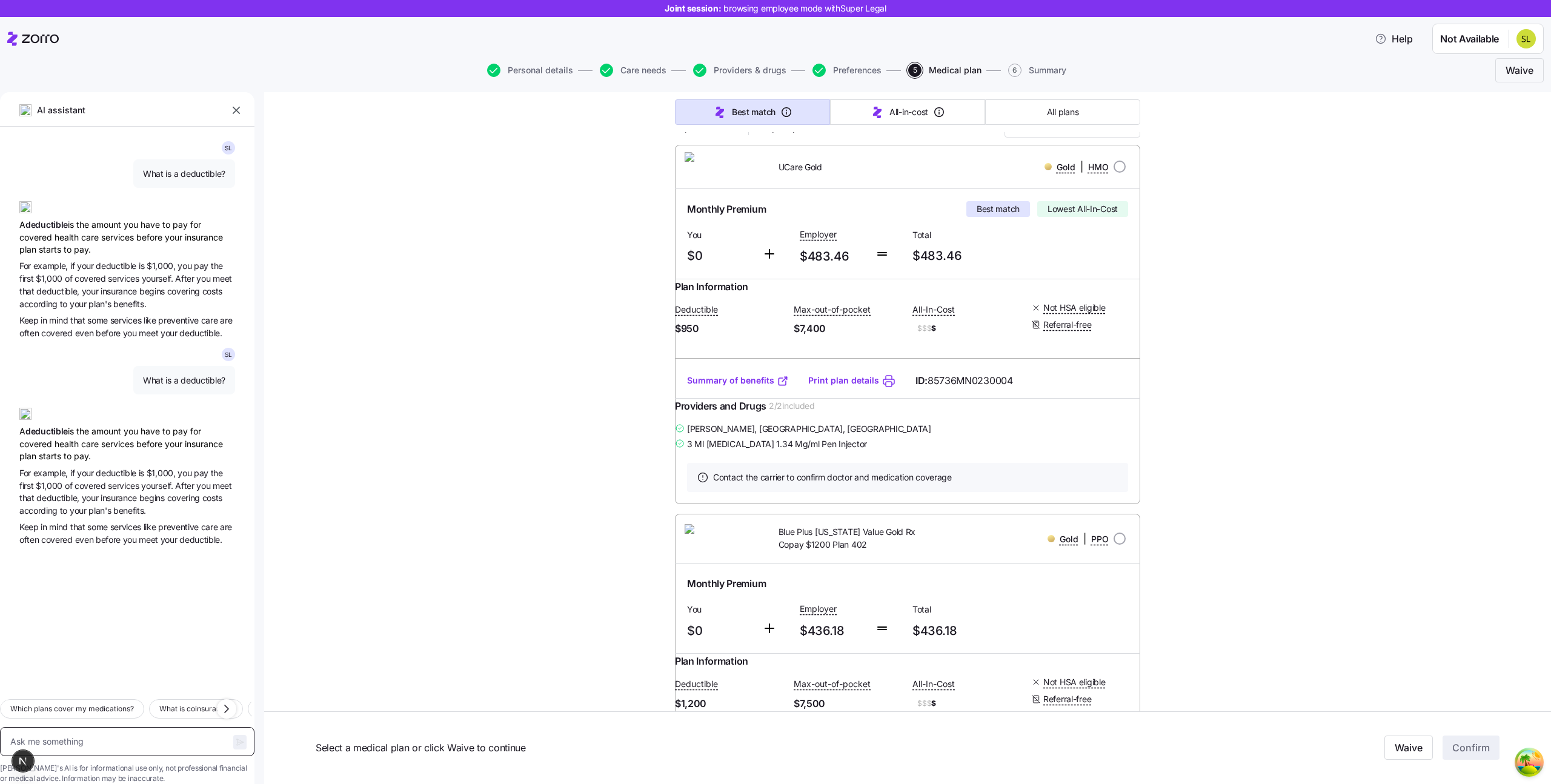
click at [85, 727] on textarea at bounding box center [127, 741] width 254 height 29
type textarea "ן"
type textarea "x"
type textarea "H"
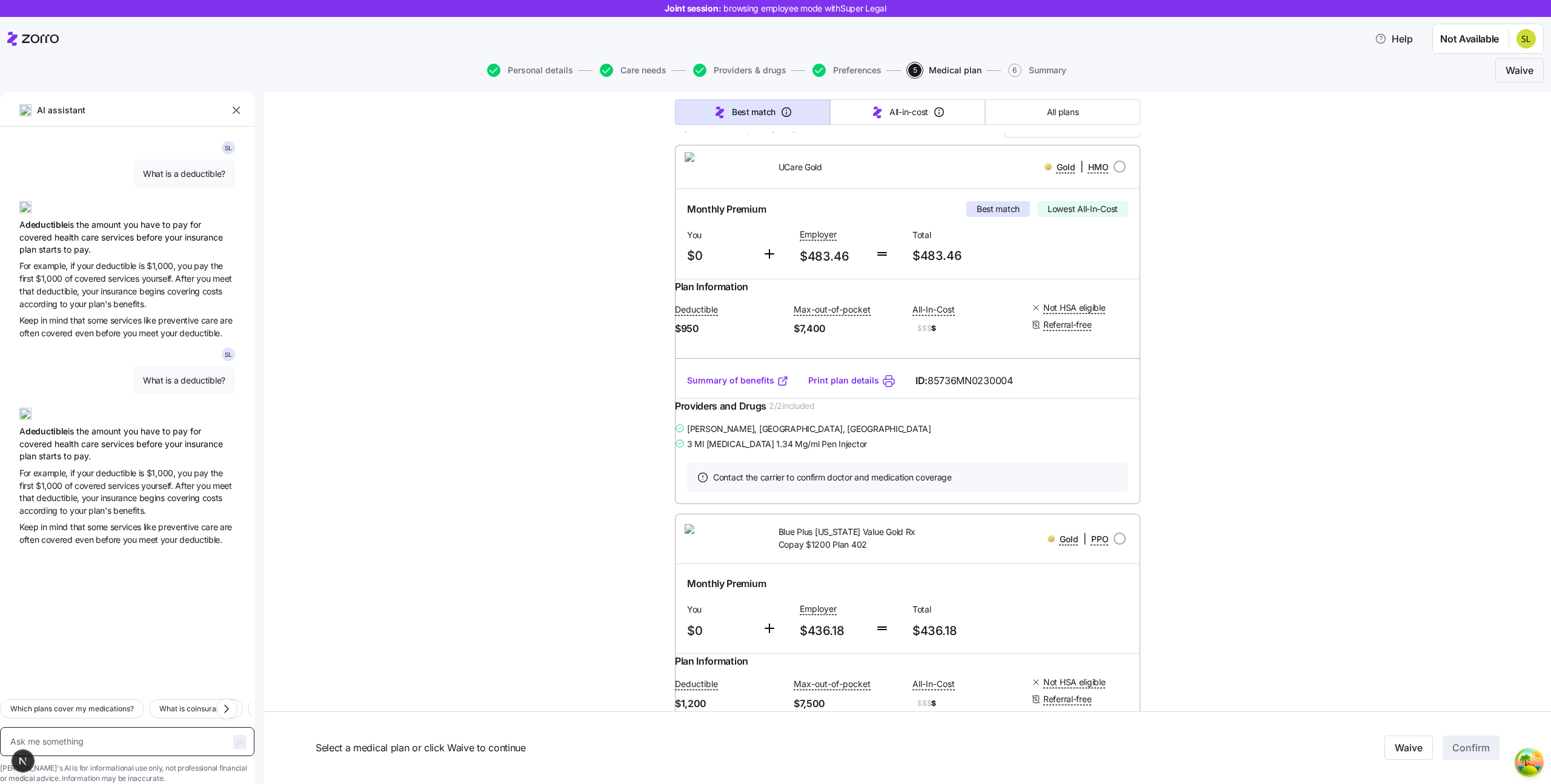
type textarea "x"
type textarea "Hi"
type textarea "x"
type textarea "Hi"
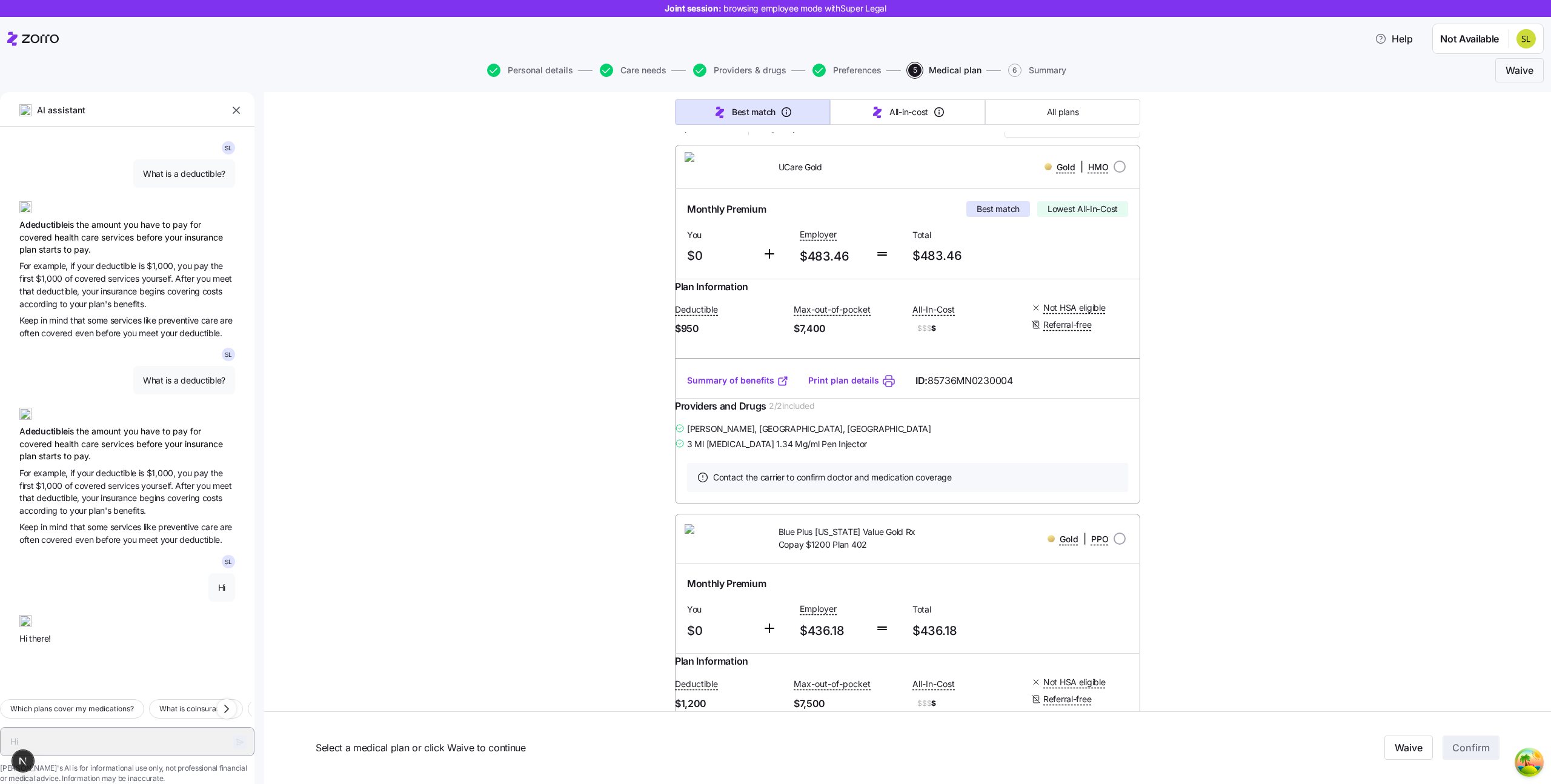
type textarea "x"
click at [198, 375] on span "What is a deductible?" at bounding box center [184, 381] width 82 height 12
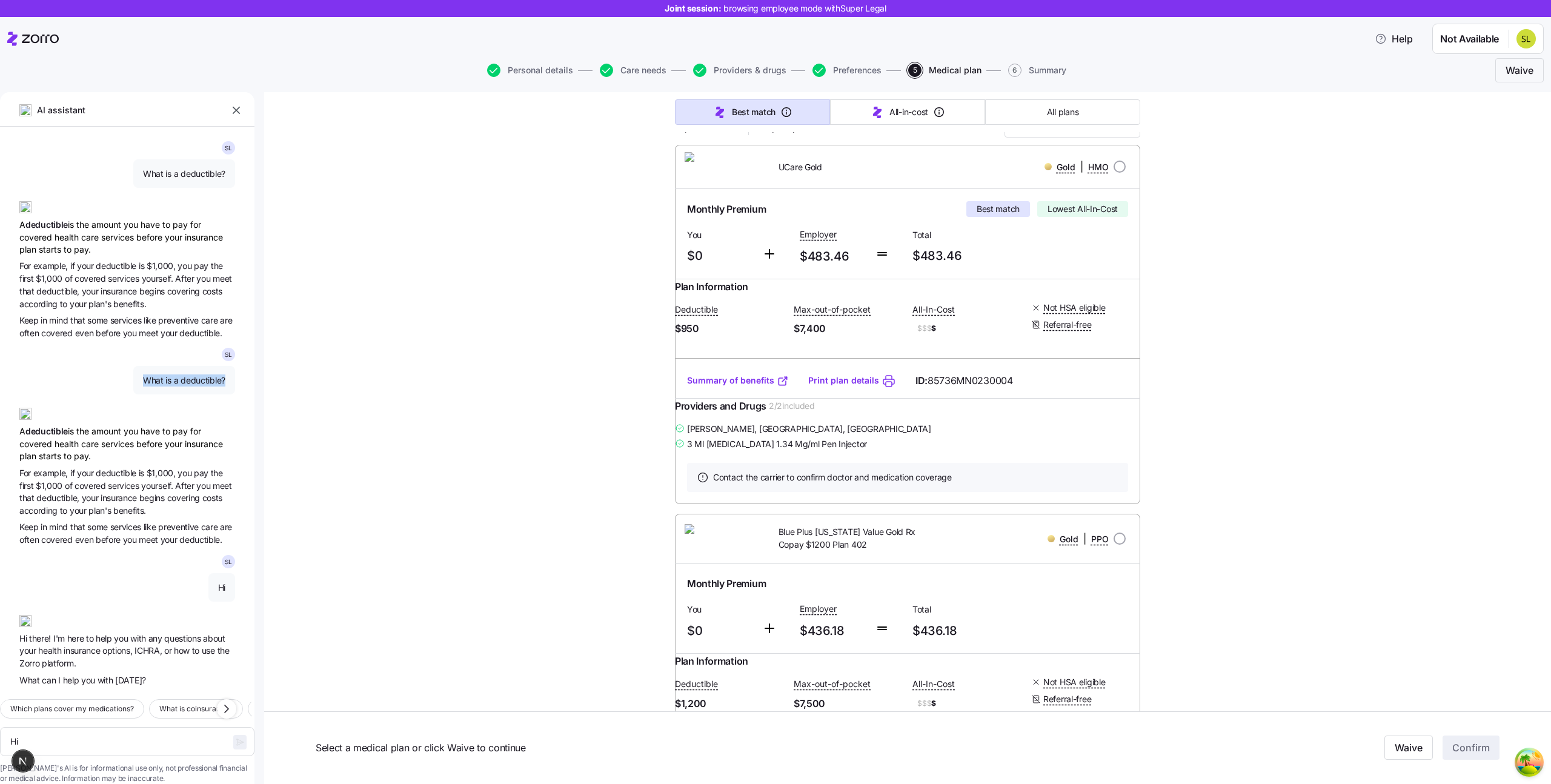
click at [198, 375] on span "What is a deductible?" at bounding box center [184, 381] width 82 height 12
copy span "What is a deductible?"
click at [125, 733] on textarea "Hi" at bounding box center [127, 741] width 254 height 29
paste textarea "What is a deductible?"
type textarea "What is a deductible?"
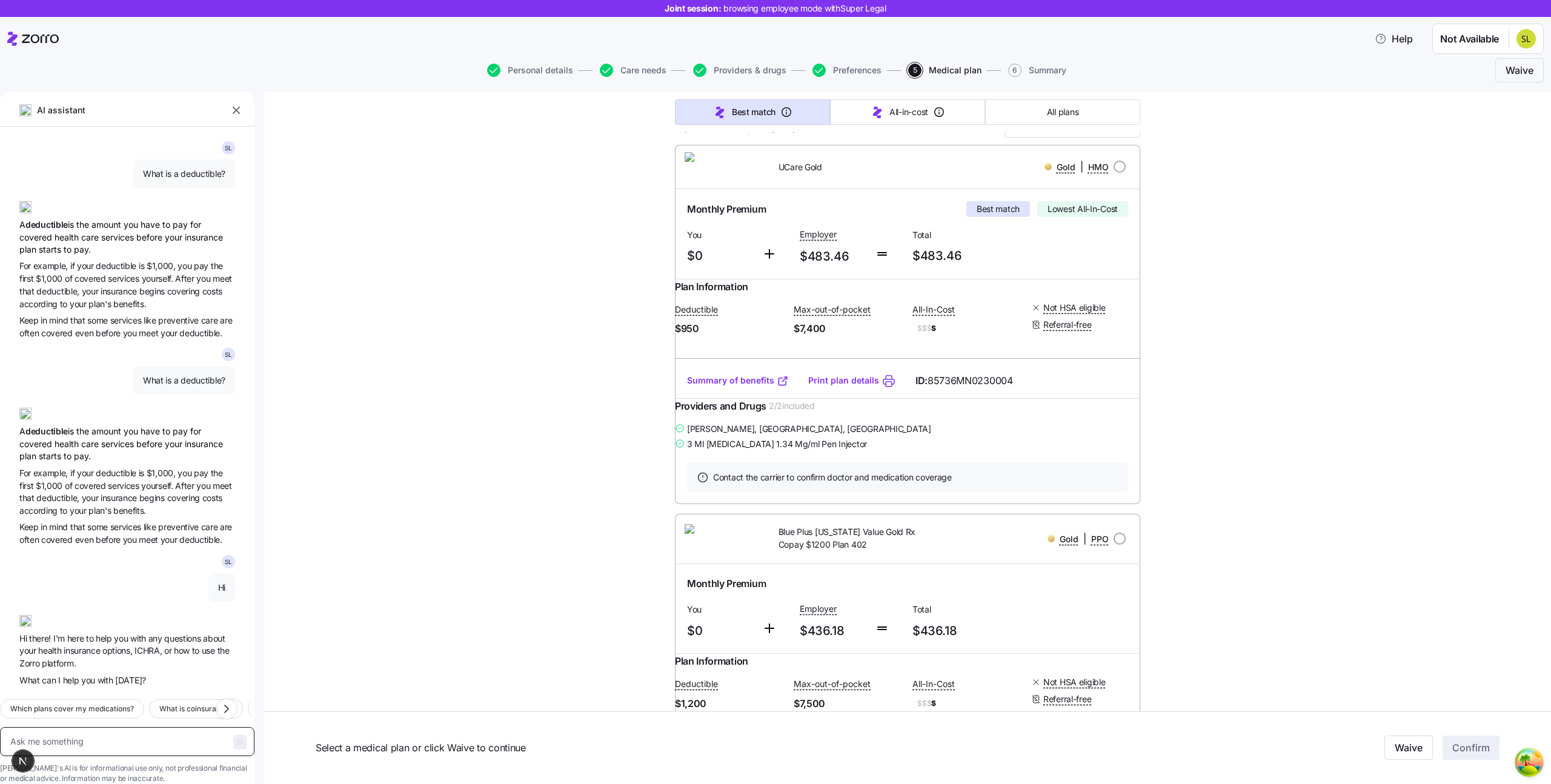
type textarea "x"
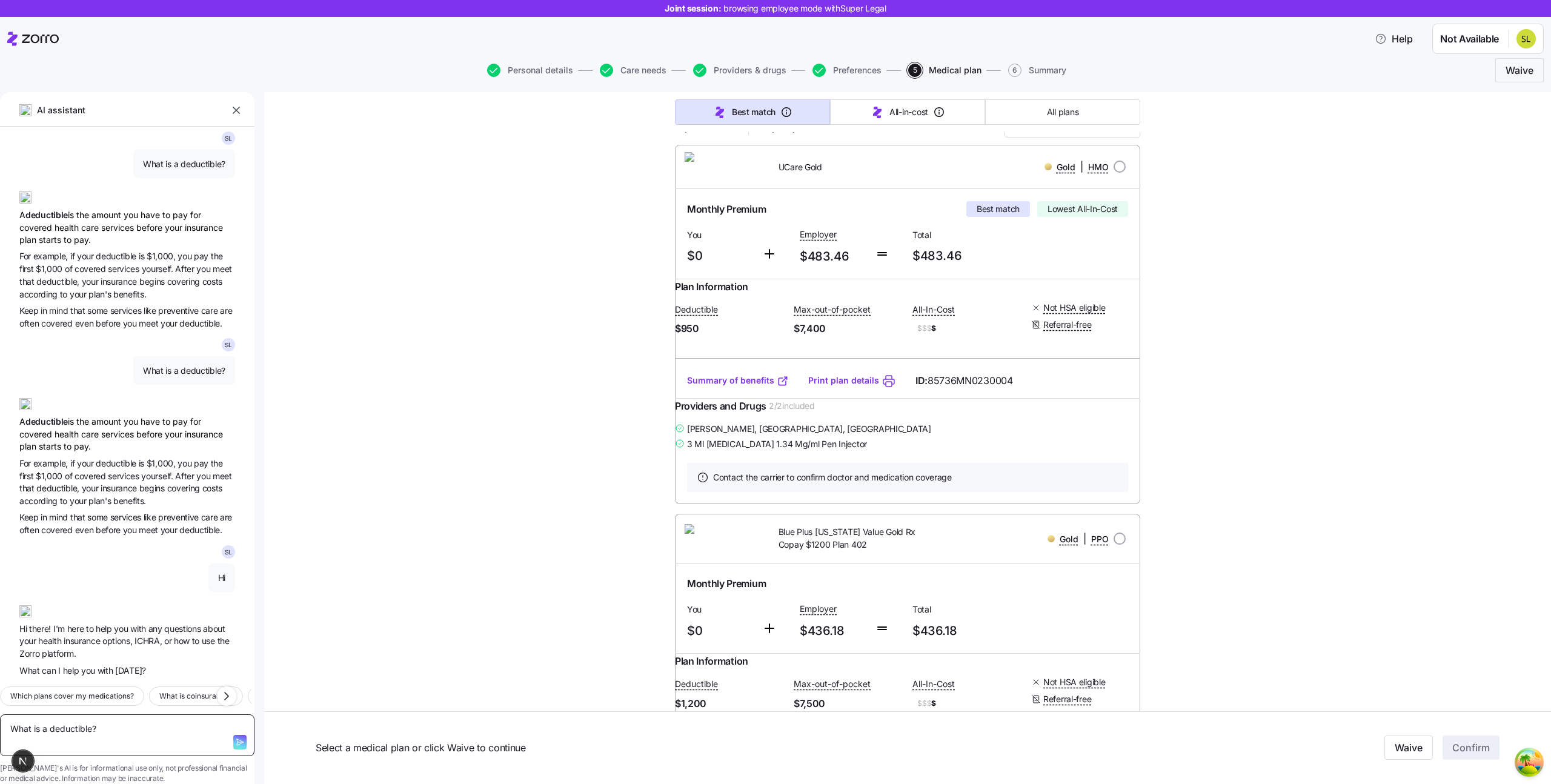
type textarea "What is a deductible?"
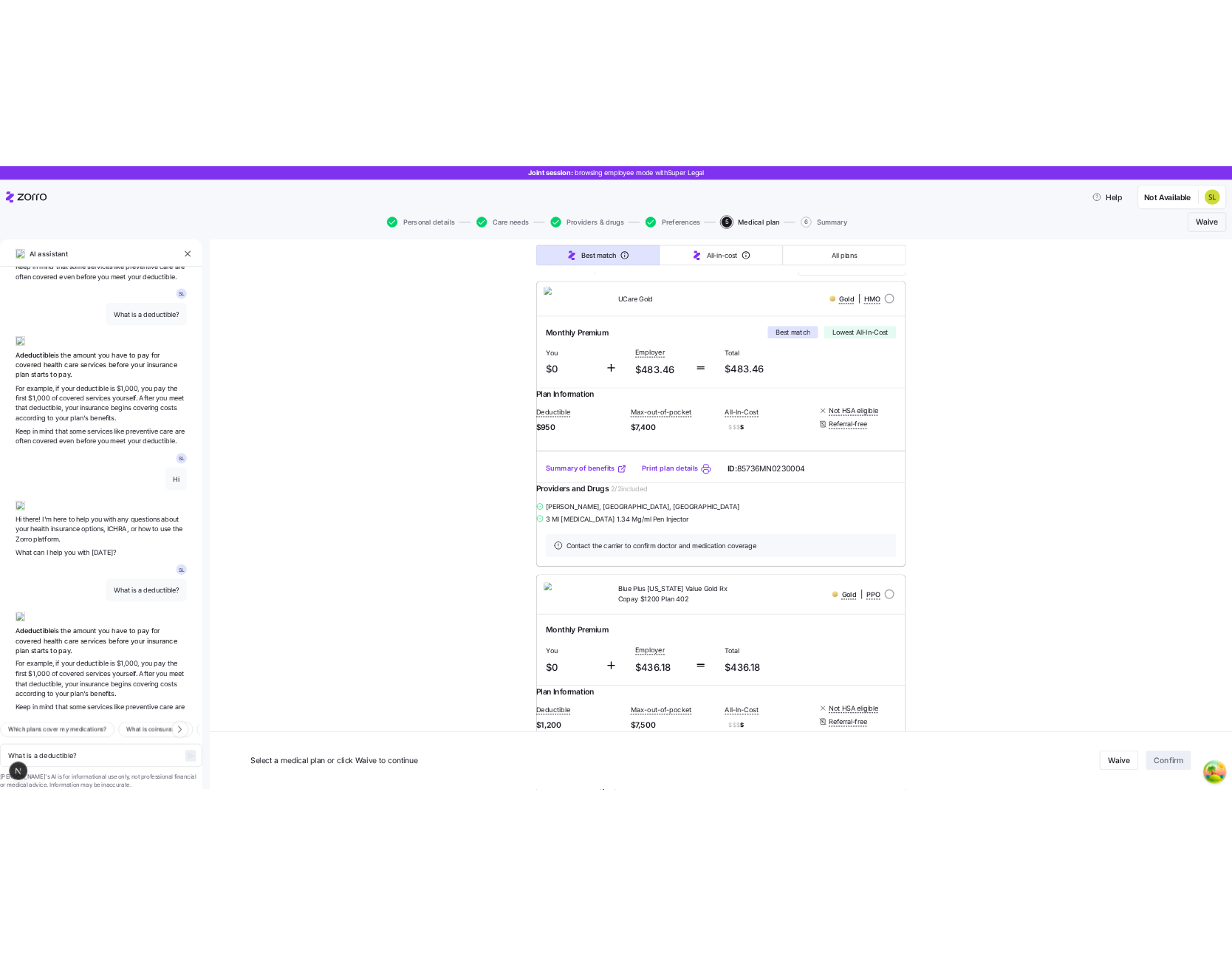
scroll to position [272, 0]
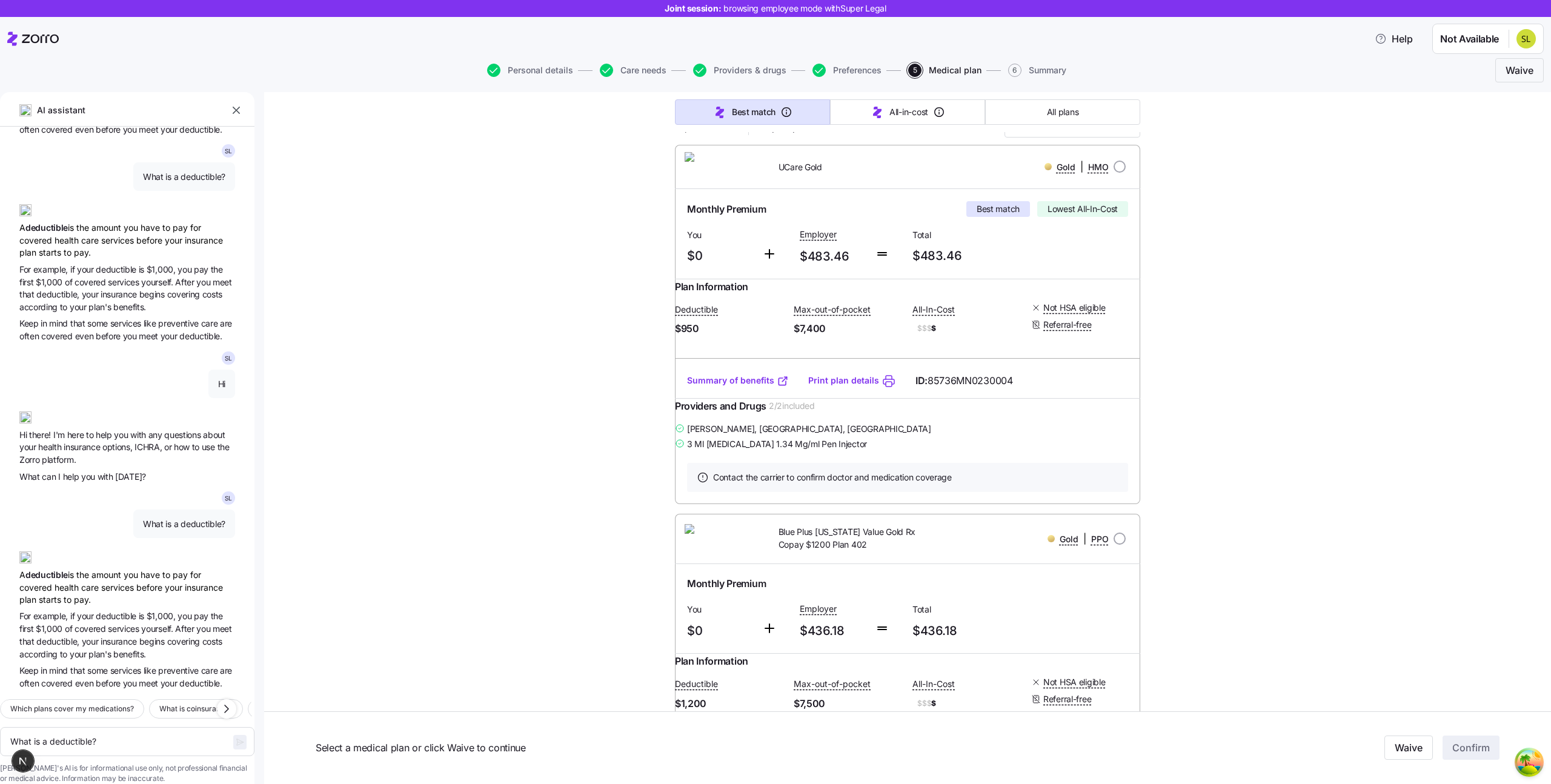
type textarea "x"
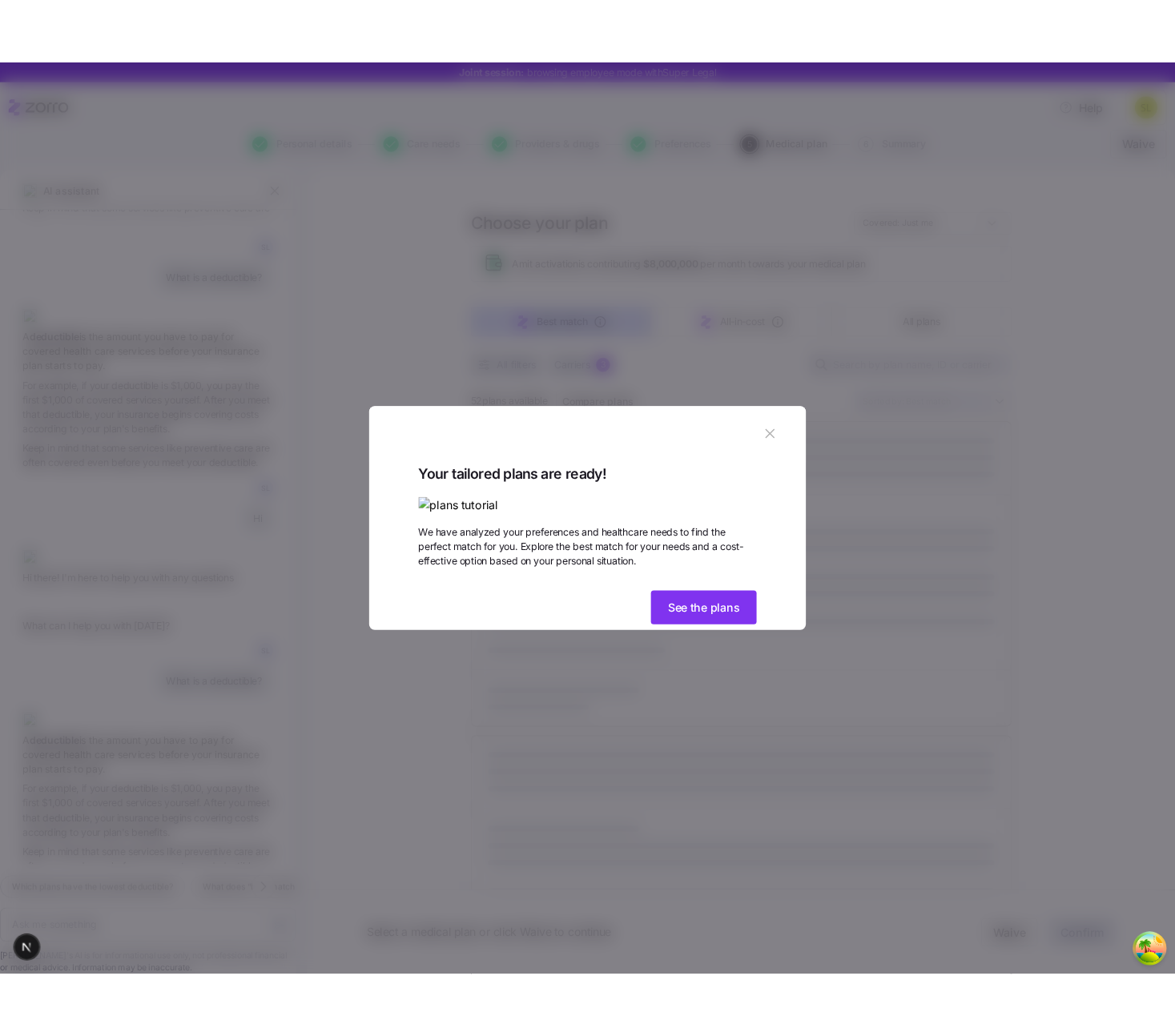
scroll to position [295, 0]
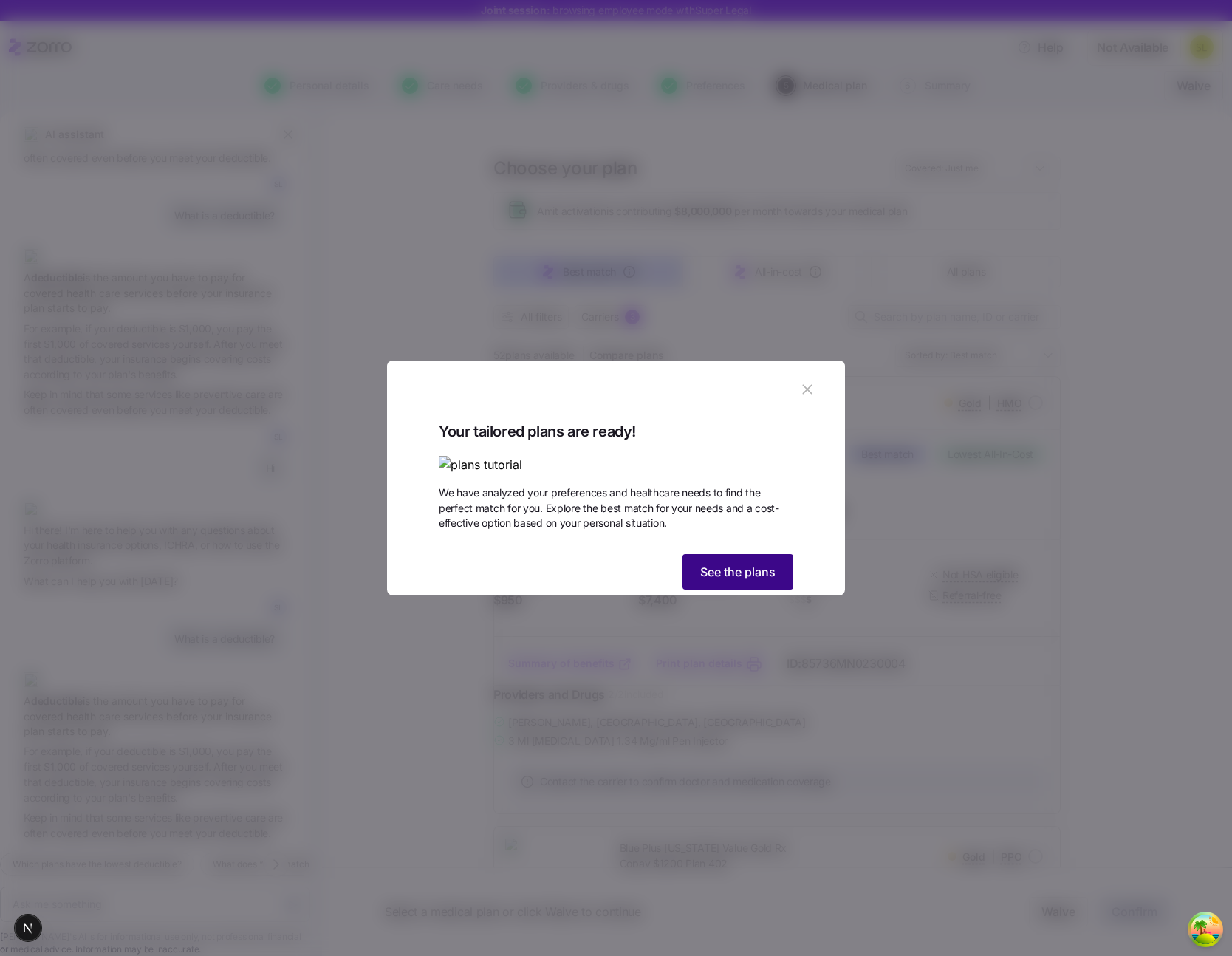
click at [777, 590] on button "See the plans" at bounding box center [738, 572] width 111 height 36
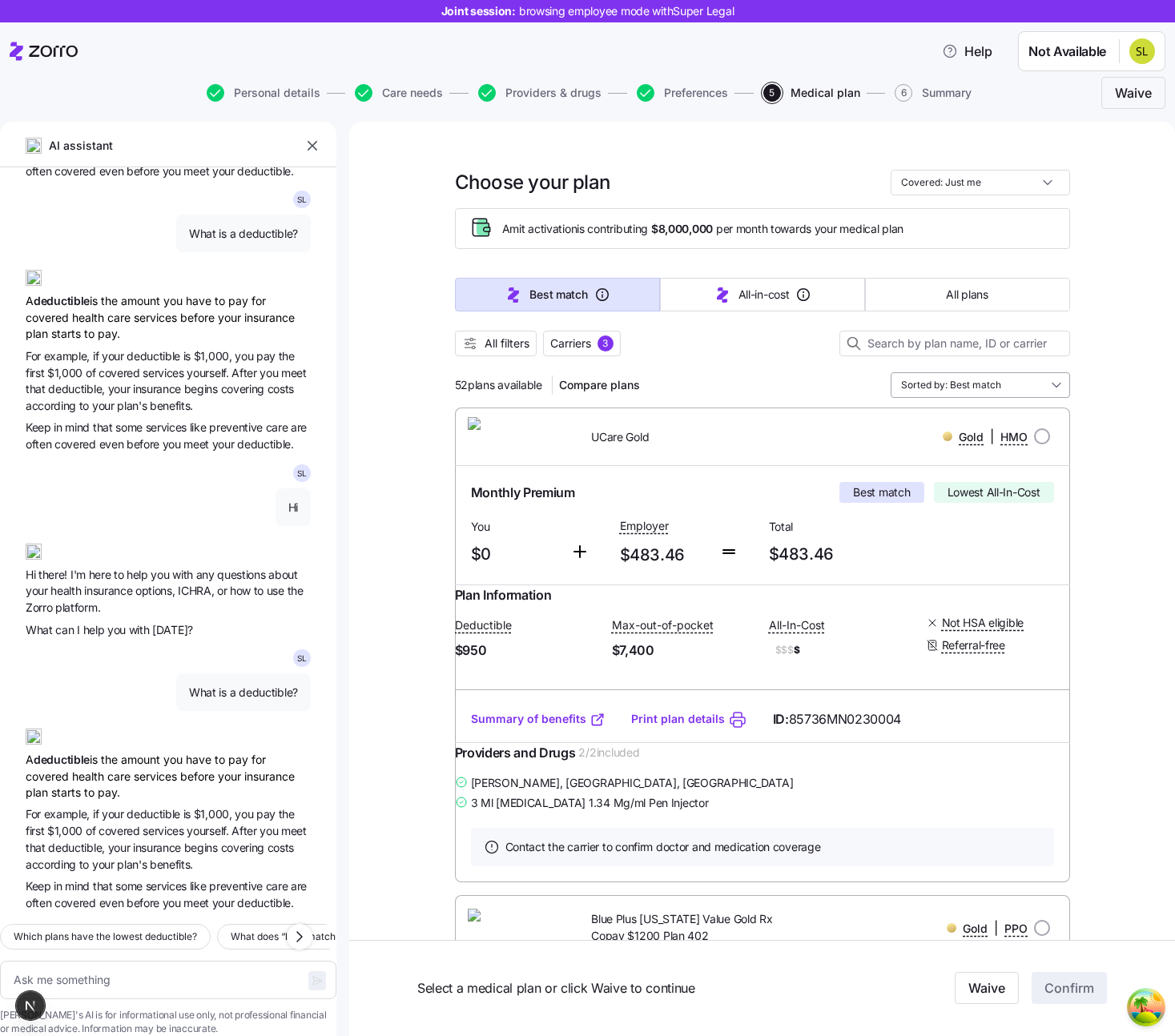
click at [946, 386] on input "Sorted by: Best match" at bounding box center [980, 385] width 179 height 26
click at [835, 392] on div "52 plans available Compare plans Sorted by: Best match" at bounding box center [762, 385] width 615 height 26
click at [530, 347] on span "All filters" at bounding box center [507, 343] width 45 height 16
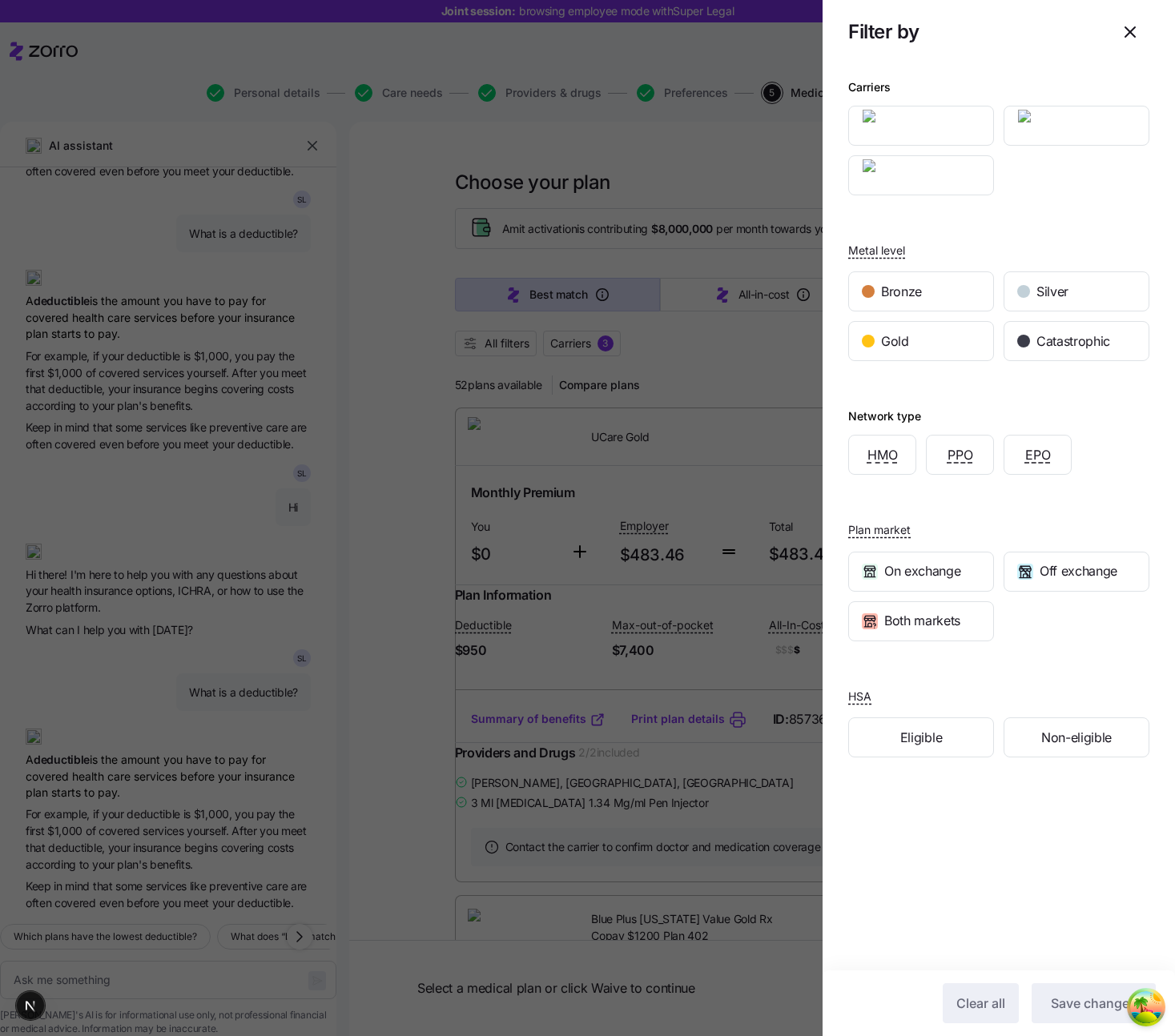
click at [992, 409] on div "Network type HMO PPO EPO" at bounding box center [998, 440] width 301 height 69
click at [699, 355] on div at bounding box center [587, 518] width 1175 height 1036
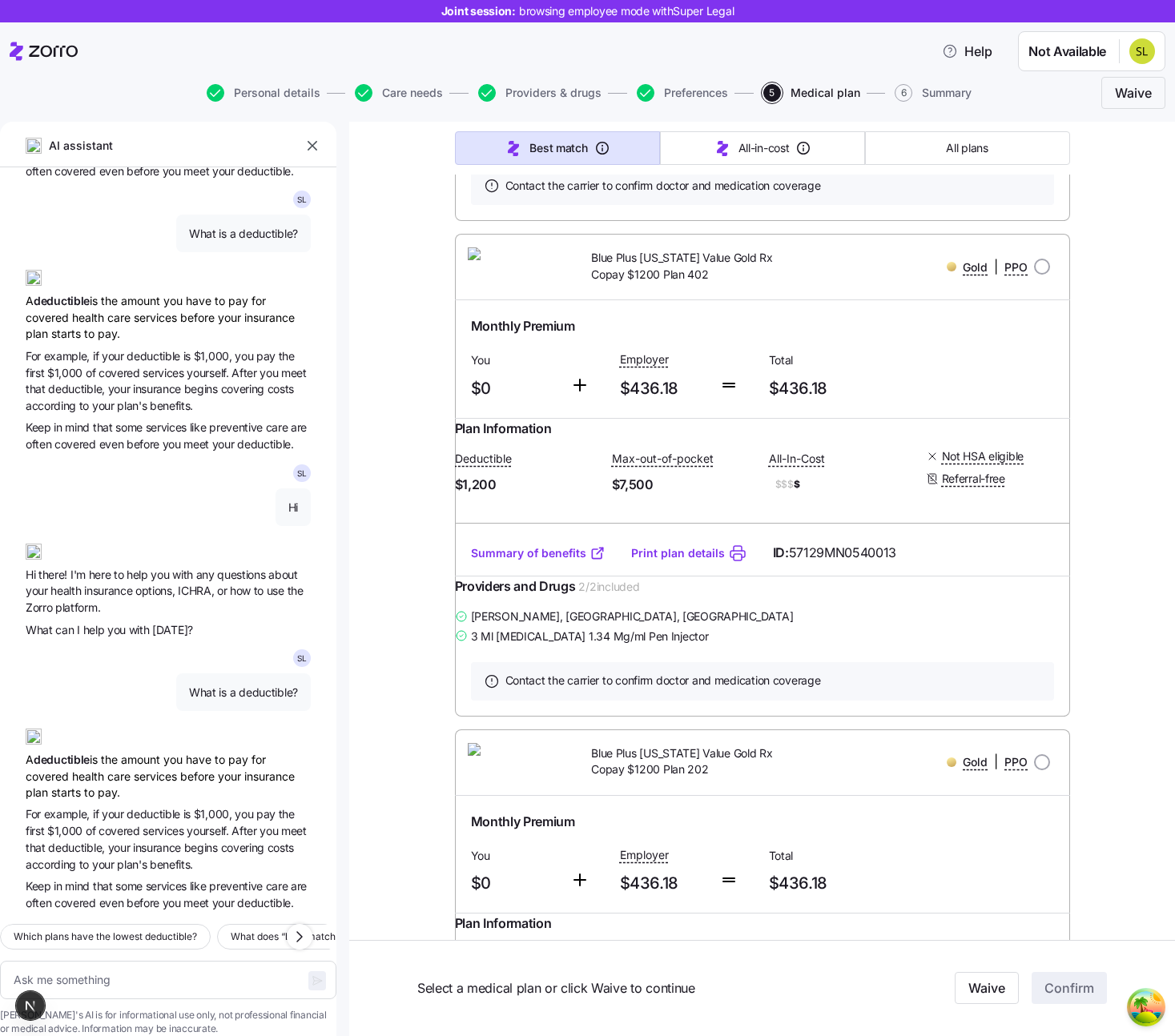
scroll to position [828, 0]
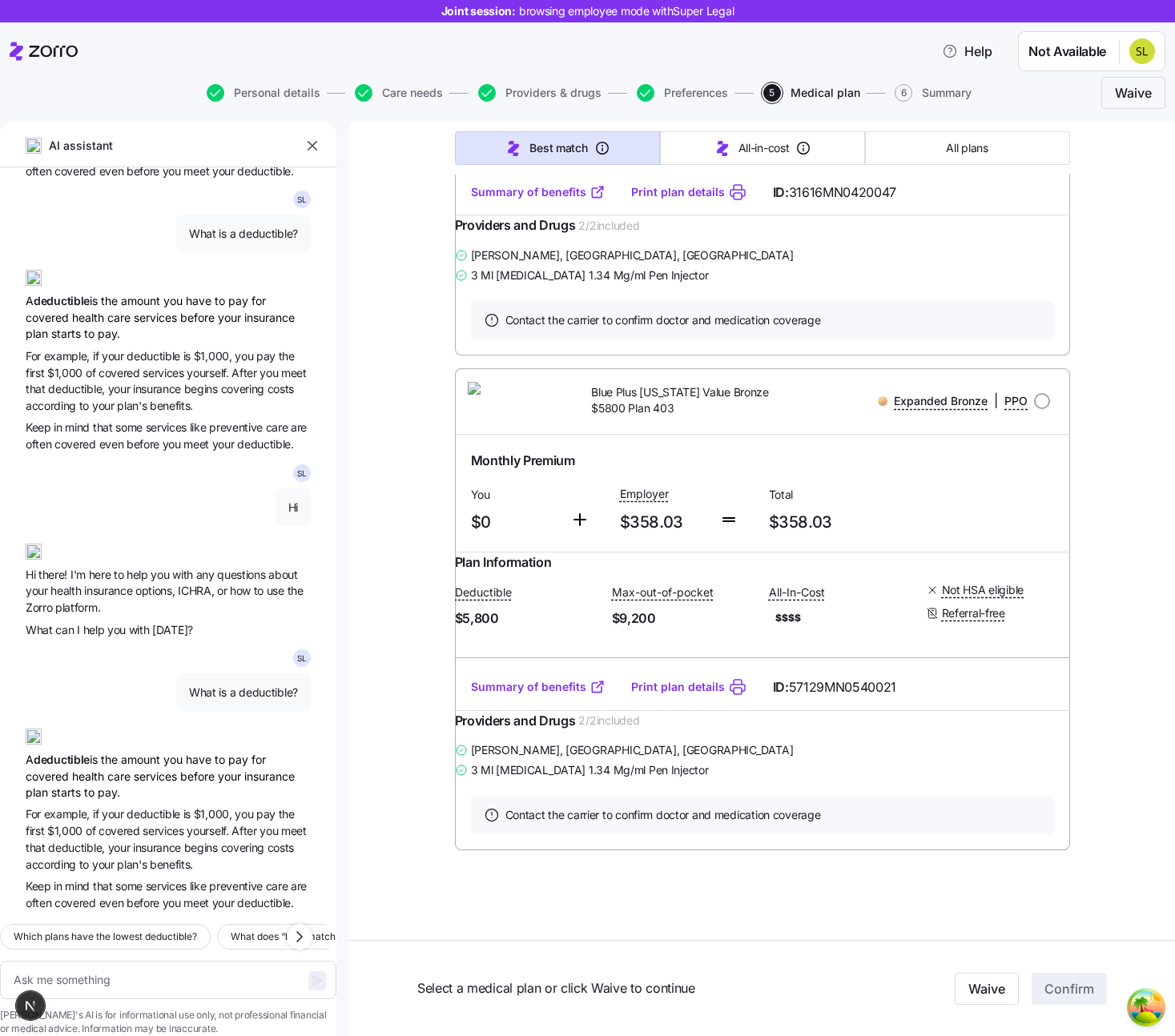
type textarea "x"
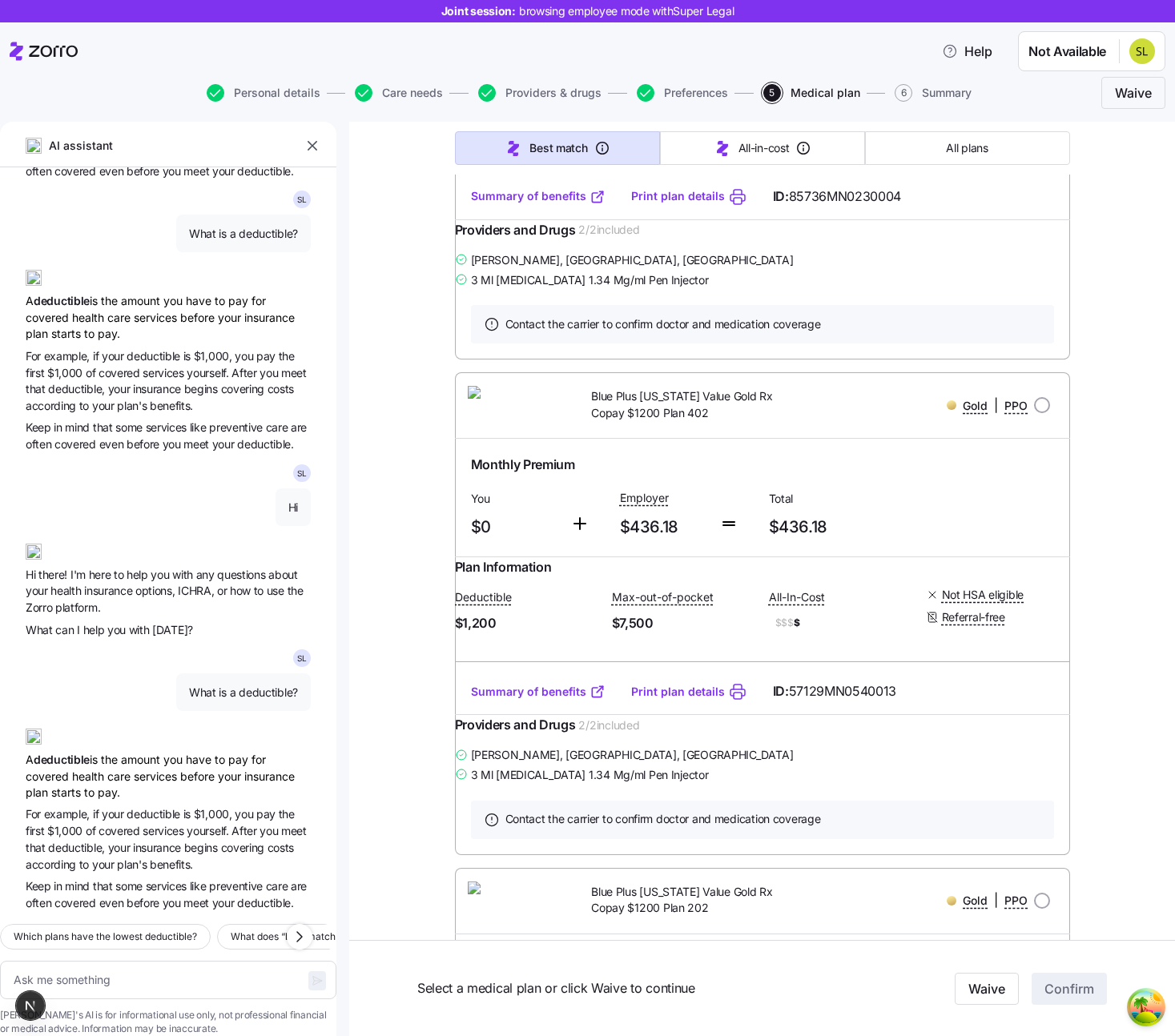
scroll to position [0, 0]
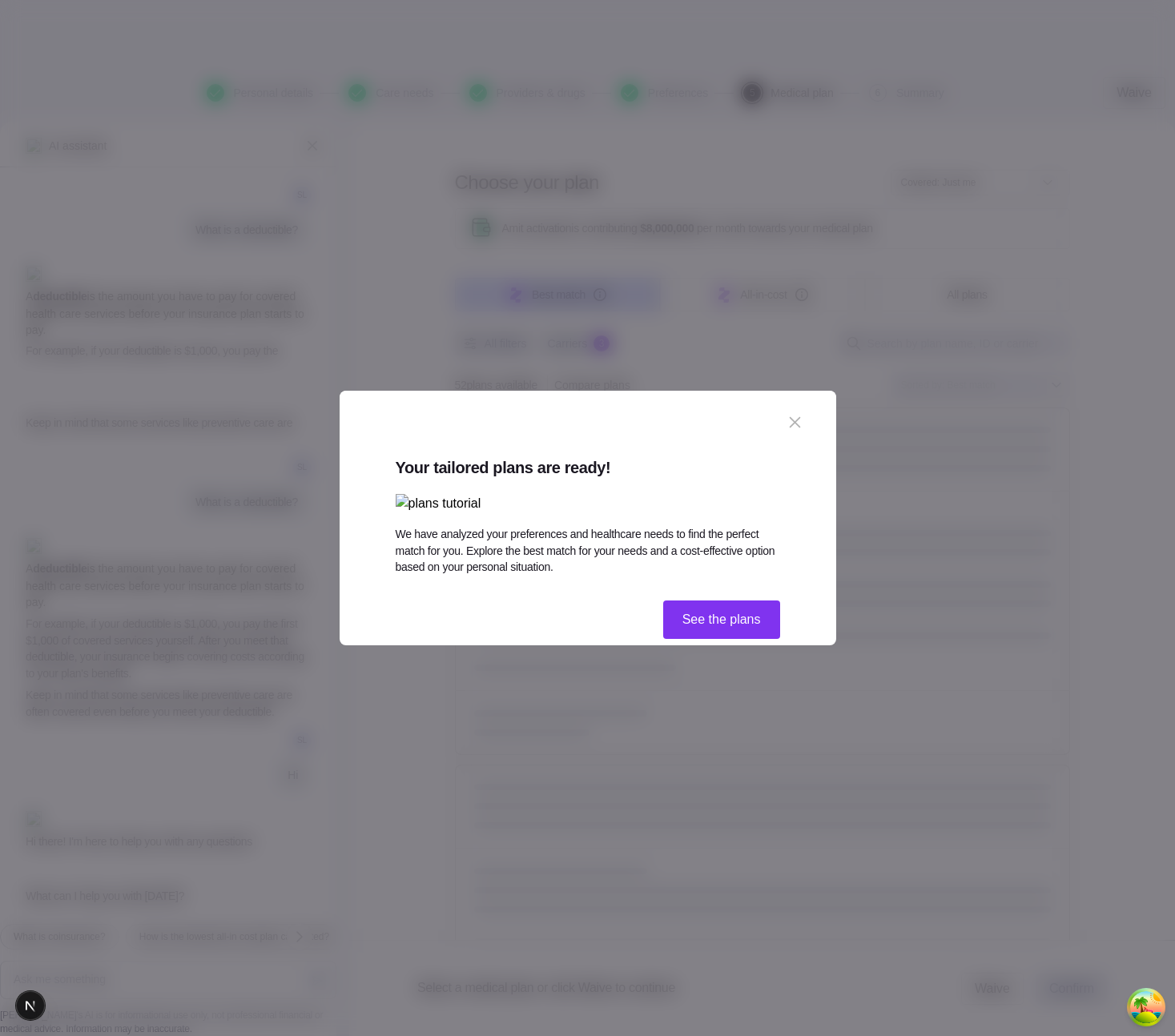
scroll to position [295, 0]
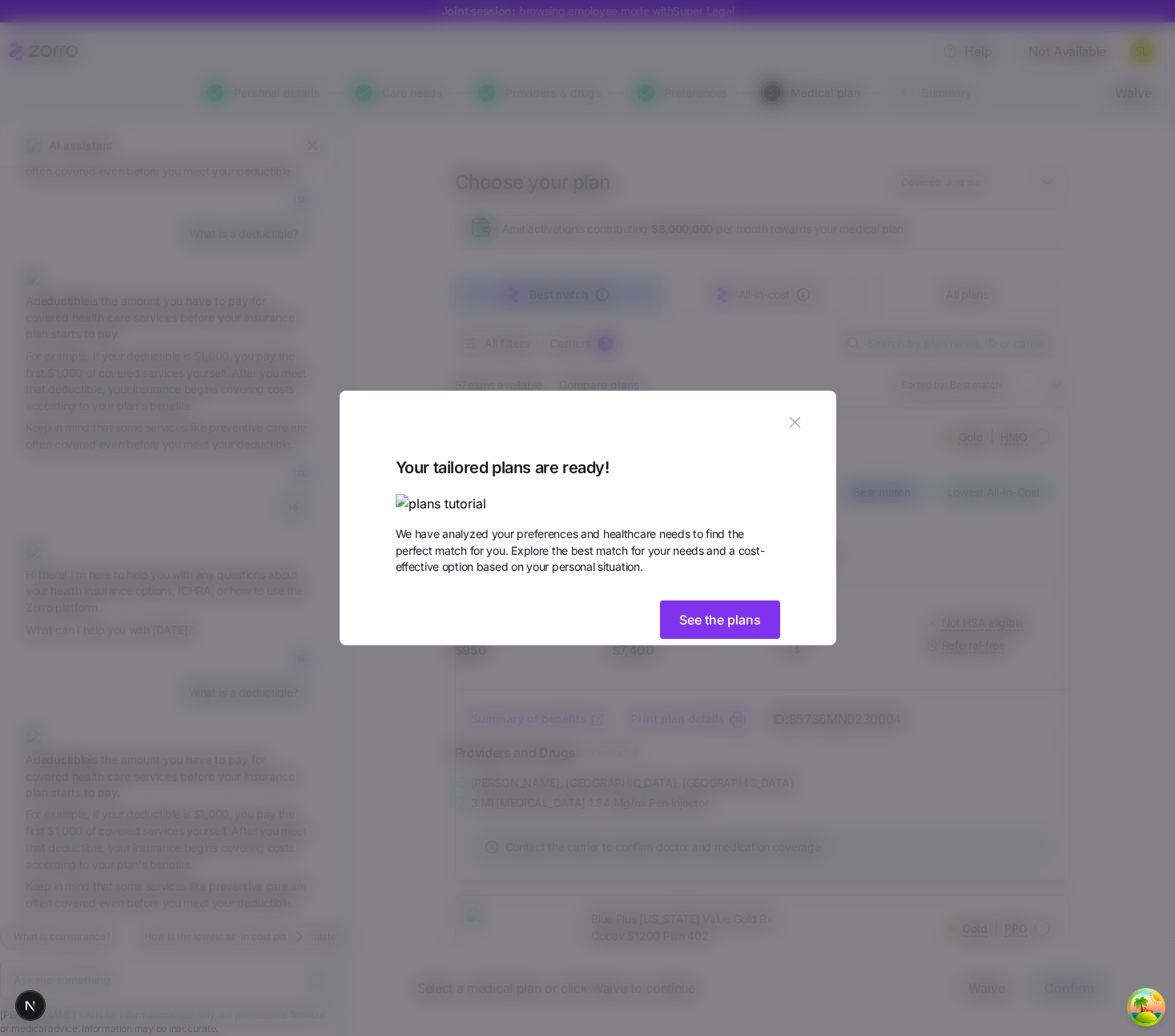
click at [794, 413] on icon "button" at bounding box center [795, 422] width 18 height 18
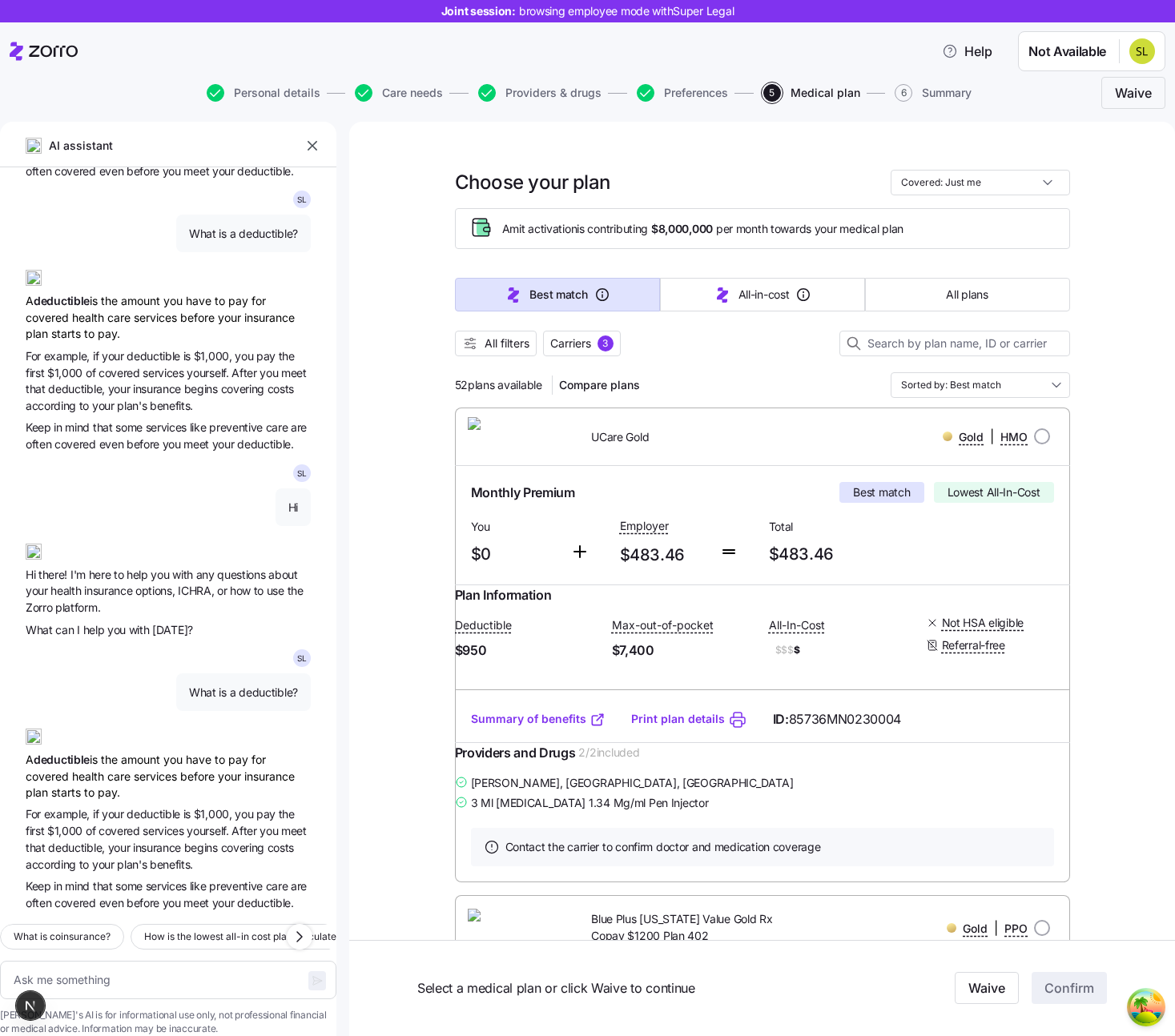
type textarea "x"
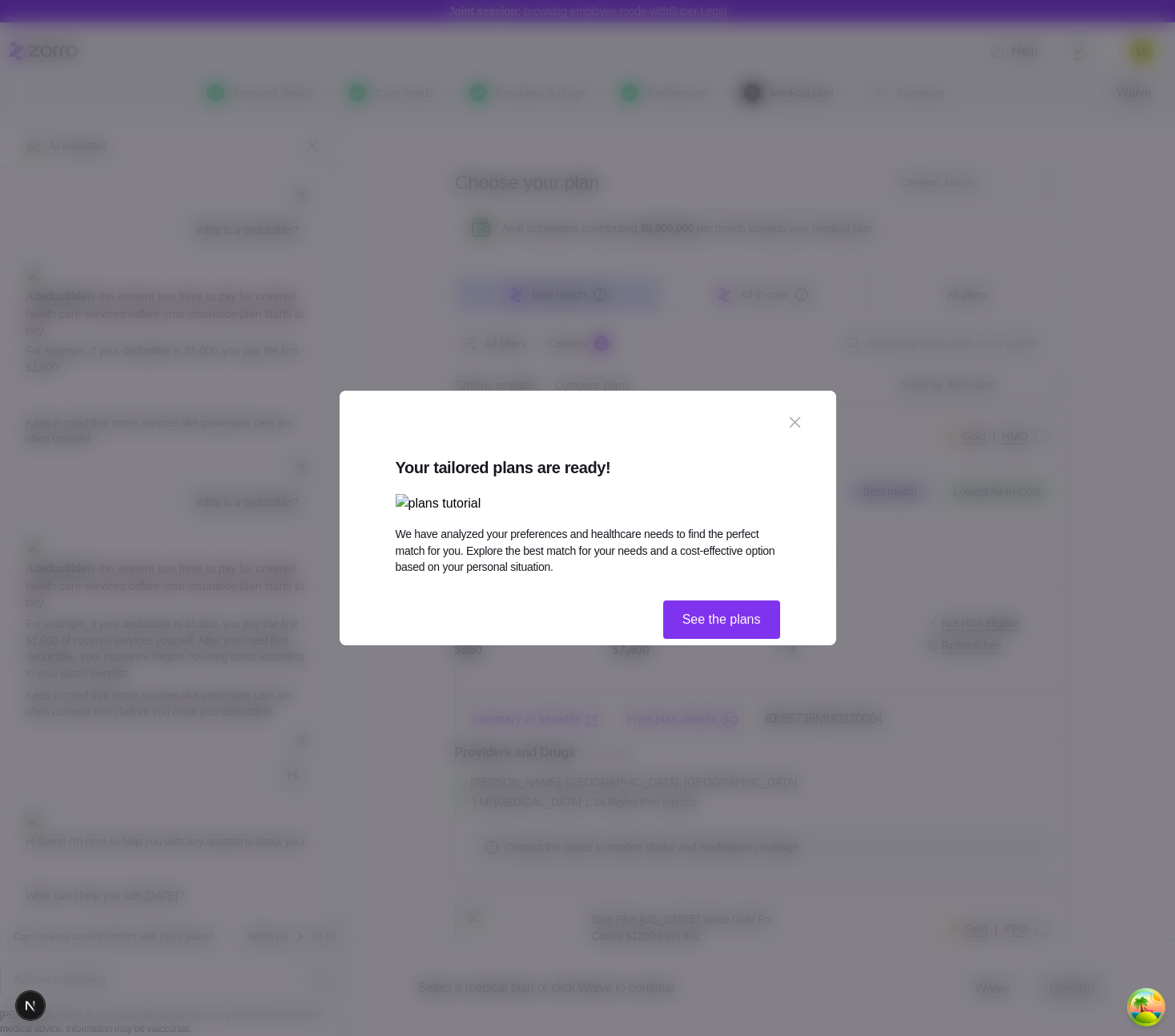
scroll to position [295, 0]
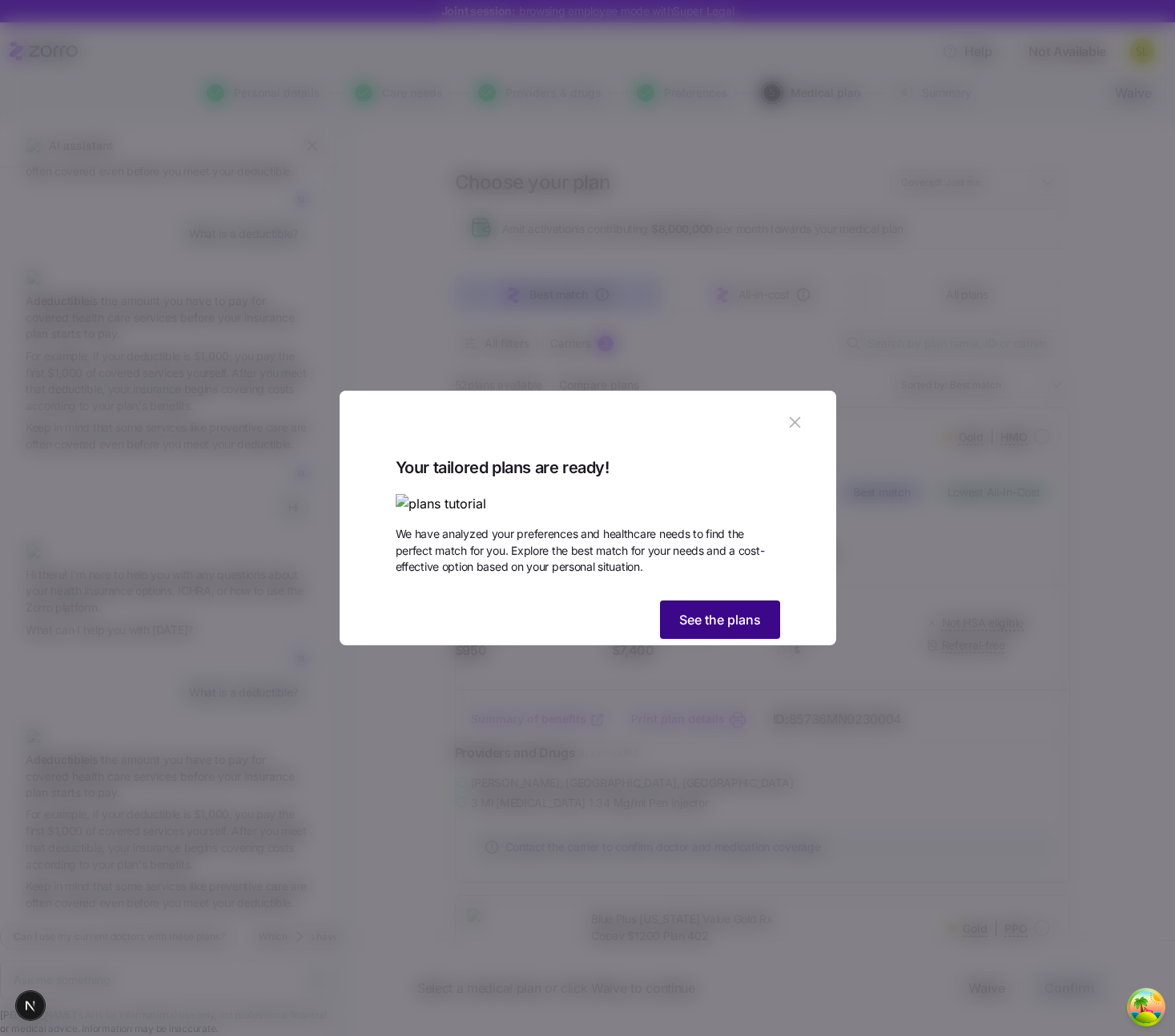
click at [729, 629] on span "See the plans" at bounding box center [719, 619] width 82 height 19
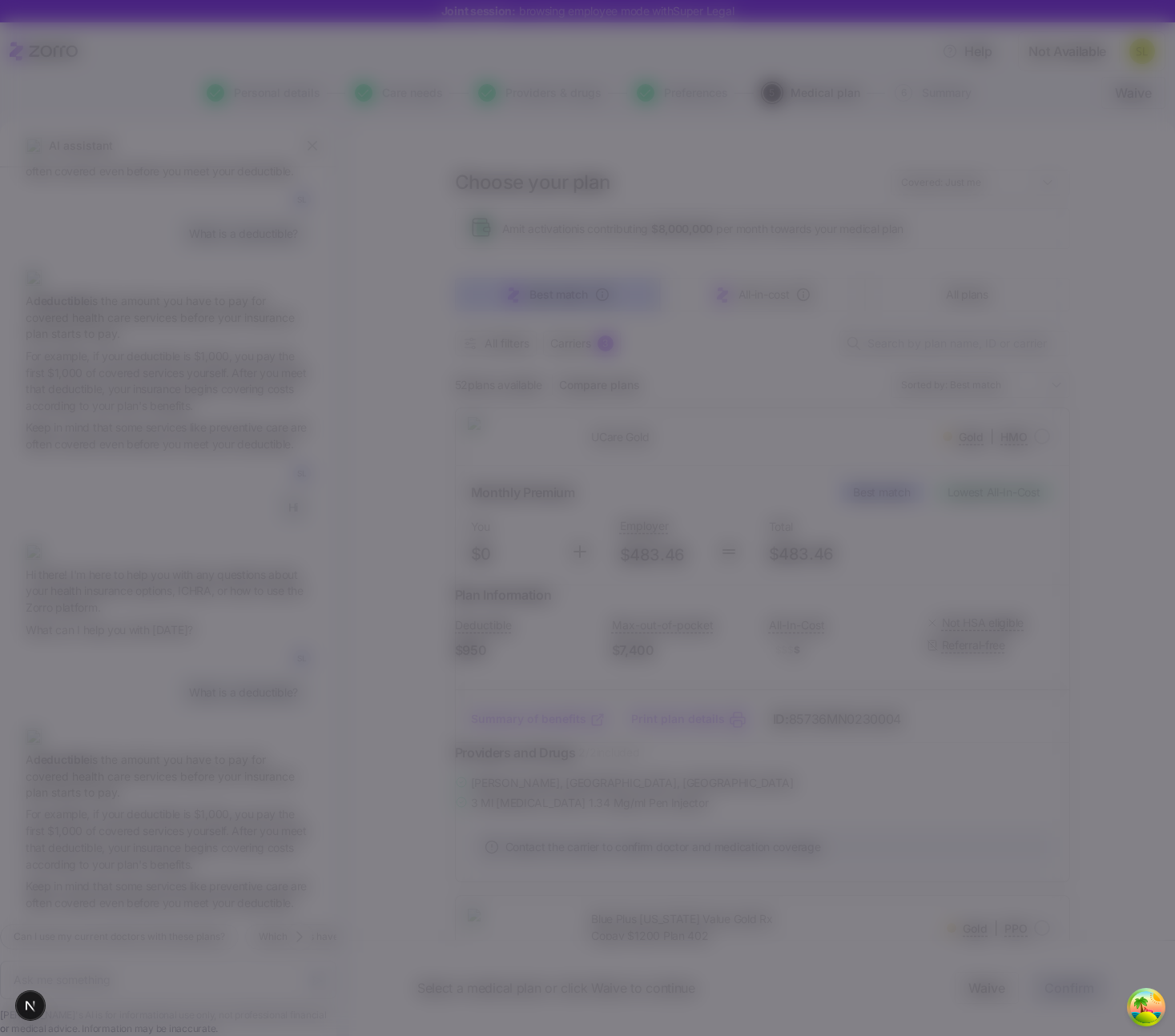
type textarea "x"
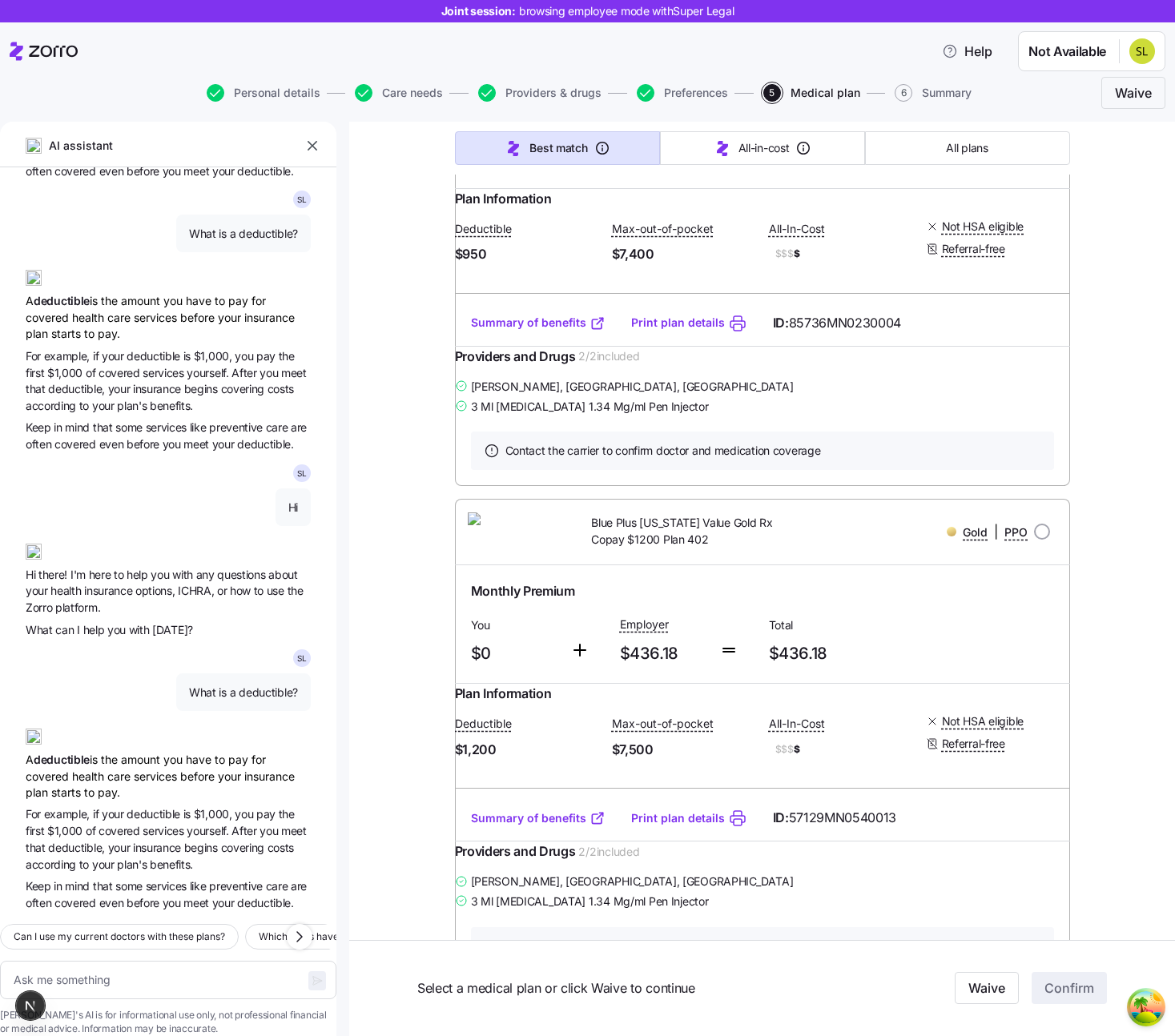
scroll to position [530, 0]
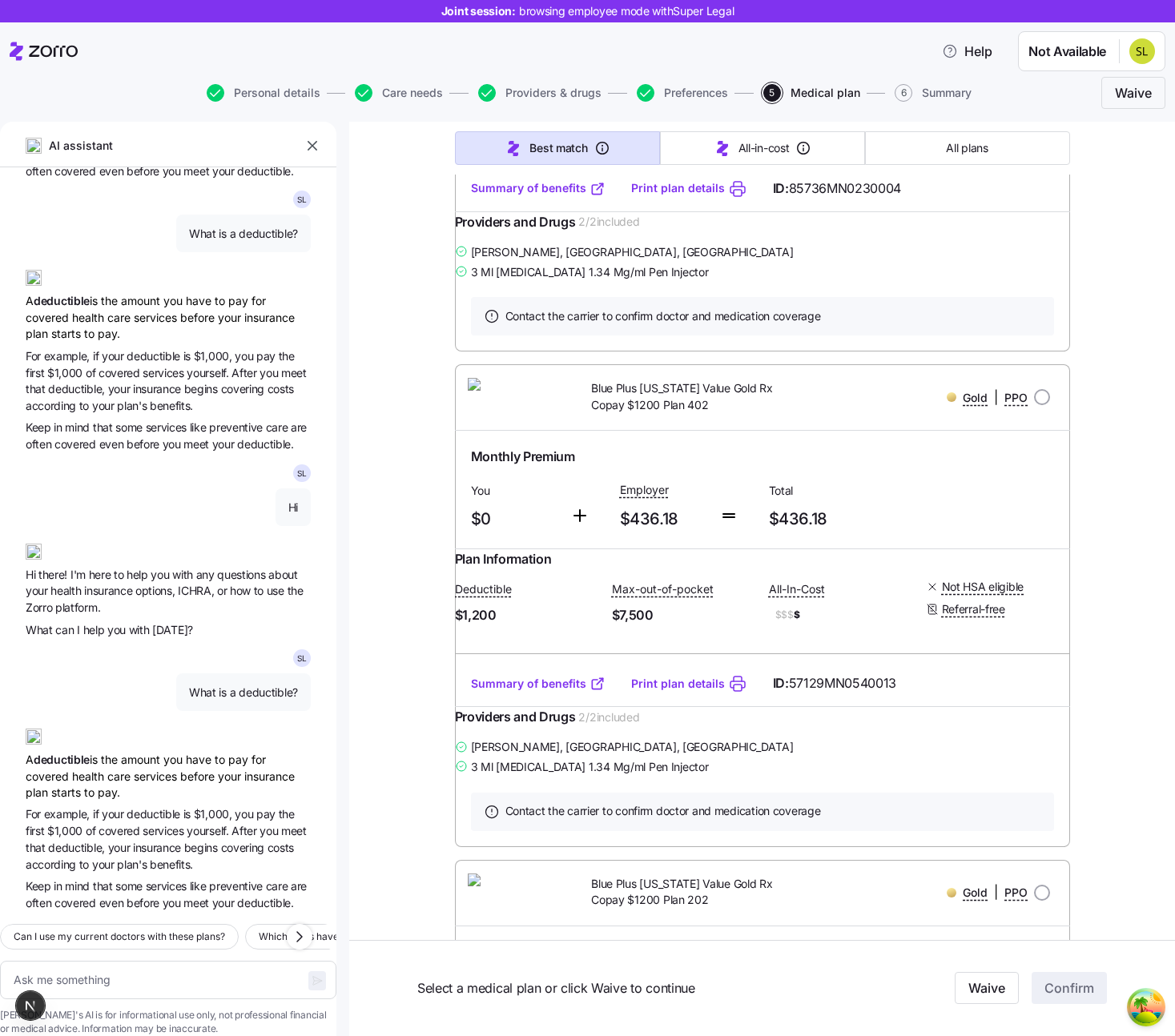
click at [216, 684] on span "What is a deductible?" at bounding box center [243, 692] width 109 height 16
copy span "What is a deductible?"
click at [128, 960] on textarea at bounding box center [168, 980] width 336 height 39
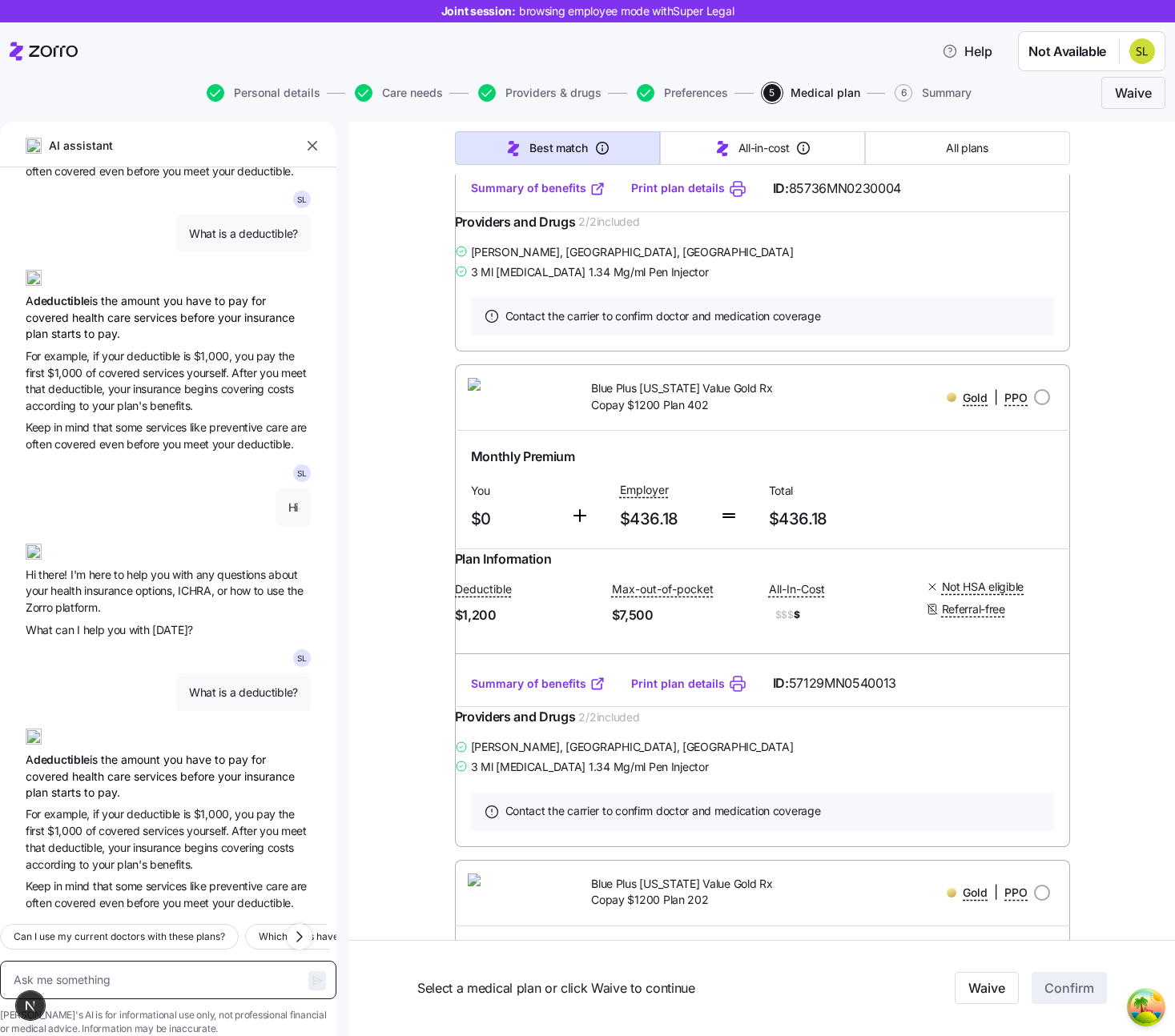
paste textarea "What is a deductible?"
type textarea "What is a deductible?"
type textarea "x"
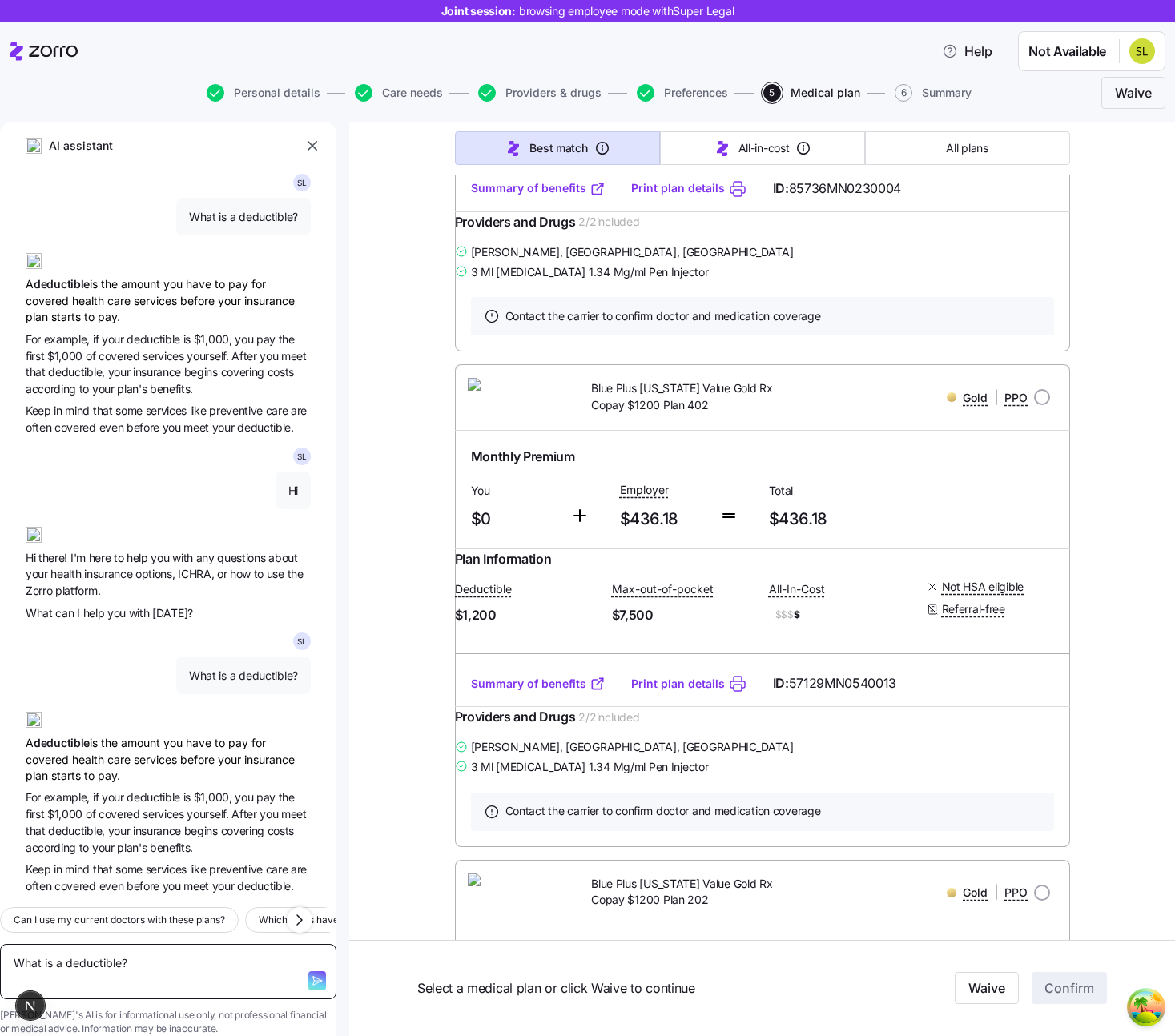
type textarea "What is a deductible?"
type textarea "x"
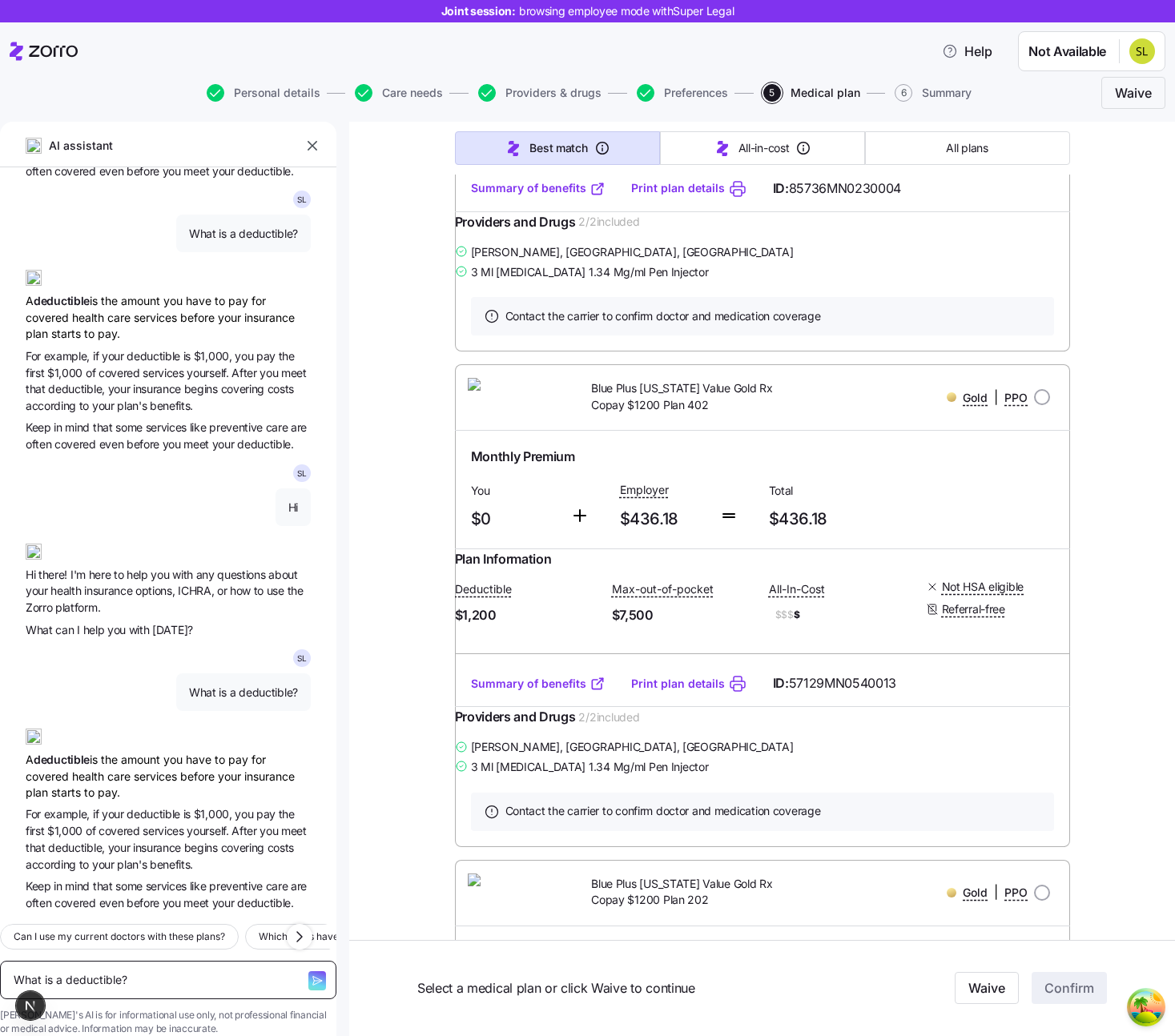
type textarea "What is a deductible?"
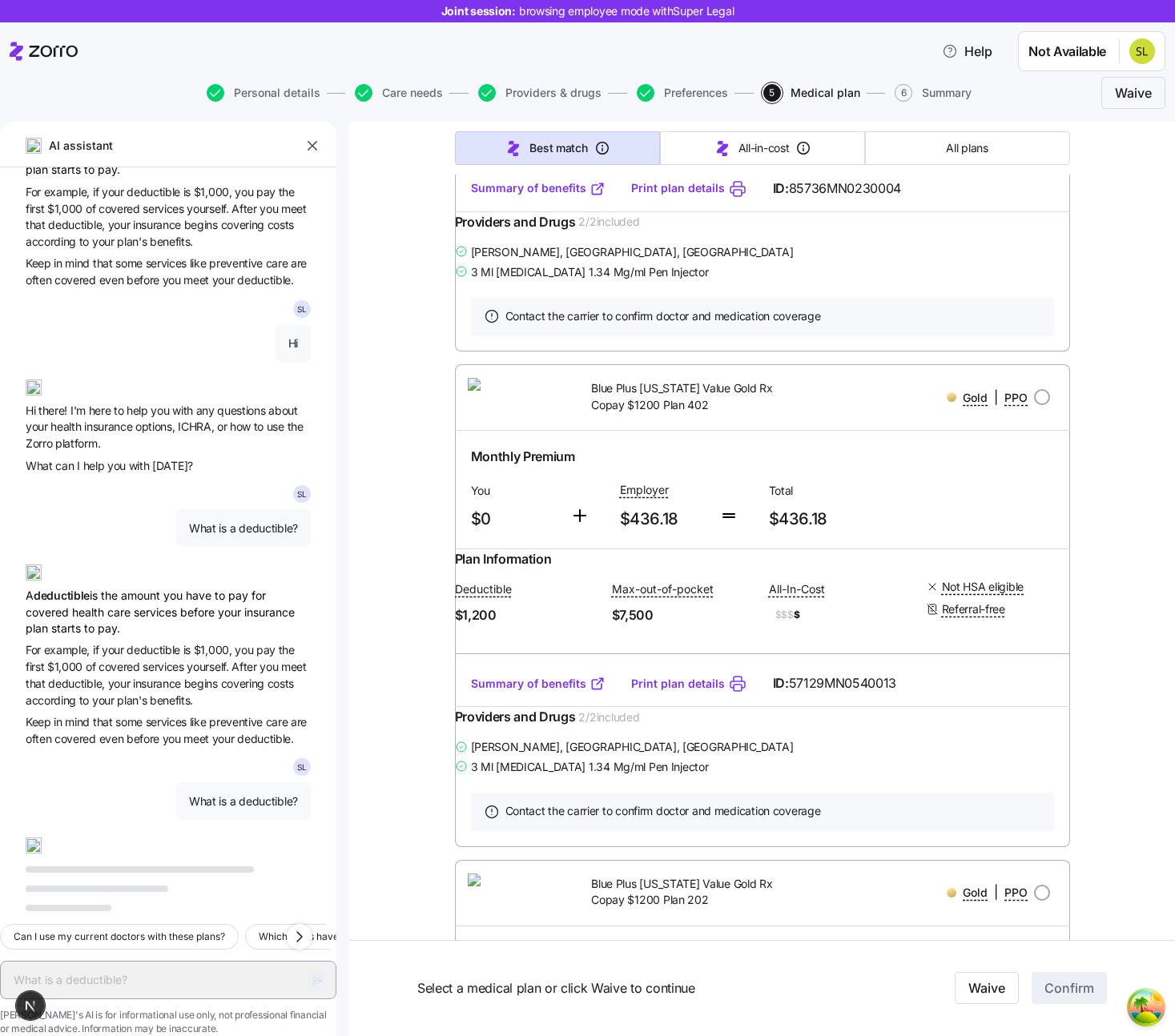
scroll to position [459, 0]
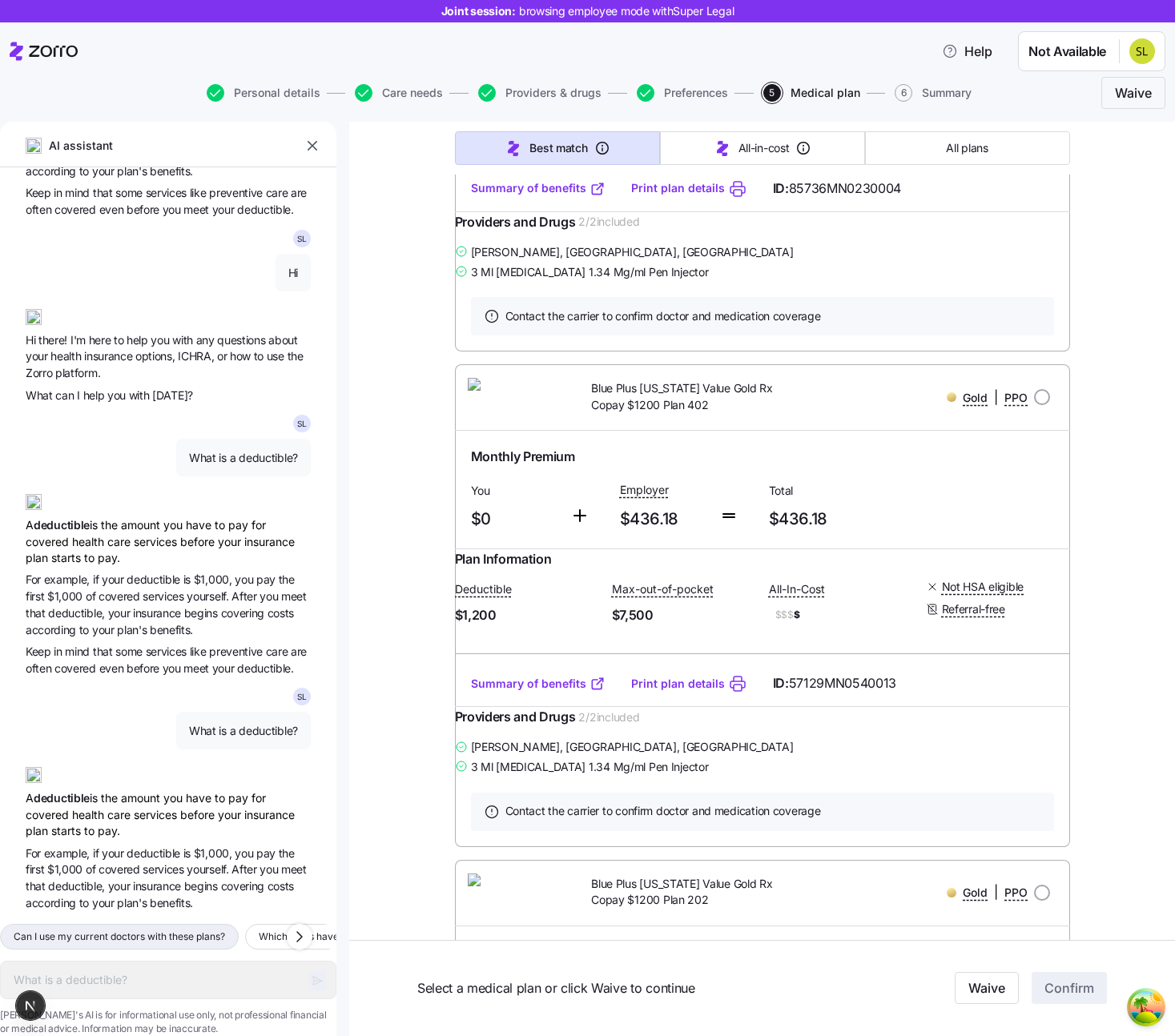
type textarea "x"
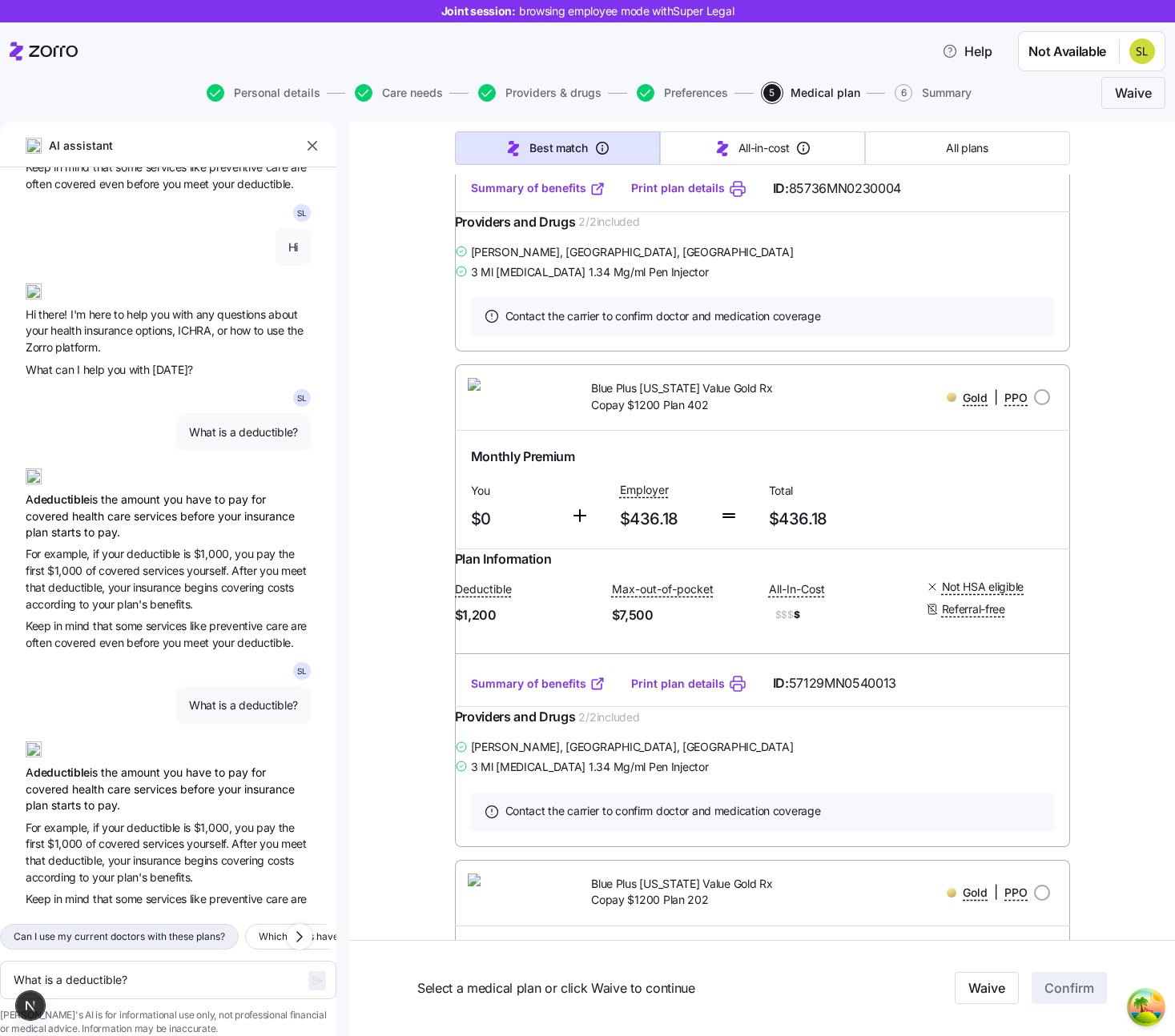
scroll to position [567, 0]
